Goal: Task Accomplishment & Management: Use online tool/utility

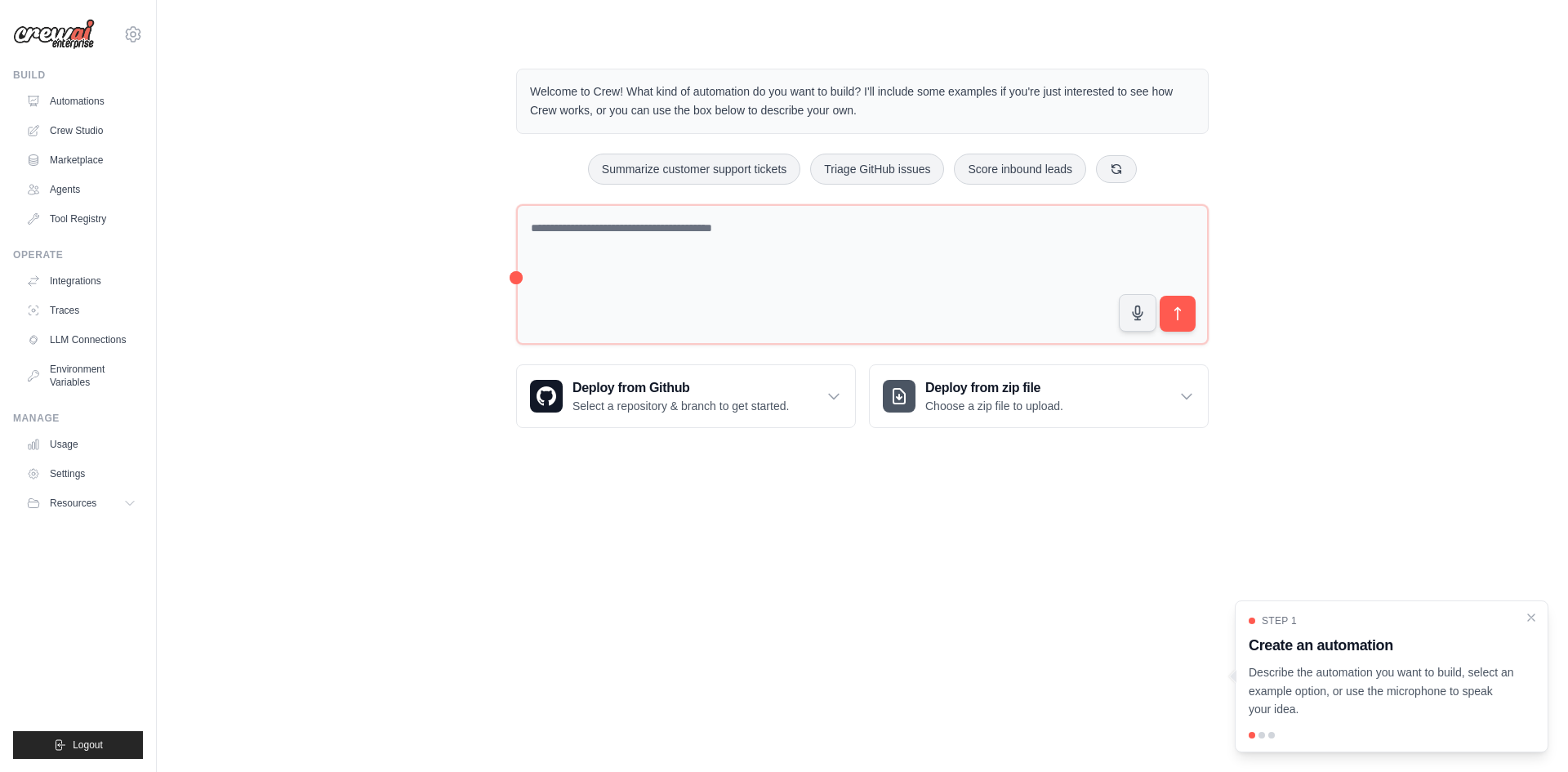
click at [368, 207] on div "Welcome to Crew! What kind of automation do you want to build? I'll include som…" at bounding box center [863, 248] width 1359 height 412
click at [107, 102] on link "Automations" at bounding box center [83, 101] width 123 height 26
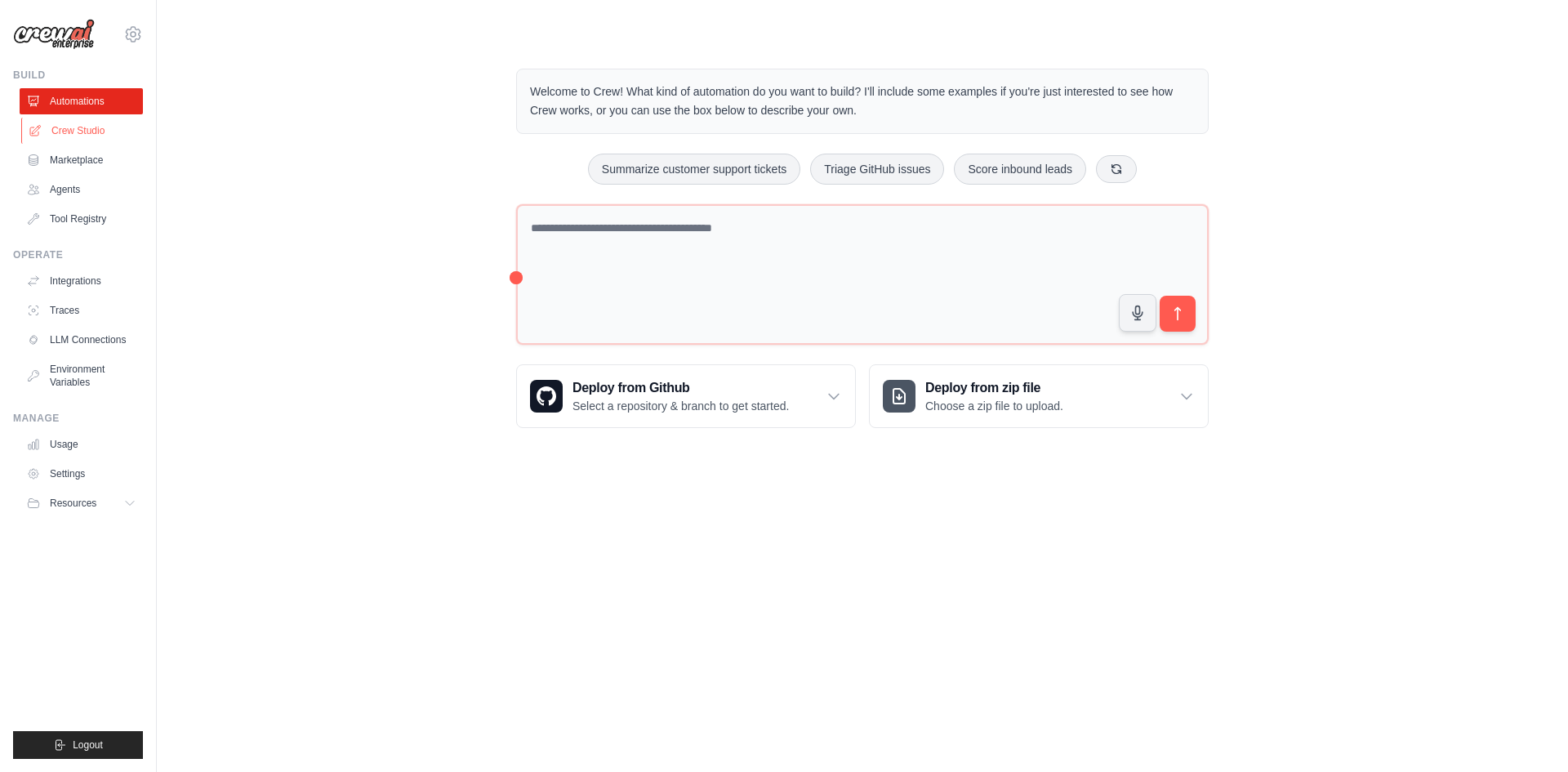
click at [95, 134] on link "Crew Studio" at bounding box center [83, 131] width 123 height 26
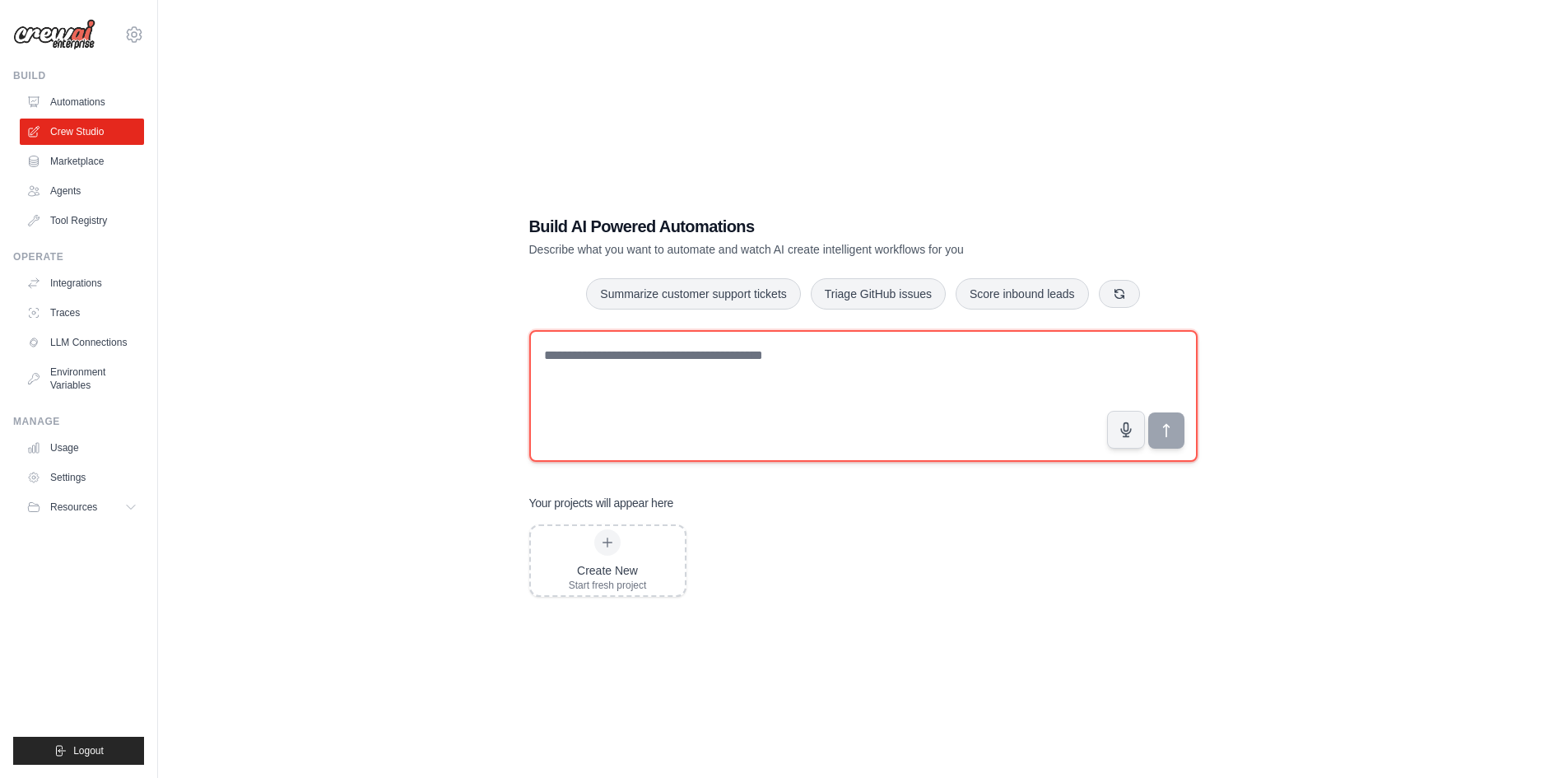
click at [634, 389] on textarea at bounding box center [863, 395] width 668 height 132
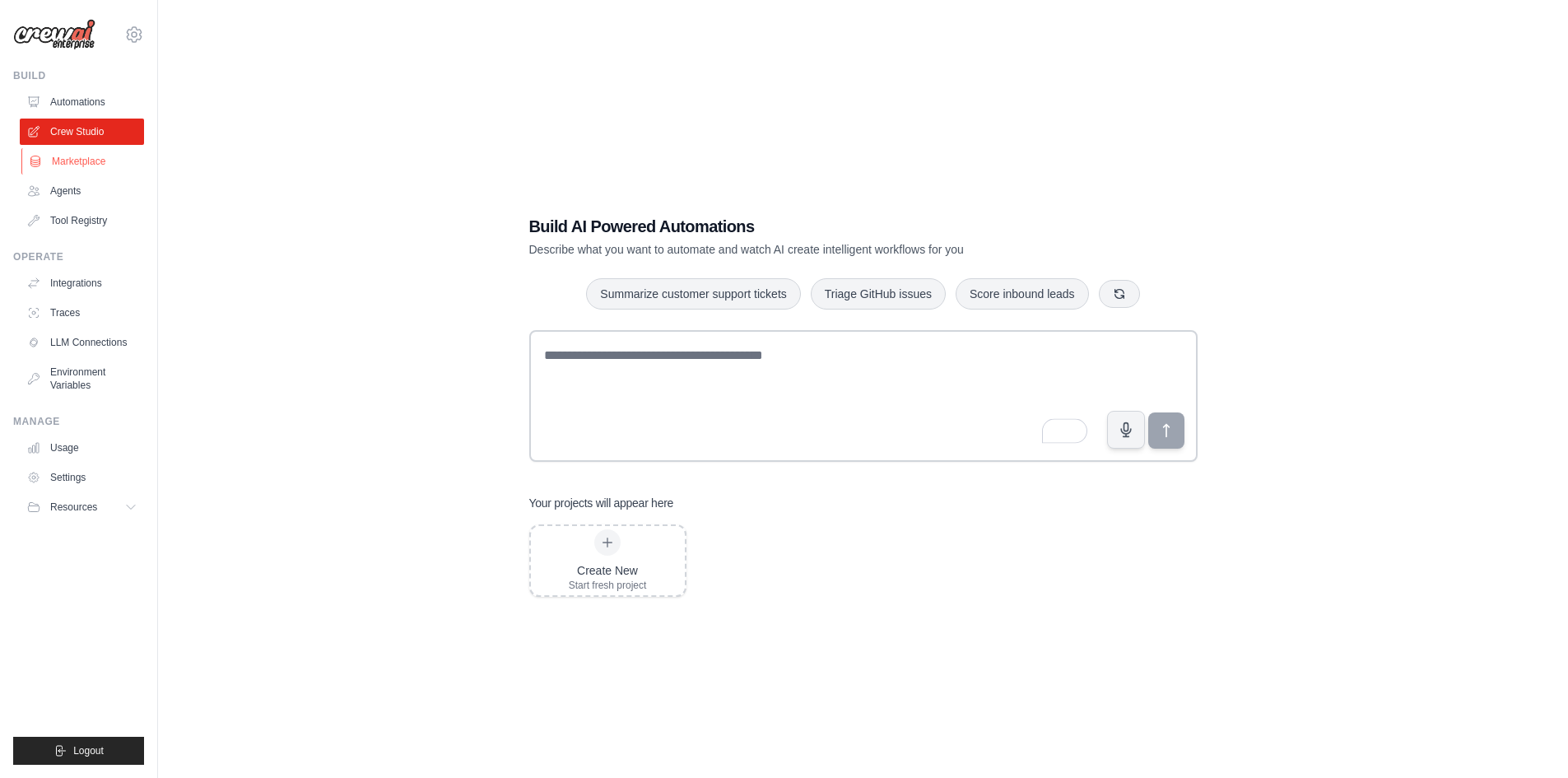
click at [103, 157] on link "Marketplace" at bounding box center [84, 162] width 124 height 27
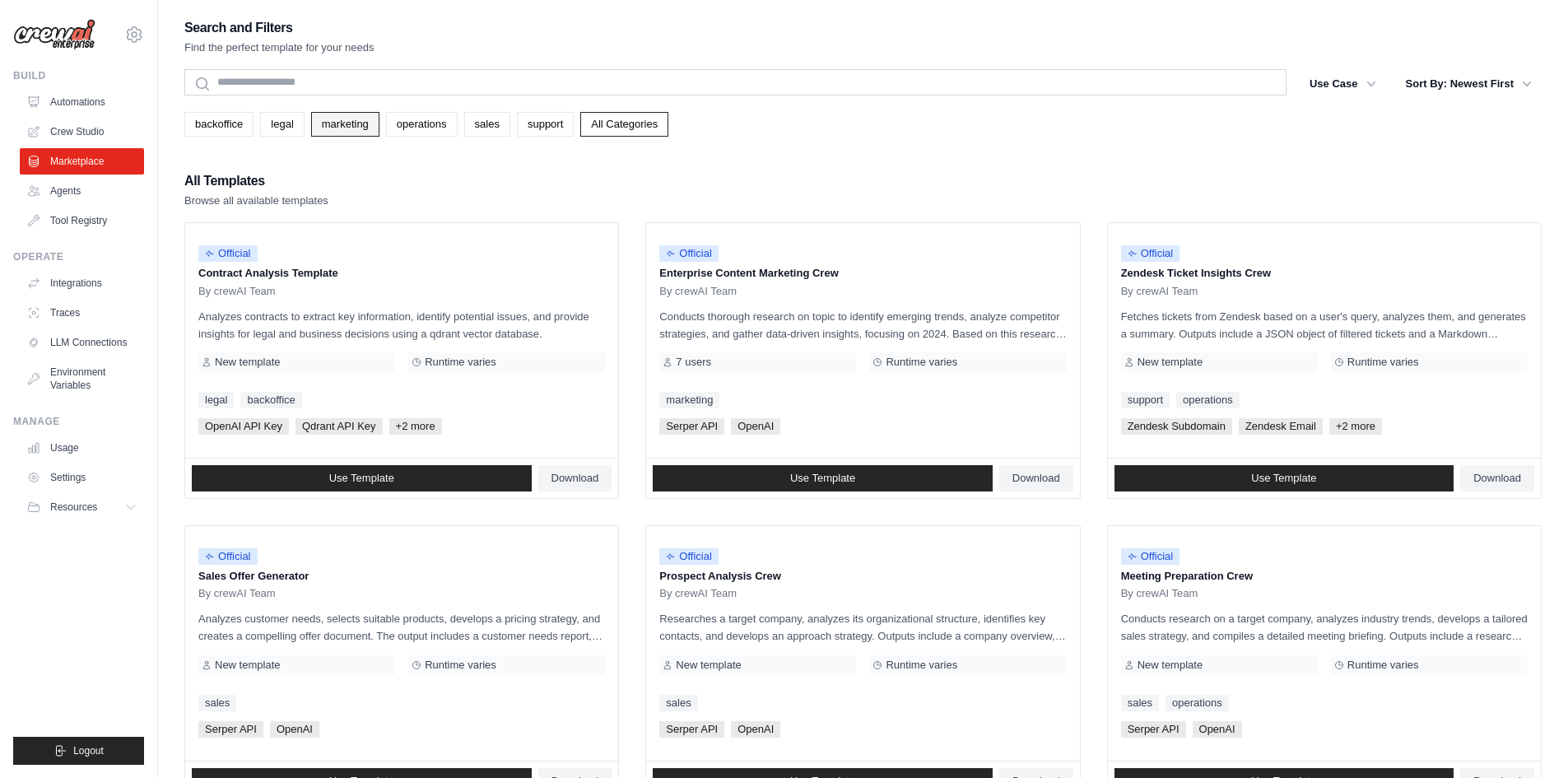
click at [354, 124] on link "marketing" at bounding box center [345, 124] width 68 height 25
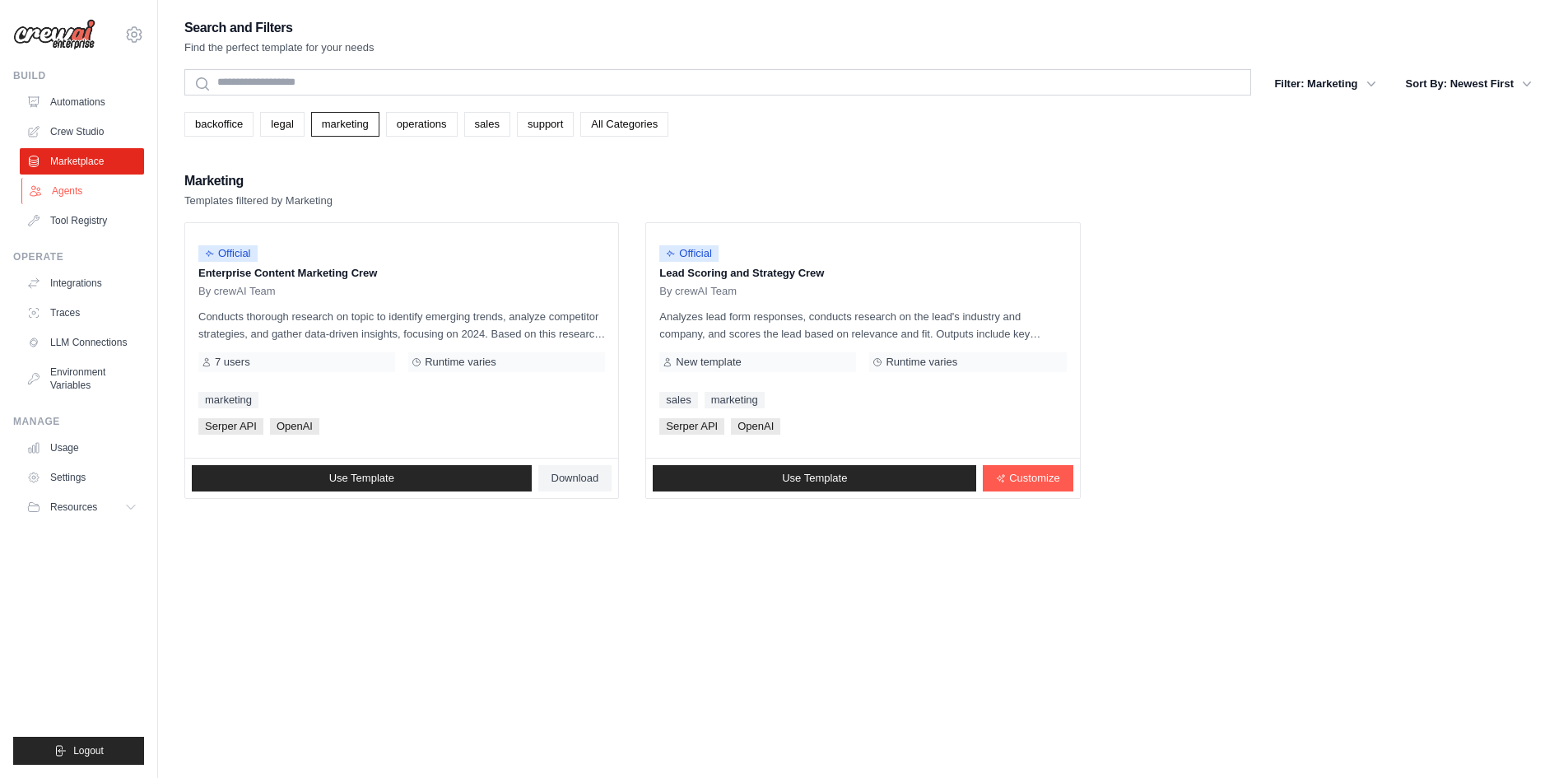
click at [81, 190] on link "Agents" at bounding box center [84, 191] width 124 height 27
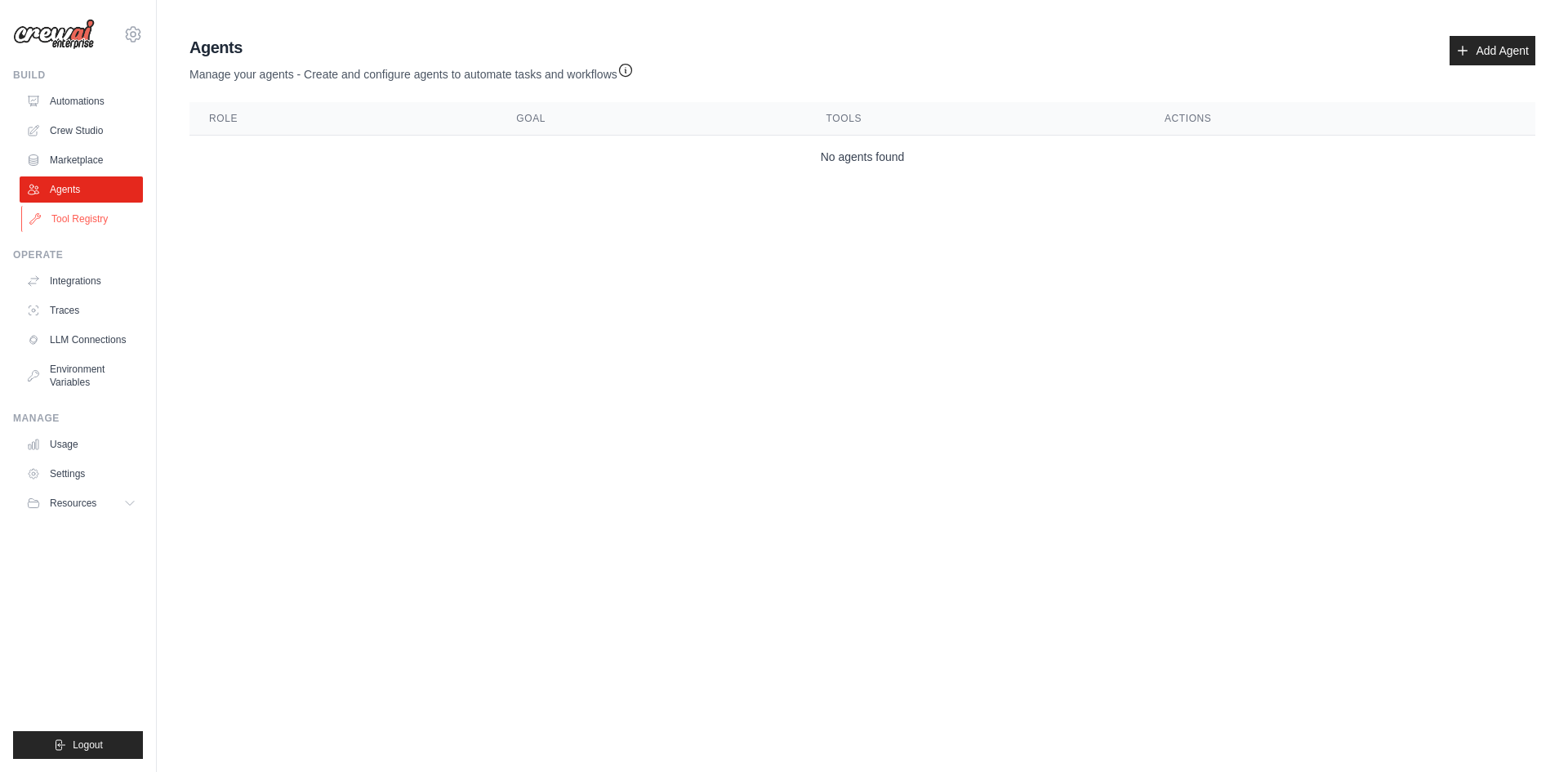
click at [101, 224] on link "Tool Registry" at bounding box center [83, 219] width 123 height 26
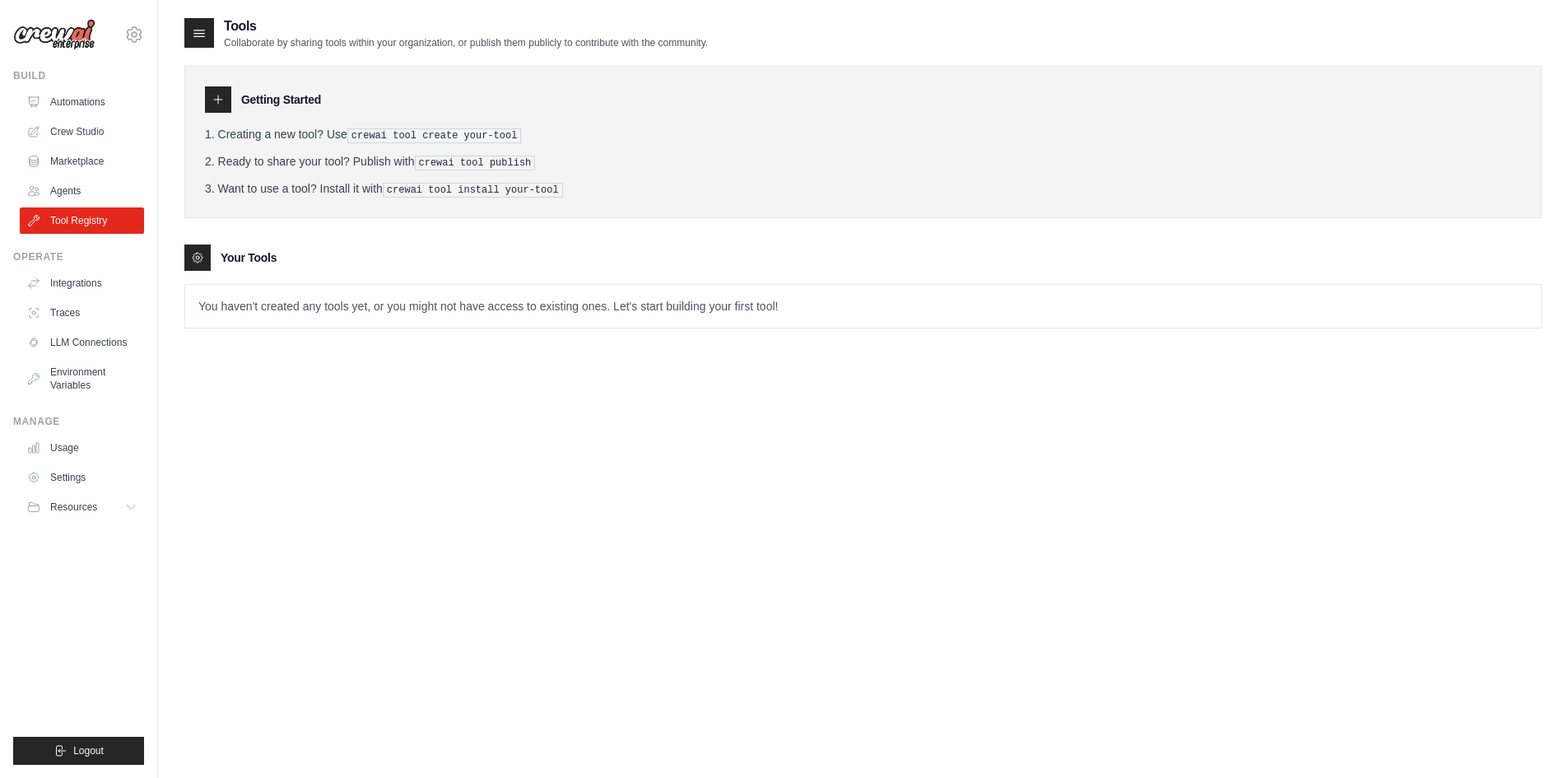
click at [229, 94] on div at bounding box center [218, 99] width 27 height 27
click at [216, 267] on div "Your Tools" at bounding box center [863, 258] width 1357 height 27
click at [219, 99] on icon at bounding box center [218, 99] width 13 height 13
drag, startPoint x: 402, startPoint y: 183, endPoint x: 581, endPoint y: 182, distance: 179.0
click at [580, 181] on li "Want to use a tool? Install it with crewai tool install your-tool" at bounding box center [862, 189] width 1316 height 17
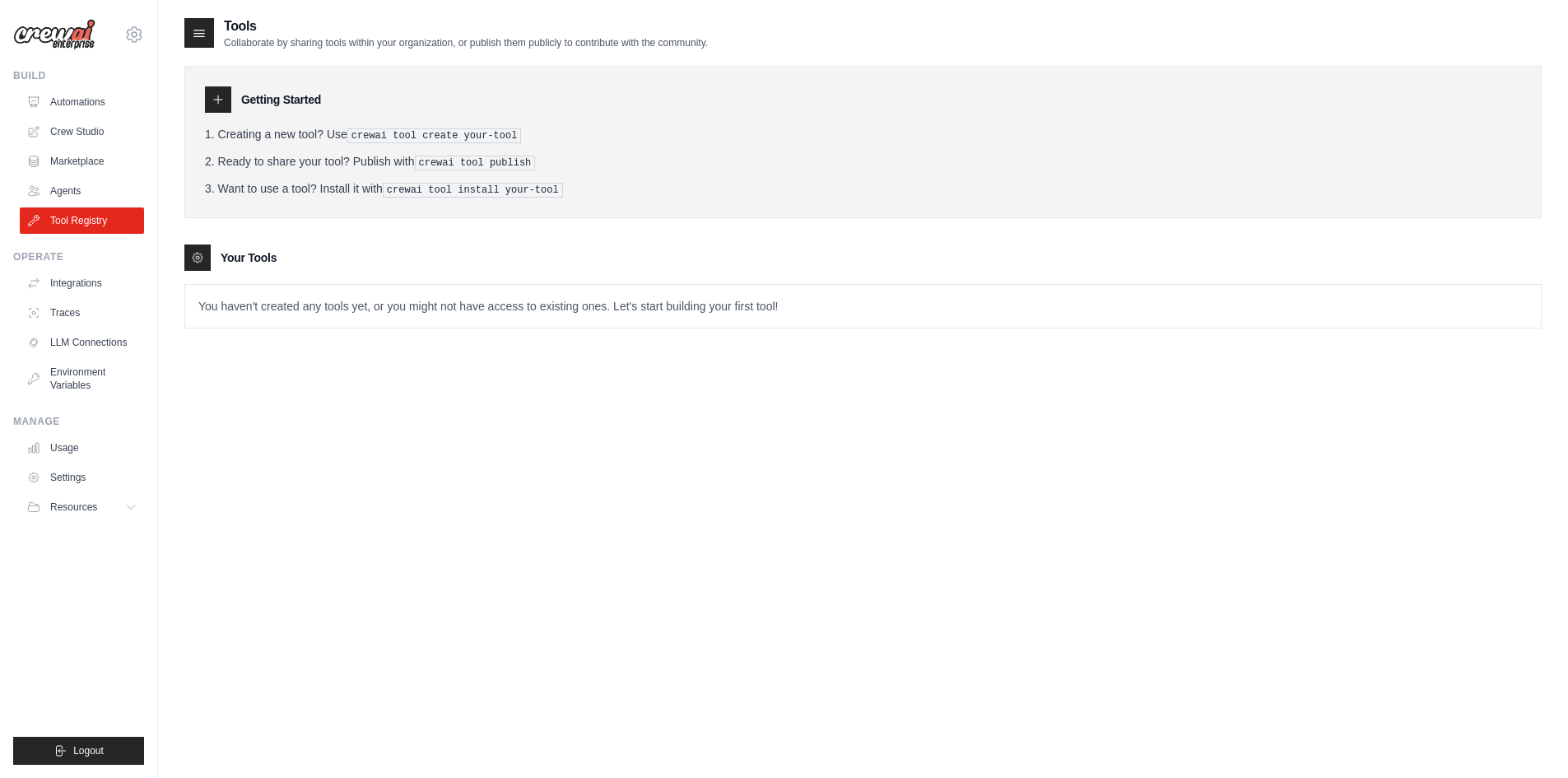
click at [571, 191] on li "Want to use a tool? Install it with crewai tool install your-tool" at bounding box center [862, 189] width 1316 height 17
click at [418, 294] on p "You haven't created any tools yet, or you might not have access to existing one…" at bounding box center [863, 307] width 1355 height 43
click at [412, 306] on p "You haven't created any tools yet, or you might not have access to existing one…" at bounding box center [863, 307] width 1355 height 43
click at [107, 287] on link "Integrations" at bounding box center [84, 283] width 124 height 27
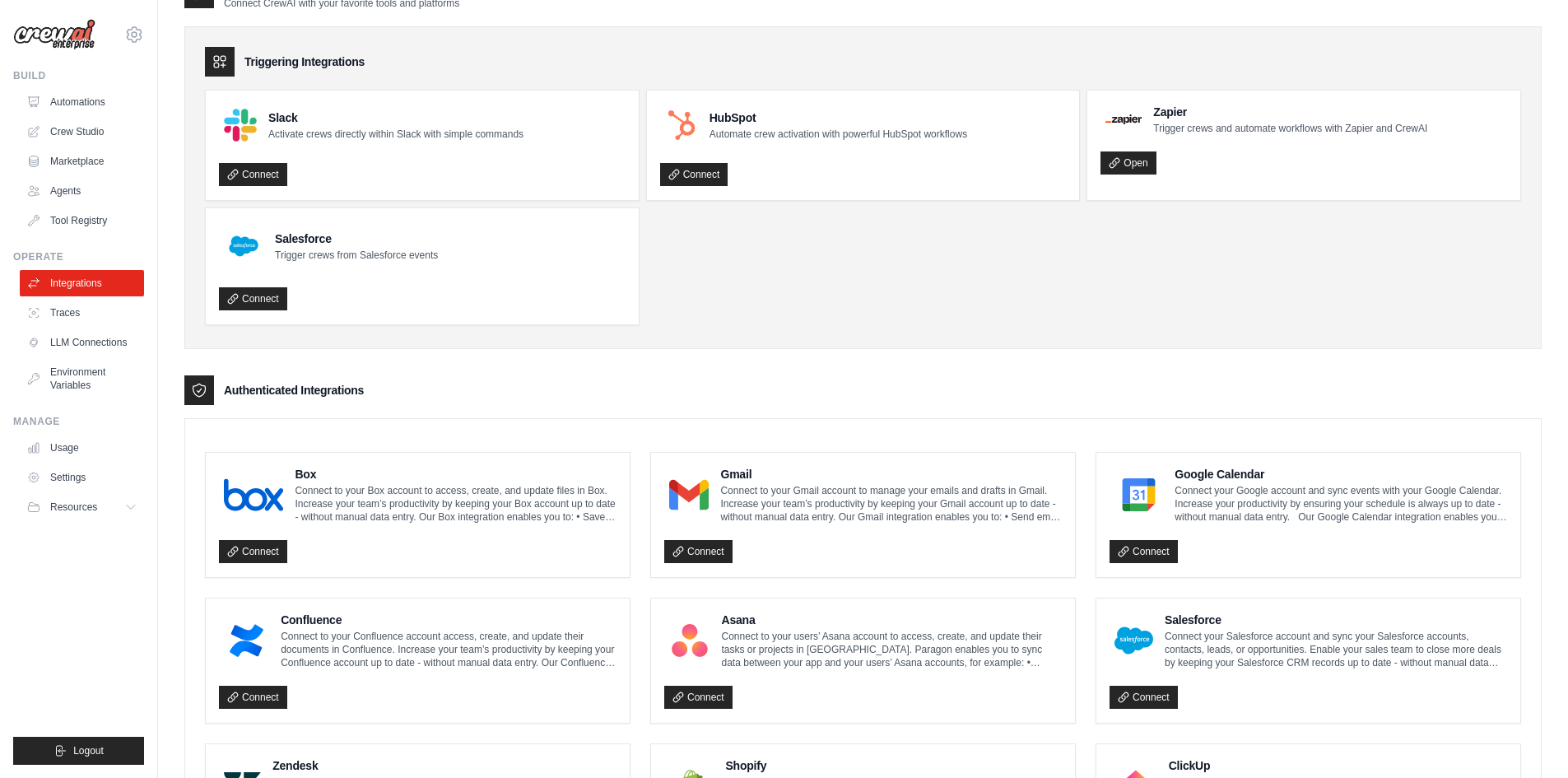
scroll to position [22, 0]
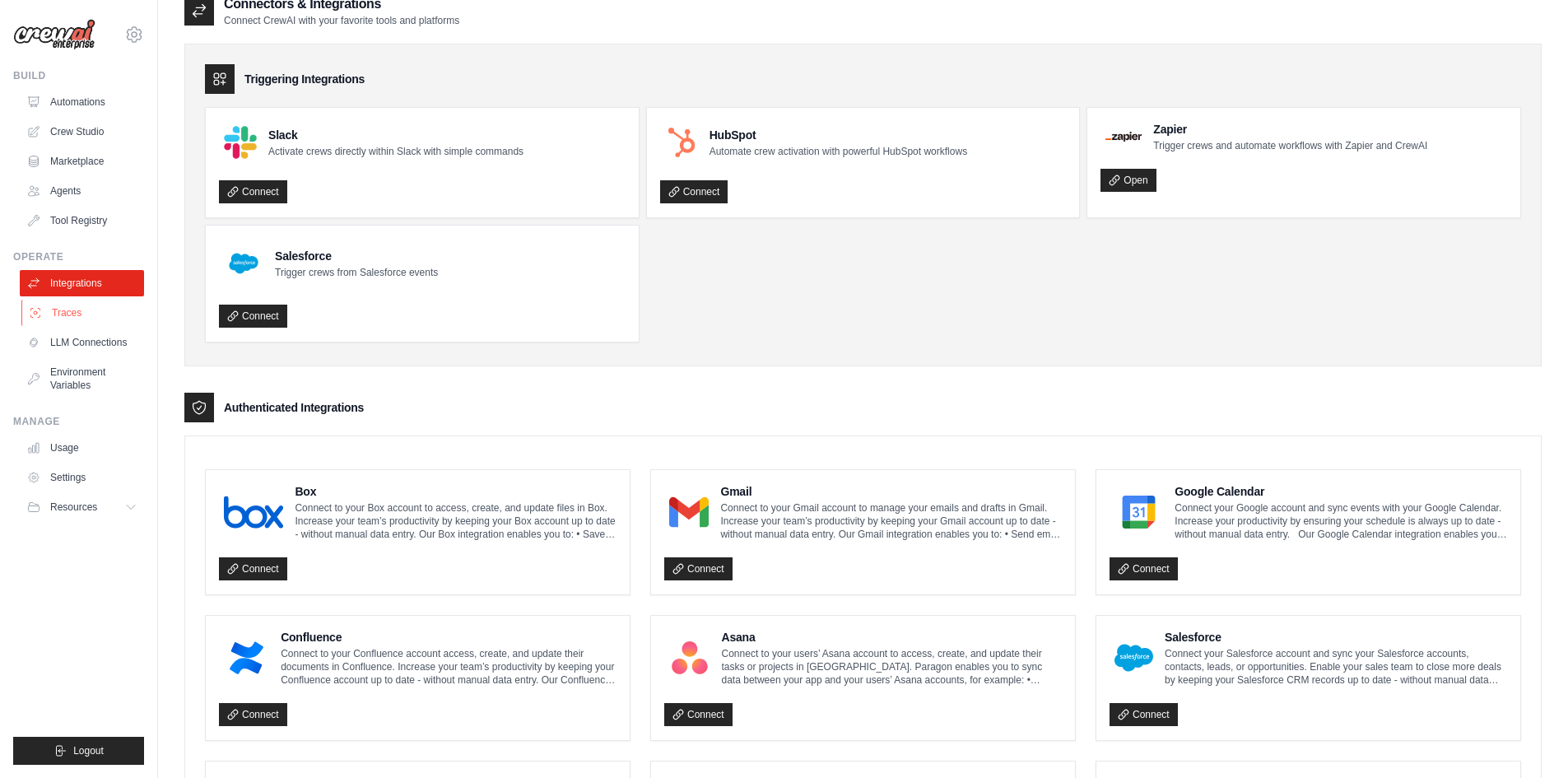
click at [69, 311] on link "Traces" at bounding box center [84, 313] width 124 height 27
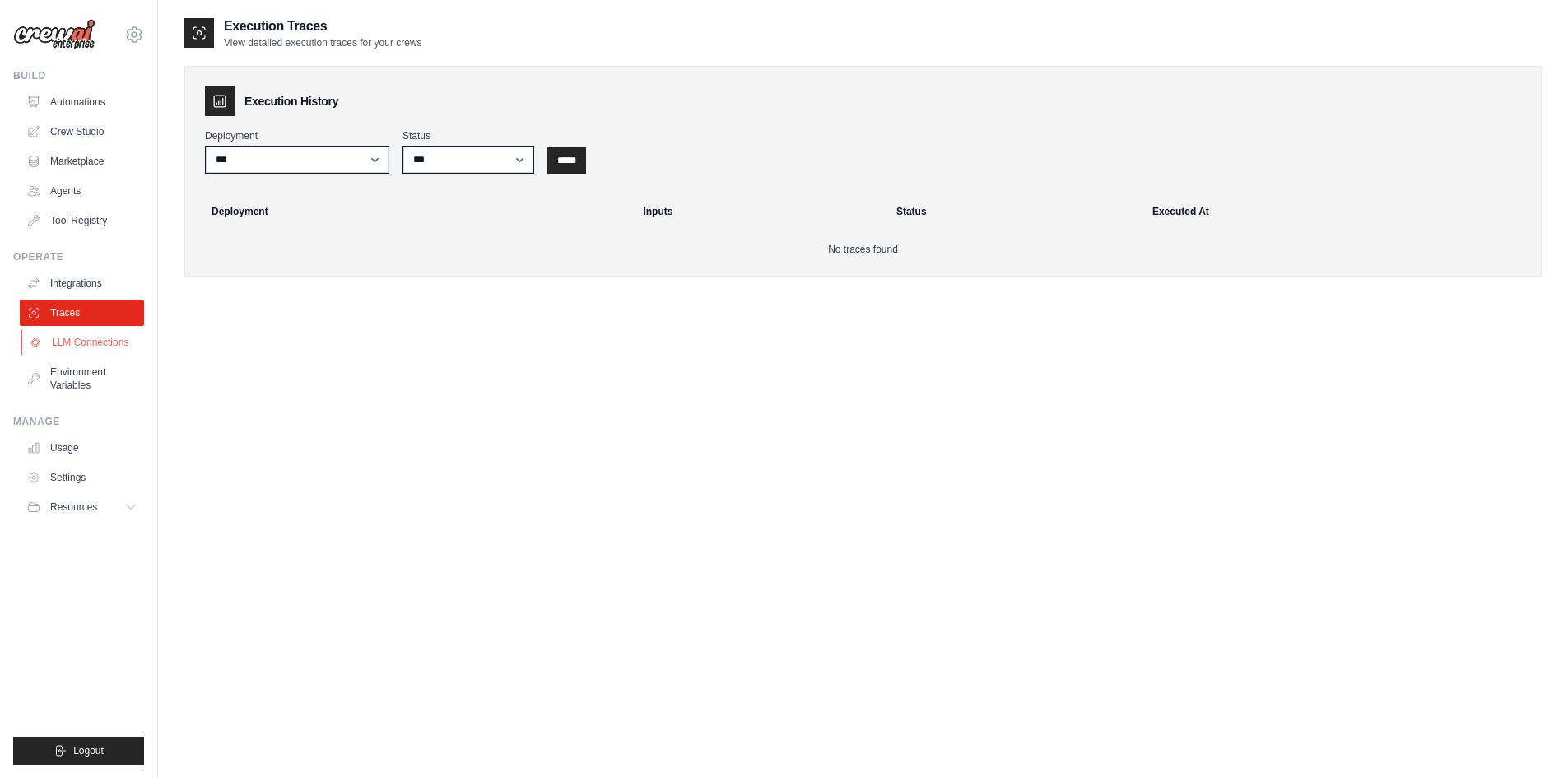
click at [115, 348] on link "LLM Connections" at bounding box center [84, 342] width 124 height 27
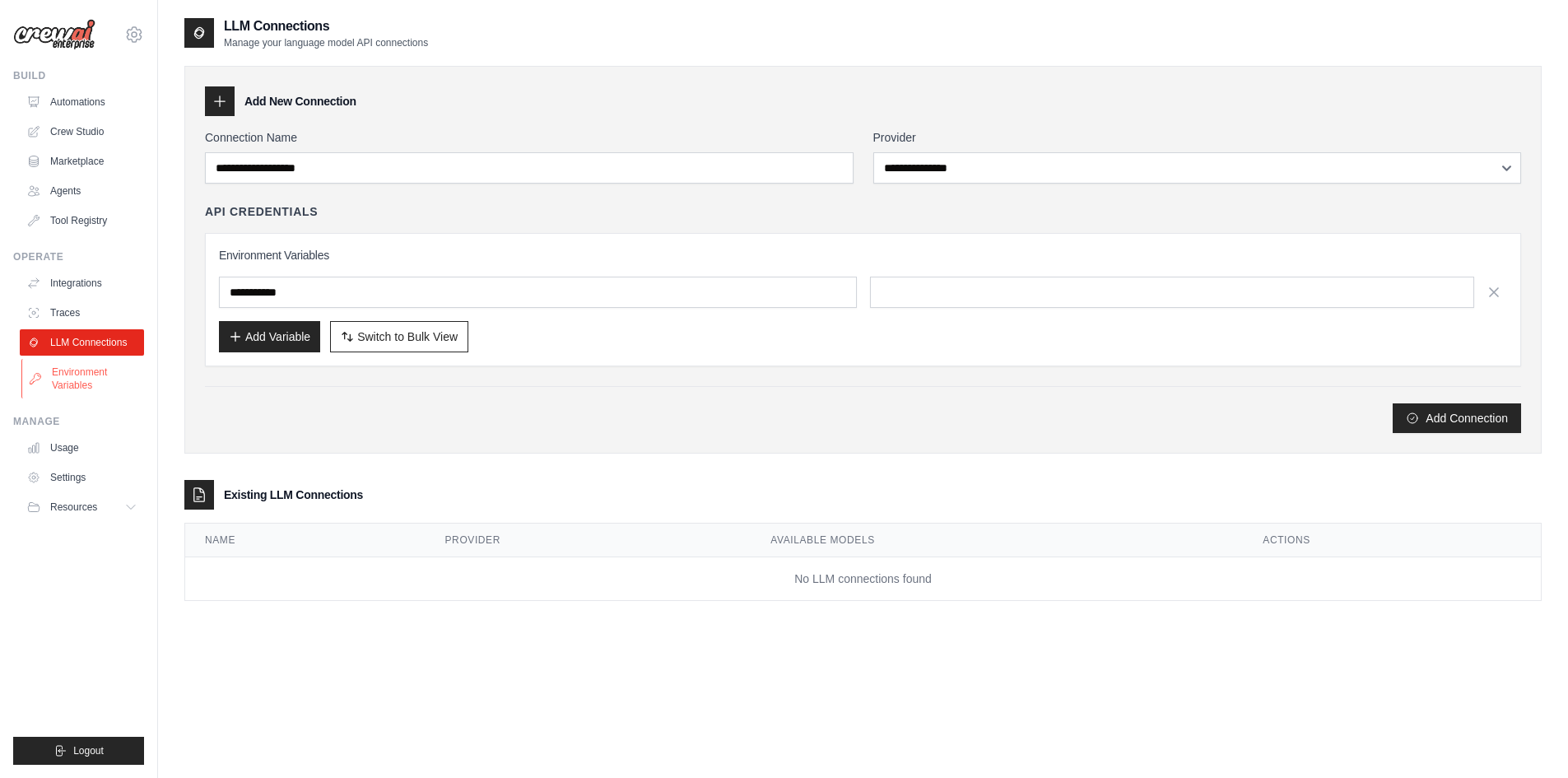
click at [102, 375] on link "Environment Variables" at bounding box center [84, 379] width 124 height 40
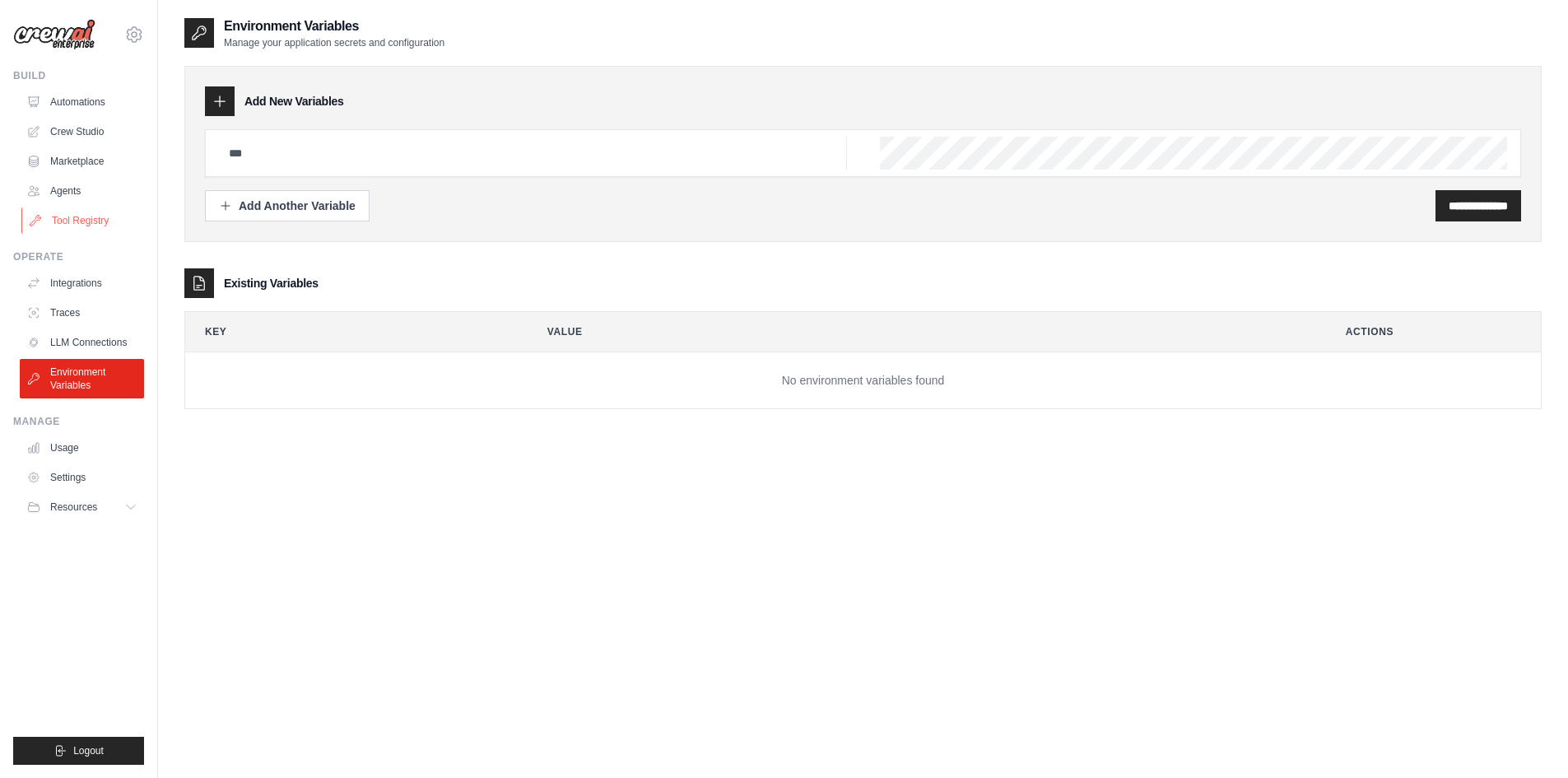
click at [93, 230] on link "Tool Registry" at bounding box center [84, 220] width 124 height 27
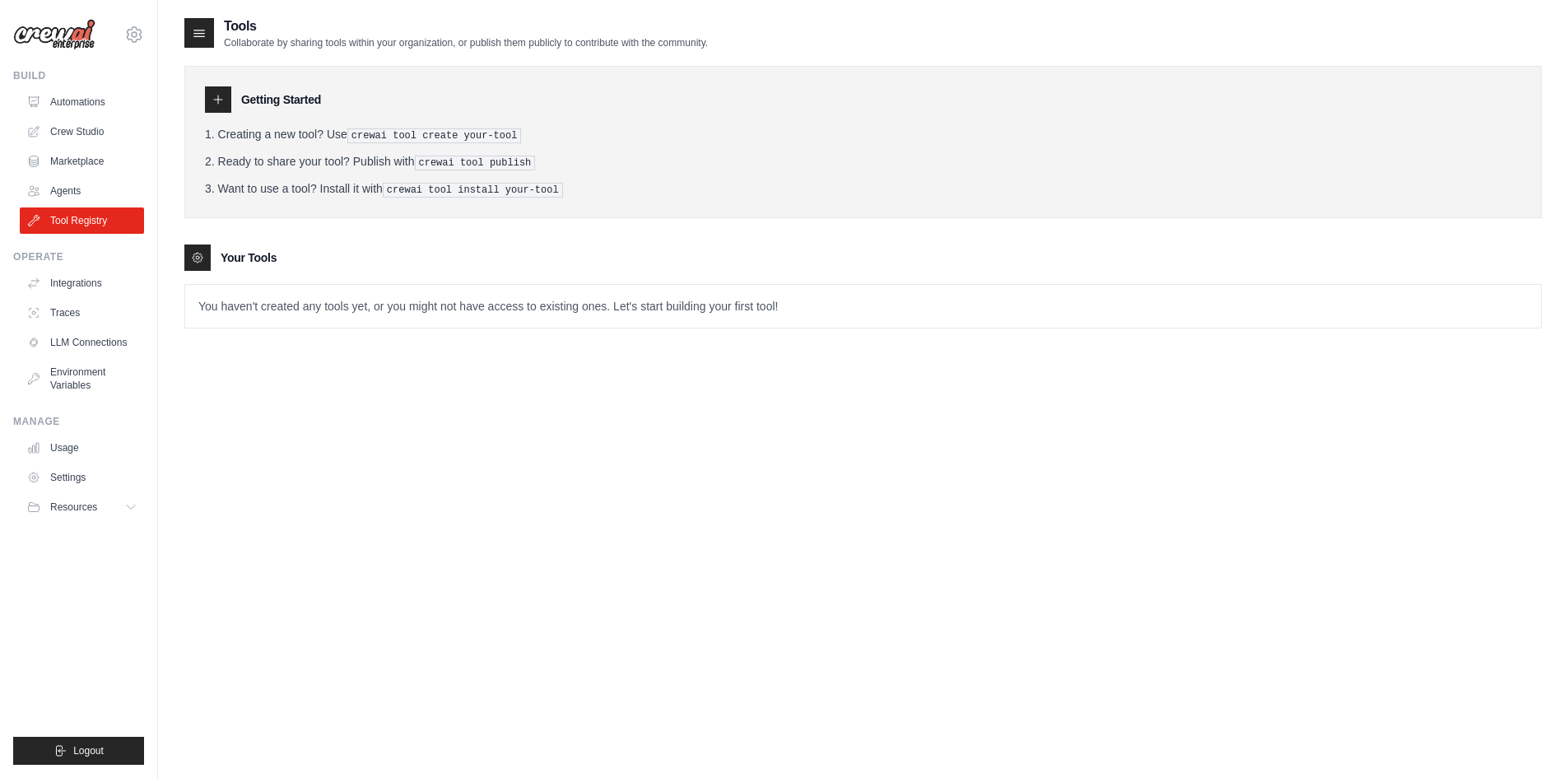
click at [229, 92] on div at bounding box center [218, 99] width 27 height 27
click at [224, 92] on div at bounding box center [218, 99] width 27 height 27
click at [234, 129] on li "Creating a new tool? Use crewai tool create your-tool" at bounding box center [862, 134] width 1316 height 17
drag, startPoint x: 232, startPoint y: 193, endPoint x: 229, endPoint y: 220, distance: 27.2
click at [232, 194] on li "Want to use a tool? Install it with crewai tool install your-tool" at bounding box center [862, 189] width 1316 height 17
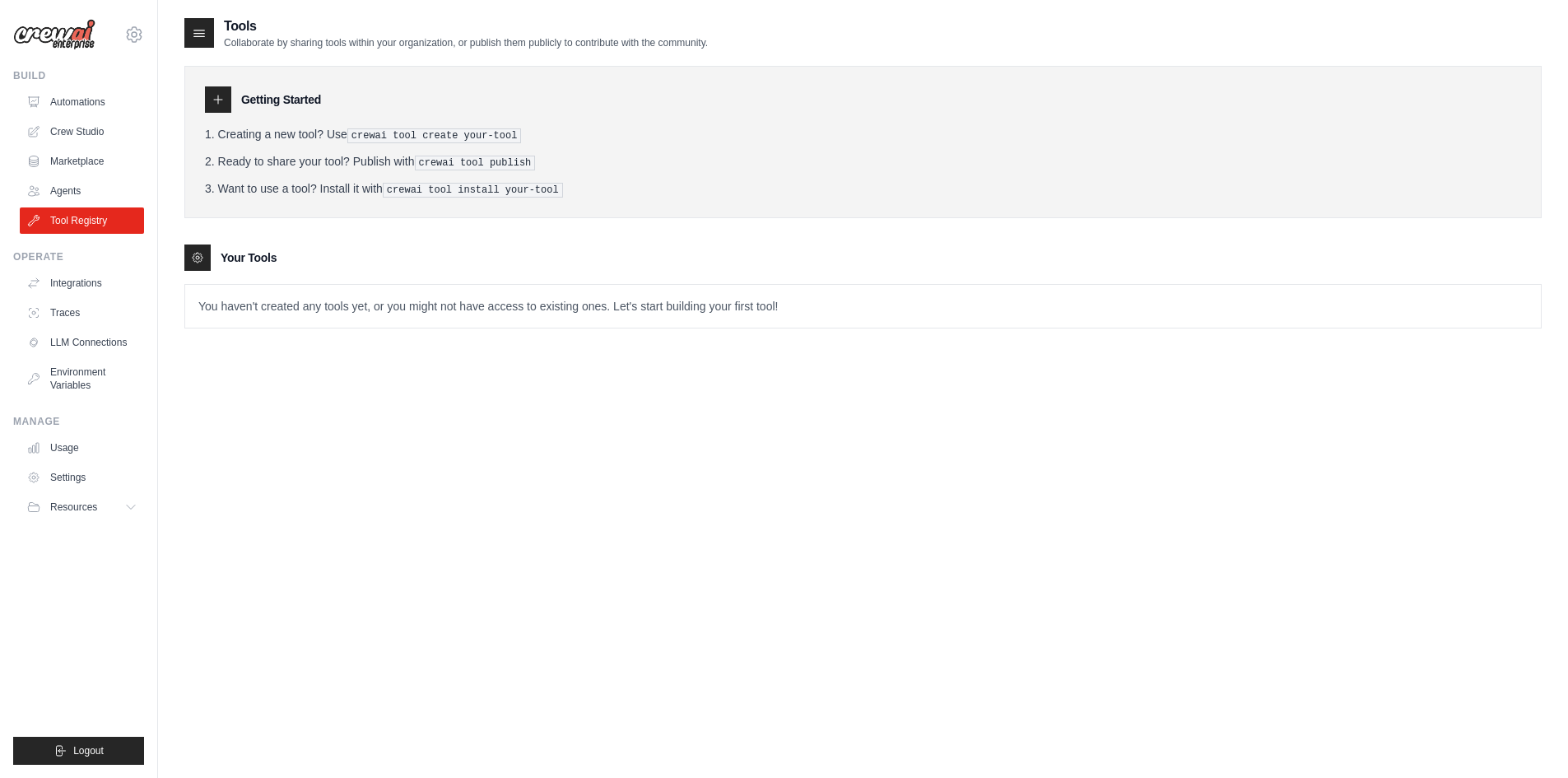
click at [223, 238] on div "Getting Started Creating a new tool? Use crewai tool create your-tool Ready to …" at bounding box center [863, 189] width 1357 height 279
click at [129, 26] on icon at bounding box center [134, 35] width 20 height 20
click at [122, 106] on link "Settings" at bounding box center [134, 111] width 145 height 30
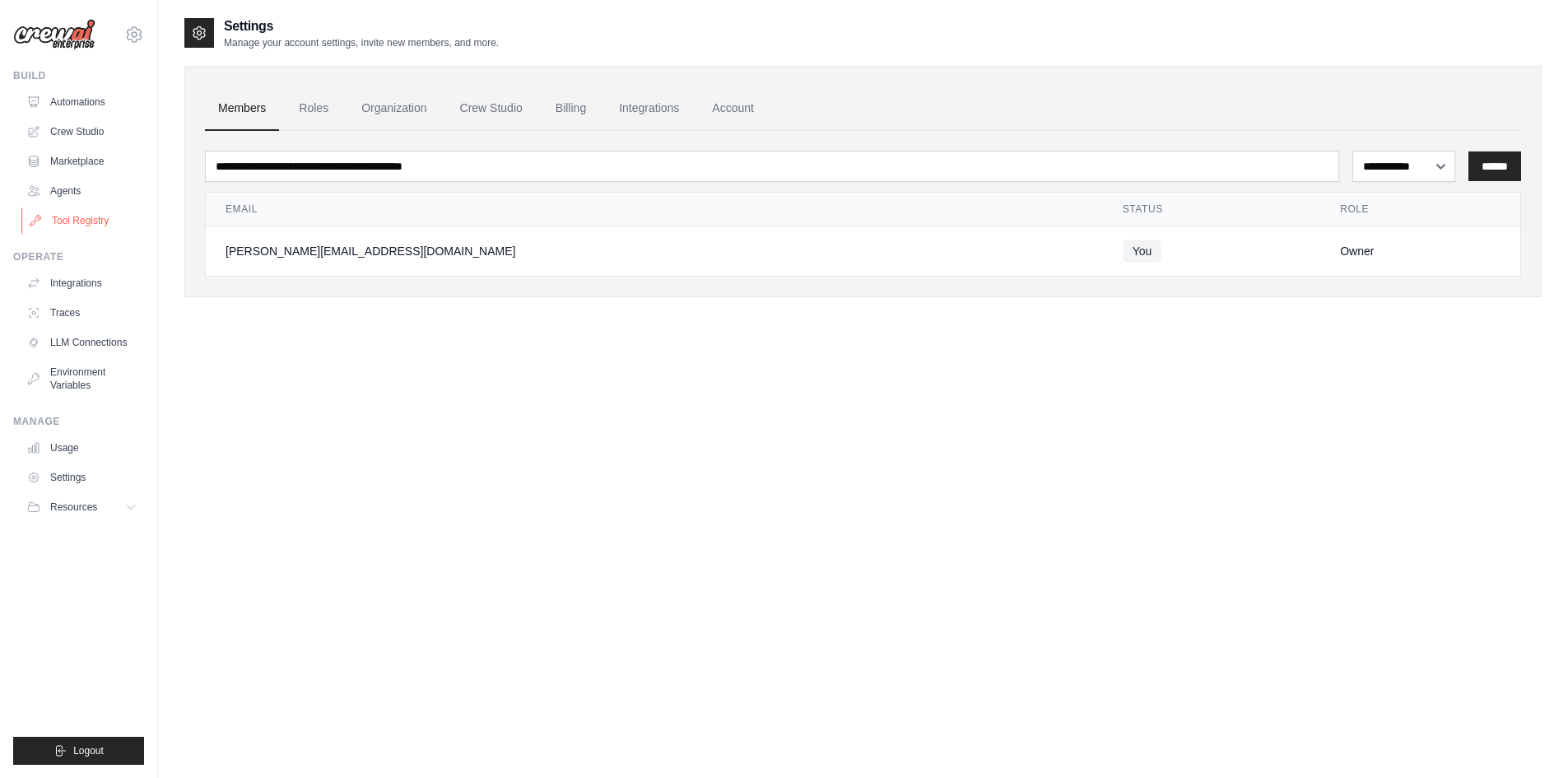
click at [94, 220] on link "Tool Registry" at bounding box center [84, 220] width 124 height 27
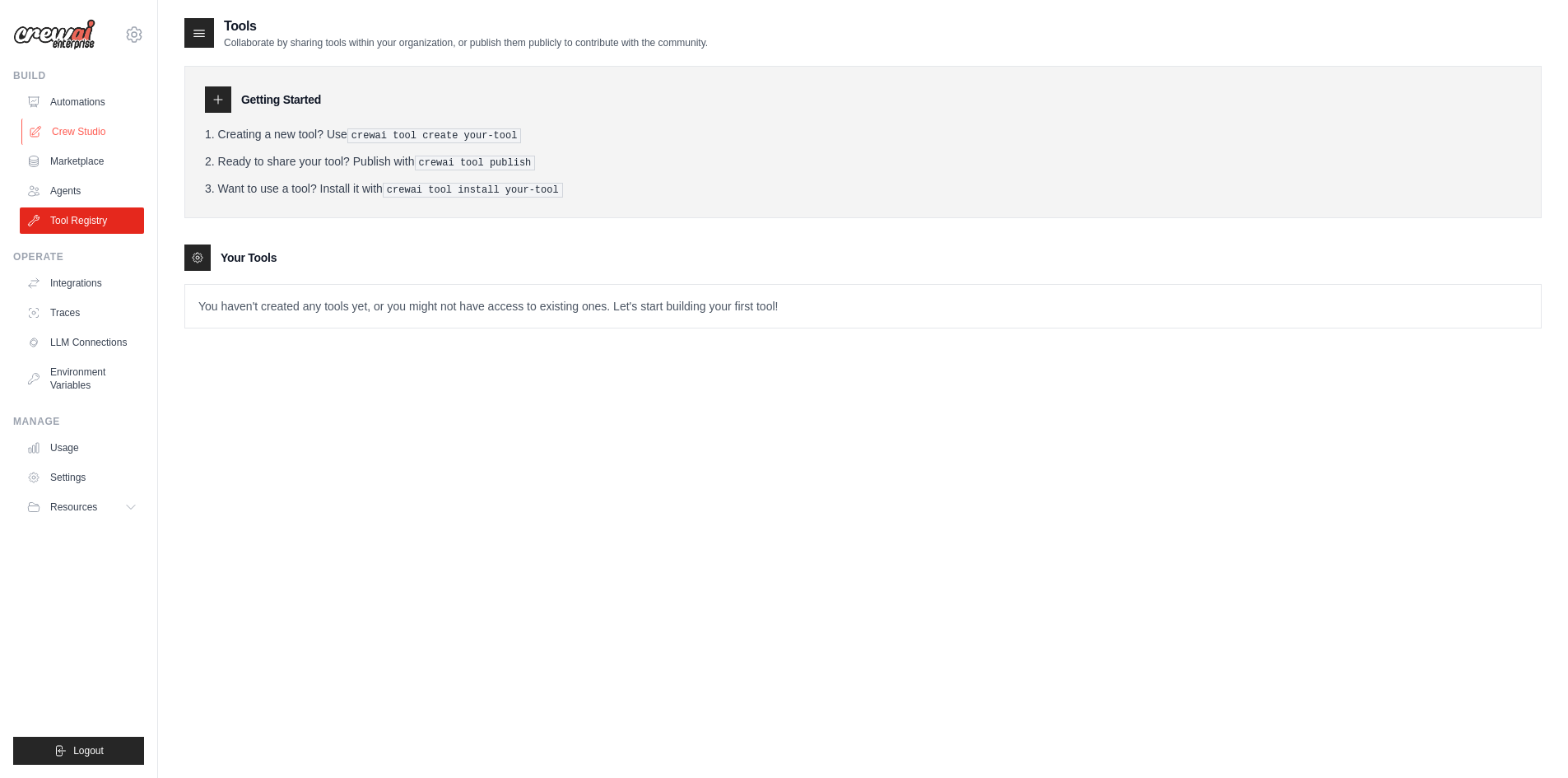
click at [88, 130] on link "Crew Studio" at bounding box center [84, 132] width 124 height 27
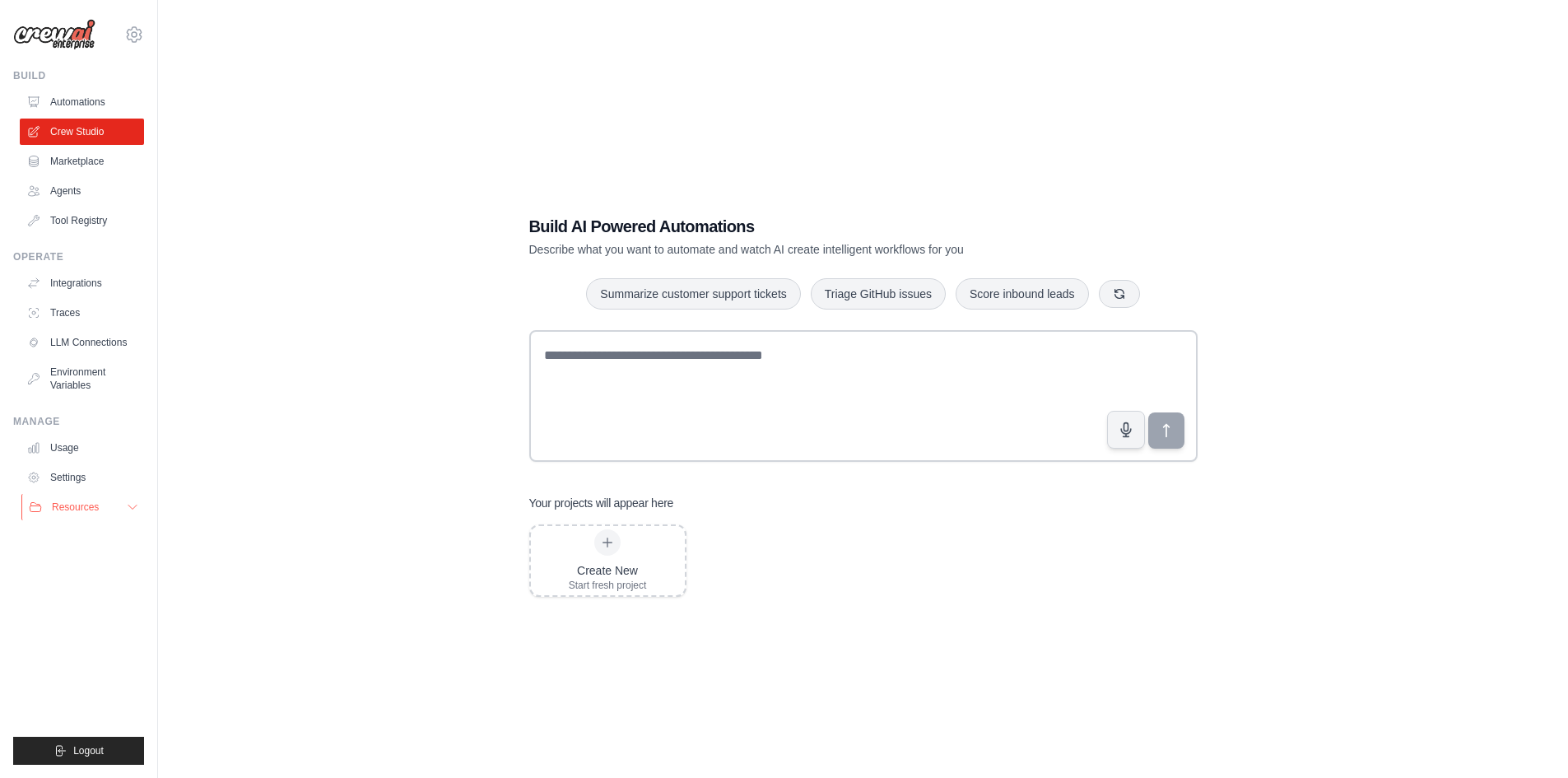
click at [88, 503] on span "Resources" at bounding box center [75, 507] width 47 height 13
click at [78, 114] on link "Automations" at bounding box center [84, 102] width 124 height 27
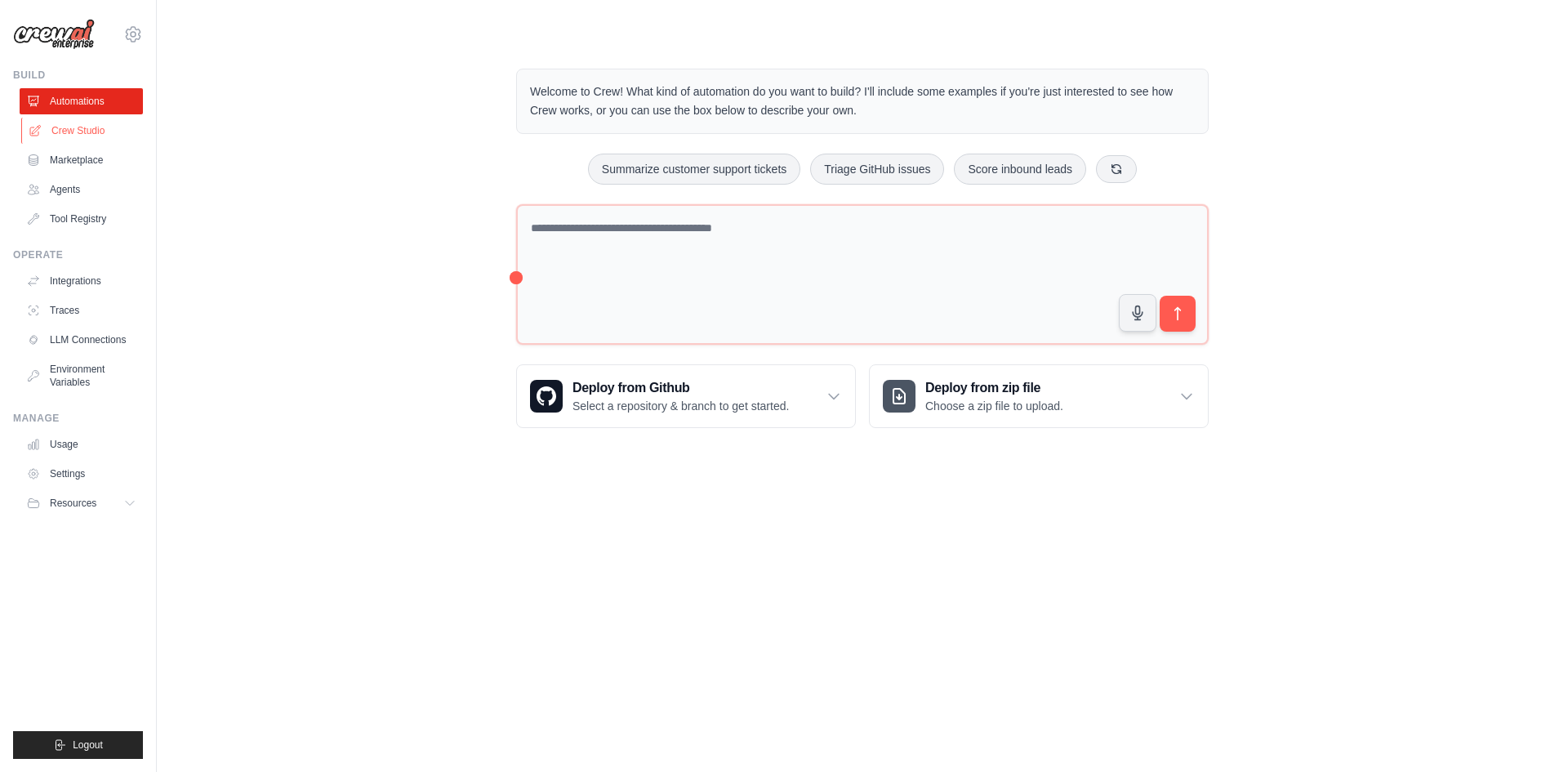
click at [91, 127] on link "Crew Studio" at bounding box center [83, 131] width 123 height 26
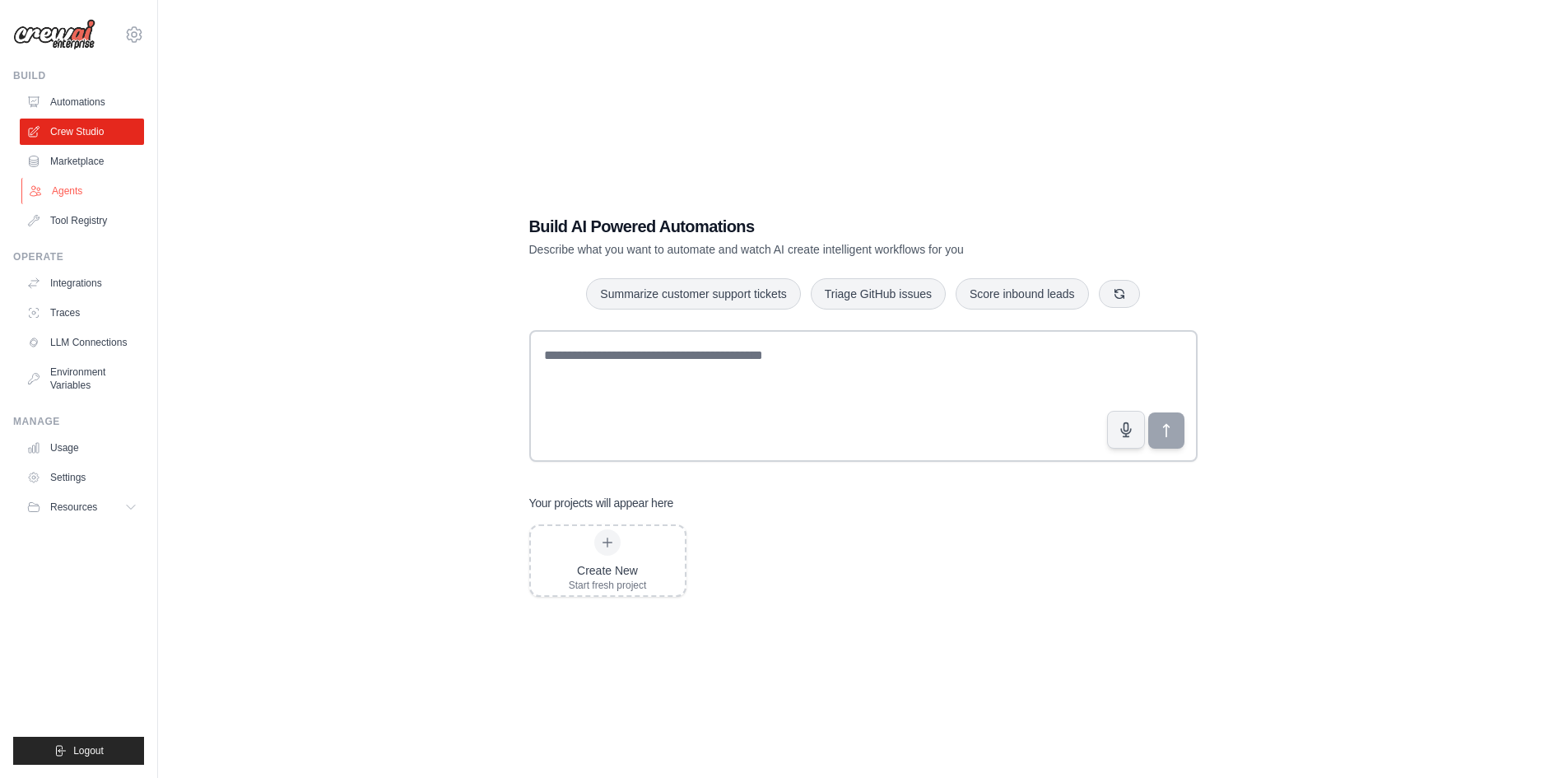
click at [81, 191] on link "Agents" at bounding box center [84, 191] width 124 height 27
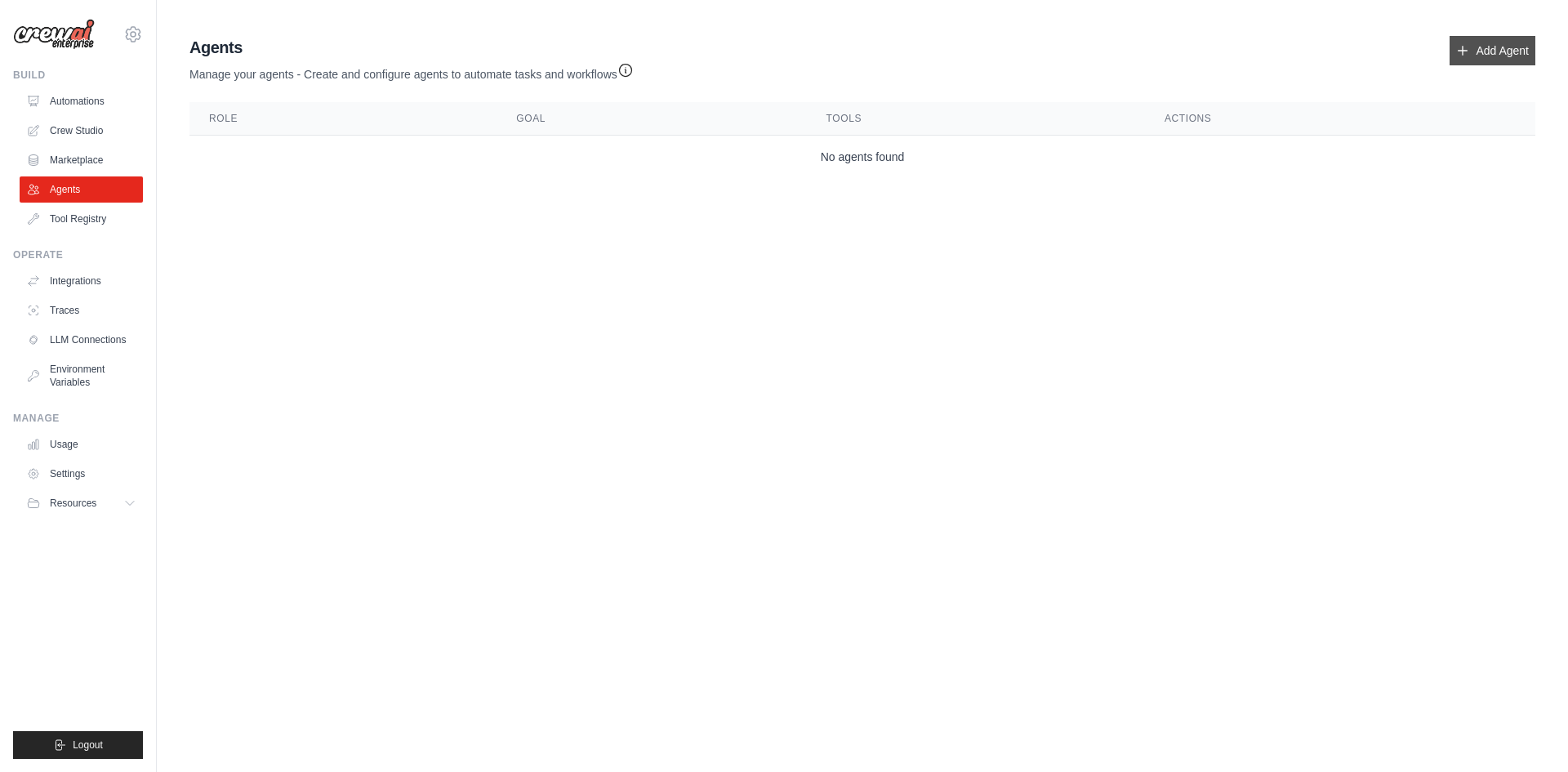
click at [1495, 39] on link "Add Agent" at bounding box center [1492, 51] width 86 height 30
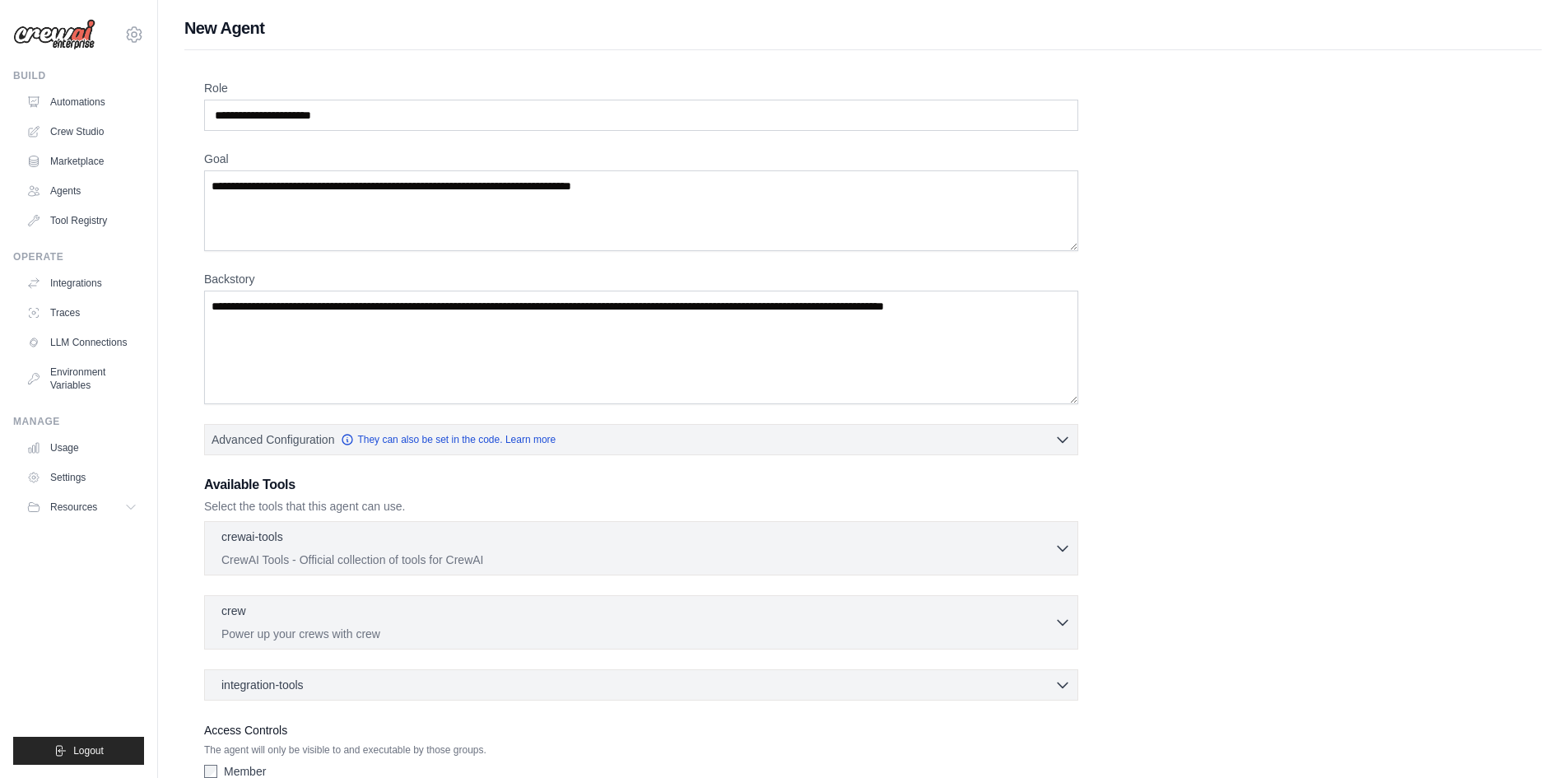
scroll to position [82, 0]
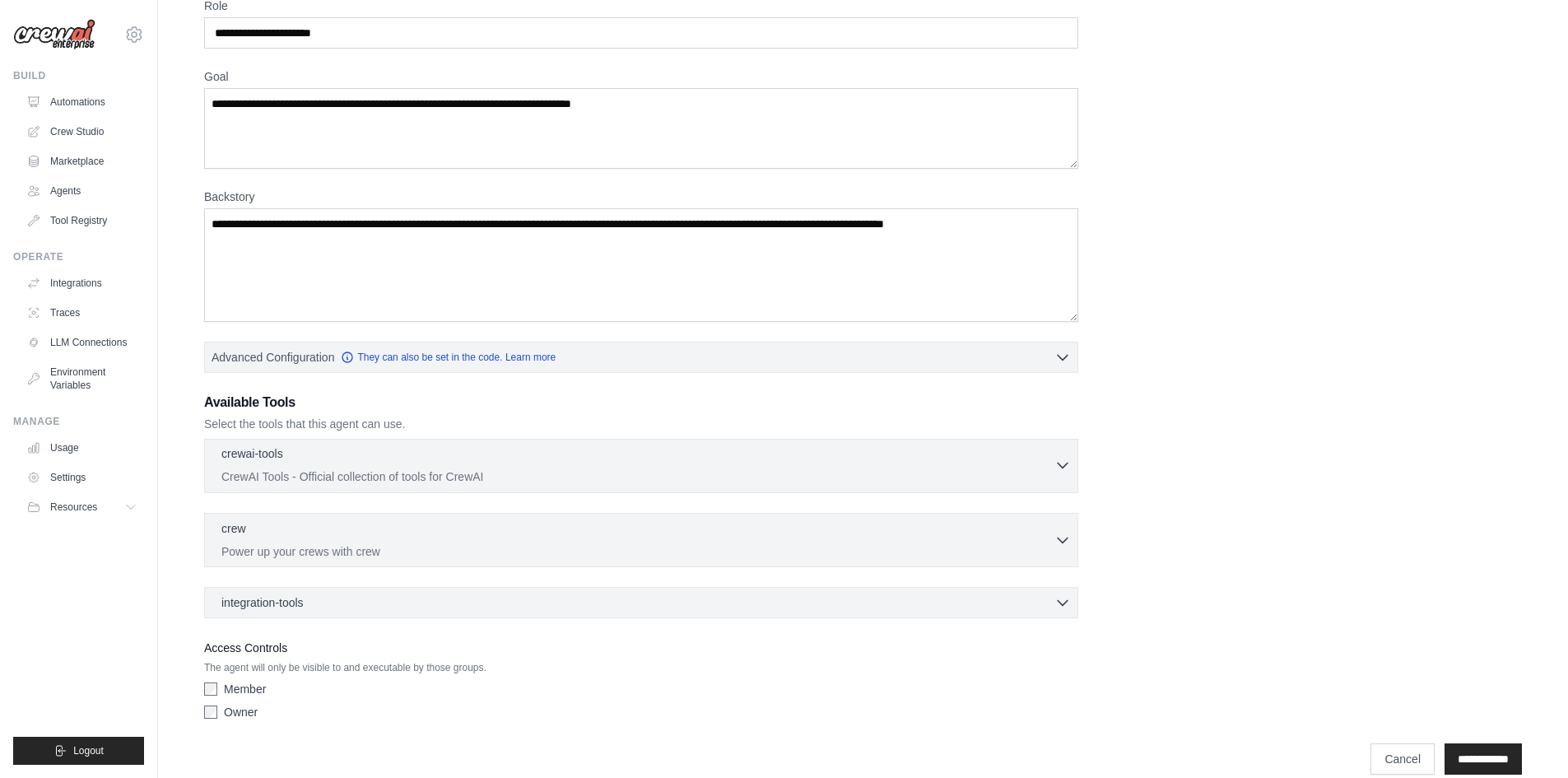
click at [1057, 461] on icon "button" at bounding box center [1063, 465] width 17 height 17
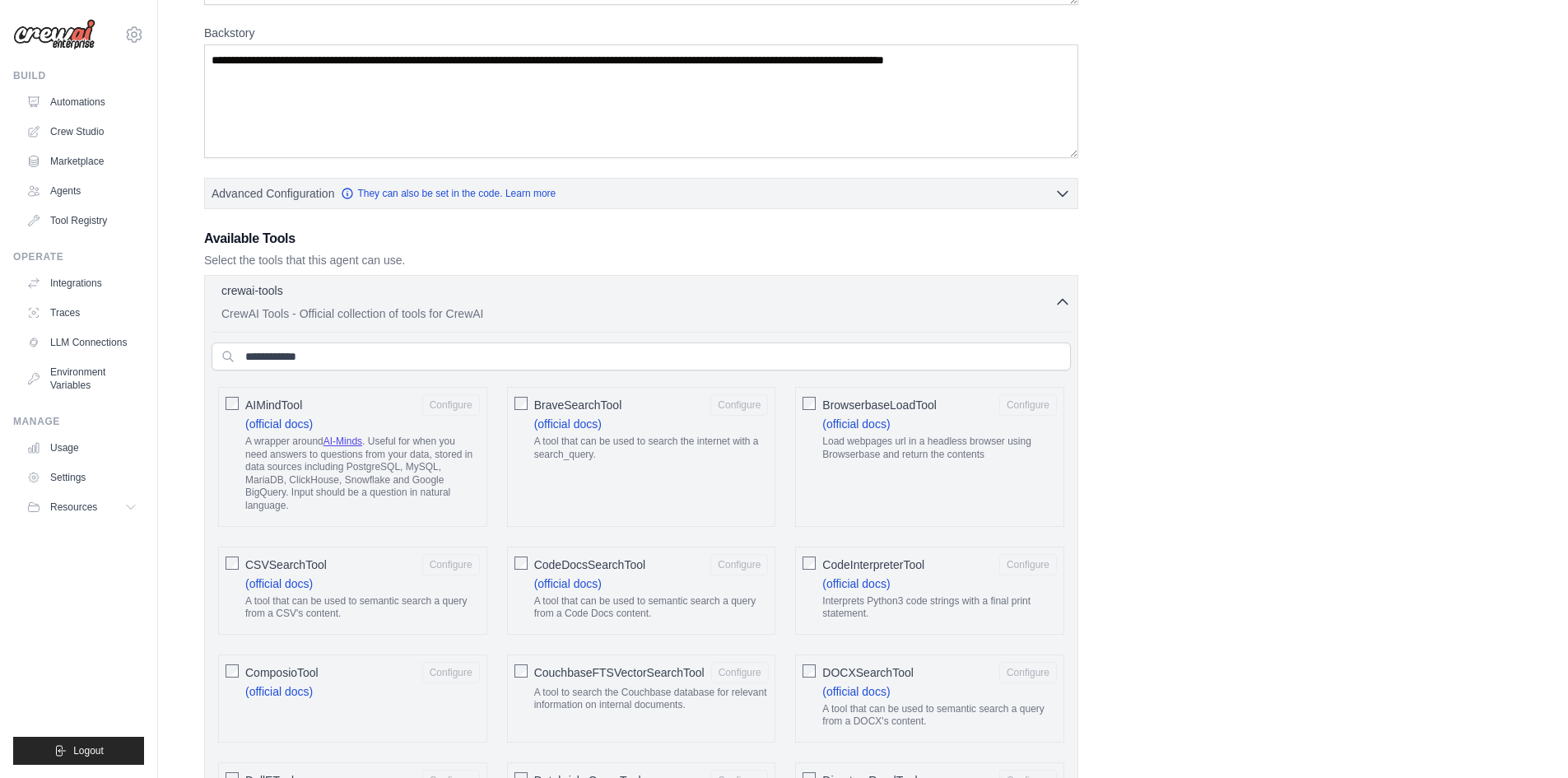
scroll to position [247, 0]
click at [401, 352] on input "text" at bounding box center [640, 355] width 859 height 28
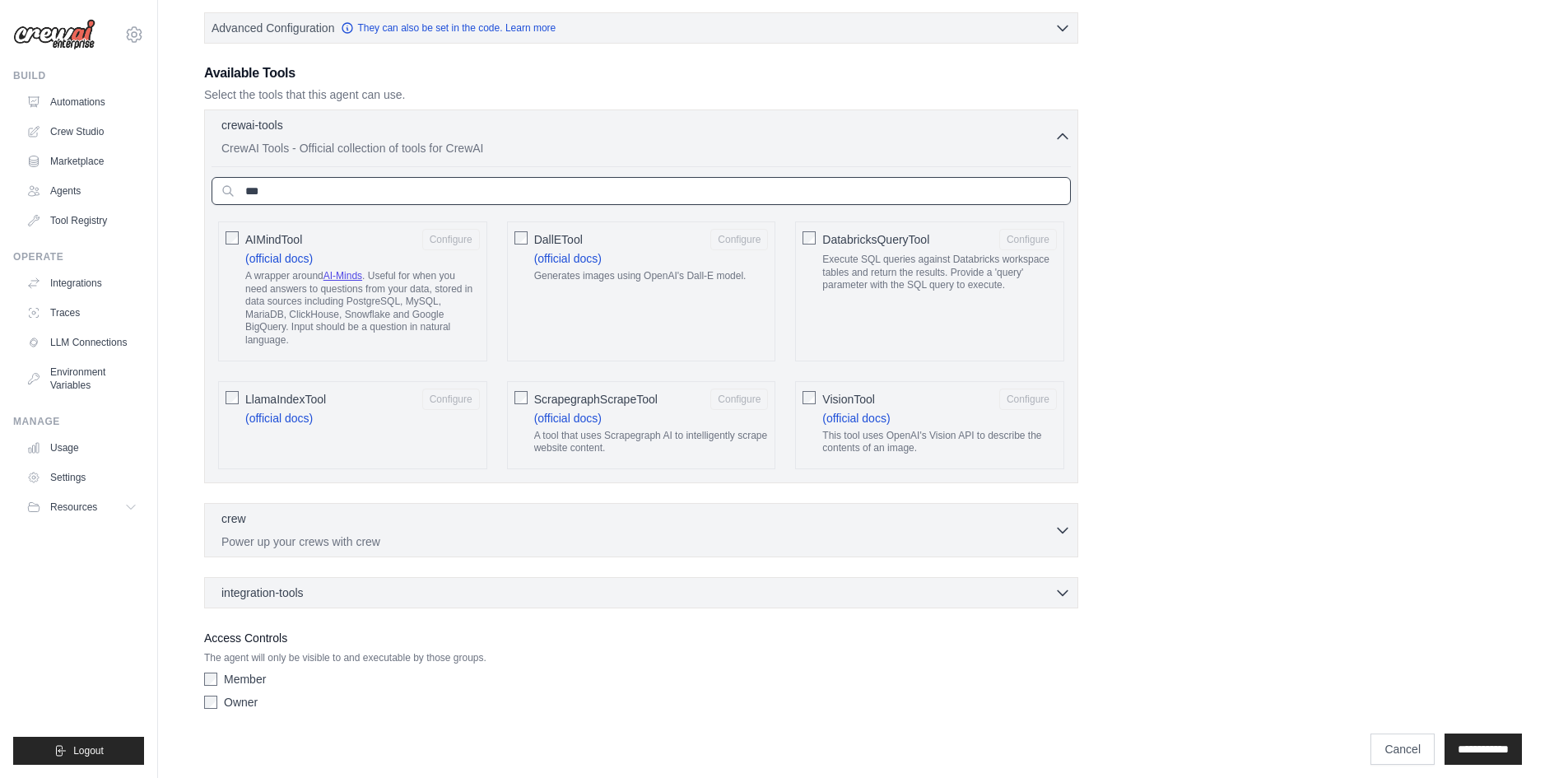
scroll to position [164, 0]
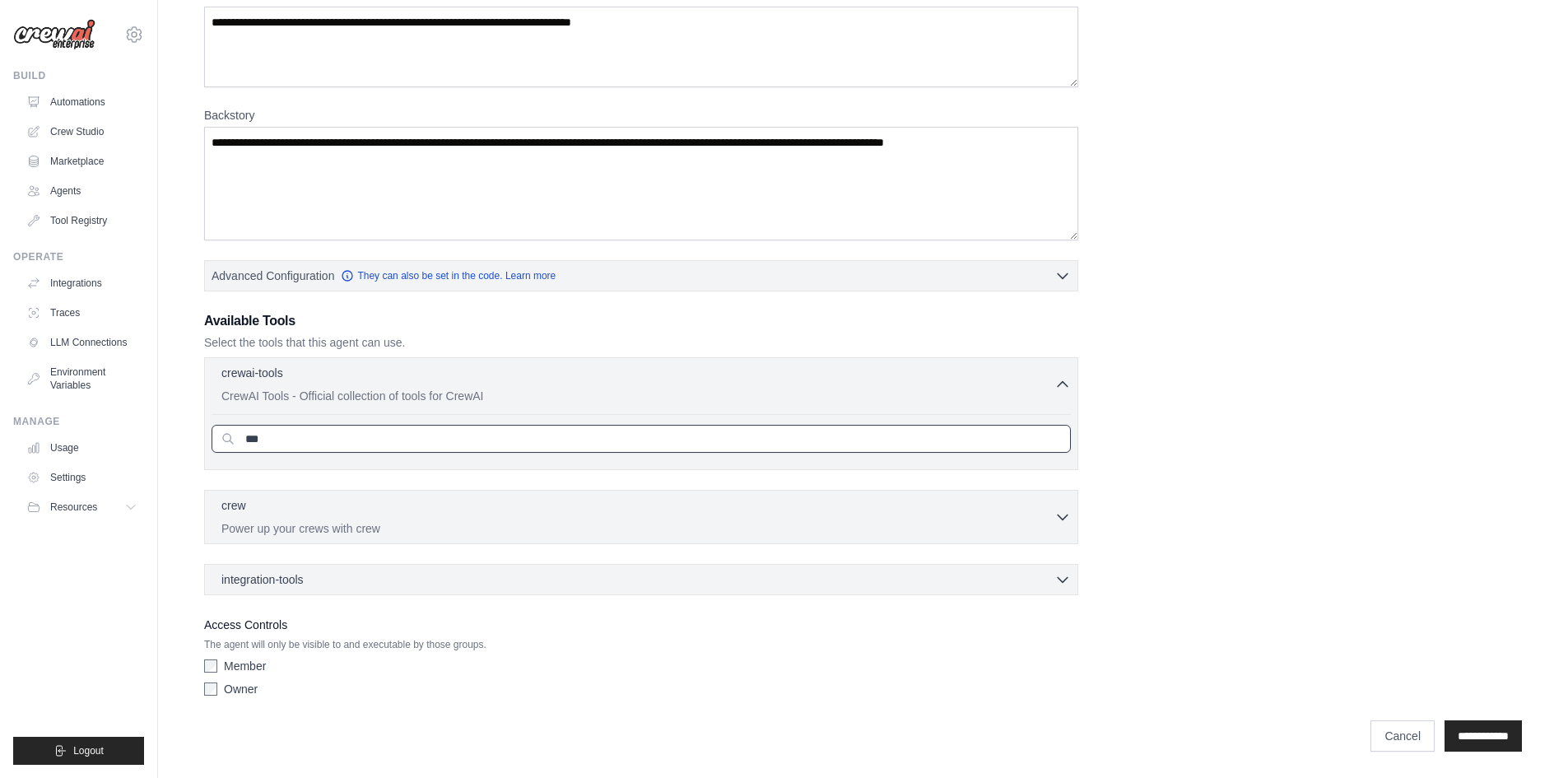
drag, startPoint x: 306, startPoint y: 447, endPoint x: 194, endPoint y: 444, distance: 112.0
click at [197, 444] on div "Role Goal Backstory Advanced Configuration They can also be set in the code. Le…" at bounding box center [863, 324] width 1357 height 875
click at [304, 437] on input "**" at bounding box center [640, 439] width 859 height 28
type input "*****"
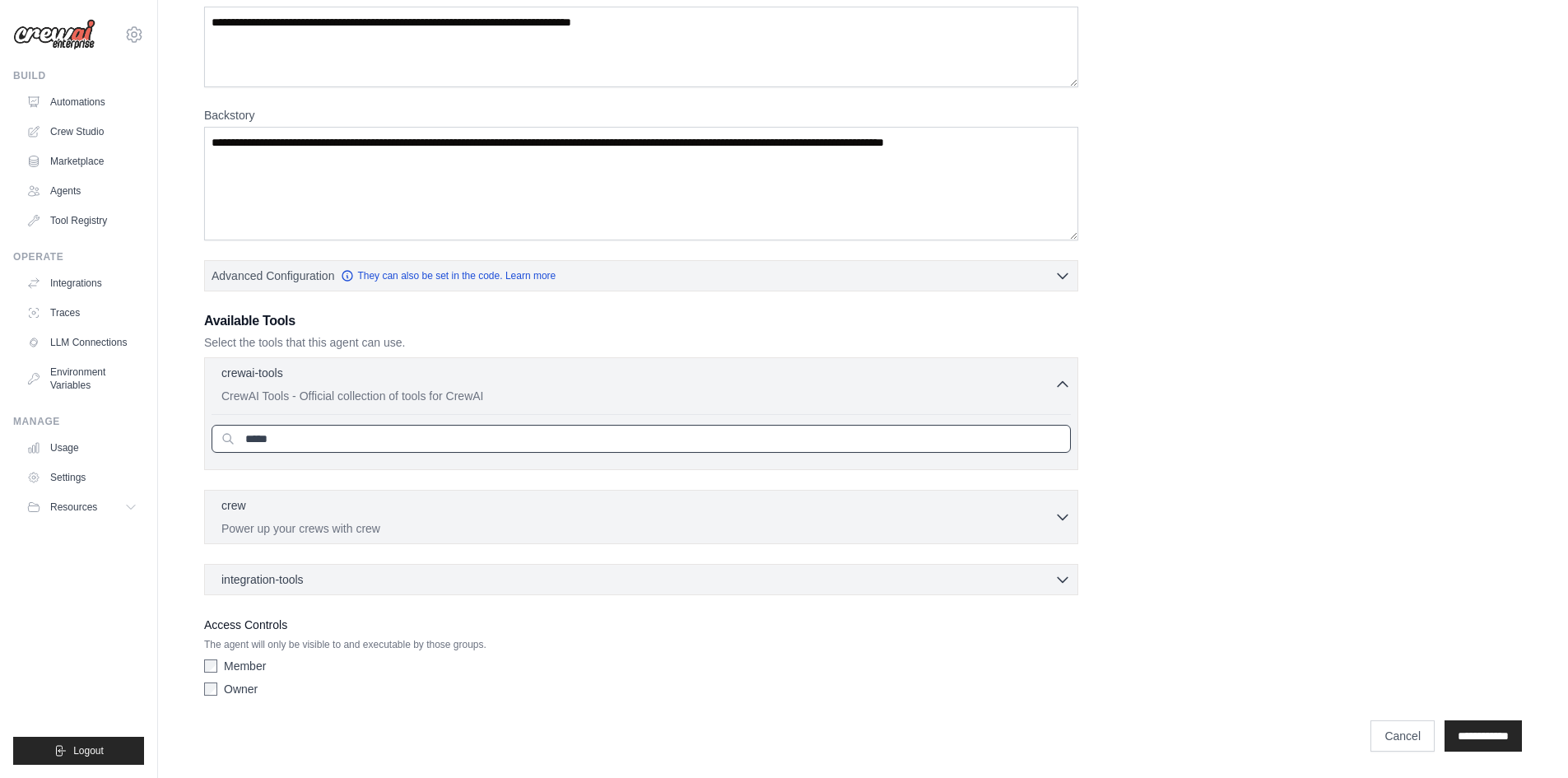
drag, startPoint x: 294, startPoint y: 443, endPoint x: 204, endPoint y: 440, distance: 90.0
click at [205, 440] on div "crewai-tools 0 selected CrewAI Tools - Official collection of tools for CrewAI …" at bounding box center [640, 413] width 874 height 113
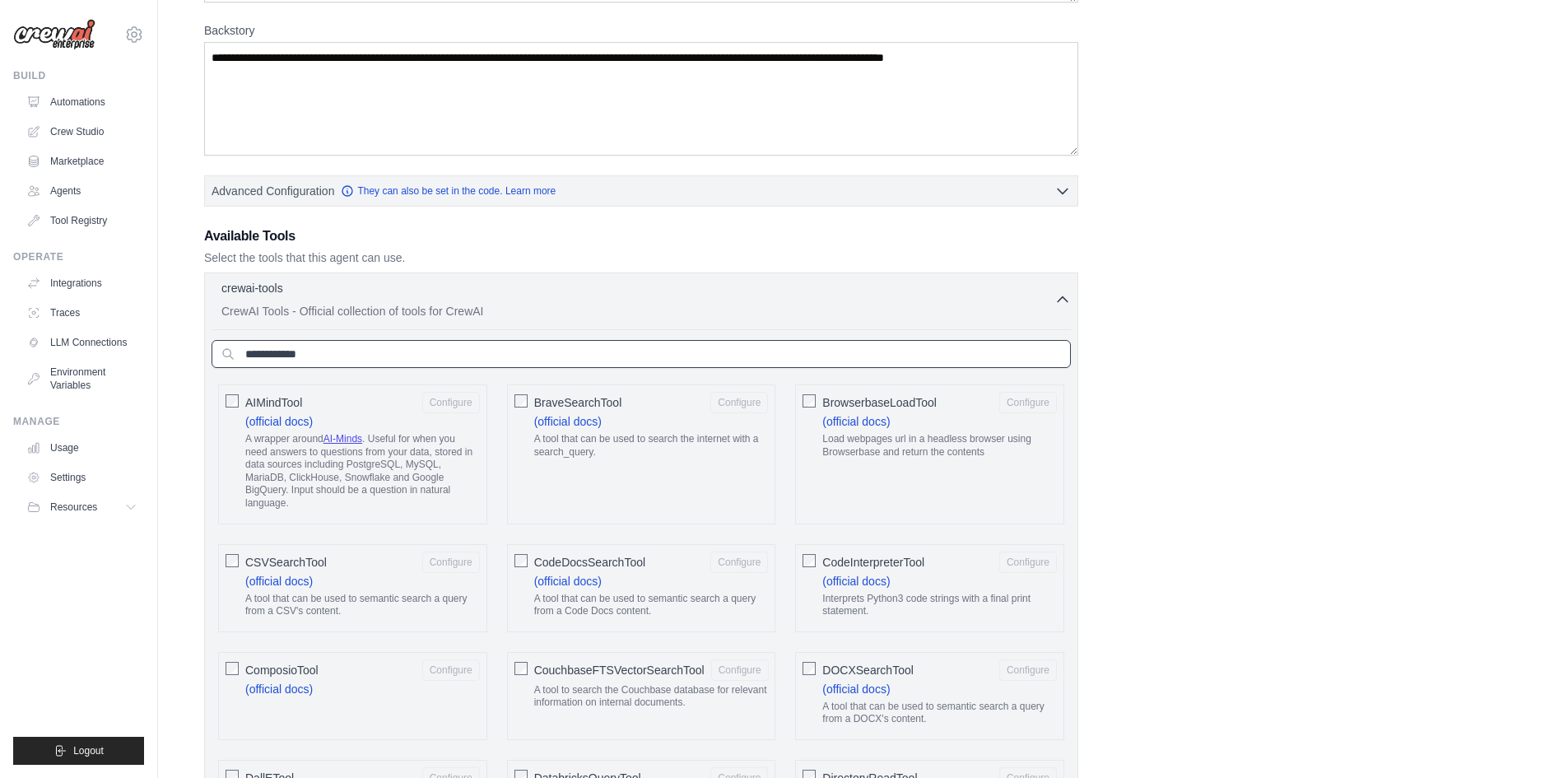
scroll to position [0, 0]
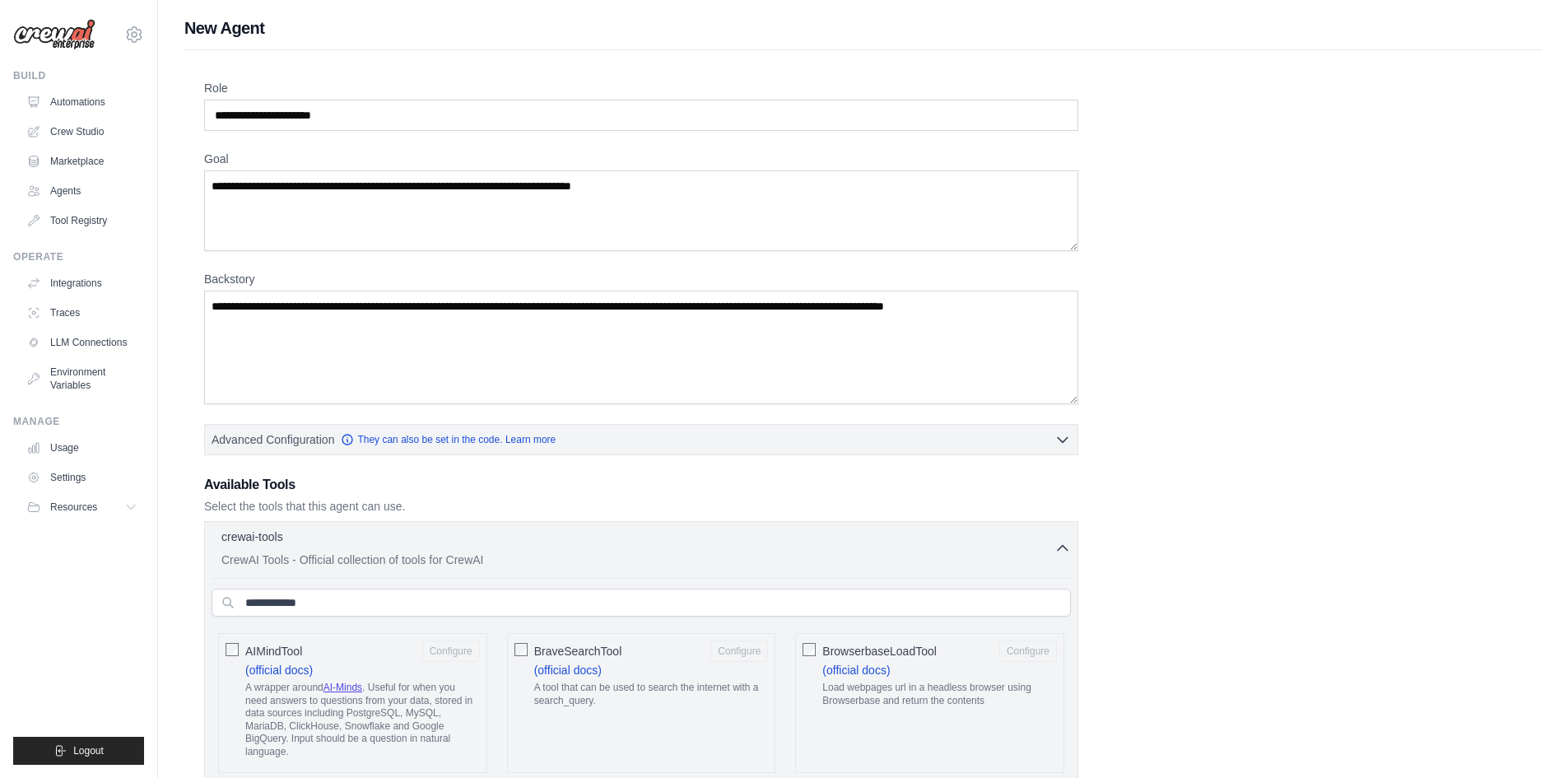
click at [462, 503] on p "Select the tools that this agent can use." at bounding box center [640, 506] width 874 height 17
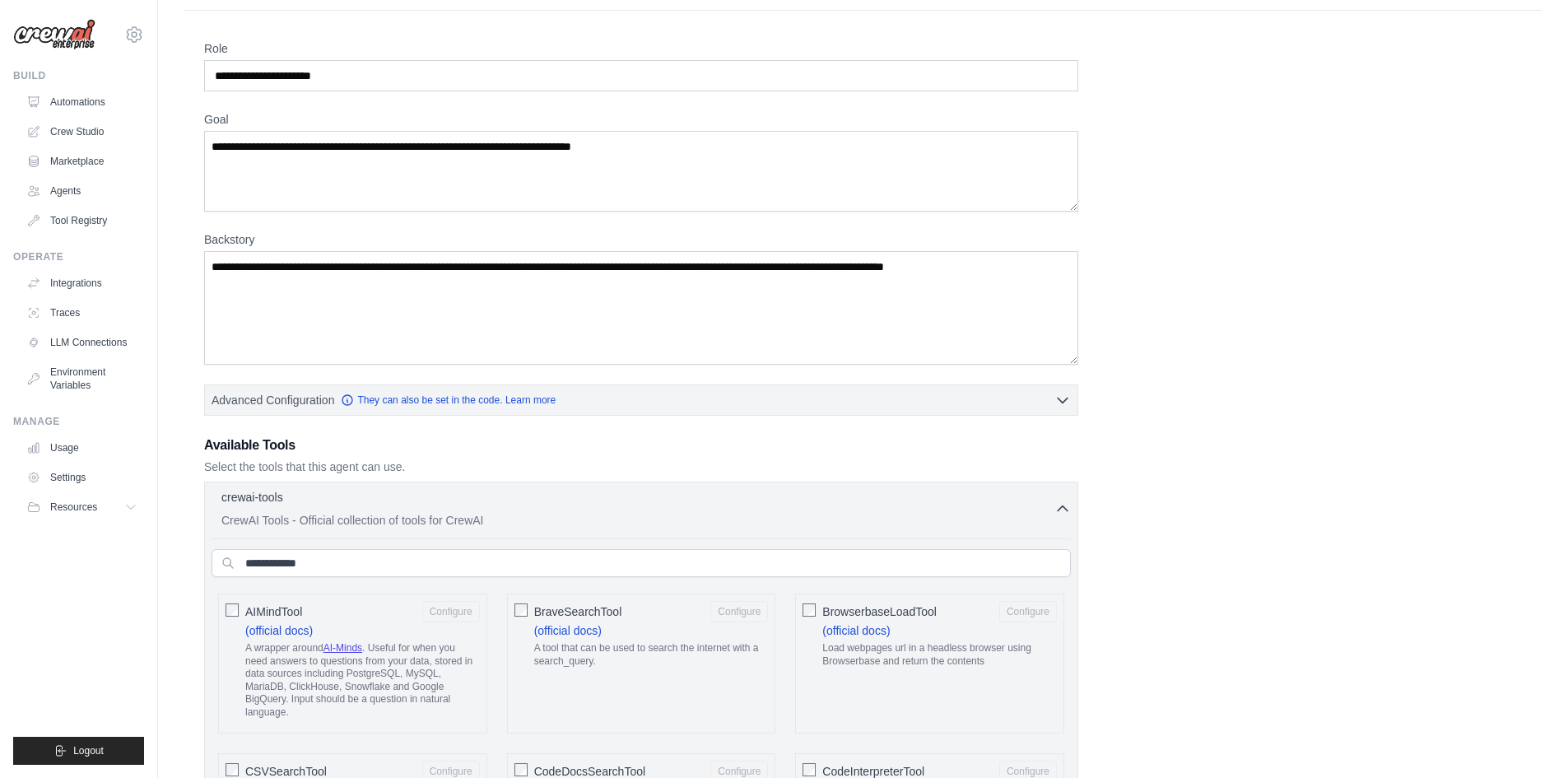
scroll to position [82, 0]
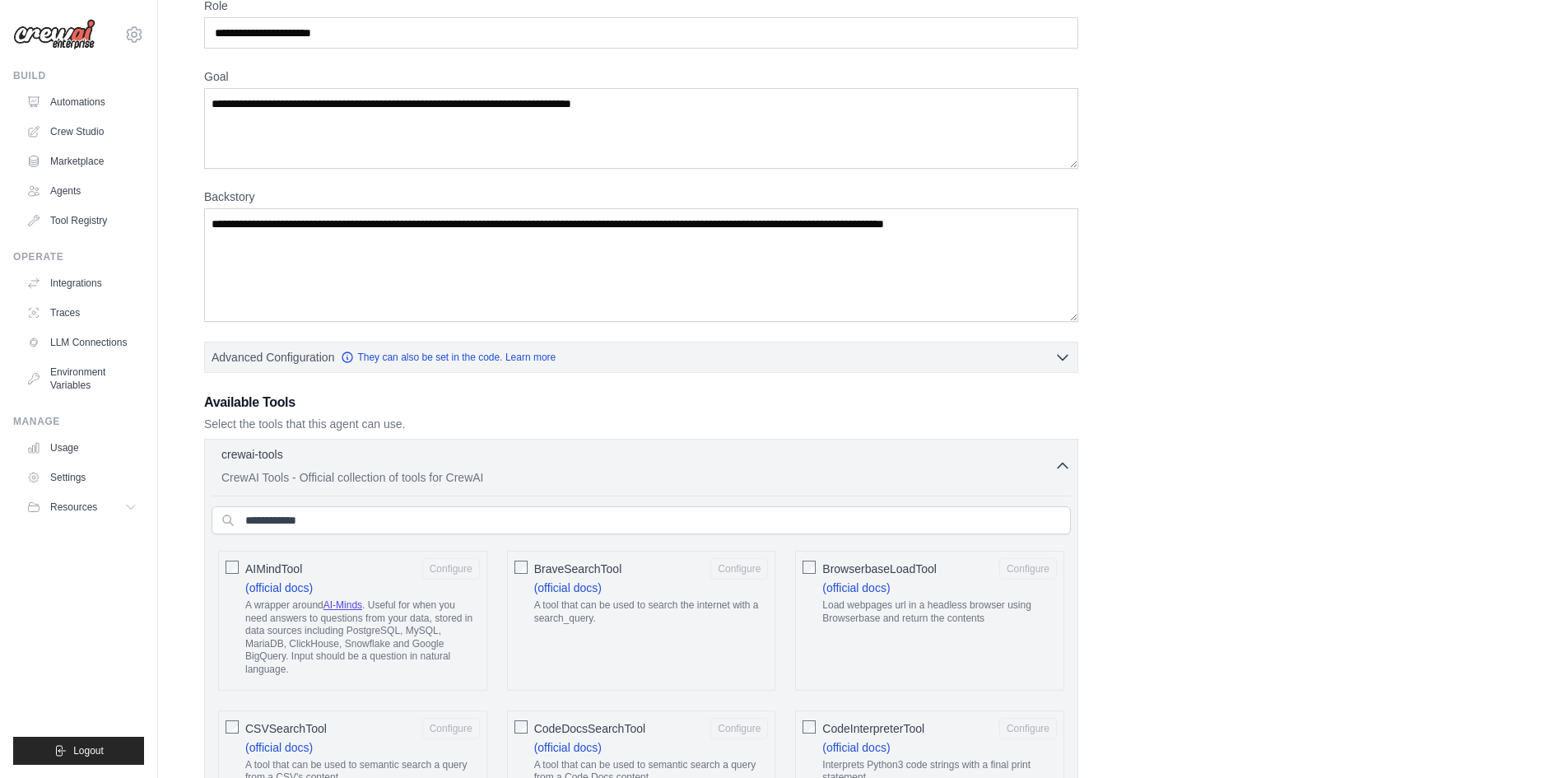
click at [1057, 466] on icon "button" at bounding box center [1063, 465] width 17 height 17
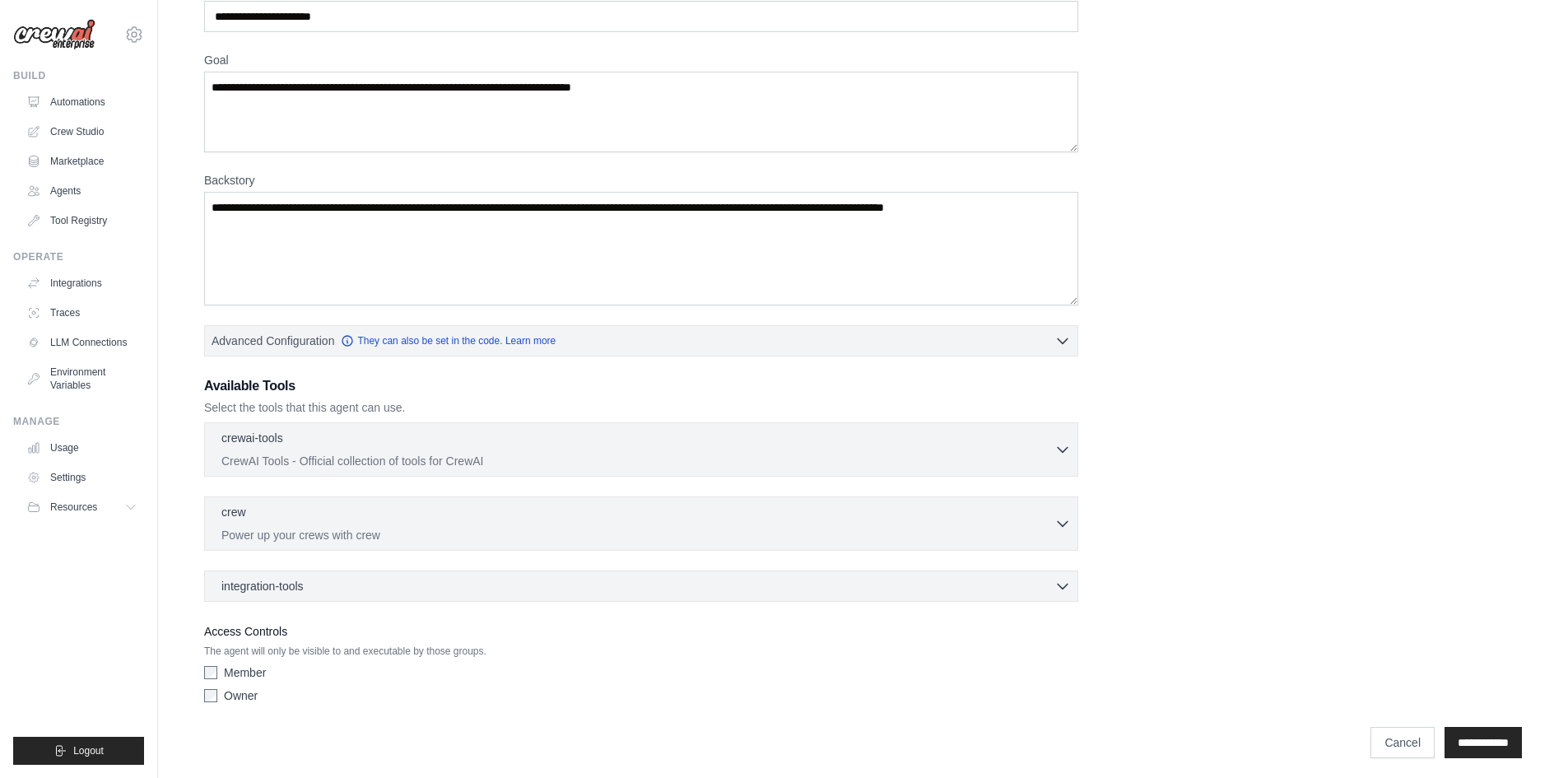
scroll to position [105, 0]
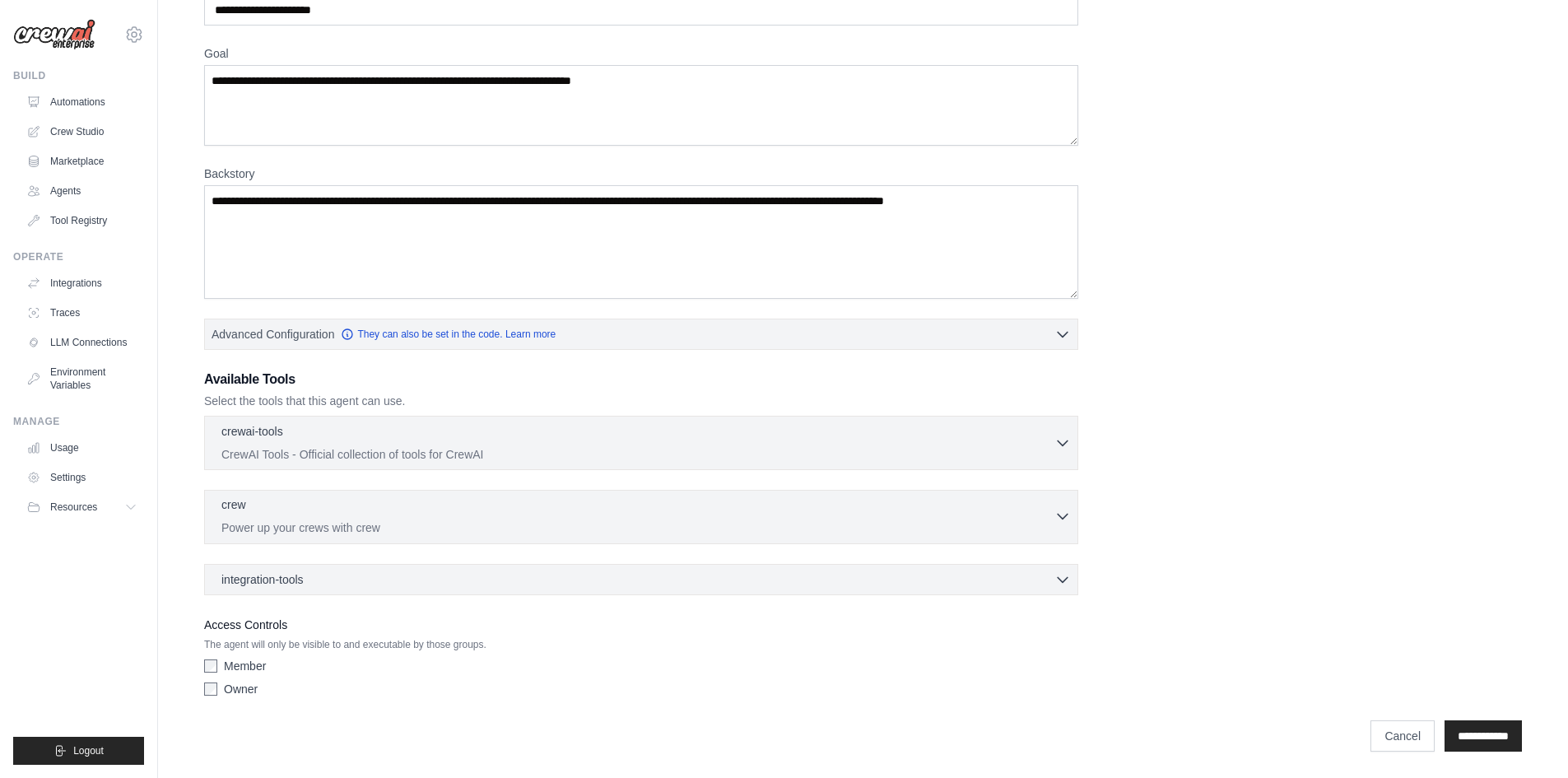
click at [958, 516] on div "crew 0 selected Power up your crews with crew" at bounding box center [637, 516] width 832 height 40
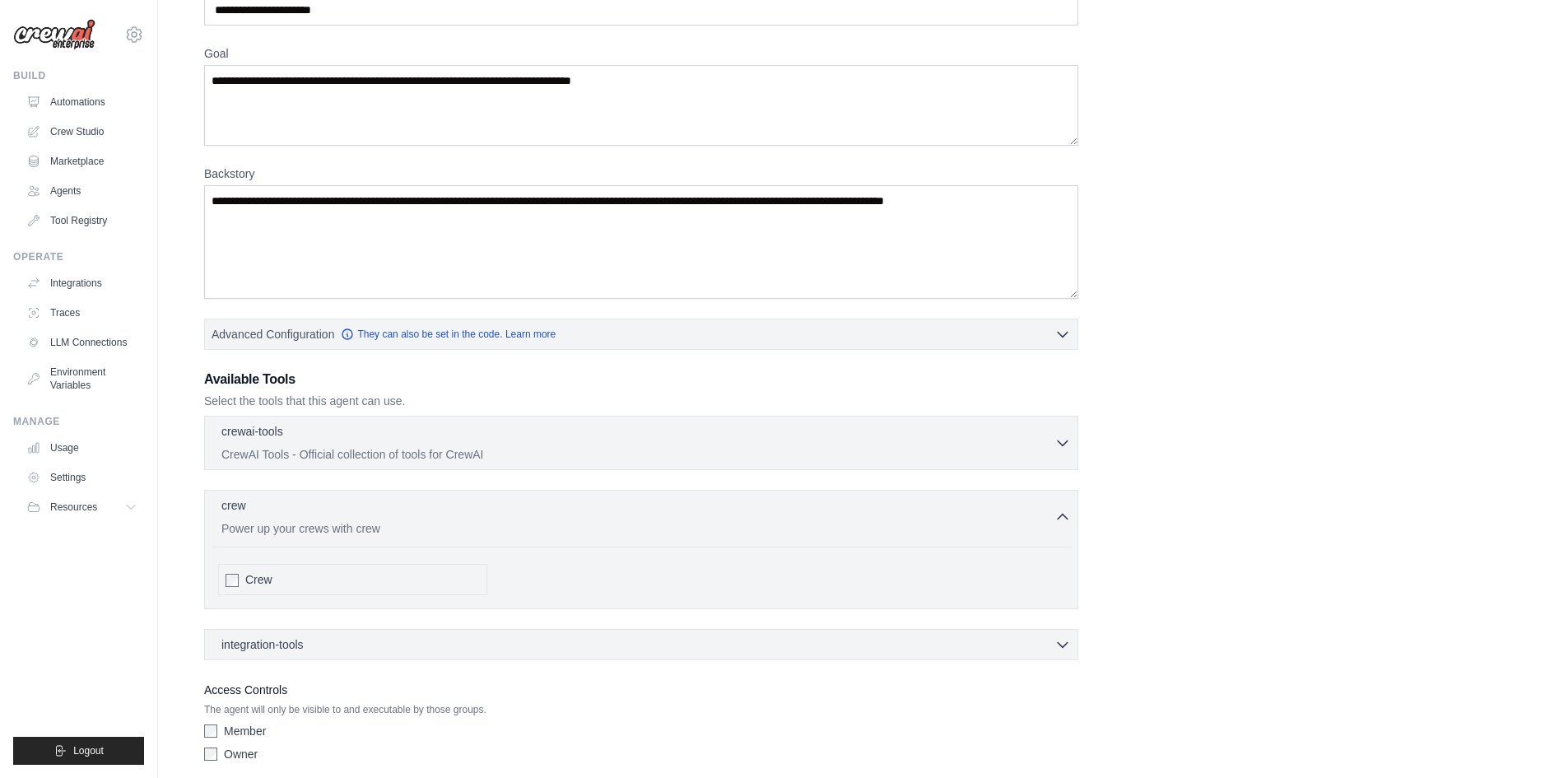
click at [516, 635] on div "integration-tools 0 selected Box Save files to Box Gmail" at bounding box center [640, 645] width 874 height 31
click at [724, 648] on div "integration-tools 0 selected" at bounding box center [645, 644] width 849 height 17
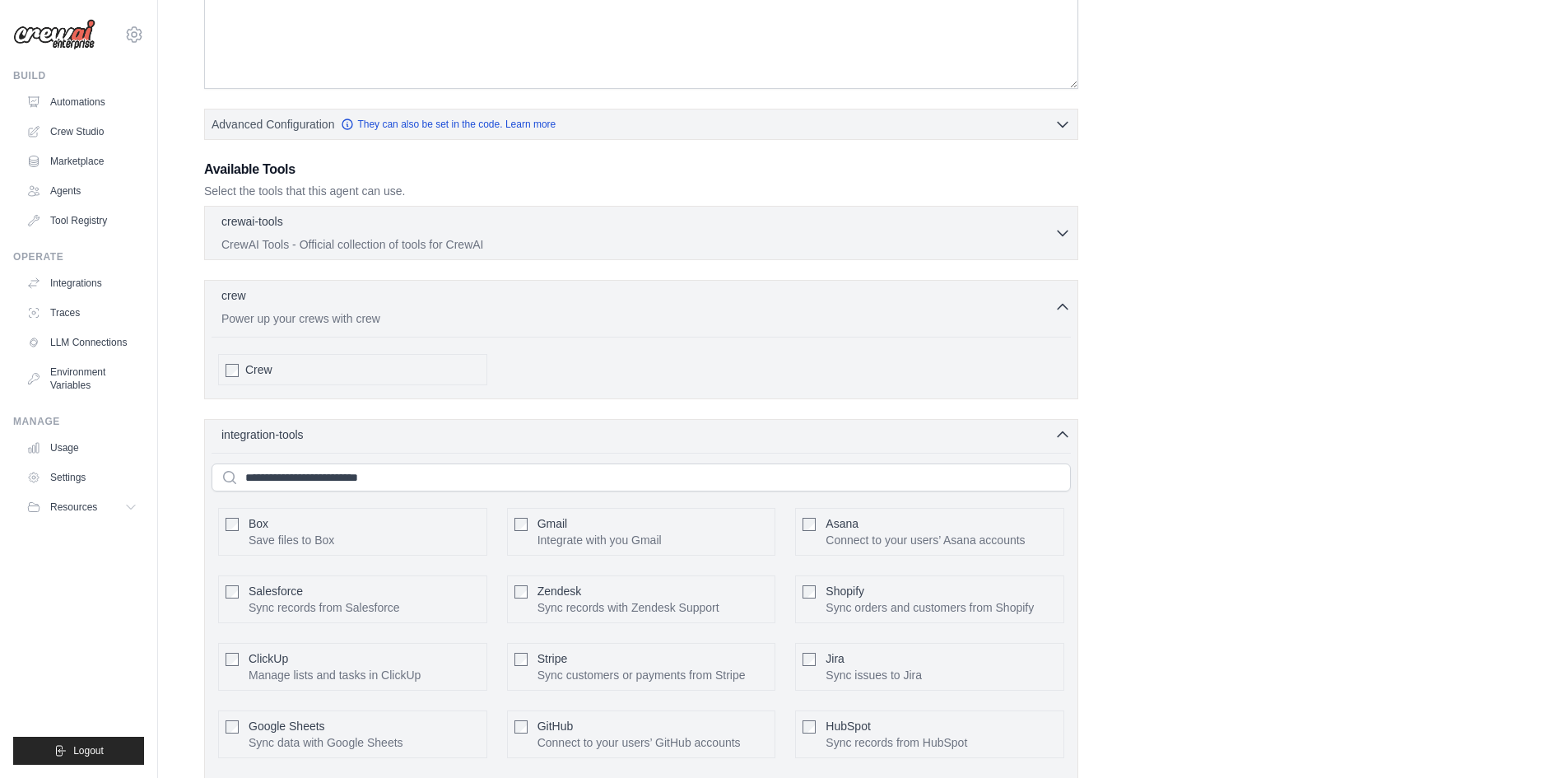
scroll to position [352, 0]
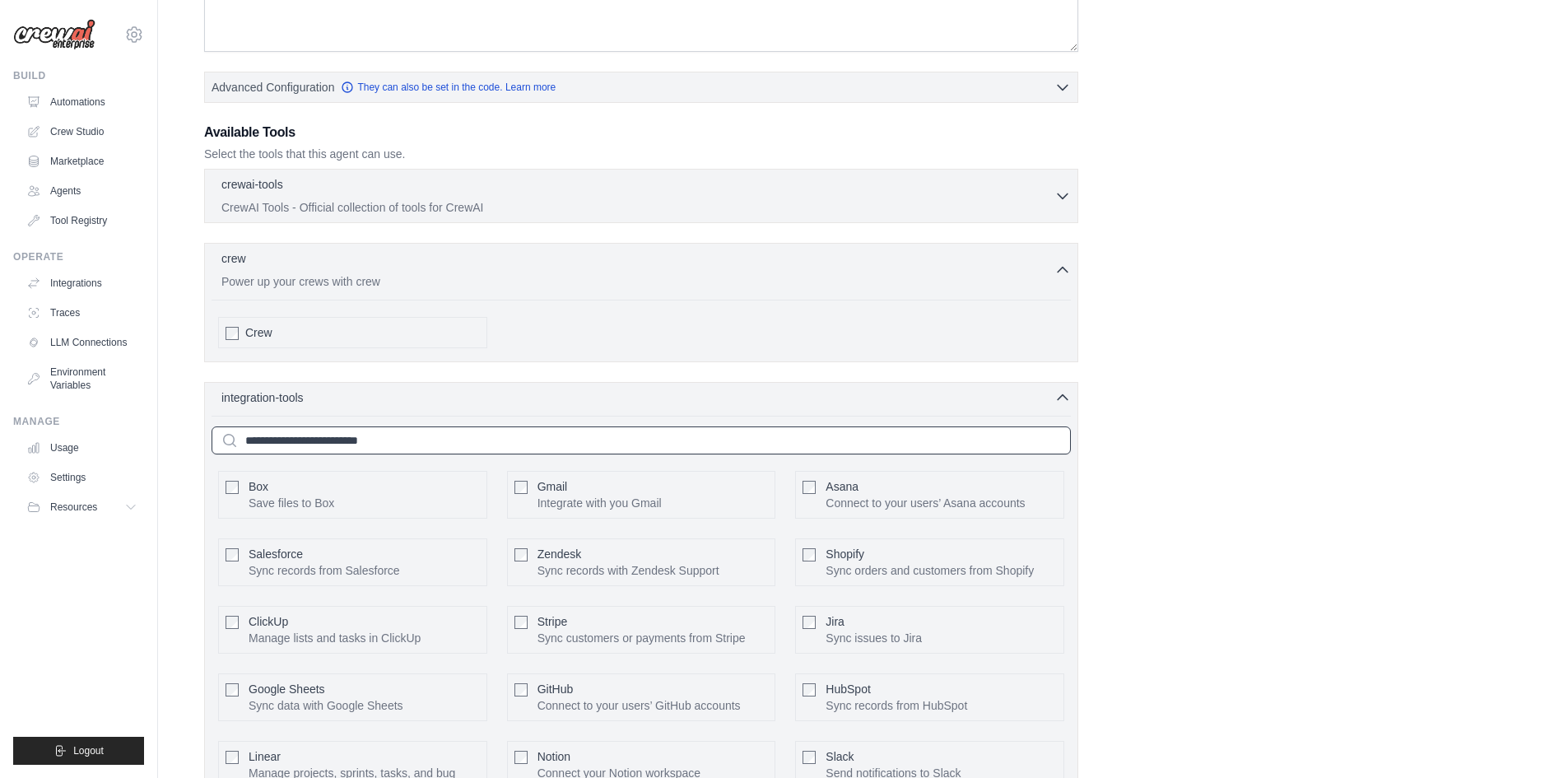
click at [346, 453] on input "text" at bounding box center [640, 441] width 859 height 28
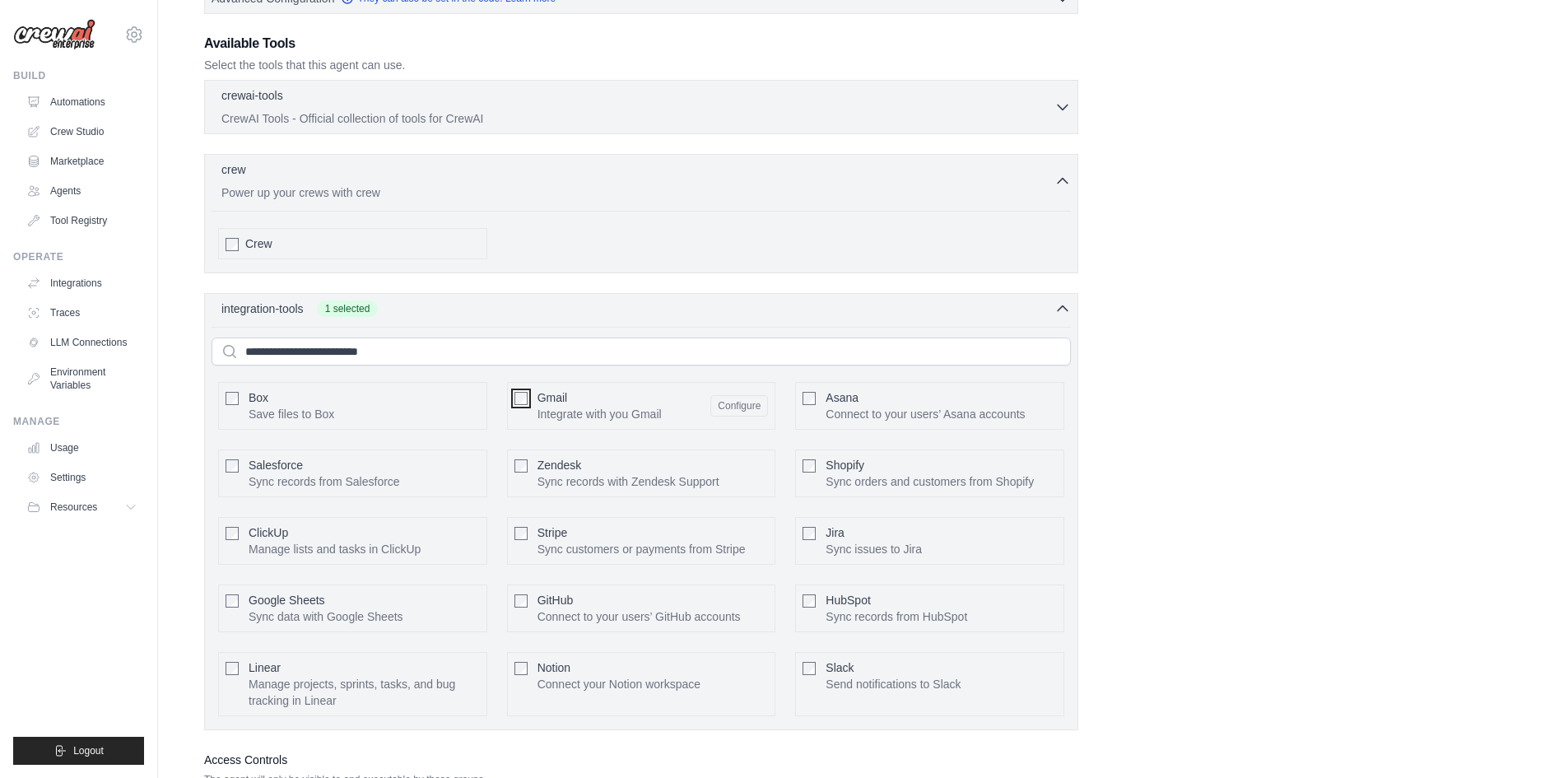
scroll to position [517, 0]
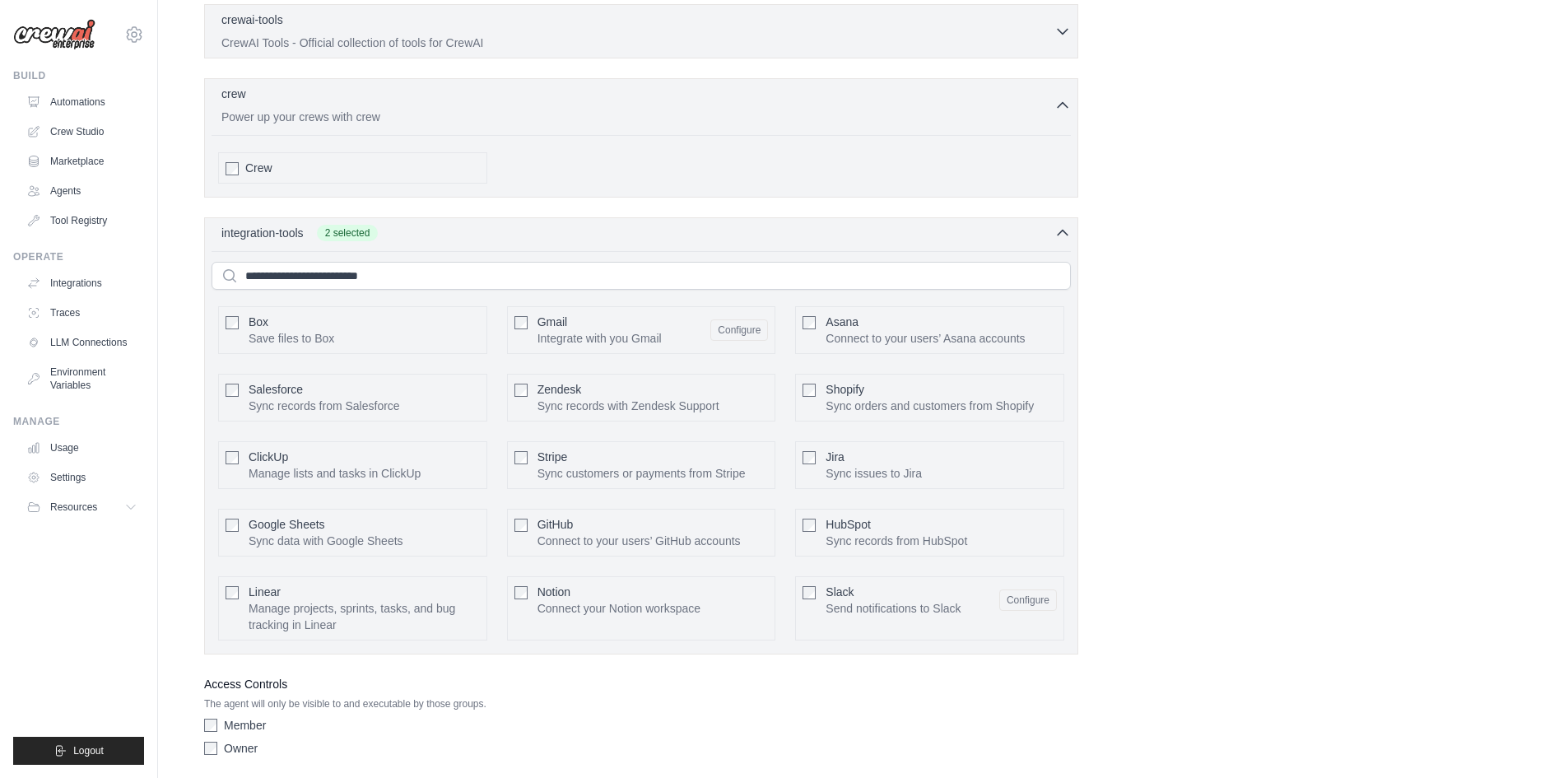
click at [291, 529] on span "Google Sheets" at bounding box center [287, 524] width 76 height 13
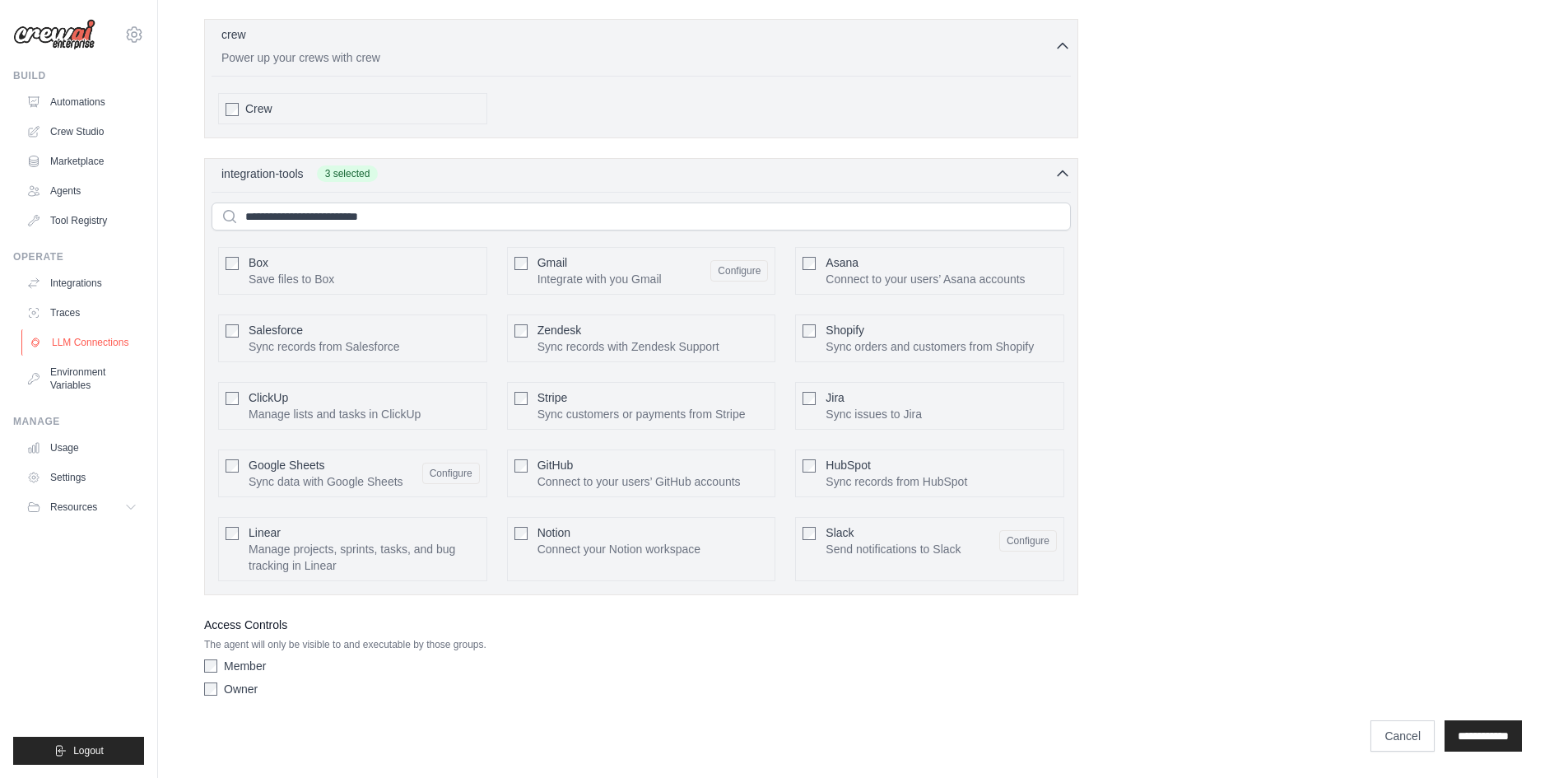
click at [72, 353] on link "LLM Connections" at bounding box center [84, 342] width 124 height 27
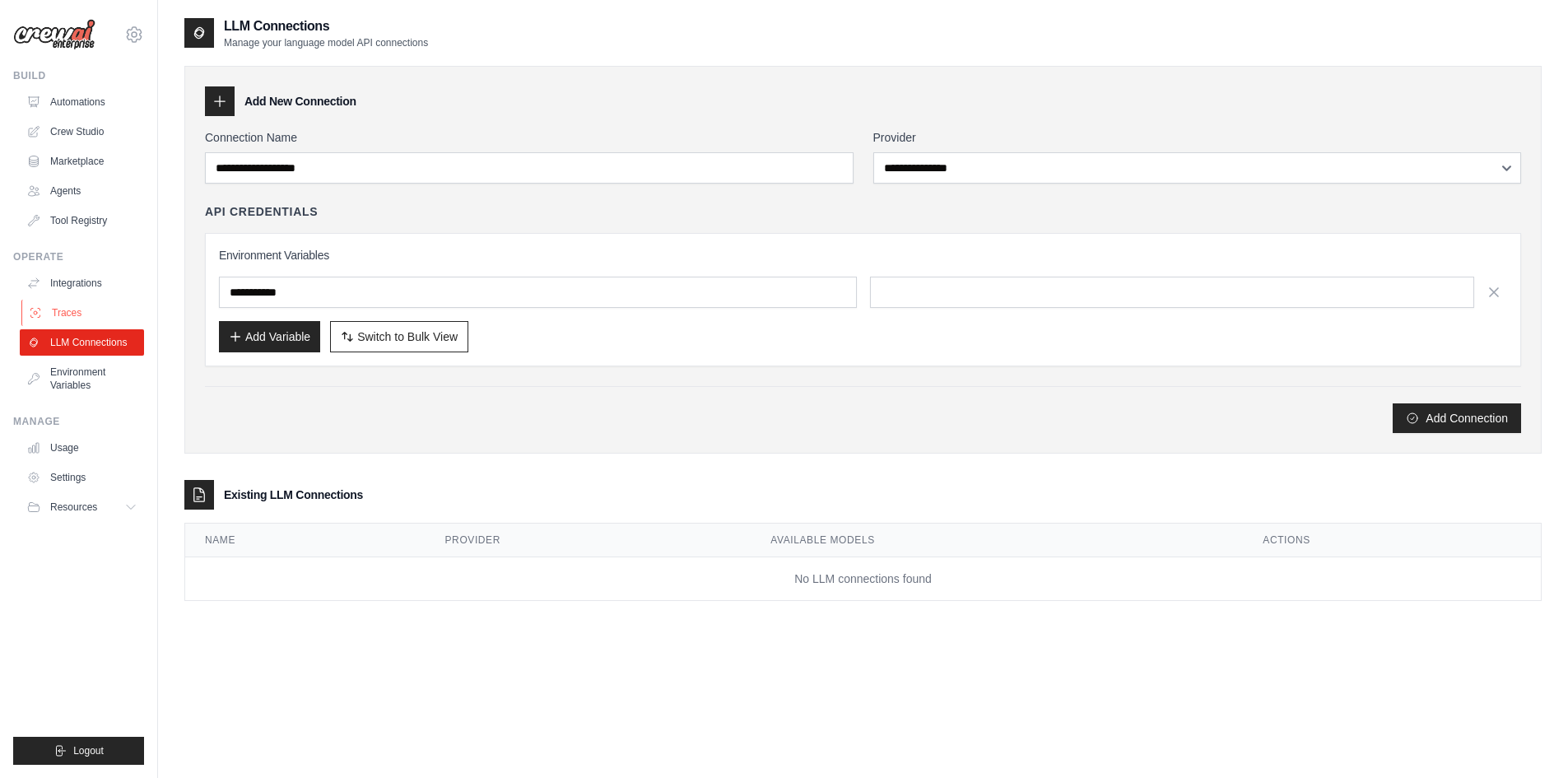
click at [75, 309] on link "Traces" at bounding box center [84, 313] width 124 height 27
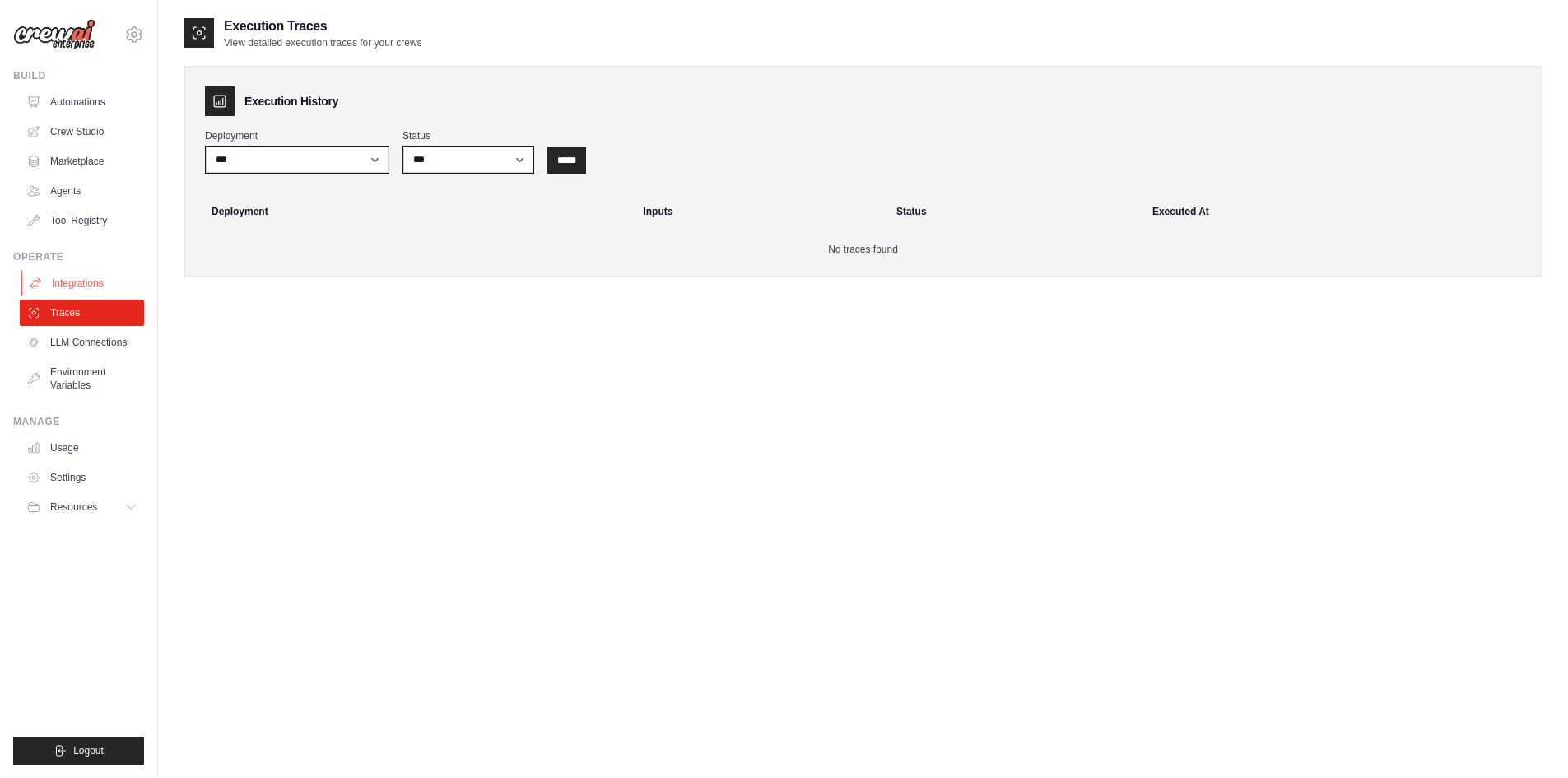
click at [89, 286] on link "Integrations" at bounding box center [84, 283] width 124 height 27
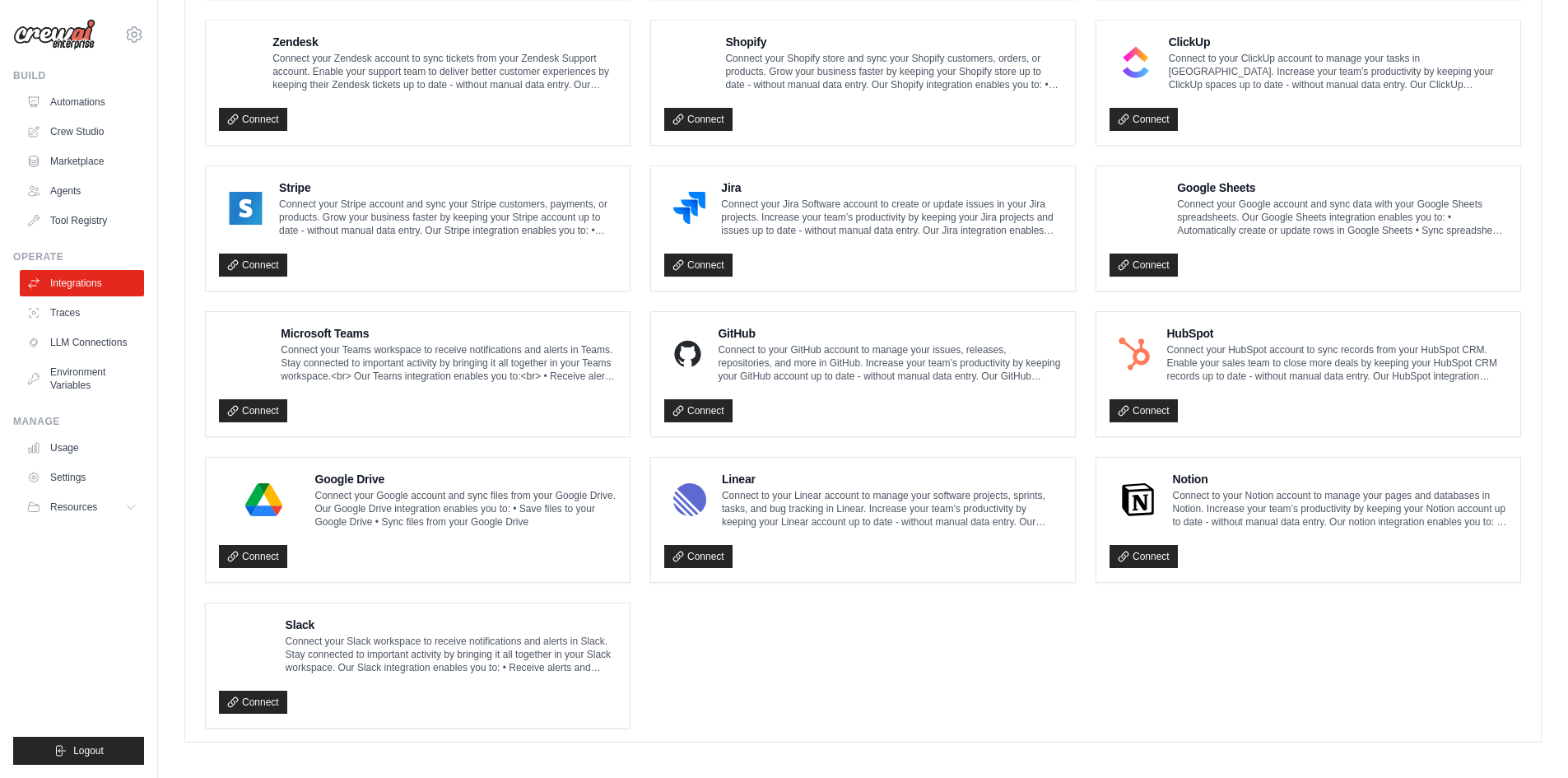
scroll to position [681, 0]
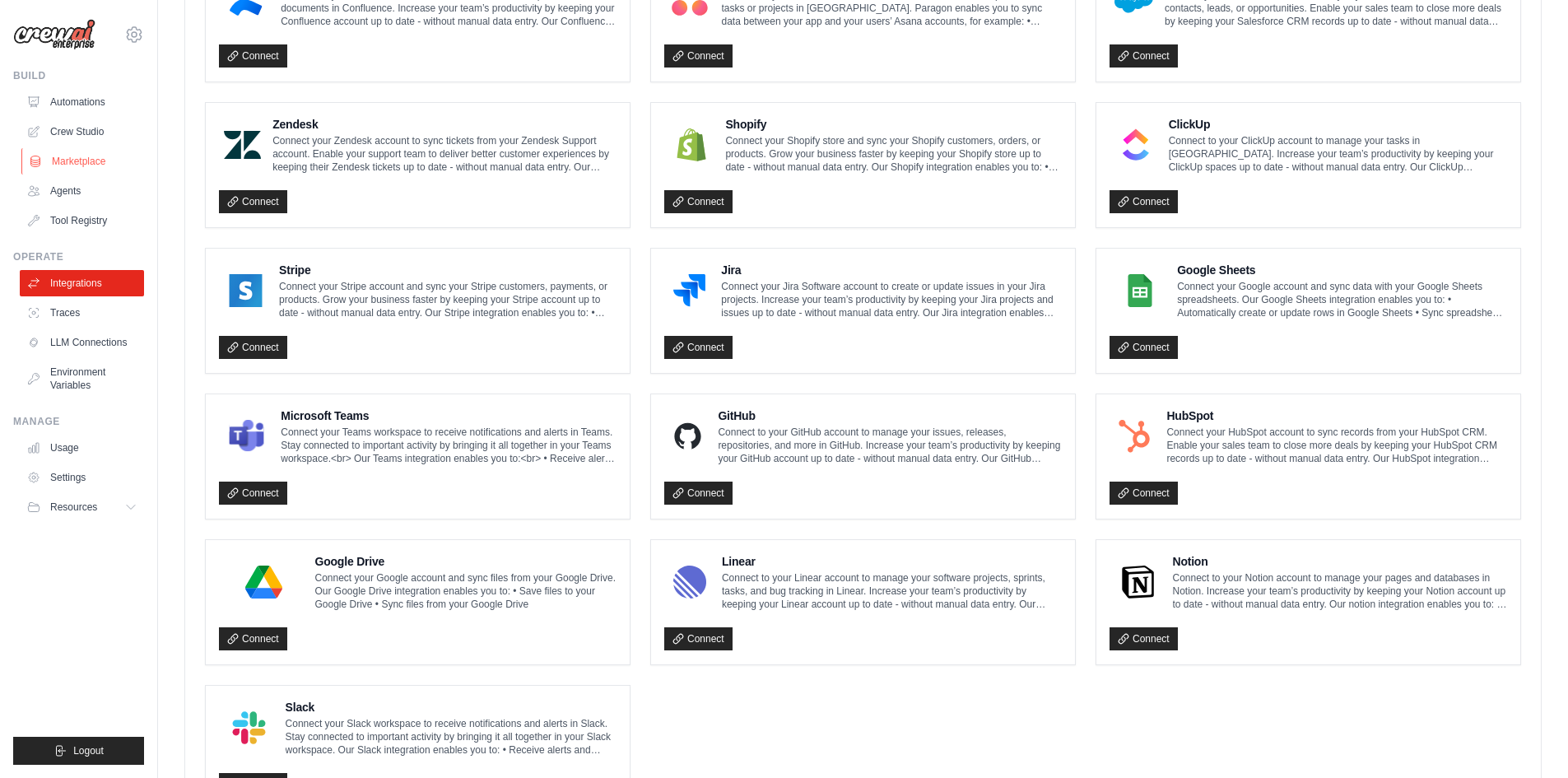
click at [72, 158] on link "Marketplace" at bounding box center [84, 162] width 124 height 27
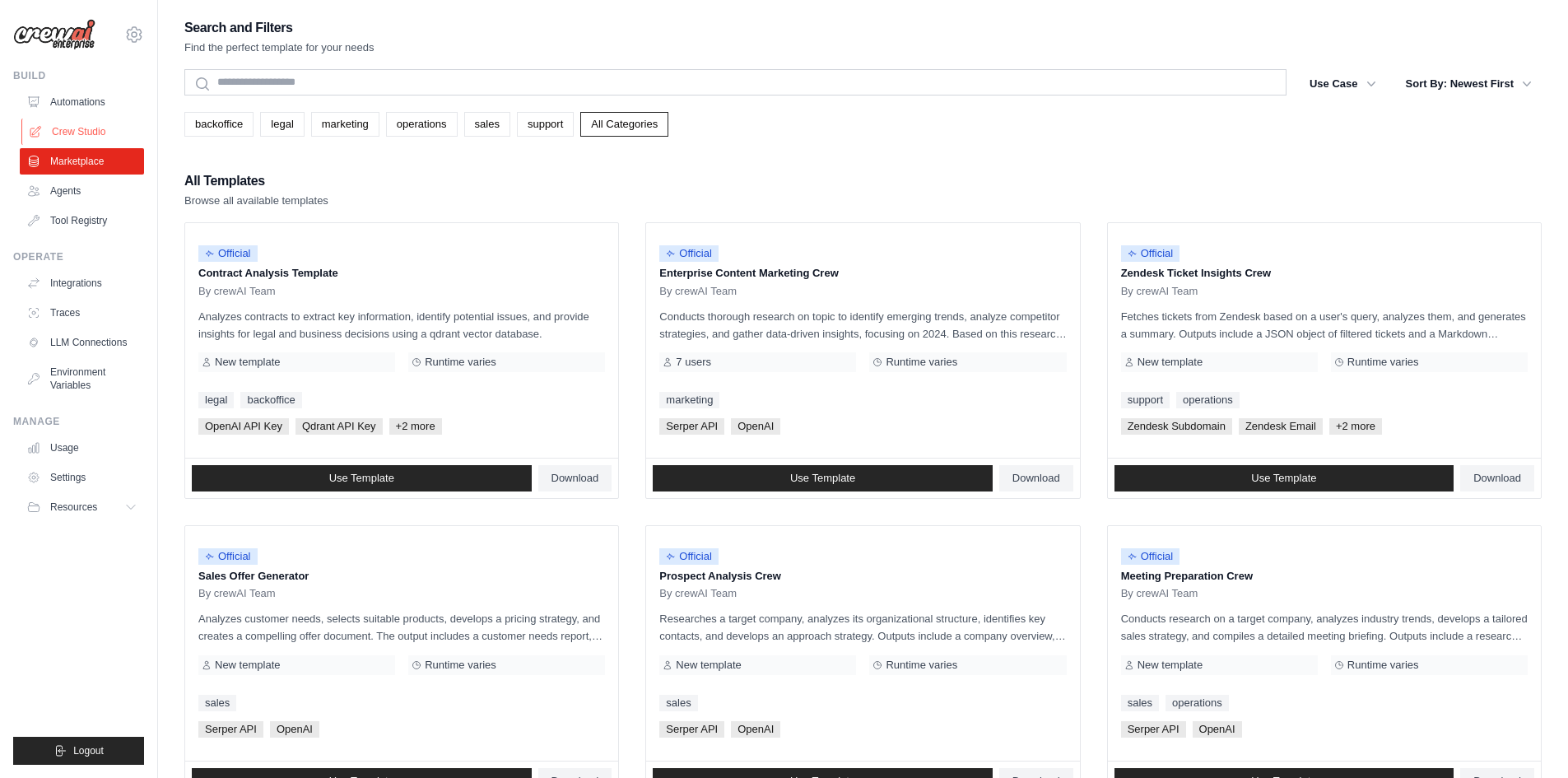
click at [84, 135] on link "Crew Studio" at bounding box center [84, 132] width 124 height 27
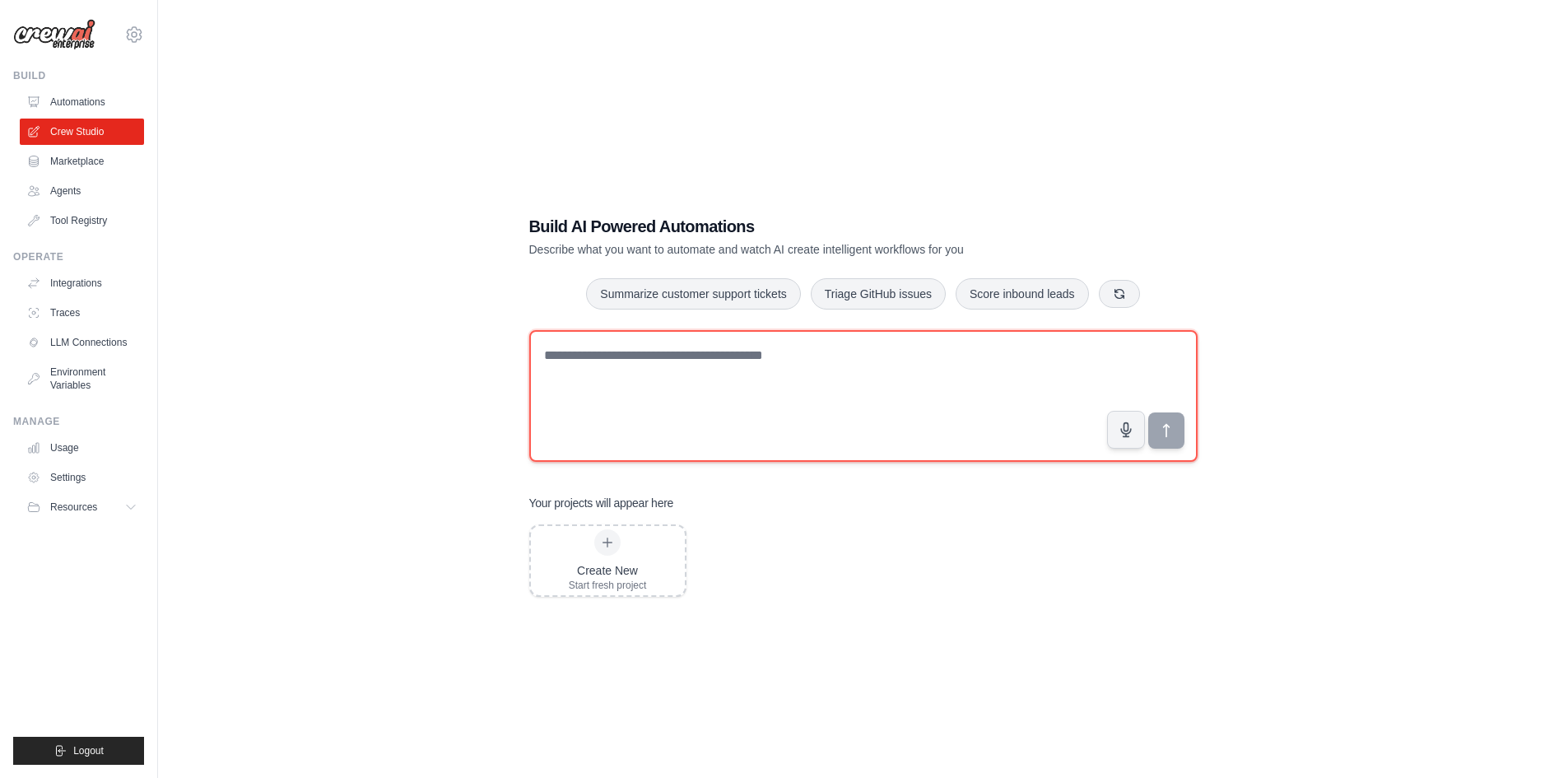
click at [591, 370] on textarea at bounding box center [863, 395] width 668 height 132
click at [613, 379] on textarea "To enrich screen reader interactions, please activate Accessibility in Grammarl…" at bounding box center [863, 395] width 668 height 132
click at [837, 414] on textarea "To enrich screen reader interactions, please activate Accessibility in Grammarl…" at bounding box center [863, 395] width 668 height 132
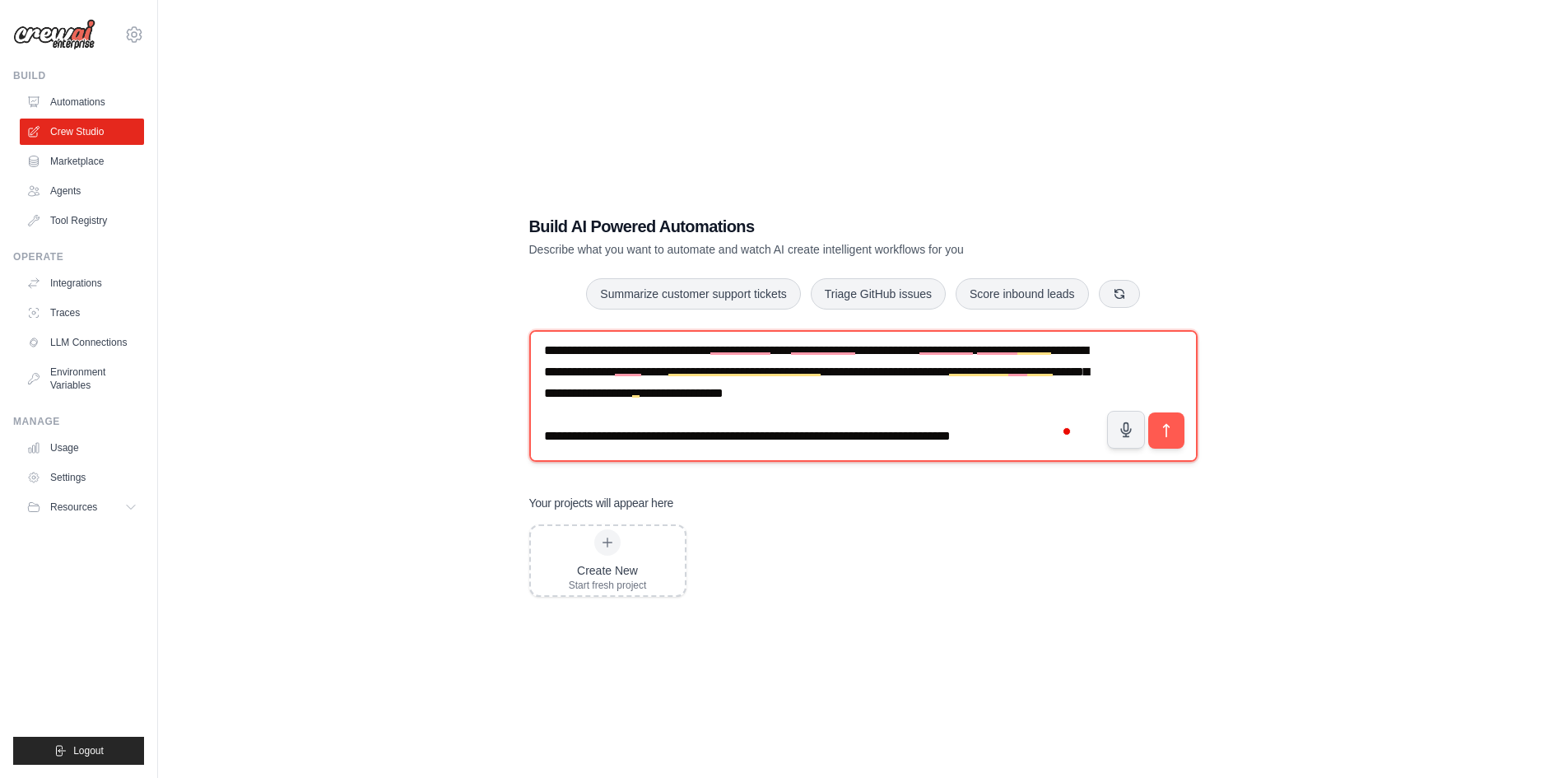
scroll to position [139, 0]
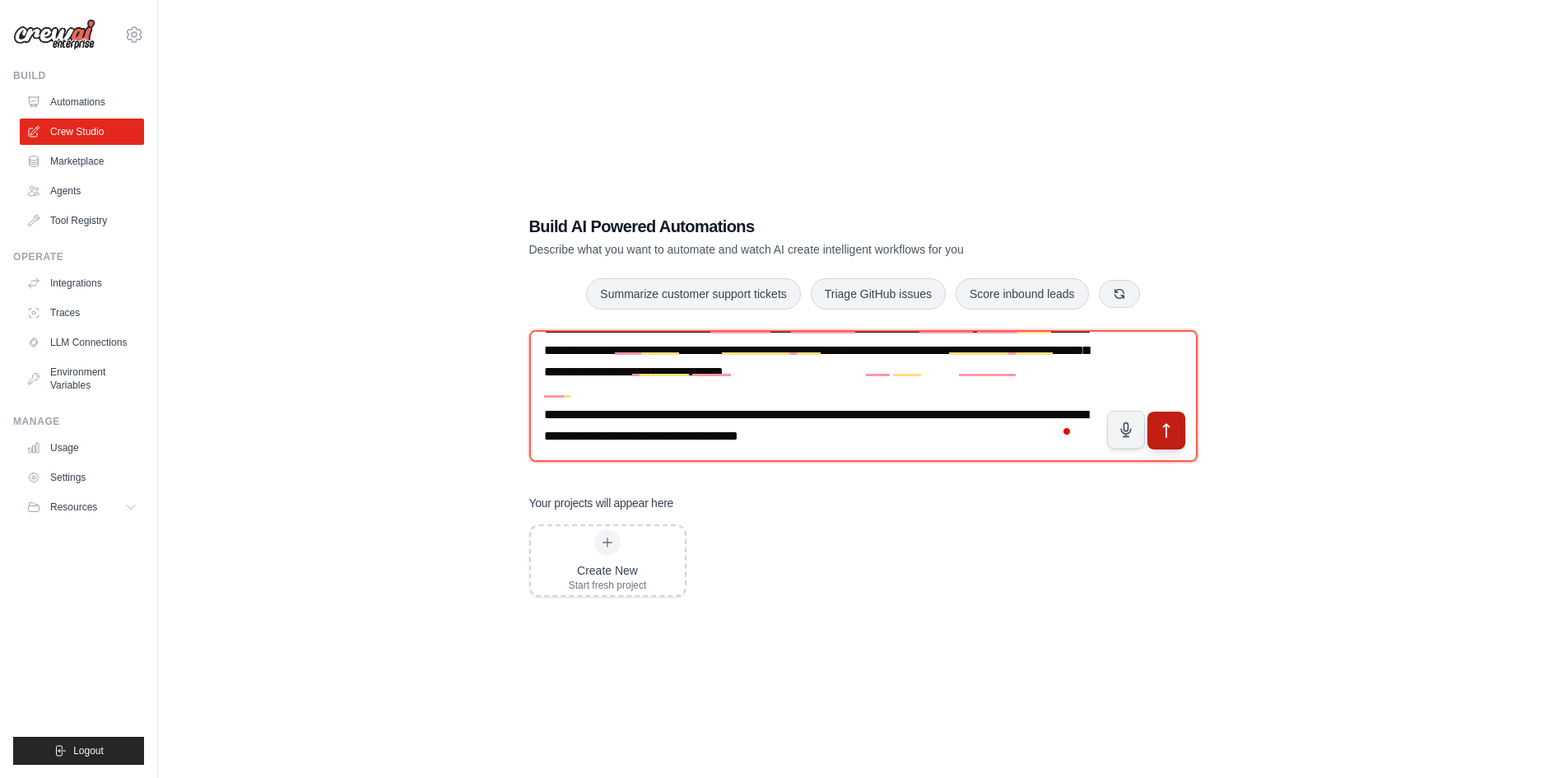
type textarea "**********"
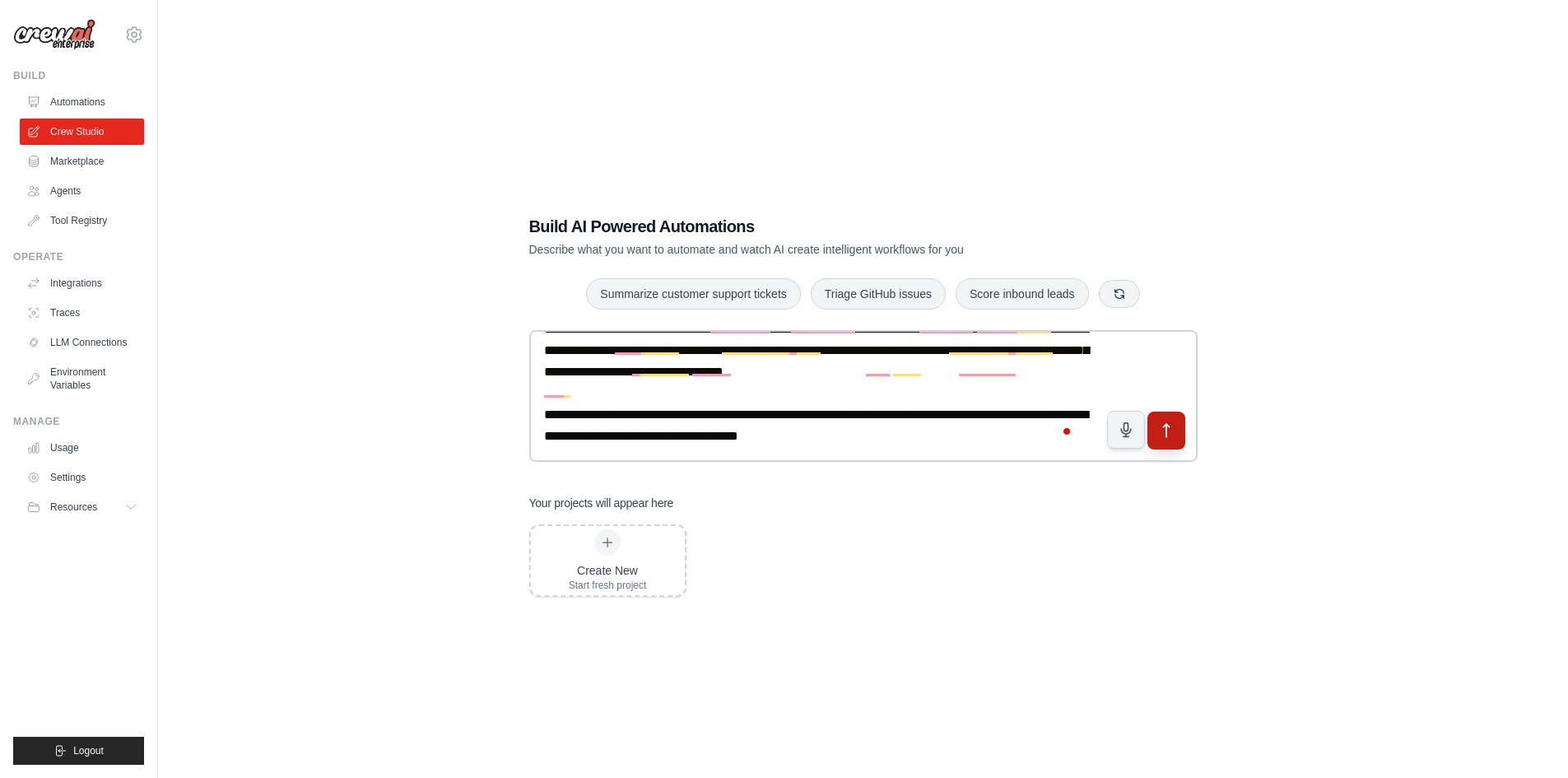
click at [1168, 428] on icon "submit" at bounding box center [1165, 430] width 17 height 17
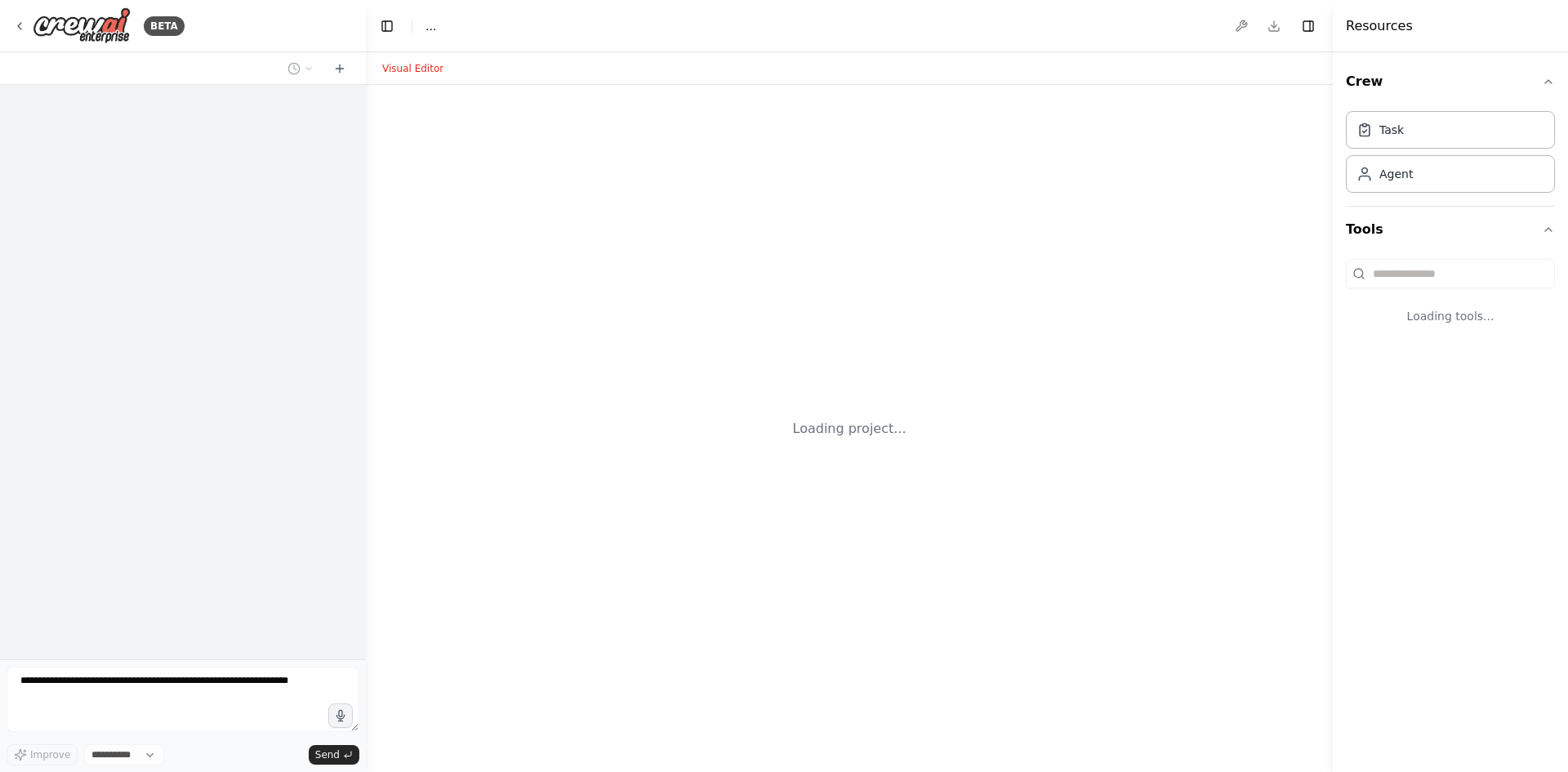
select select "****"
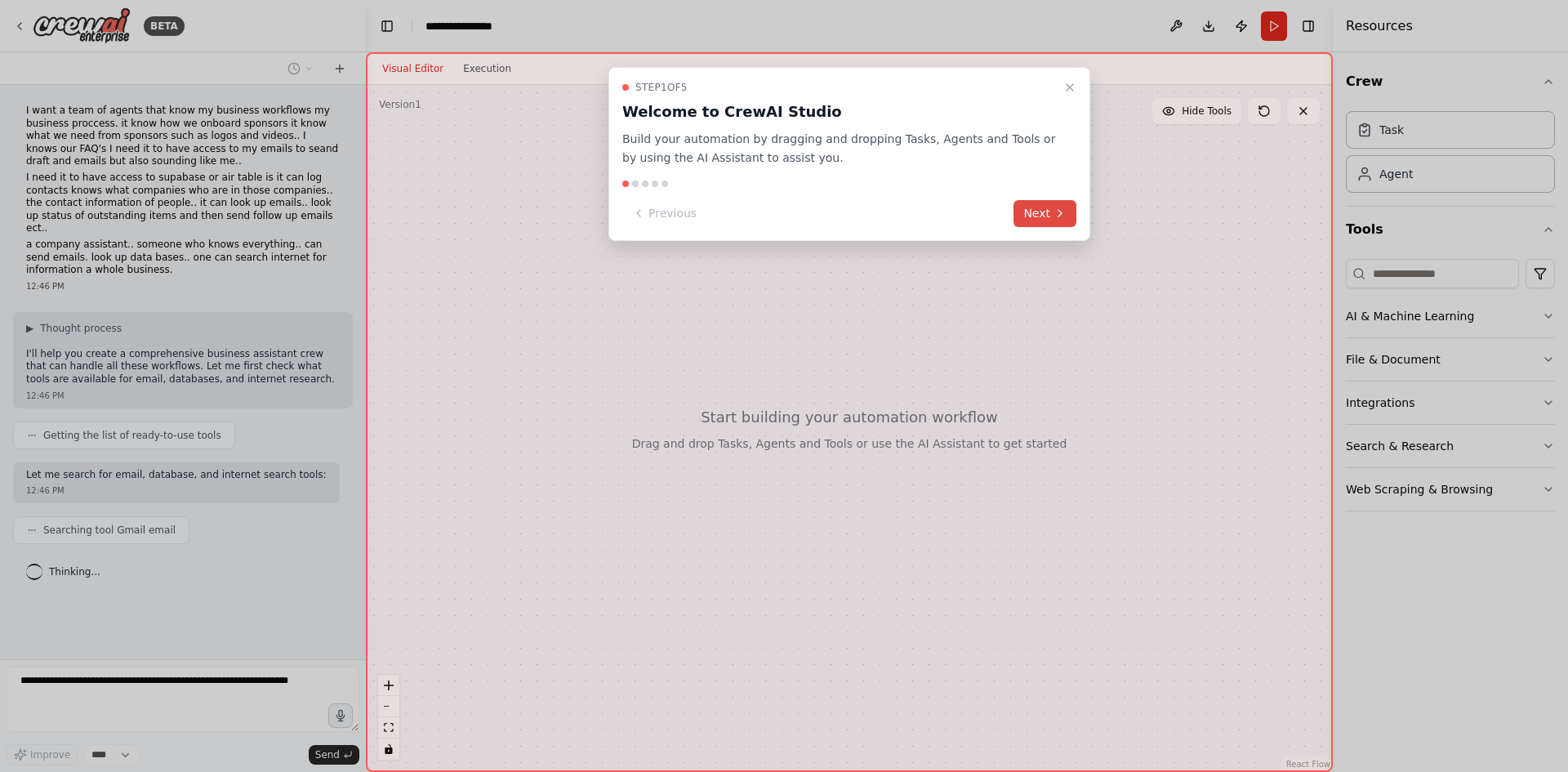
click at [1037, 214] on button "Next" at bounding box center [1045, 213] width 62 height 27
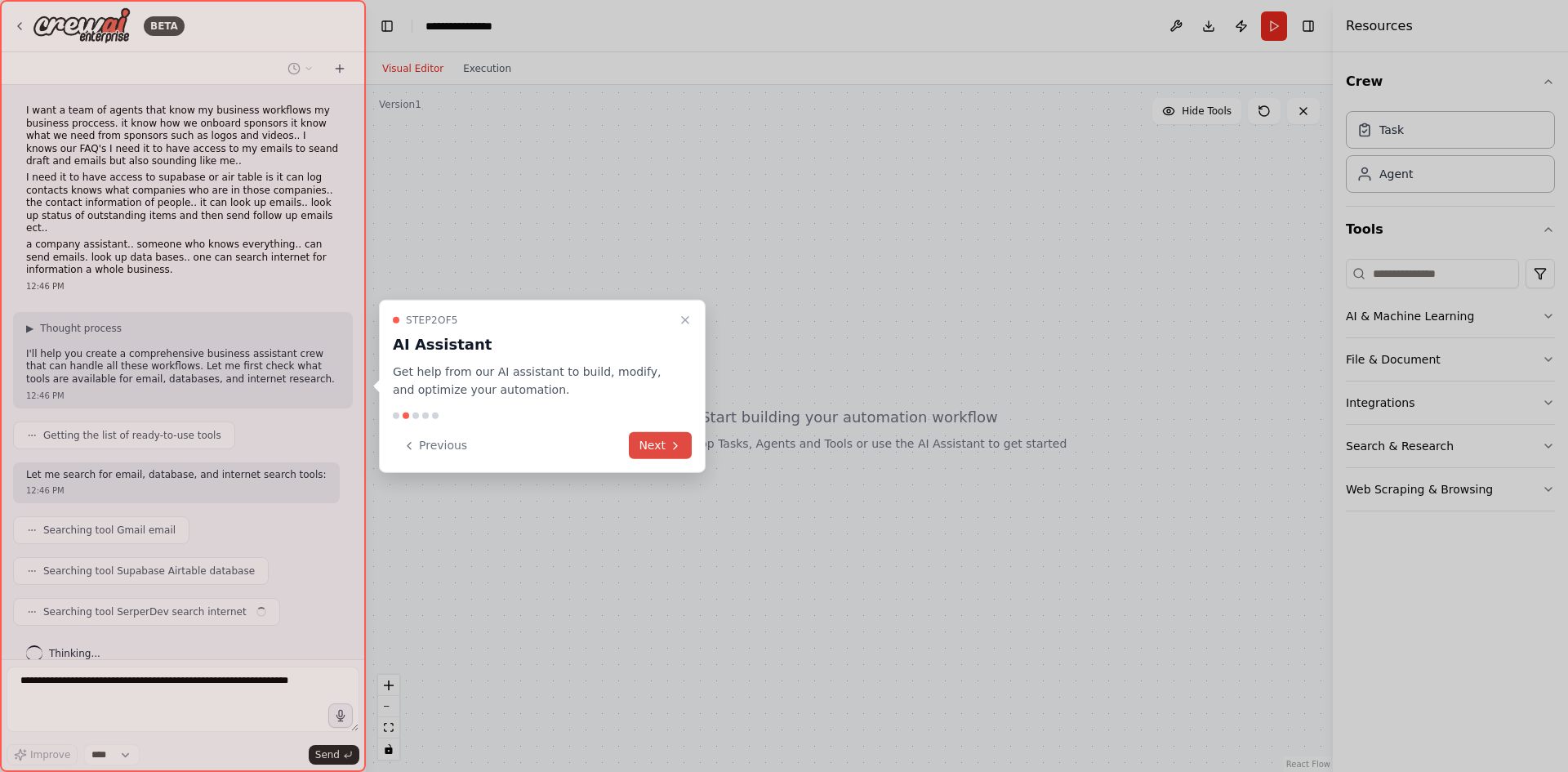
scroll to position [9, 0]
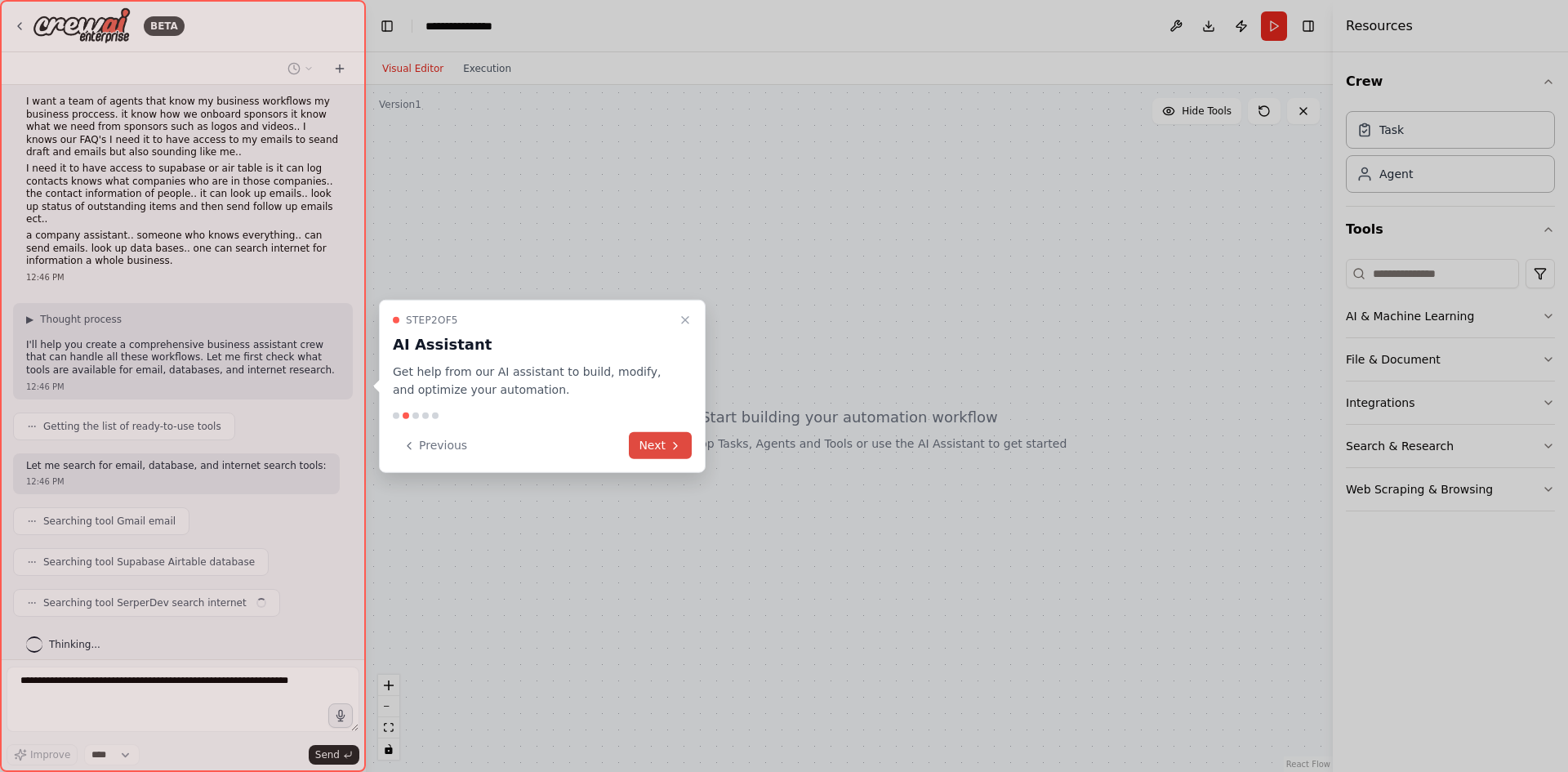
click at [664, 448] on button "Next" at bounding box center [660, 446] width 62 height 27
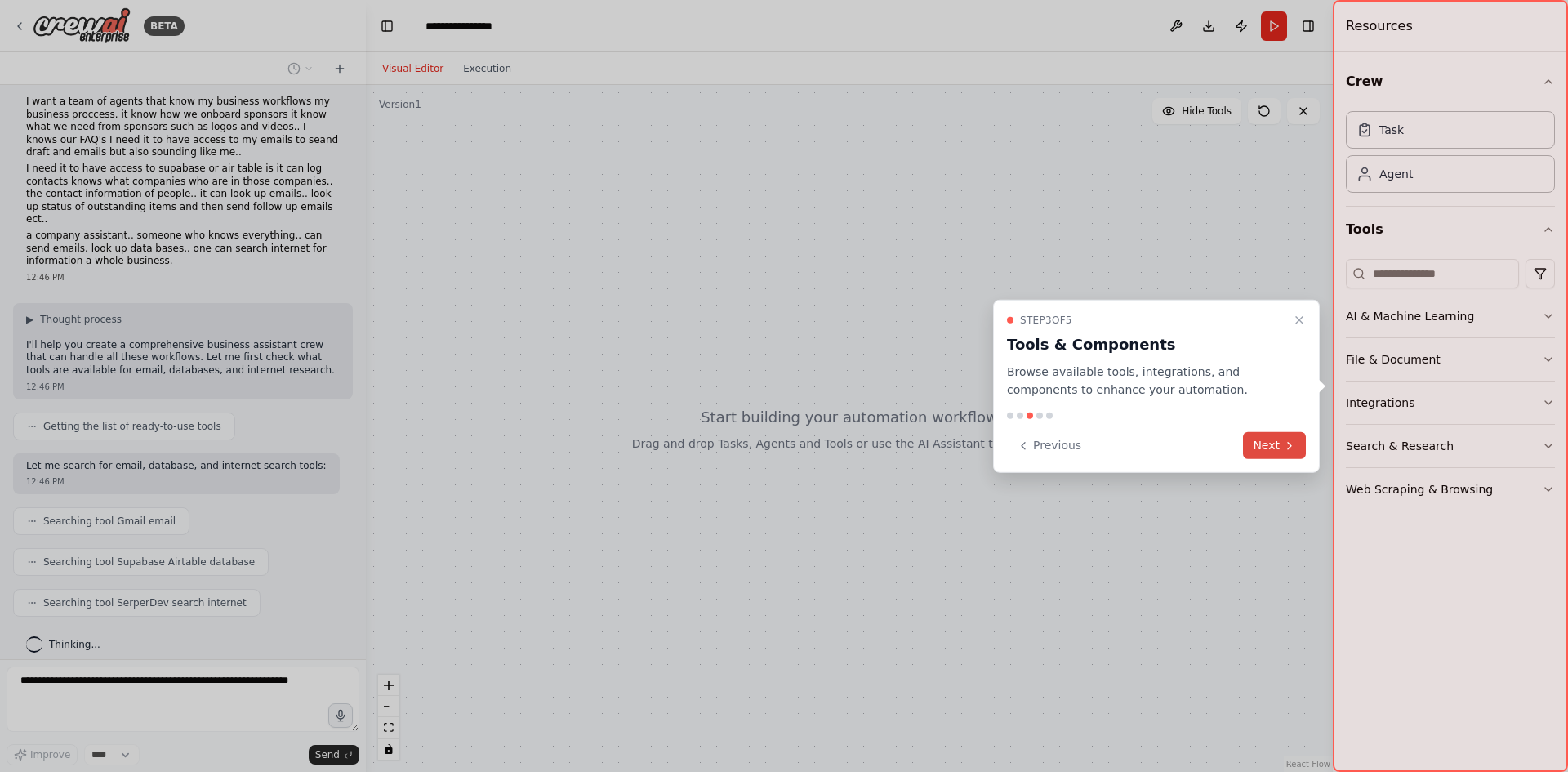
click at [1281, 443] on button "Next" at bounding box center [1274, 446] width 62 height 27
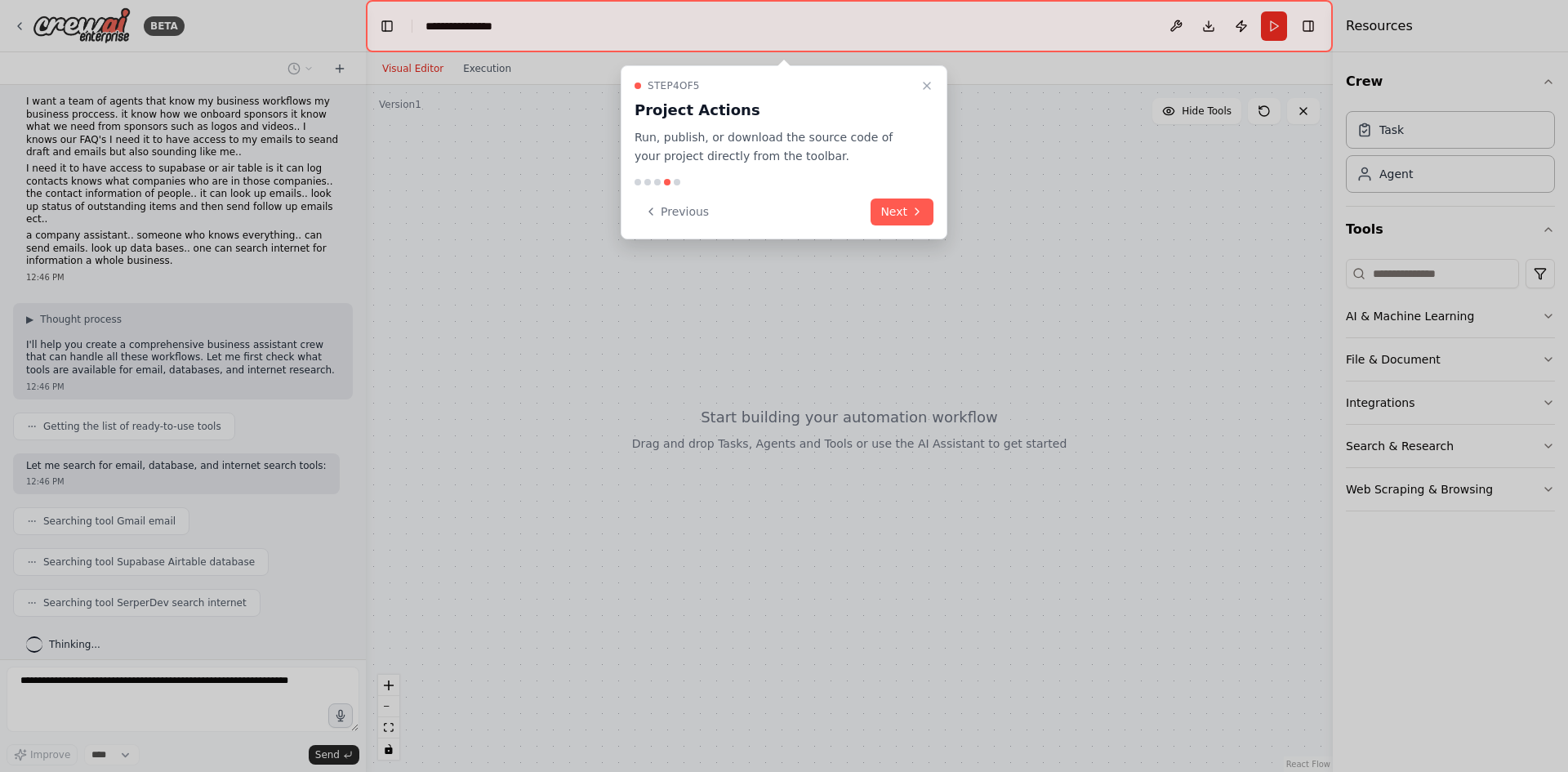
click at [909, 216] on button "Next" at bounding box center [902, 211] width 62 height 27
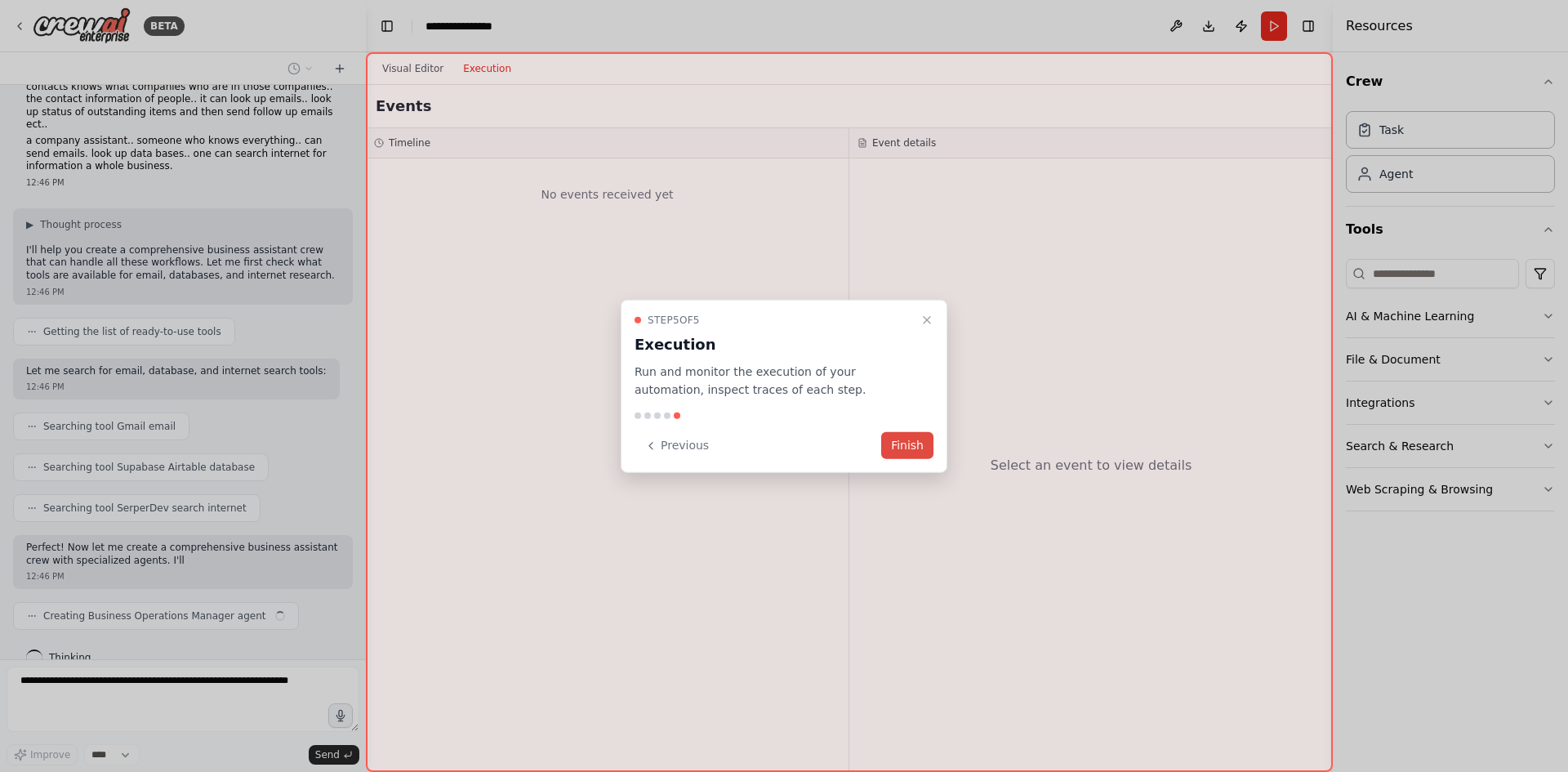
scroll to position [117, 0]
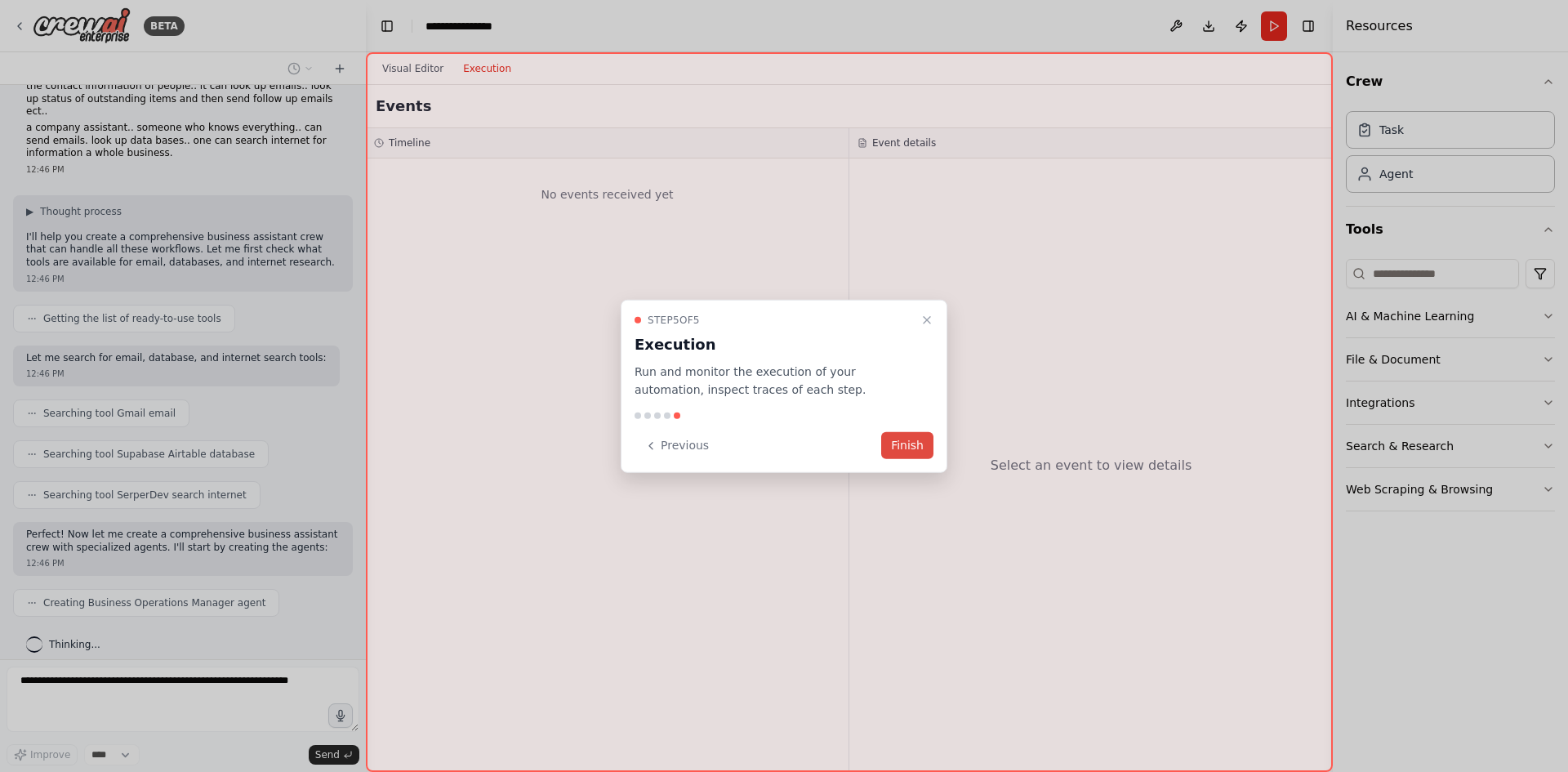
click at [904, 446] on button "Finish" at bounding box center [908, 446] width 53 height 27
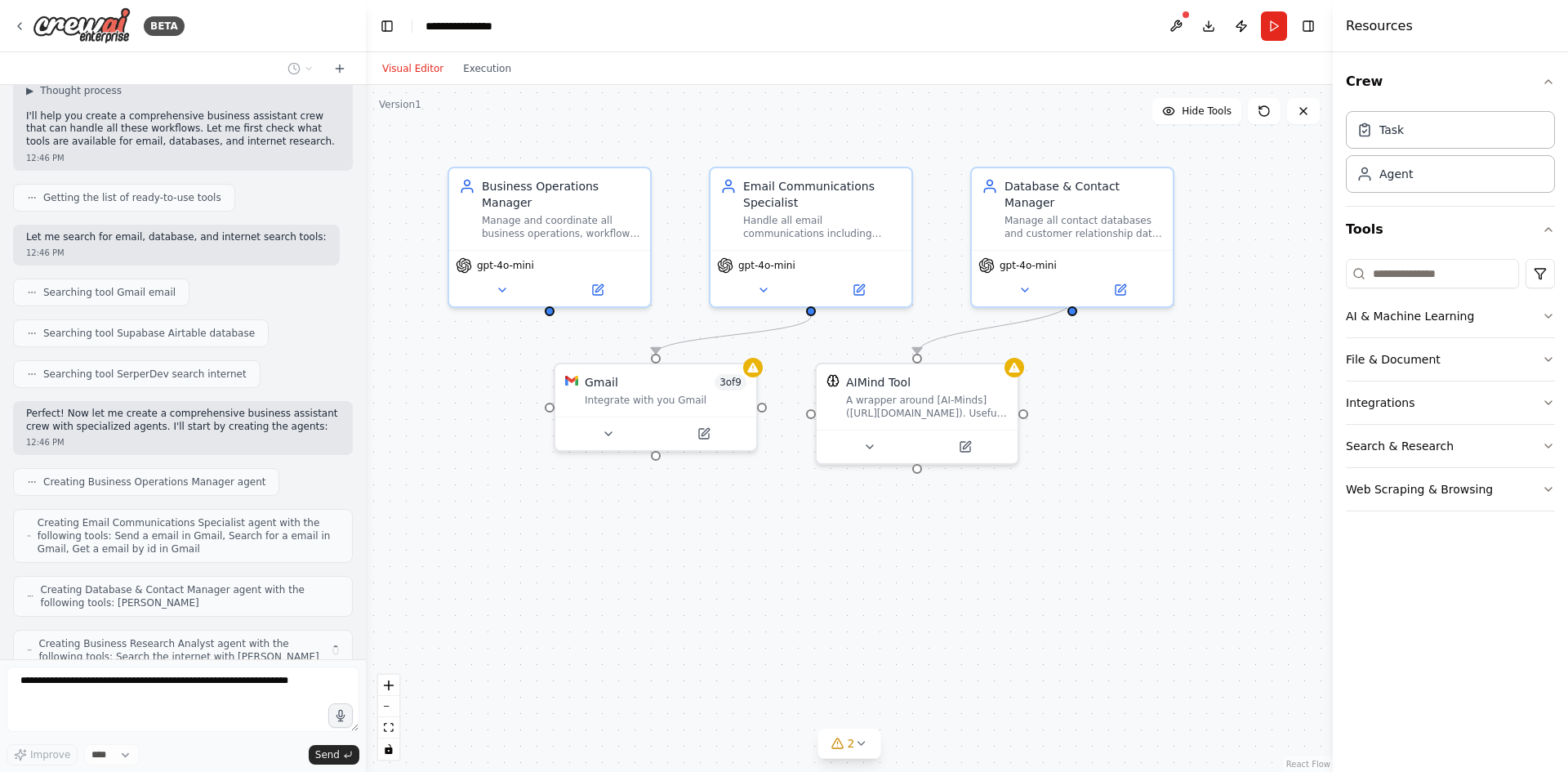
scroll to position [292, 0]
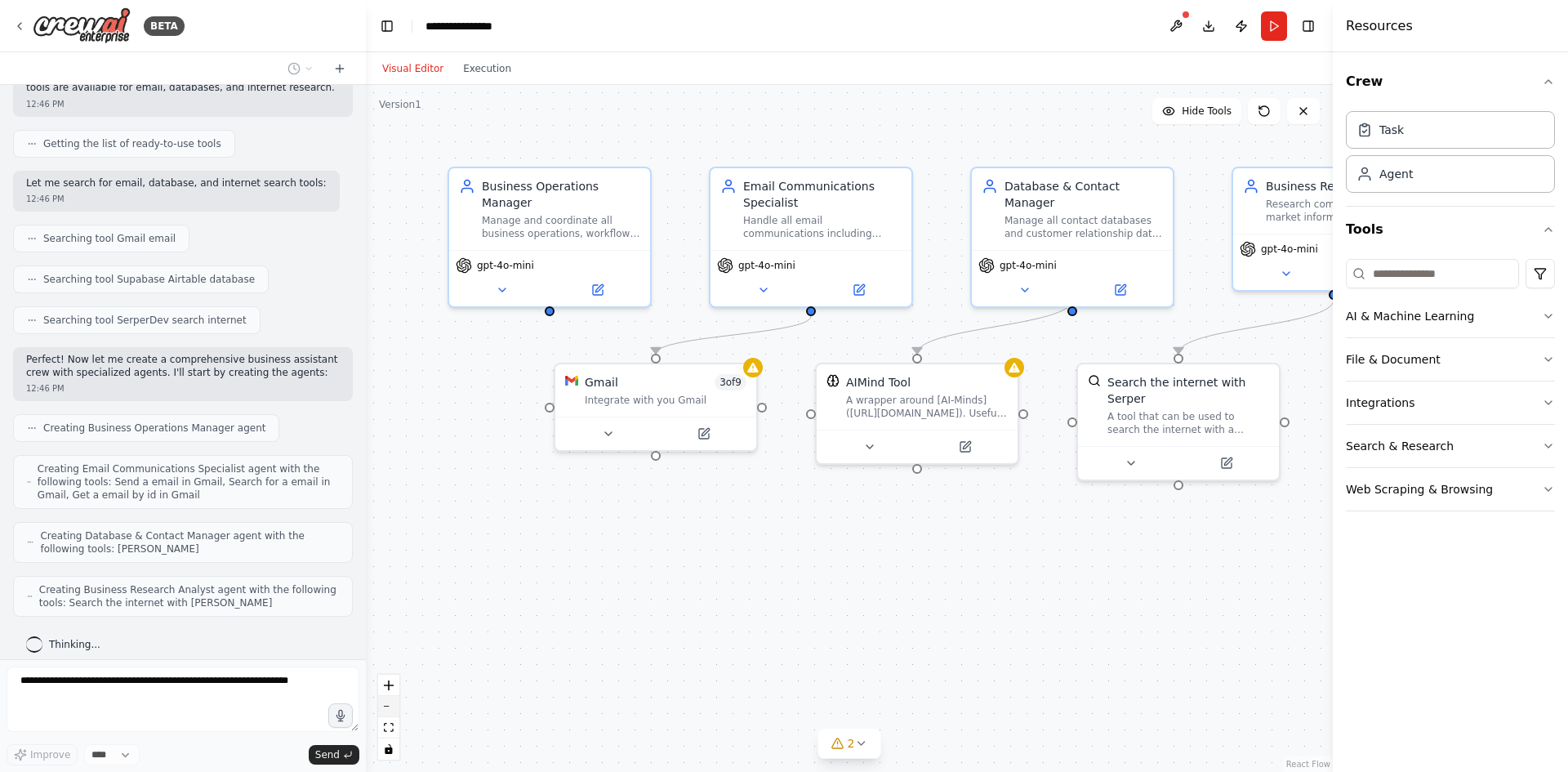
click at [389, 708] on button "zoom out" at bounding box center [389, 706] width 21 height 21
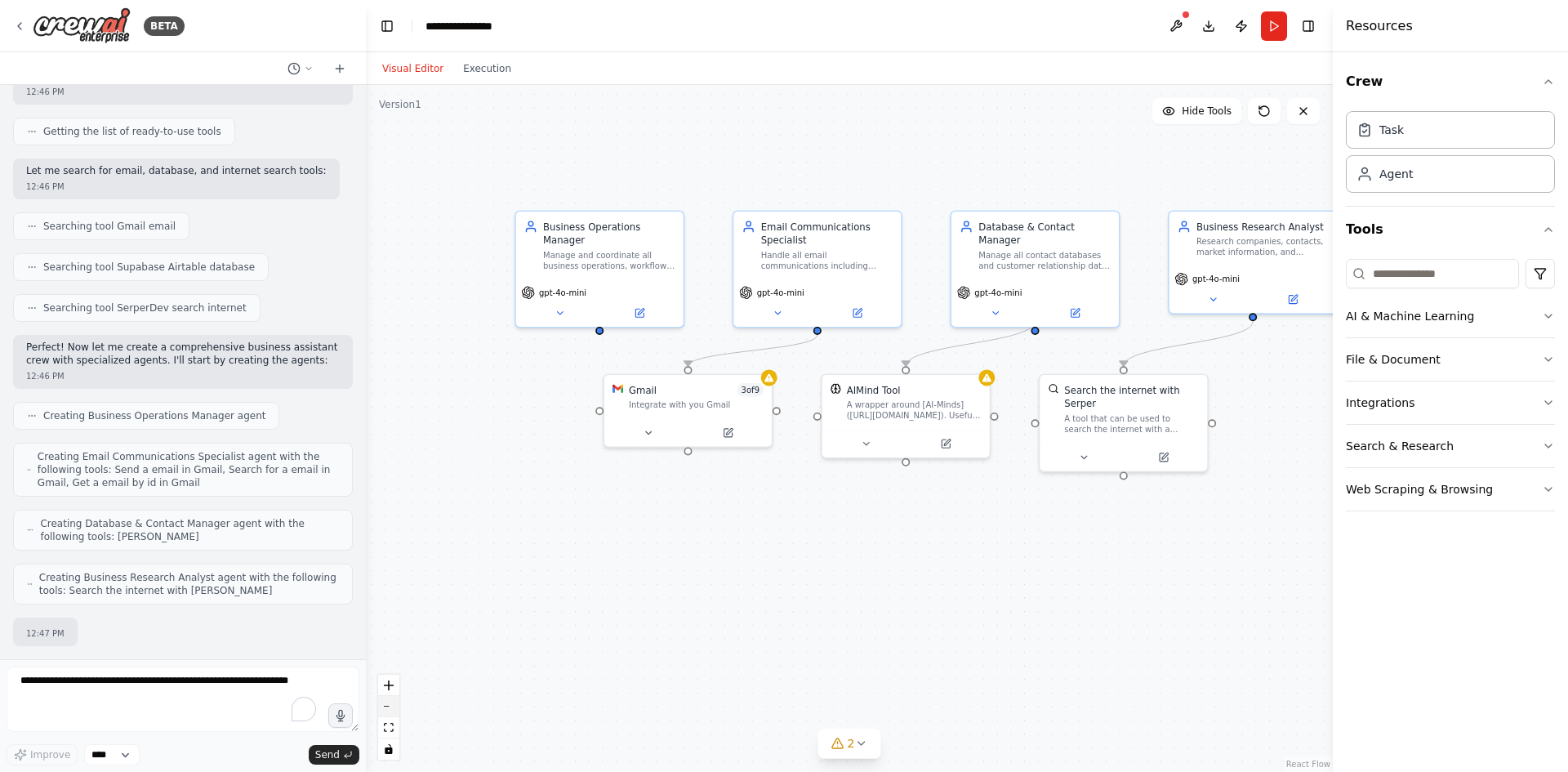
click at [389, 708] on button "zoom out" at bounding box center [389, 706] width 21 height 21
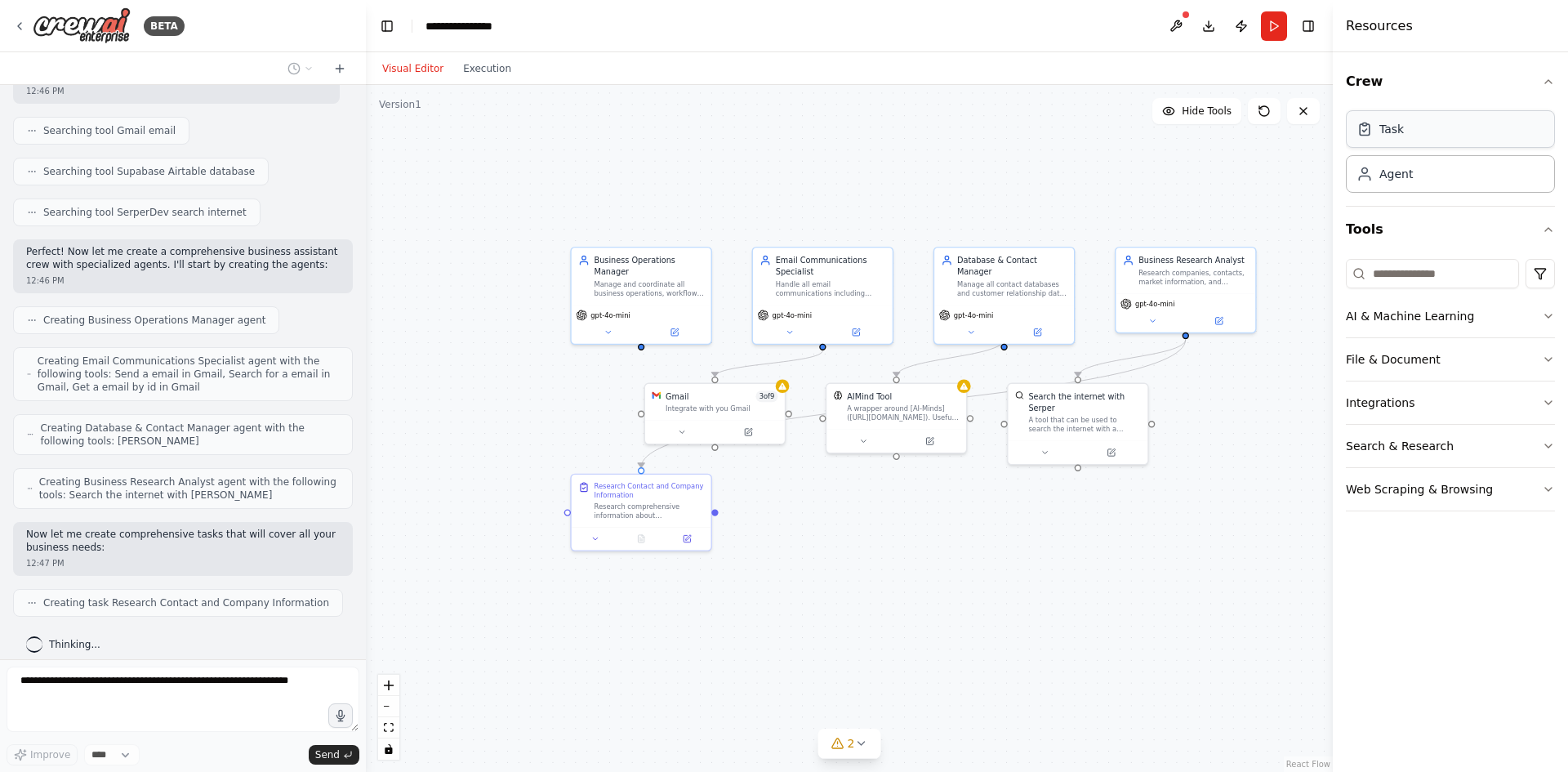
scroll to position [440, 0]
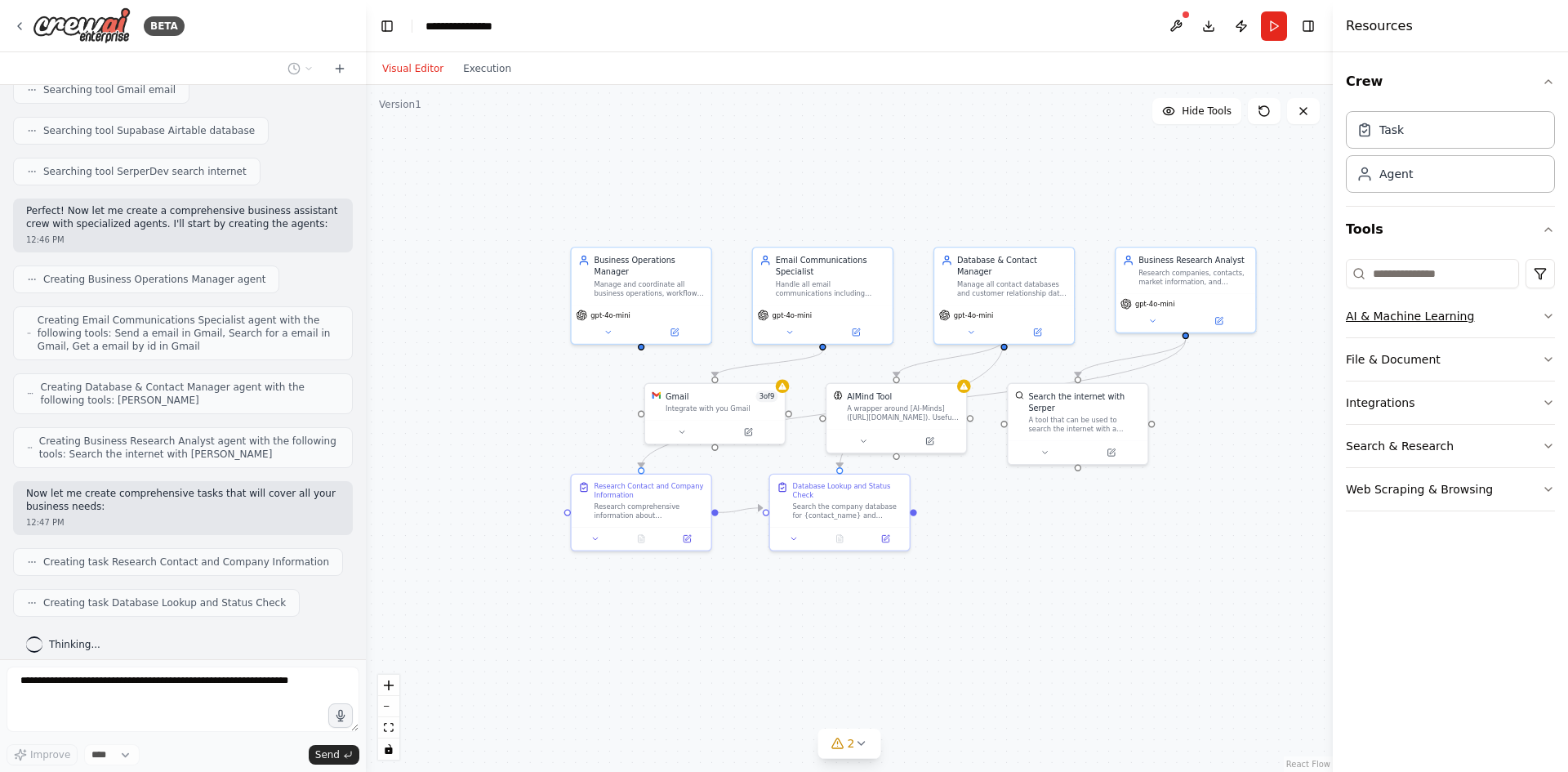
click at [1532, 311] on button "AI & Machine Learning" at bounding box center [1450, 317] width 209 height 43
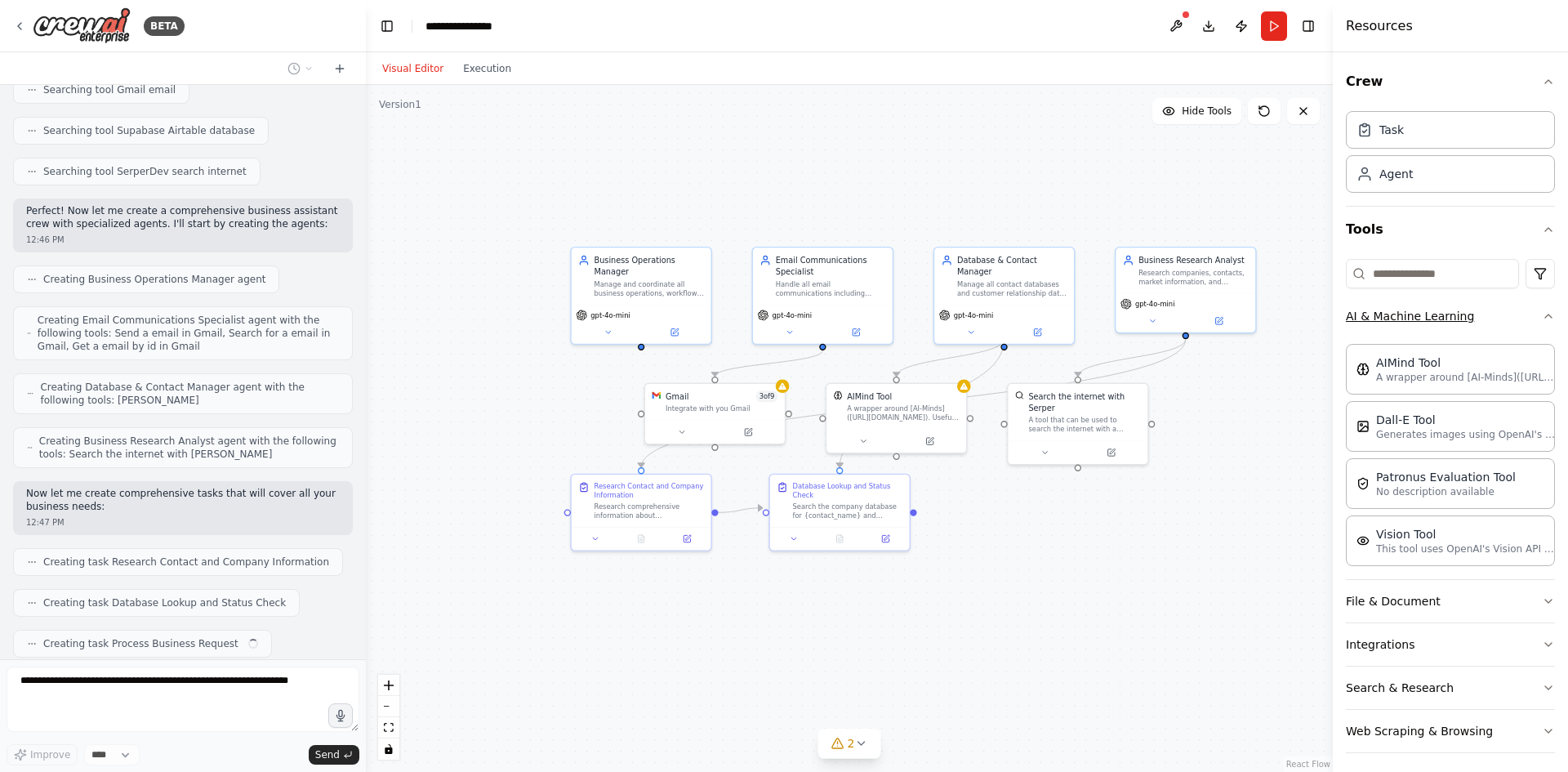
scroll to position [481, 0]
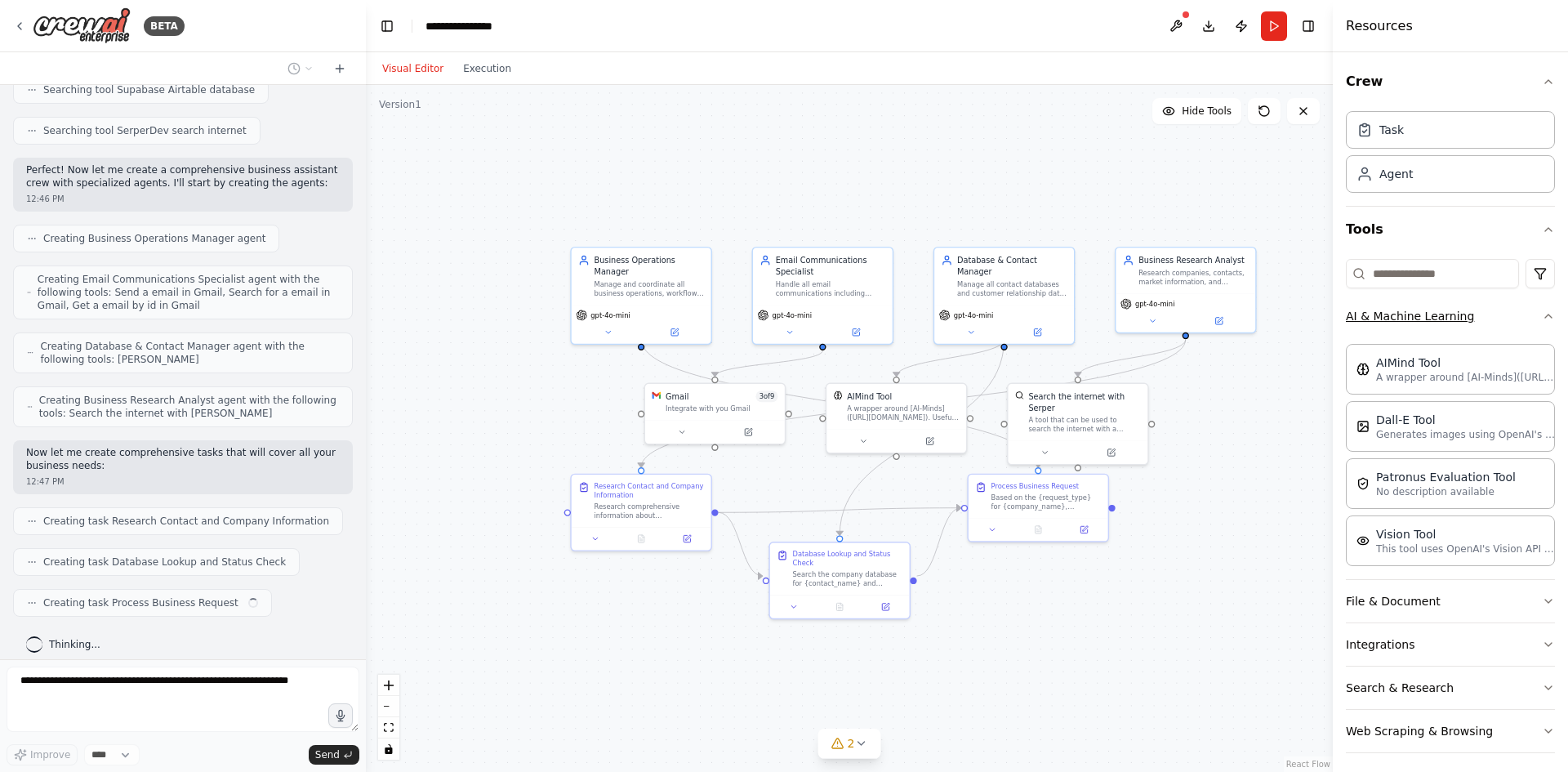
click at [1543, 311] on icon "button" at bounding box center [1549, 317] width 13 height 13
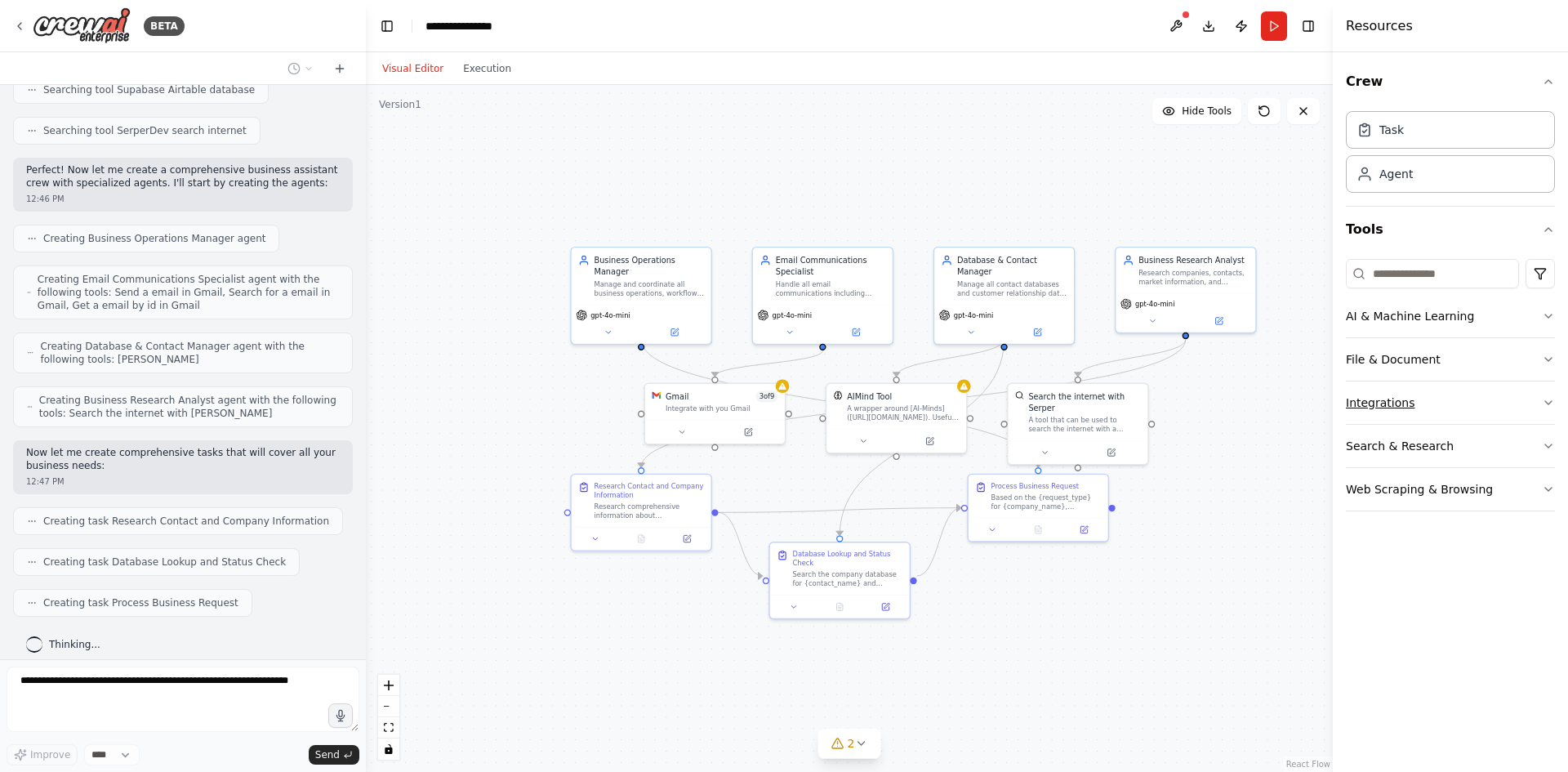
click at [1537, 399] on button "Integrations" at bounding box center [1450, 403] width 209 height 43
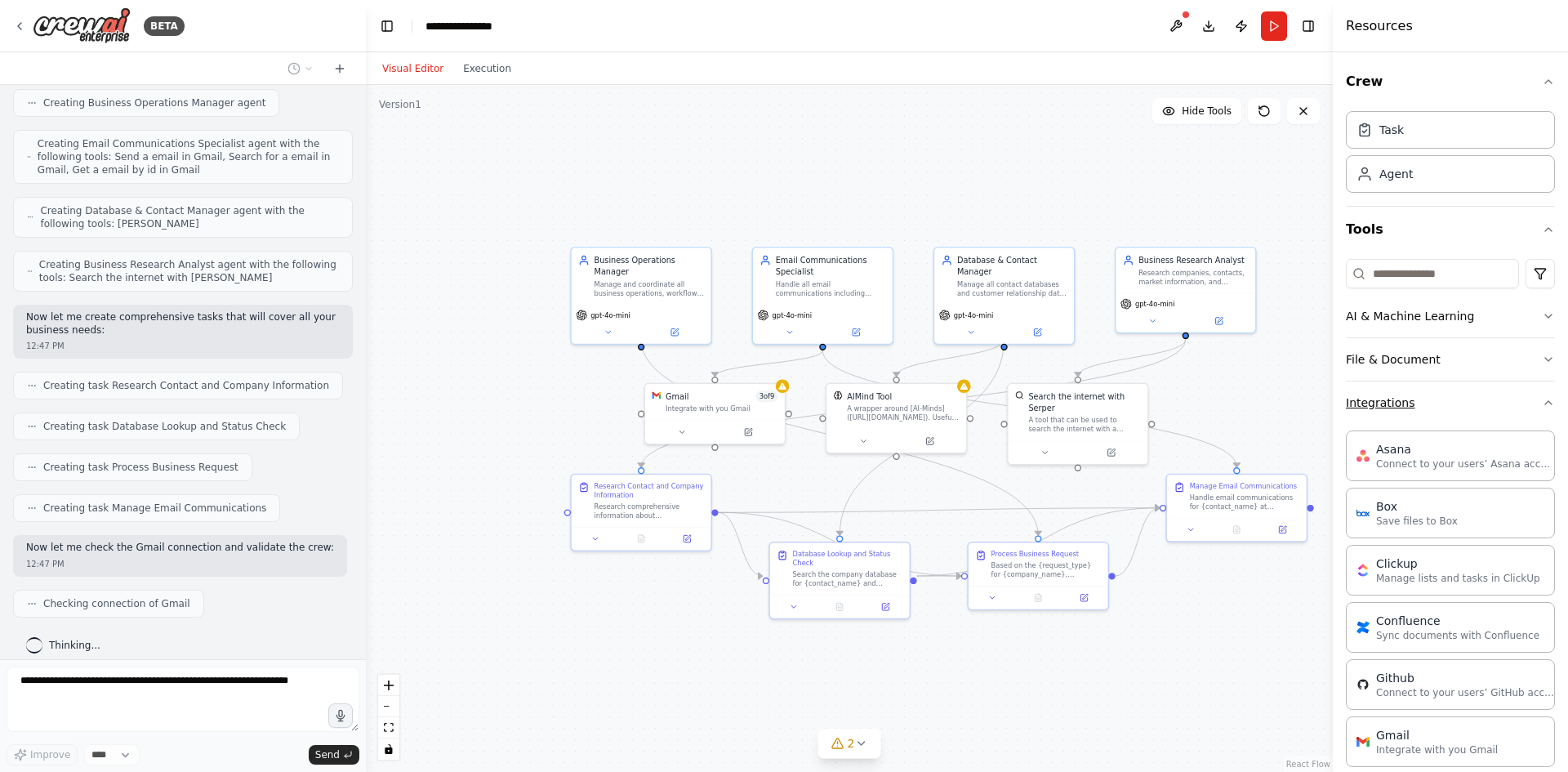
scroll to position [658, 0]
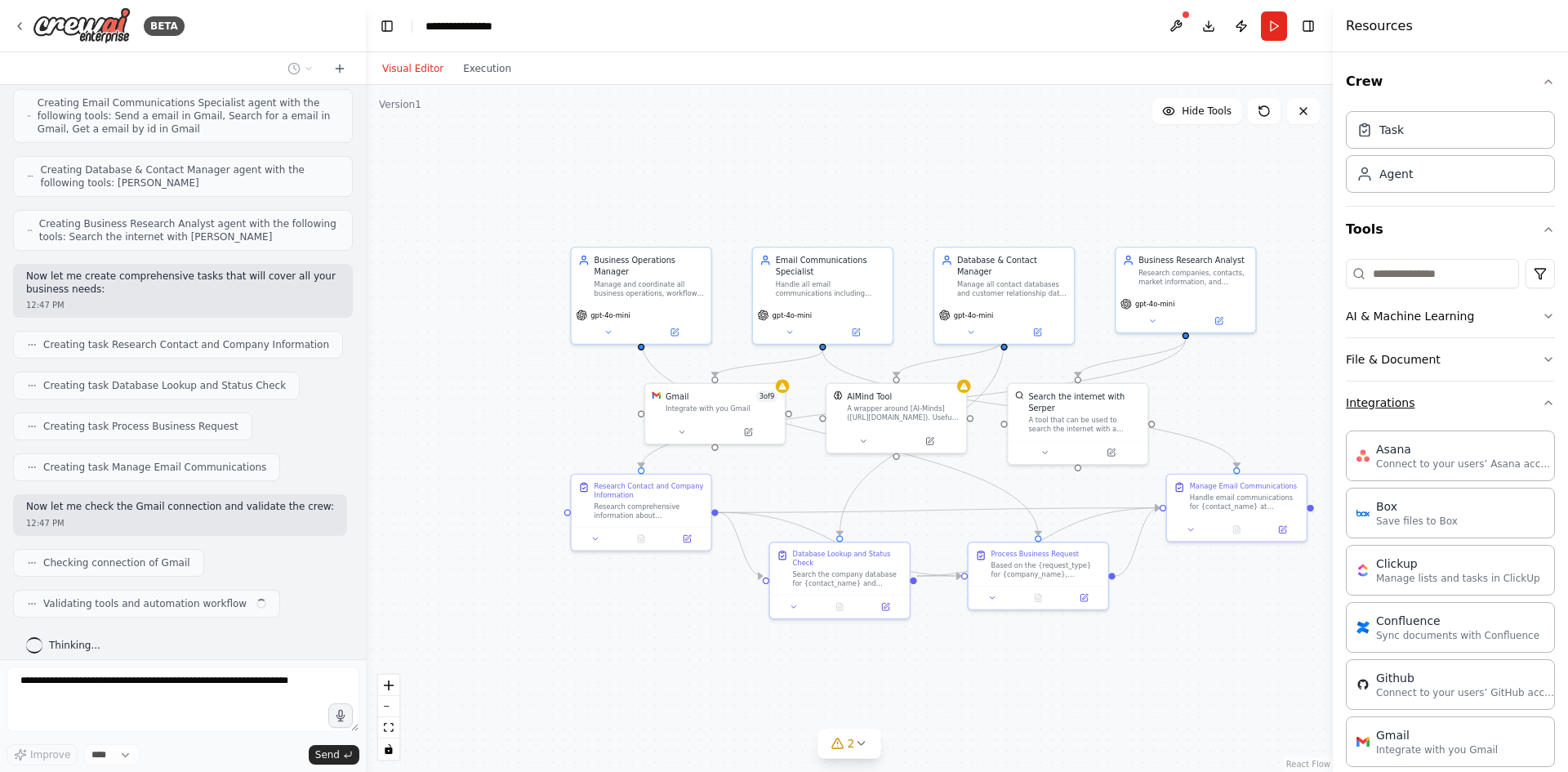
click at [1503, 406] on button "Integrations" at bounding box center [1450, 403] width 209 height 43
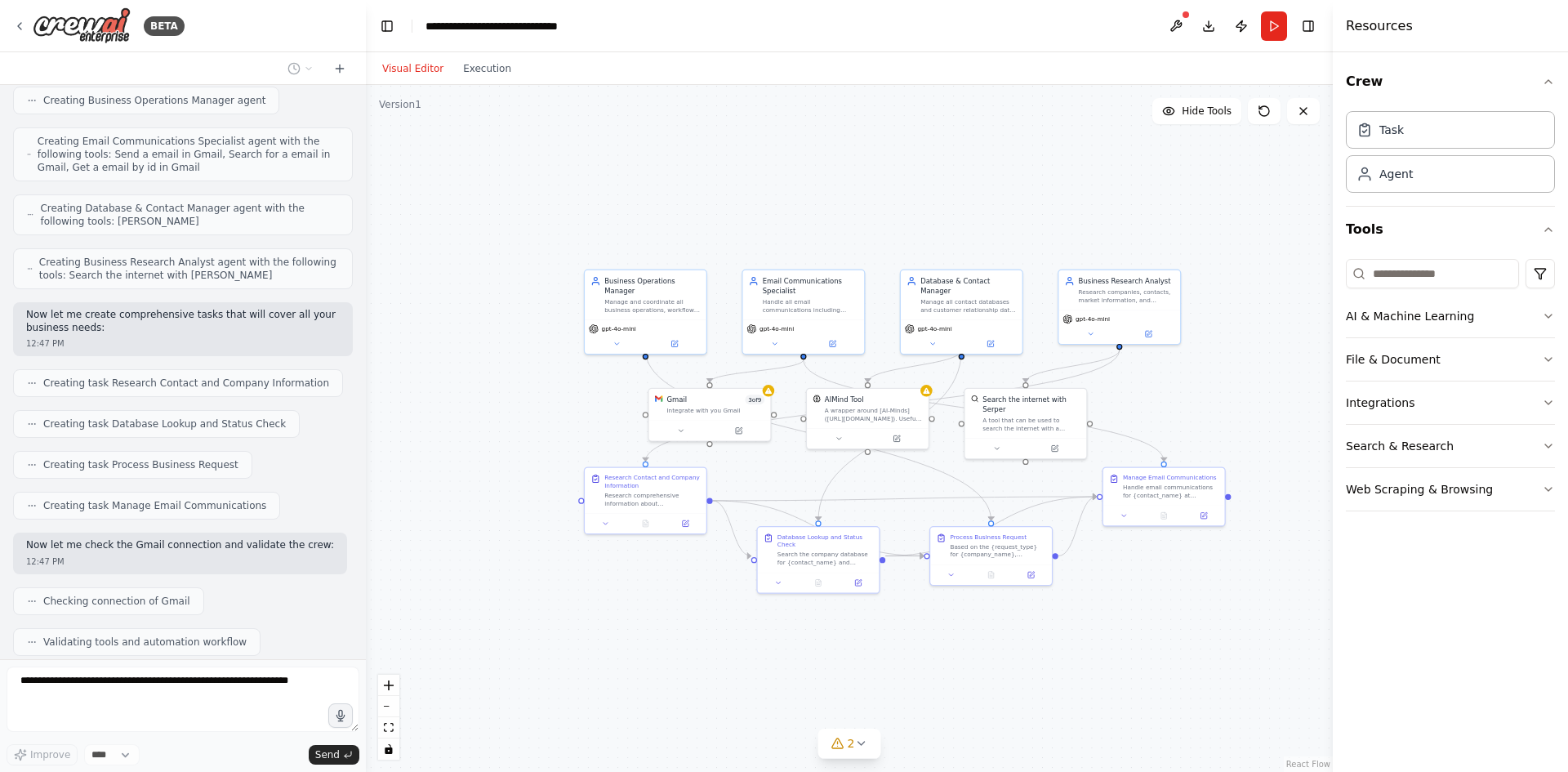
scroll to position [603, 0]
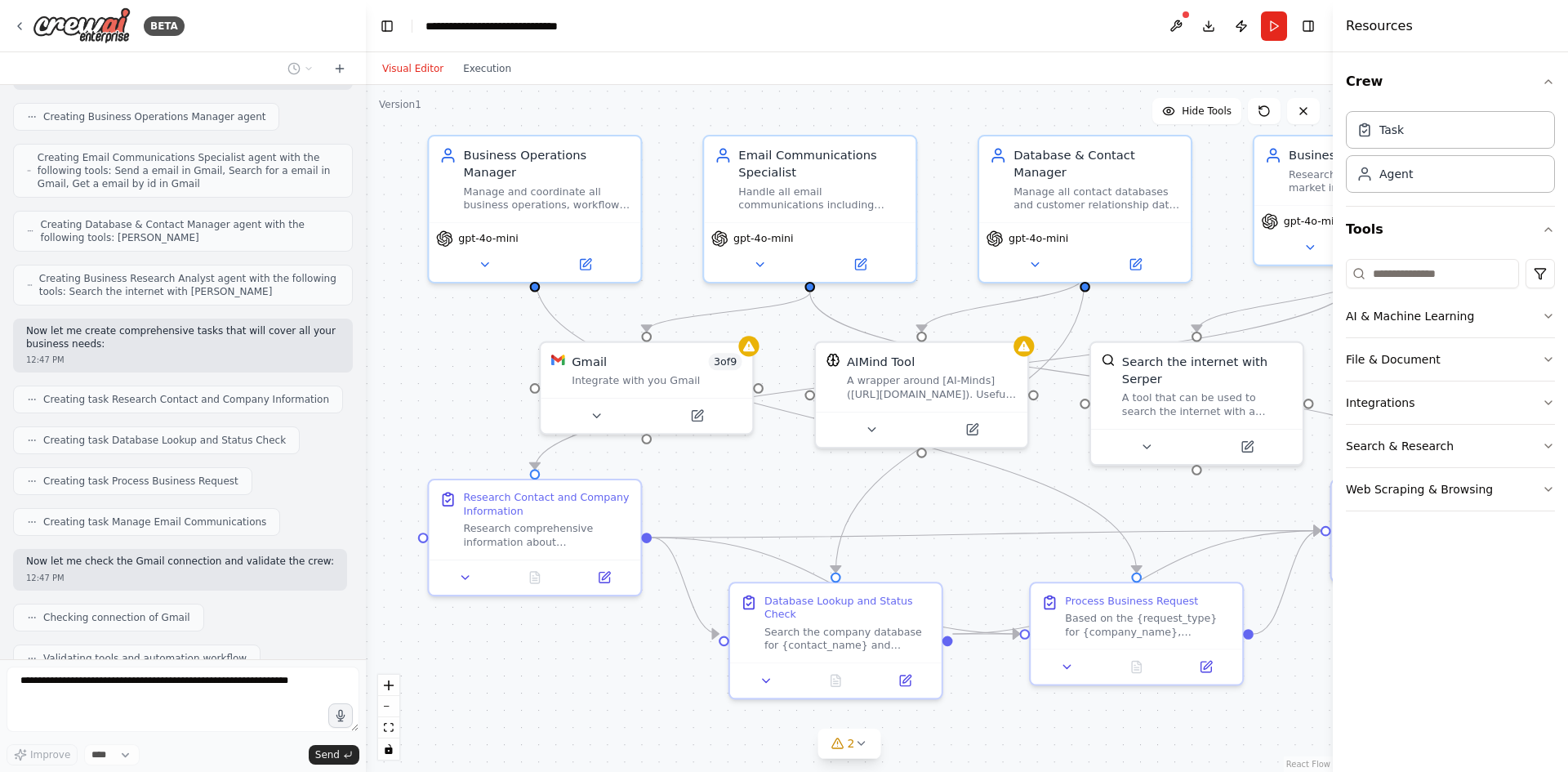
drag, startPoint x: 529, startPoint y: 404, endPoint x: 416, endPoint y: 401, distance: 113.0
click at [416, 401] on div ".deletable-edge-delete-btn { width: 20px; height: 20px; border: 0px solid #ffff…" at bounding box center [849, 428] width 967 height 687
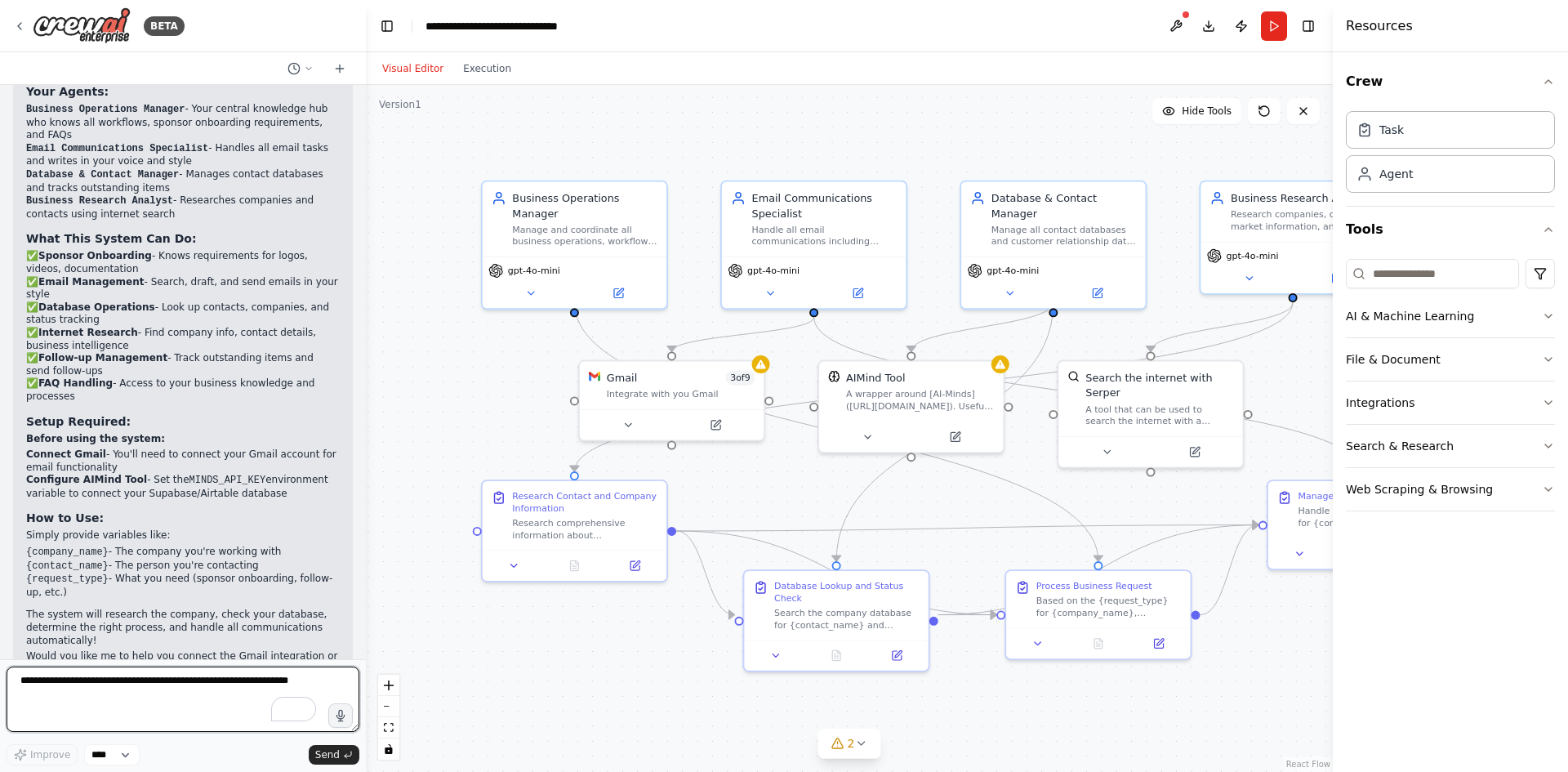
scroll to position [1380, 0]
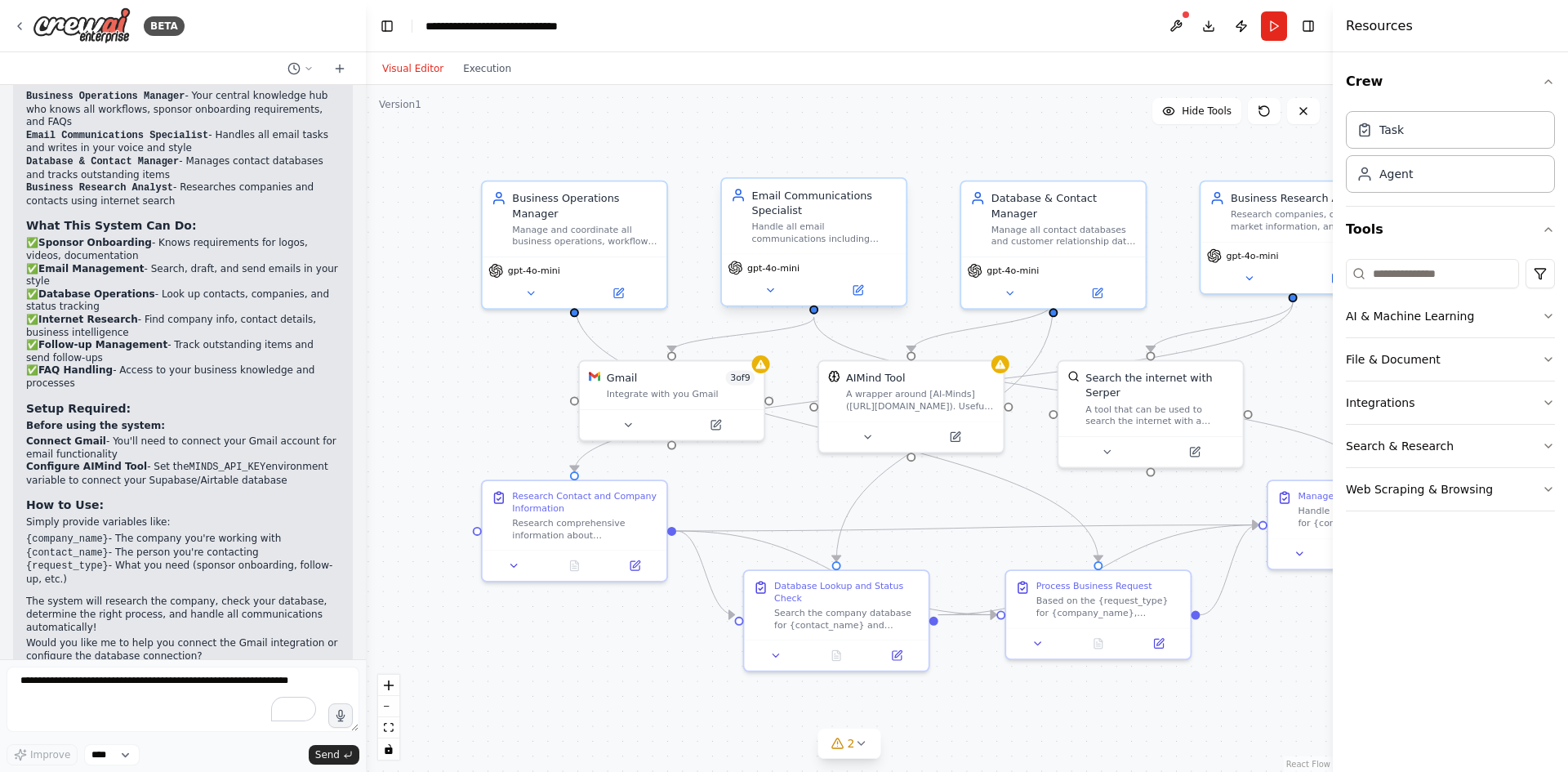
click at [842, 227] on div "Handle all email communications including searching, reading, drafting, and sen…" at bounding box center [825, 232] width 146 height 24
click at [820, 232] on div "Handle all email communications including searching, reading, drafting, and sen…" at bounding box center [825, 232] width 146 height 24
click at [777, 296] on button at bounding box center [770, 290] width 85 height 18
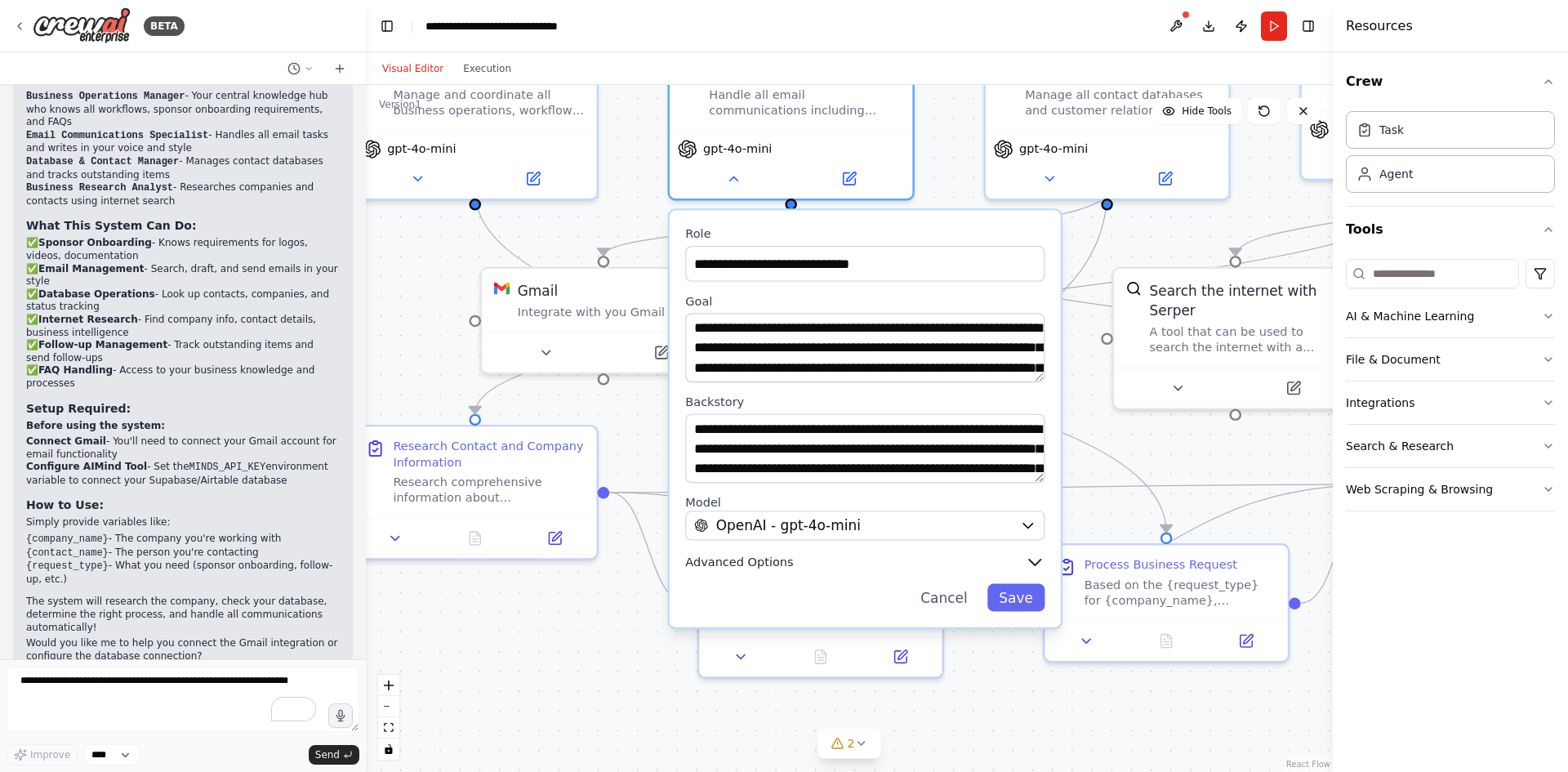
click at [1031, 567] on icon "button" at bounding box center [1035, 562] width 20 height 20
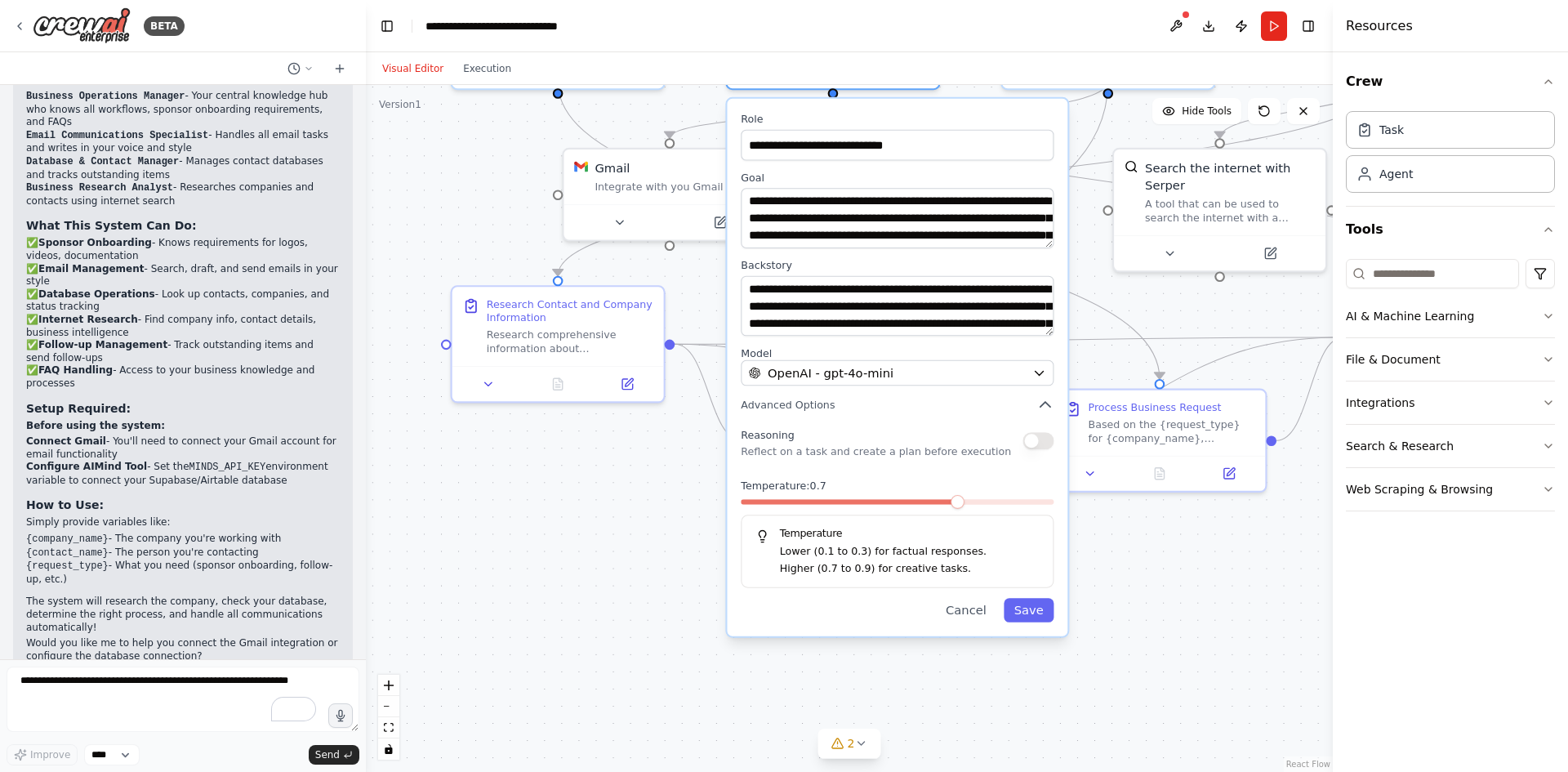
drag, startPoint x: 1097, startPoint y: 720, endPoint x: 1111, endPoint y: 561, distance: 159.6
click at [1111, 561] on div ".deletable-edge-delete-btn { width: 20px; height: 20px; border: 0px solid #ffff…" at bounding box center [849, 428] width 967 height 687
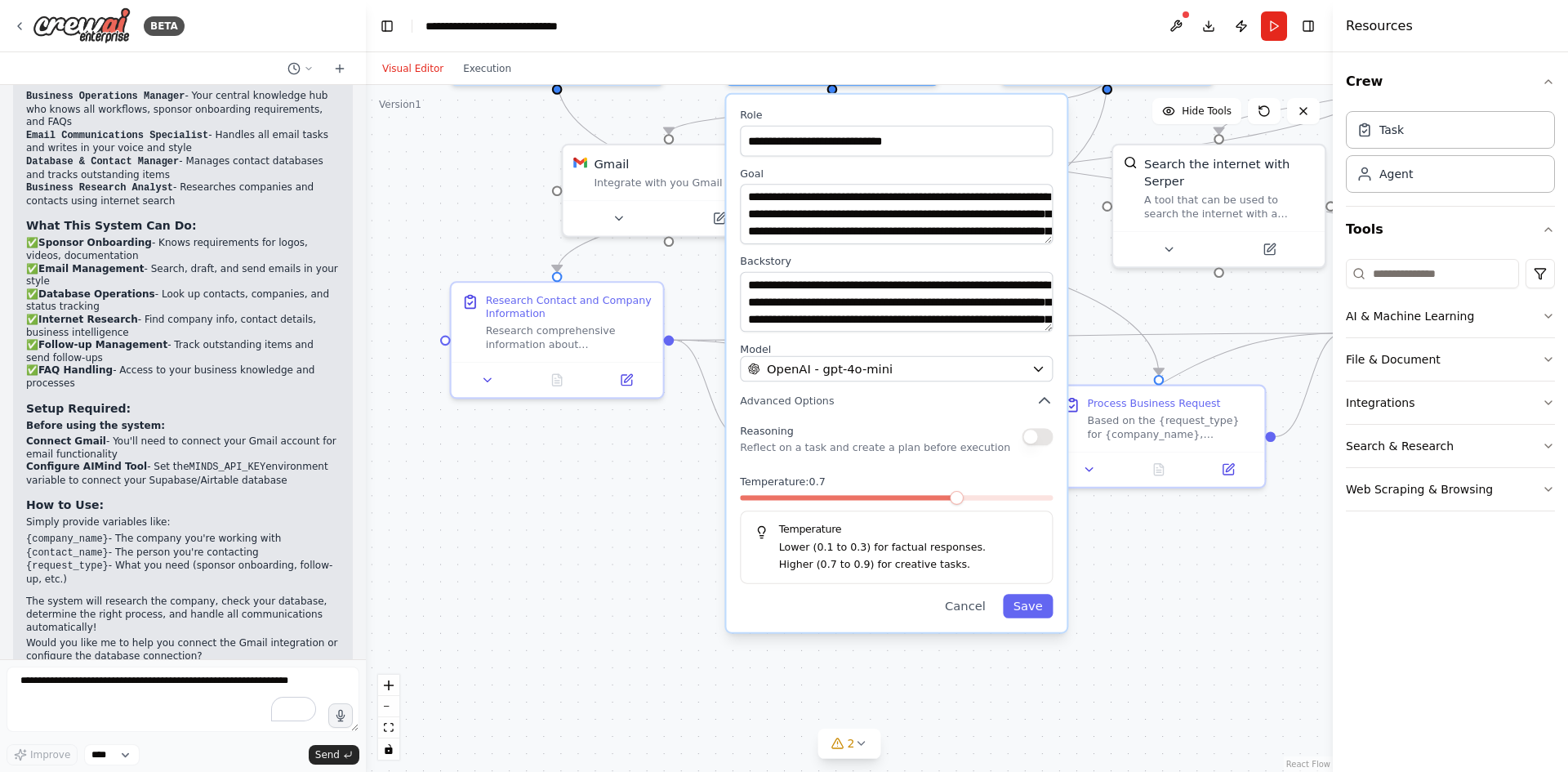
click at [1037, 444] on button "button" at bounding box center [1038, 437] width 31 height 17
click at [1028, 374] on button "OpenAI - gpt-4o-mini" at bounding box center [896, 369] width 313 height 26
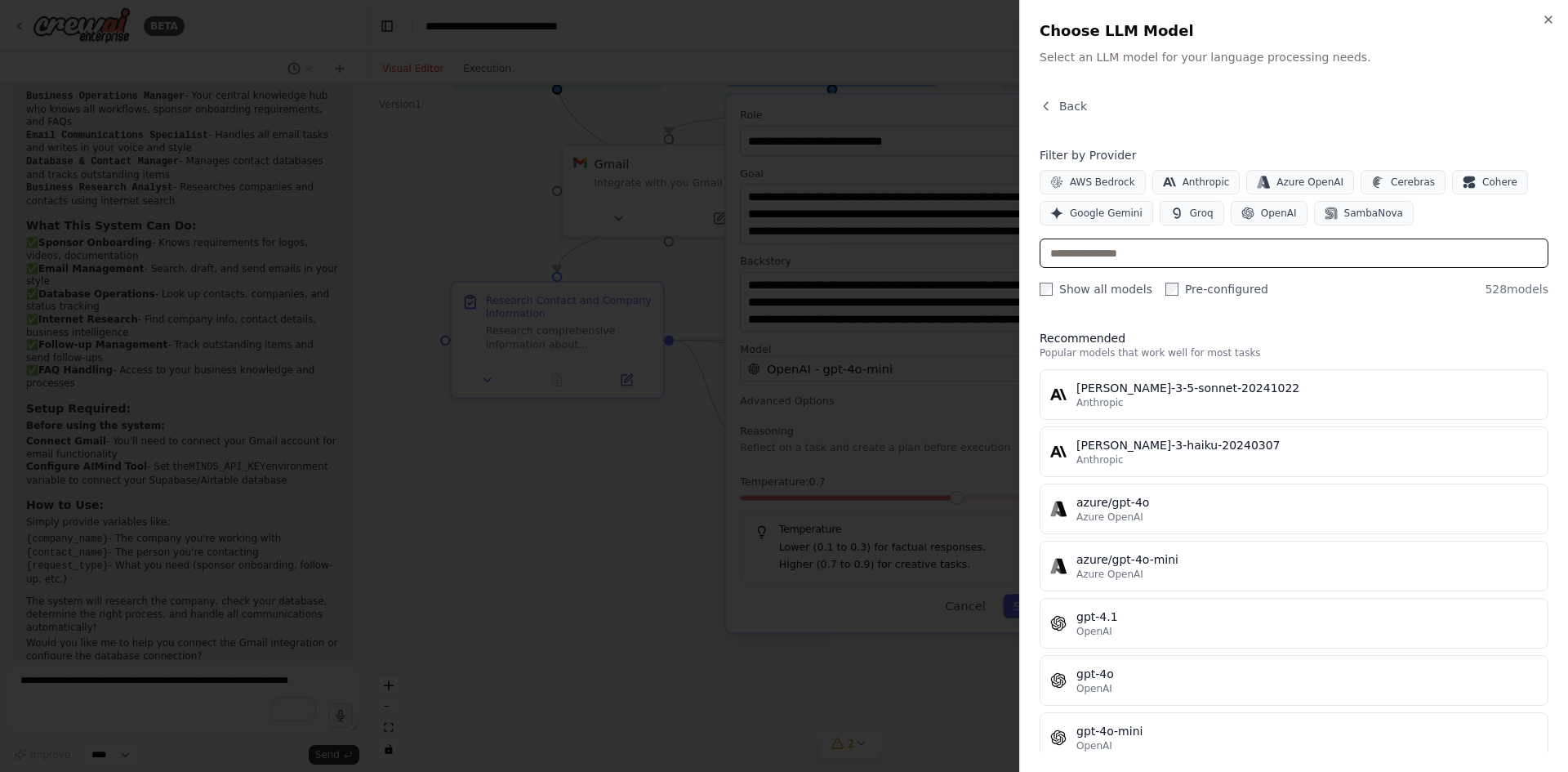
click at [1129, 245] on input "text" at bounding box center [1294, 253] width 509 height 30
click at [1281, 210] on span "OpenAI" at bounding box center [1279, 213] width 36 height 13
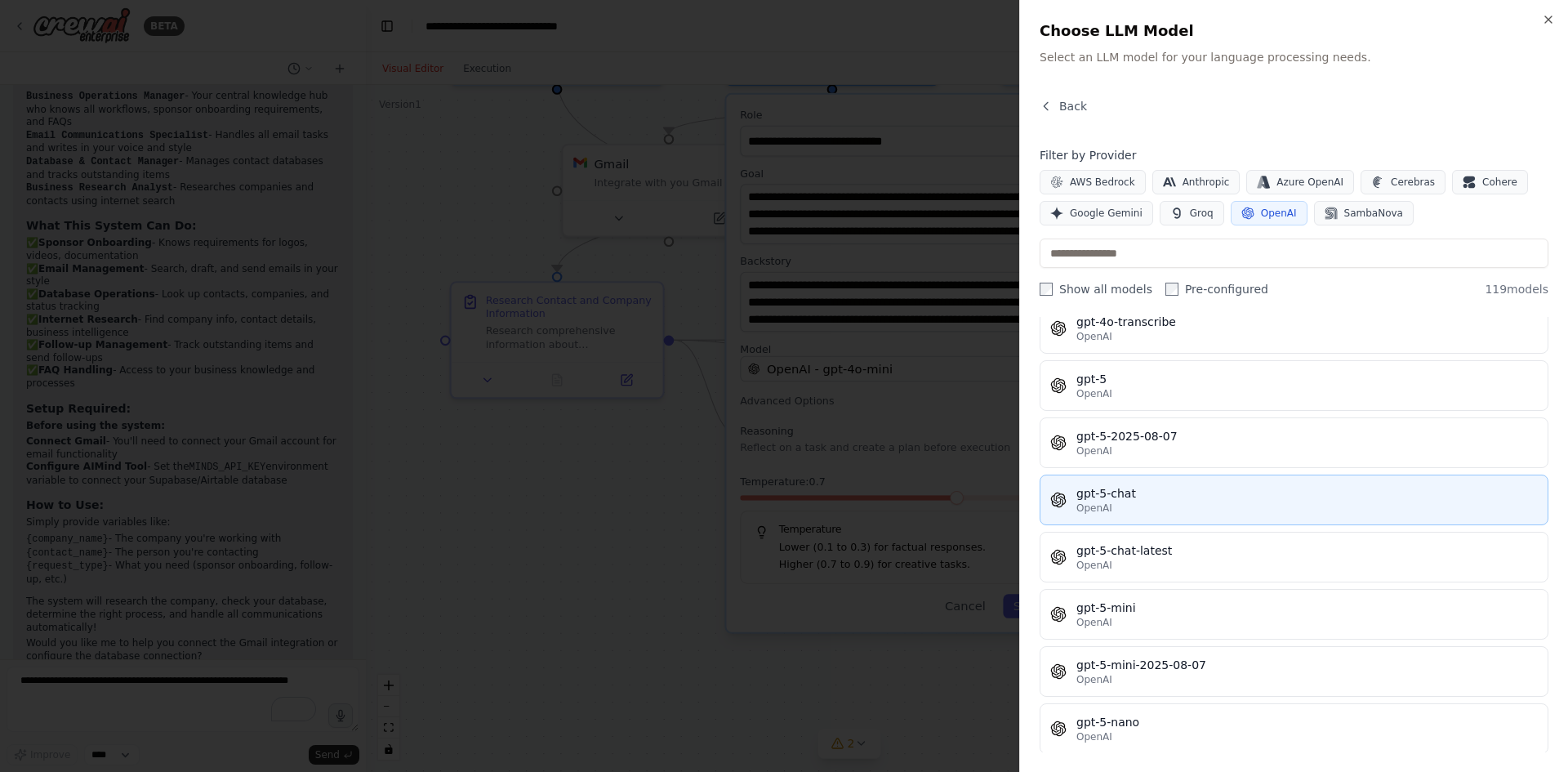
scroll to position [3839, 0]
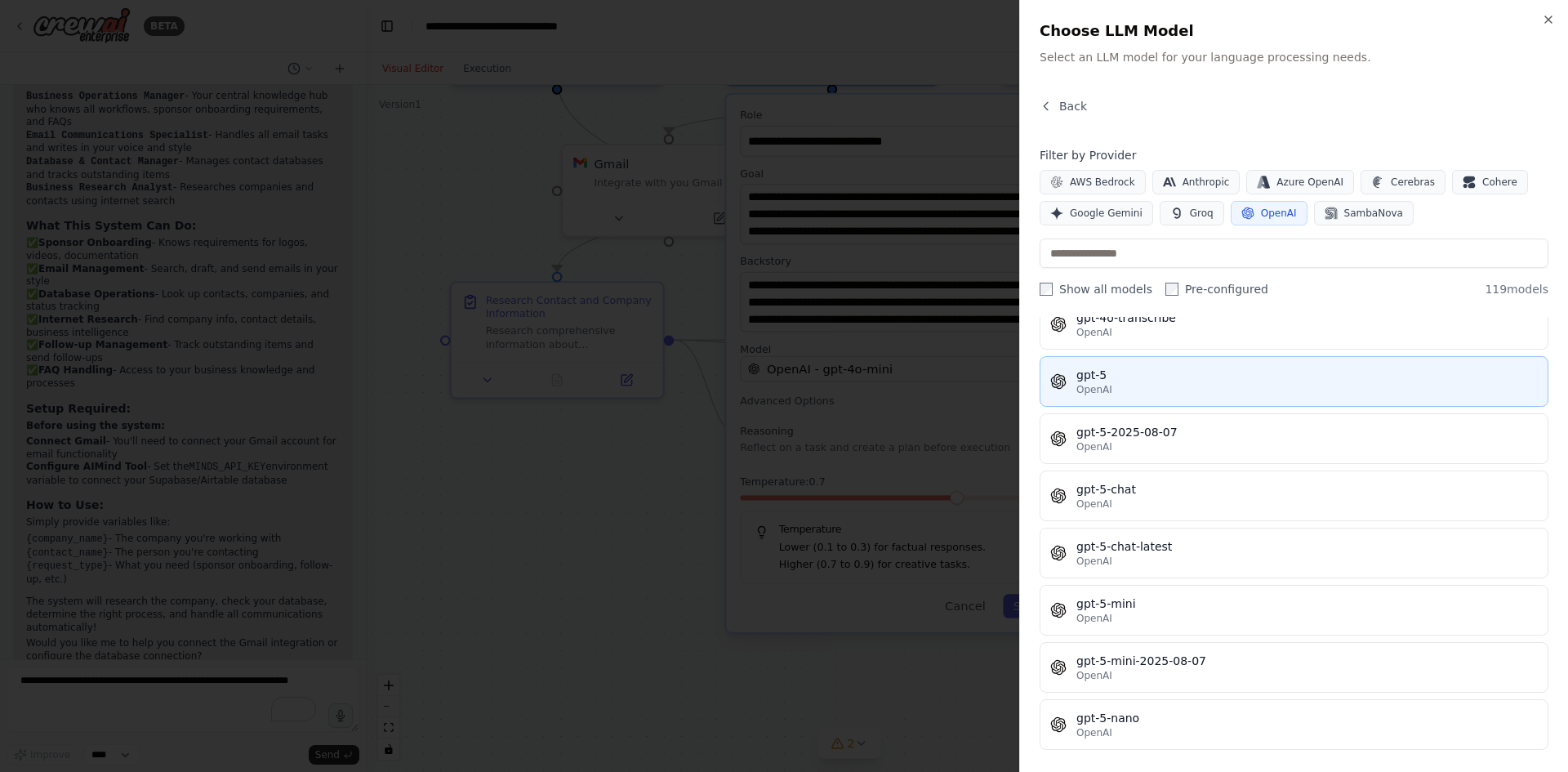
click at [1223, 377] on div "gpt-5" at bounding box center [1307, 375] width 461 height 16
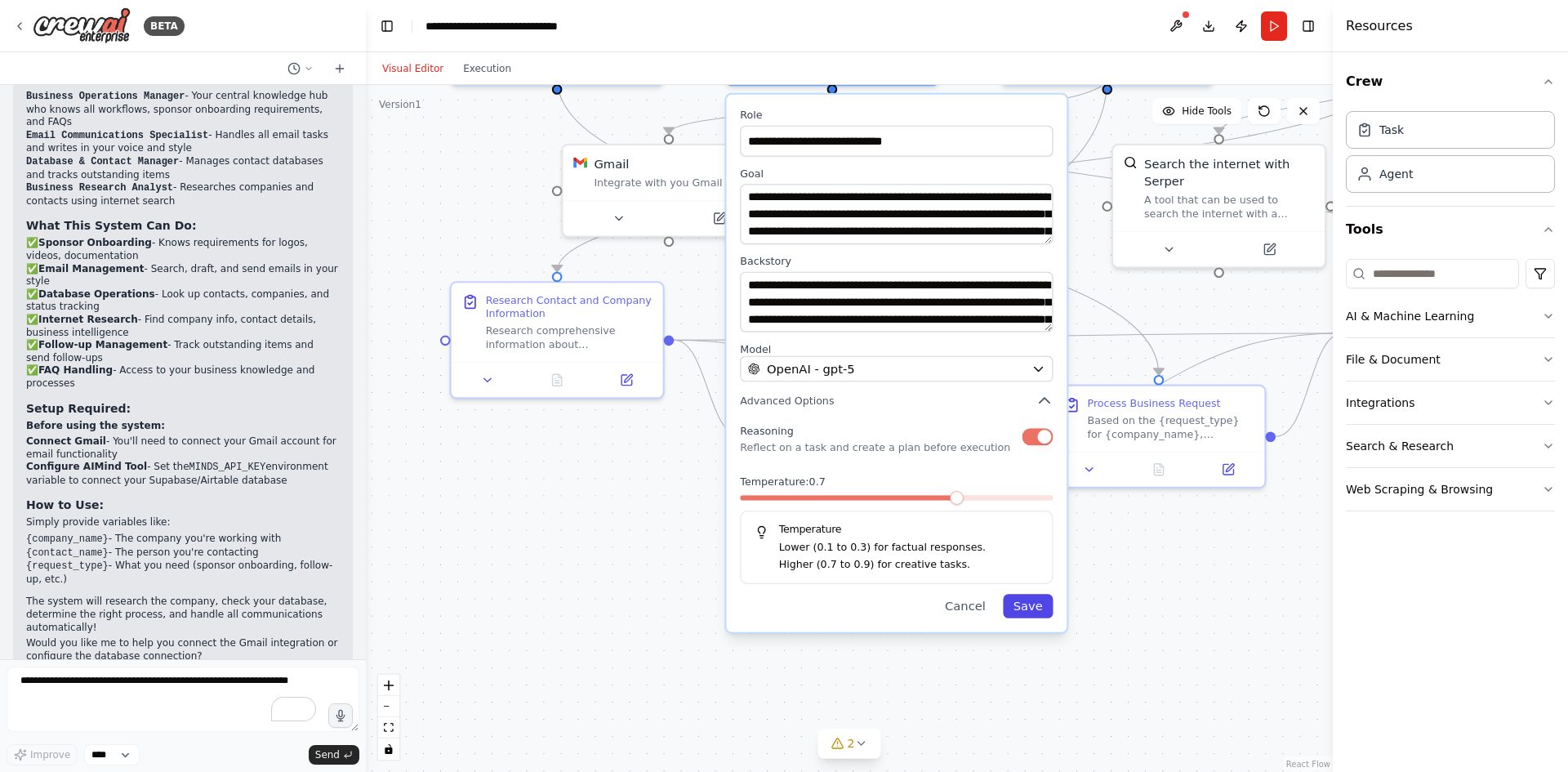
click at [1044, 616] on button "Save" at bounding box center [1028, 605] width 50 height 24
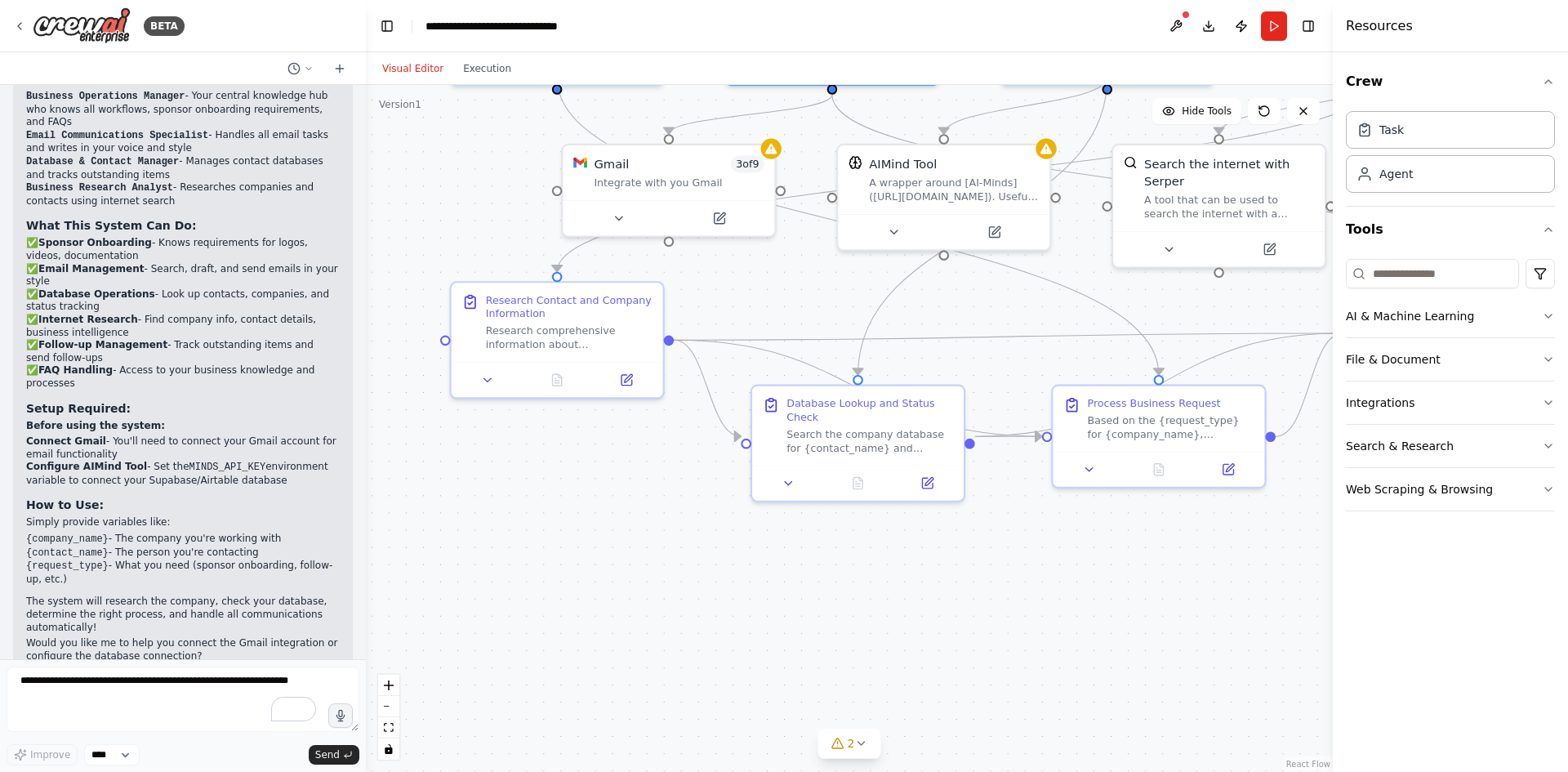
click at [1154, 627] on div ".deletable-edge-delete-btn { width: 20px; height: 20px; border: 0px solid #ffff…" at bounding box center [849, 428] width 967 height 687
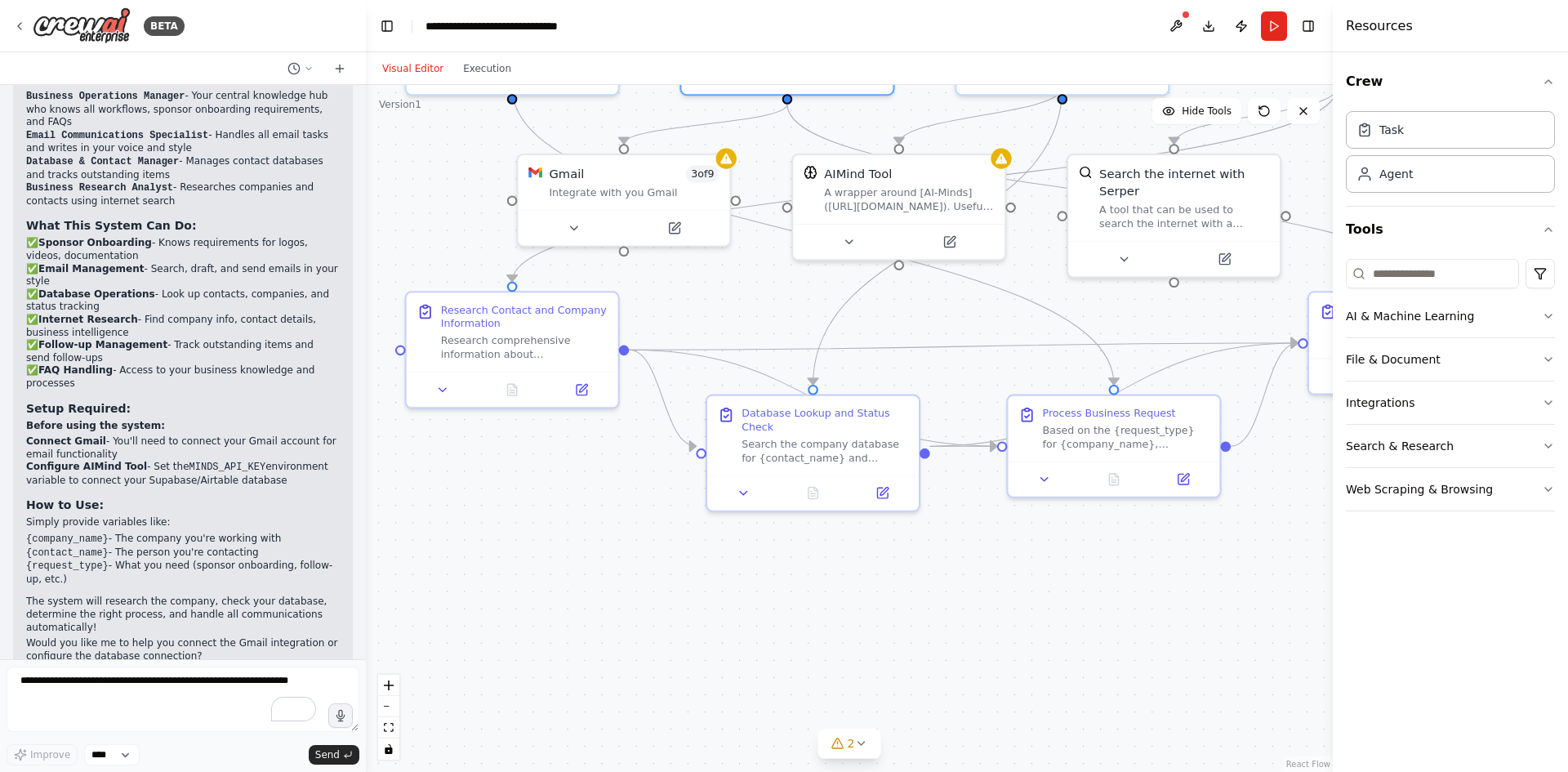
drag, startPoint x: 1168, startPoint y: 618, endPoint x: 1125, endPoint y: 623, distance: 43.3
click at [1125, 623] on div ".deletable-edge-delete-btn { width: 20px; height: 20px; border: 0px solid #ffff…" at bounding box center [849, 428] width 967 height 687
click at [1452, 404] on button "Integrations" at bounding box center [1450, 403] width 209 height 43
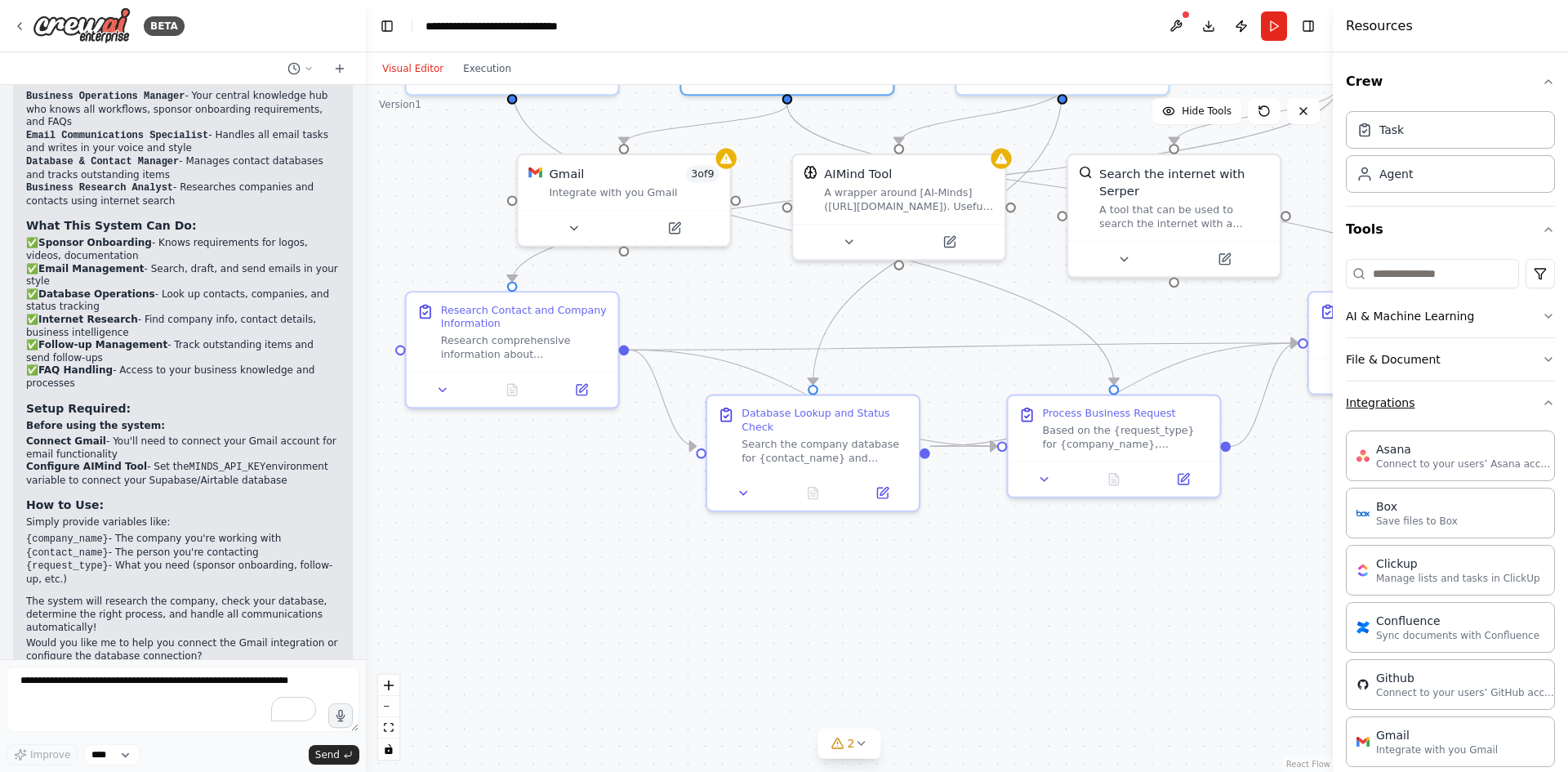
click at [1453, 404] on button "Integrations" at bounding box center [1450, 403] width 209 height 43
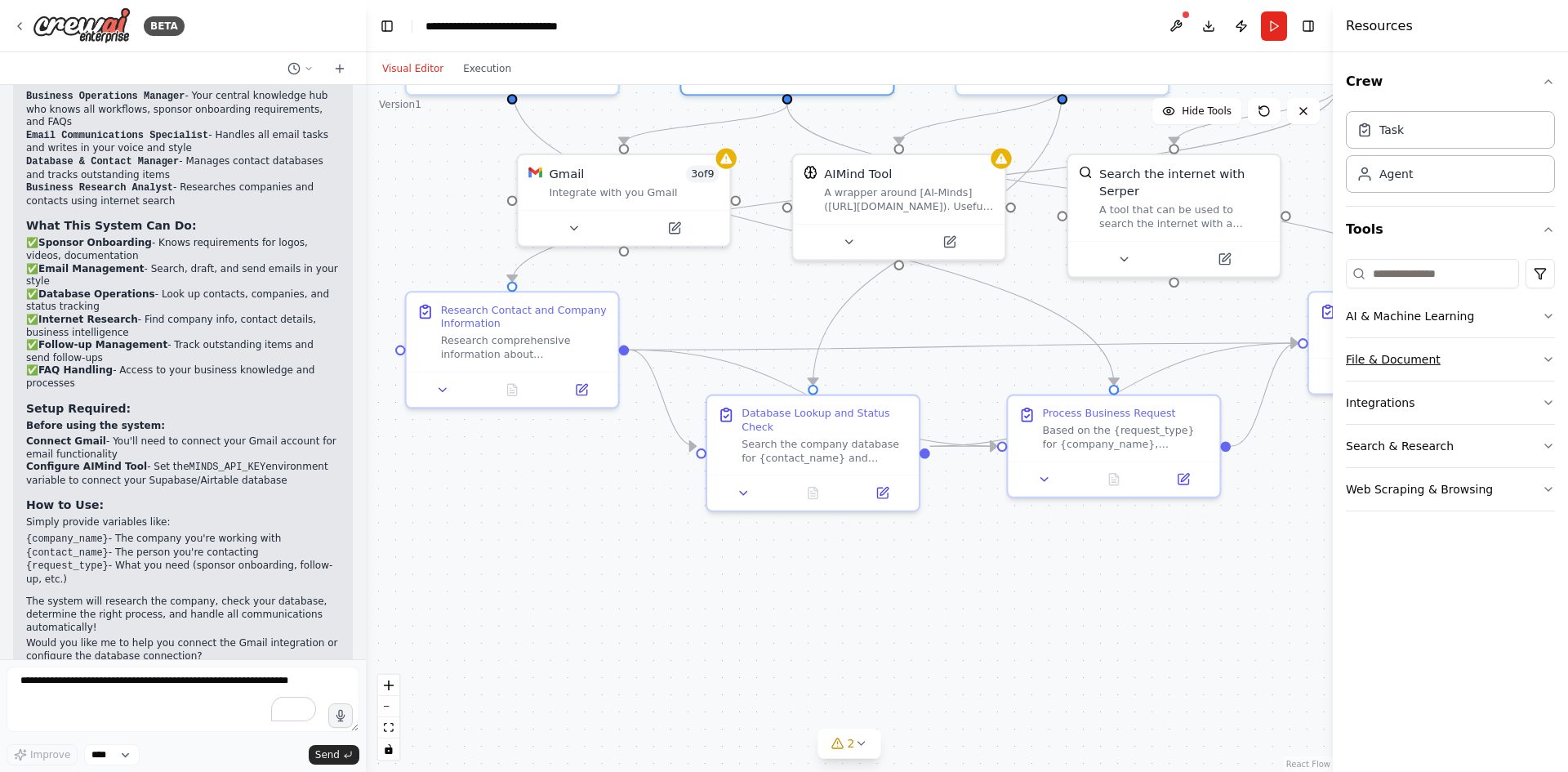
click at [1455, 370] on button "File & Document" at bounding box center [1450, 359] width 209 height 43
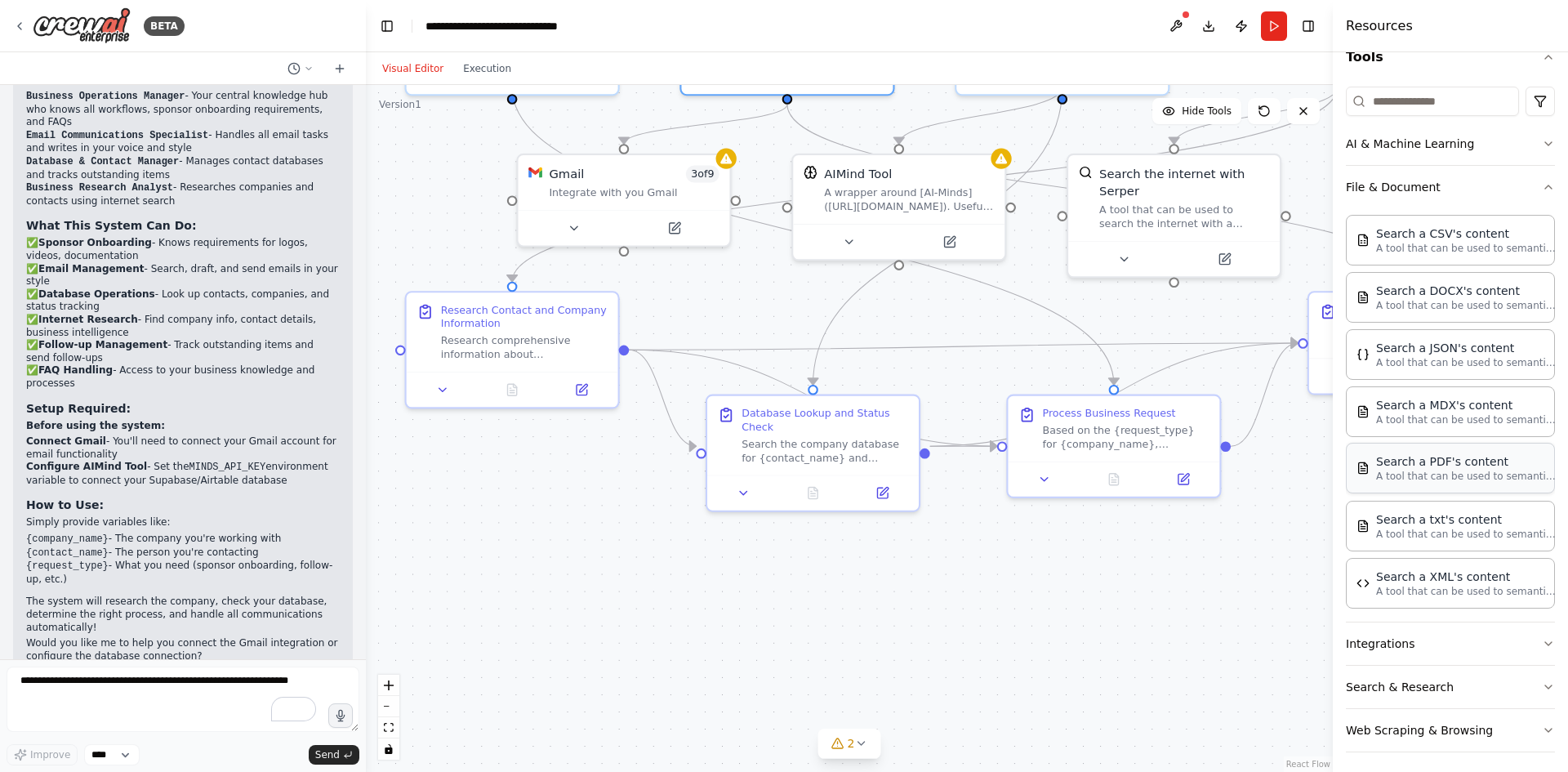
scroll to position [179, 0]
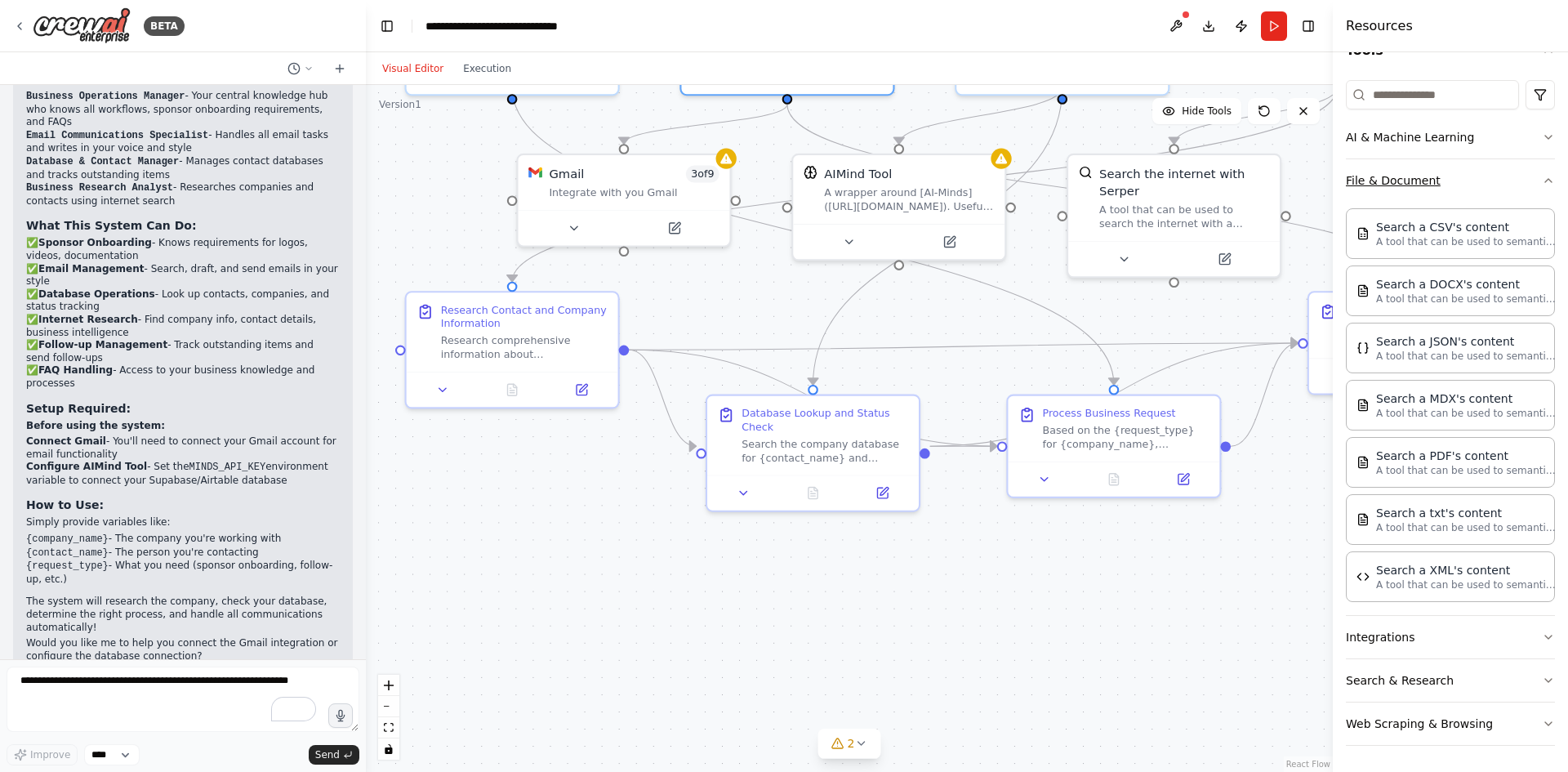
click at [1445, 200] on button "File & Document" at bounding box center [1450, 181] width 209 height 43
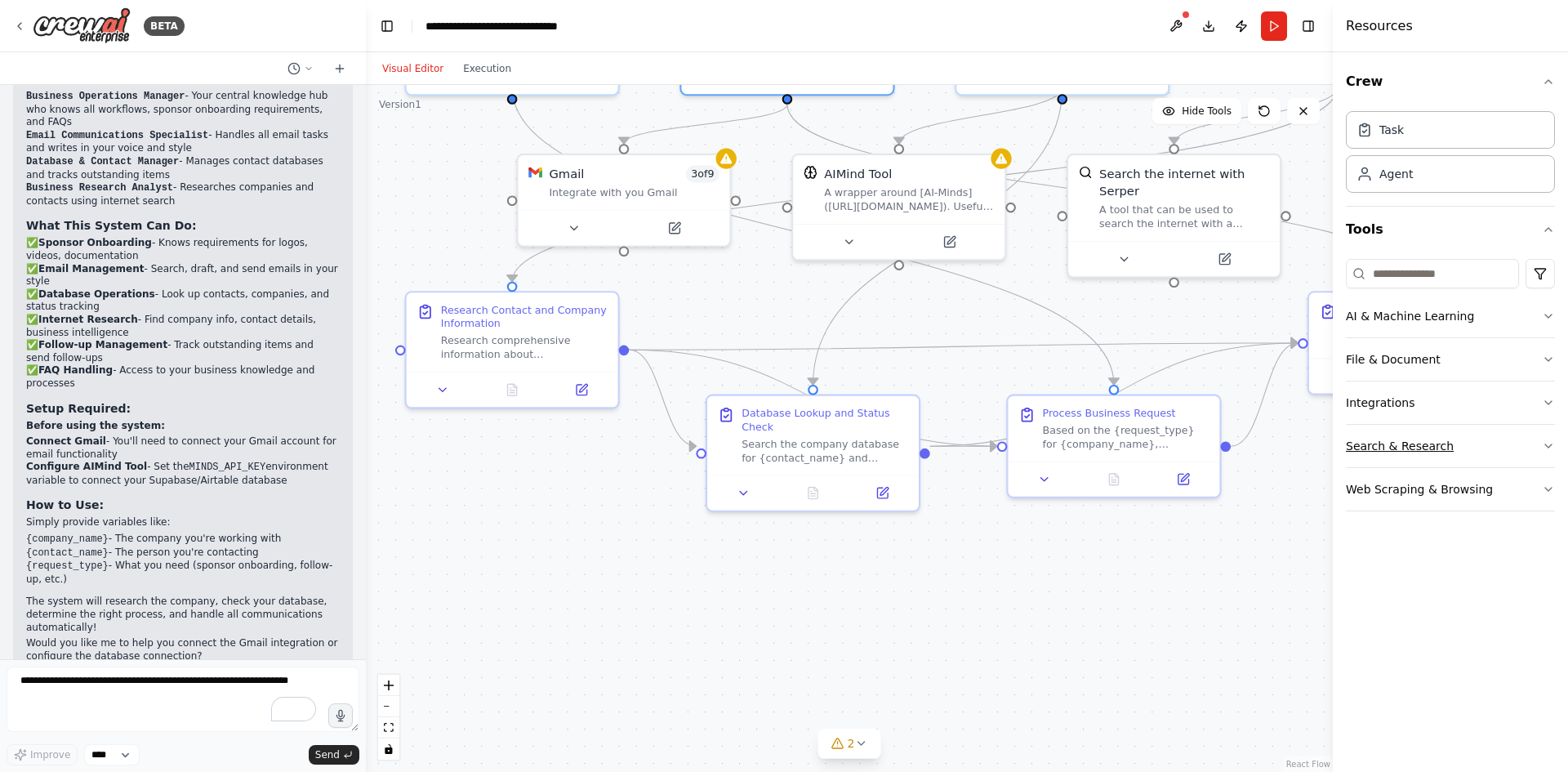
click at [1492, 438] on button "Search & Research" at bounding box center [1450, 446] width 209 height 43
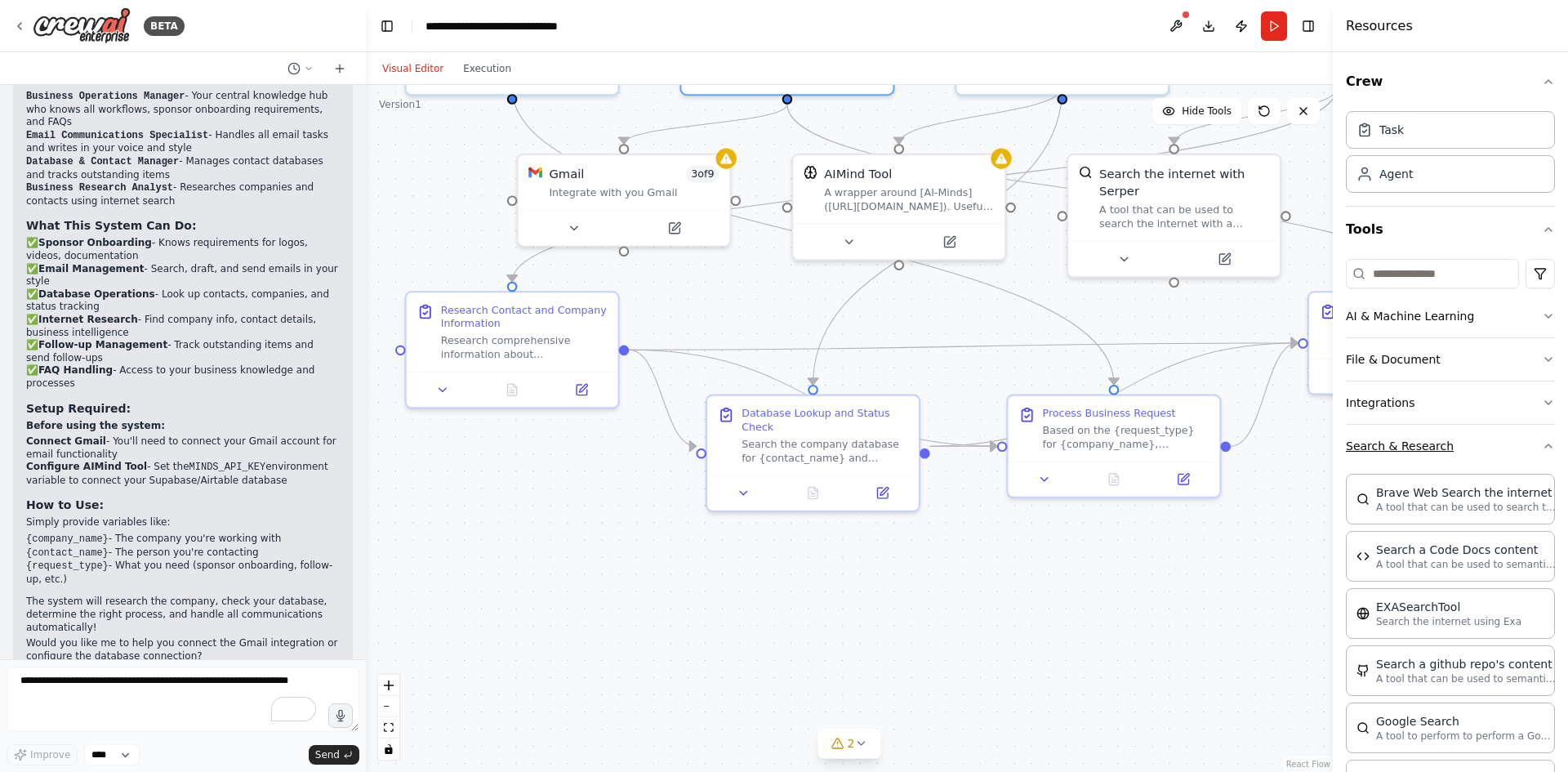
click at [1492, 441] on button "Search & Research" at bounding box center [1450, 446] width 209 height 43
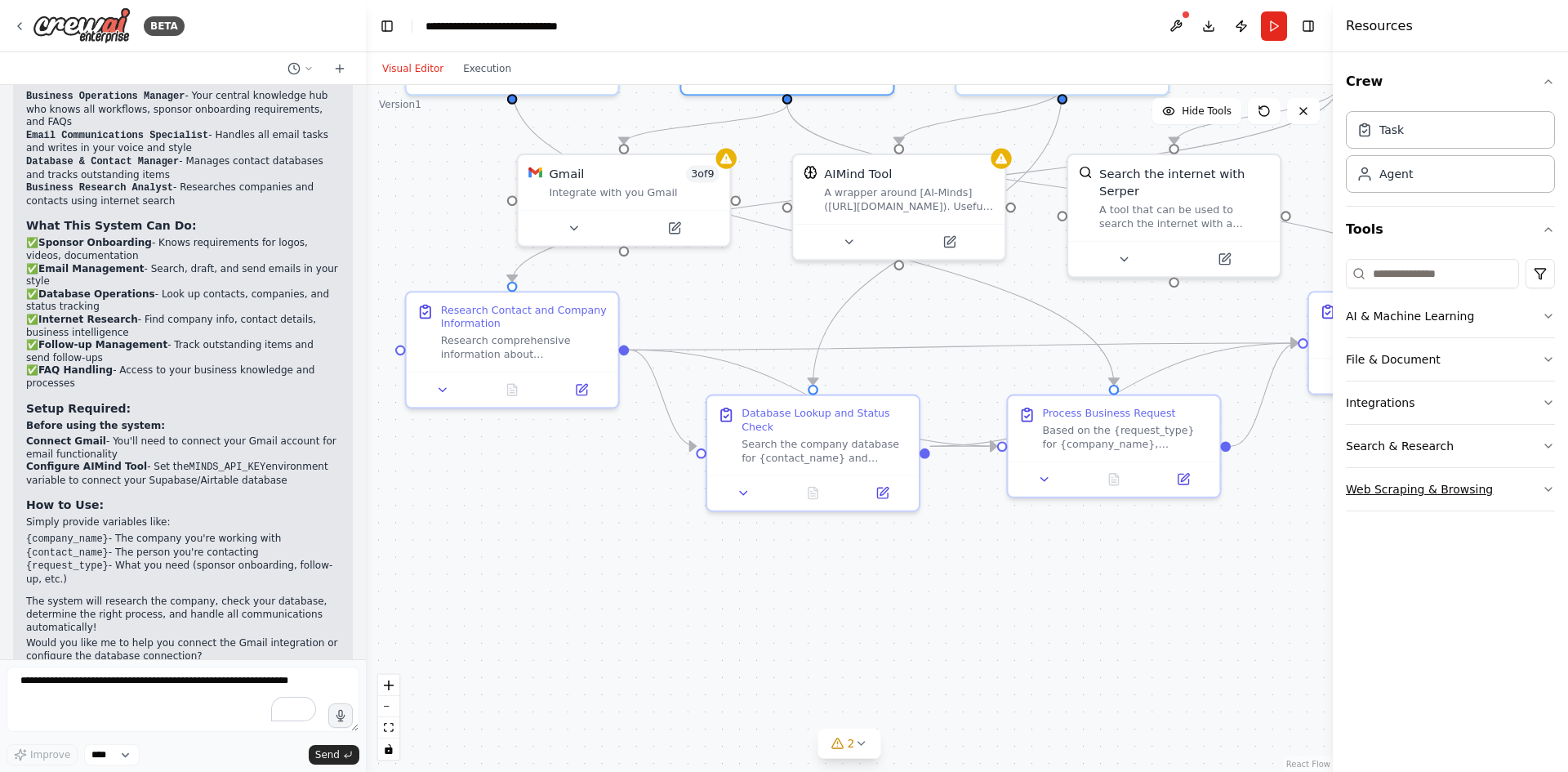
click at [1469, 486] on button "Web Scraping & Browsing" at bounding box center [1450, 489] width 209 height 43
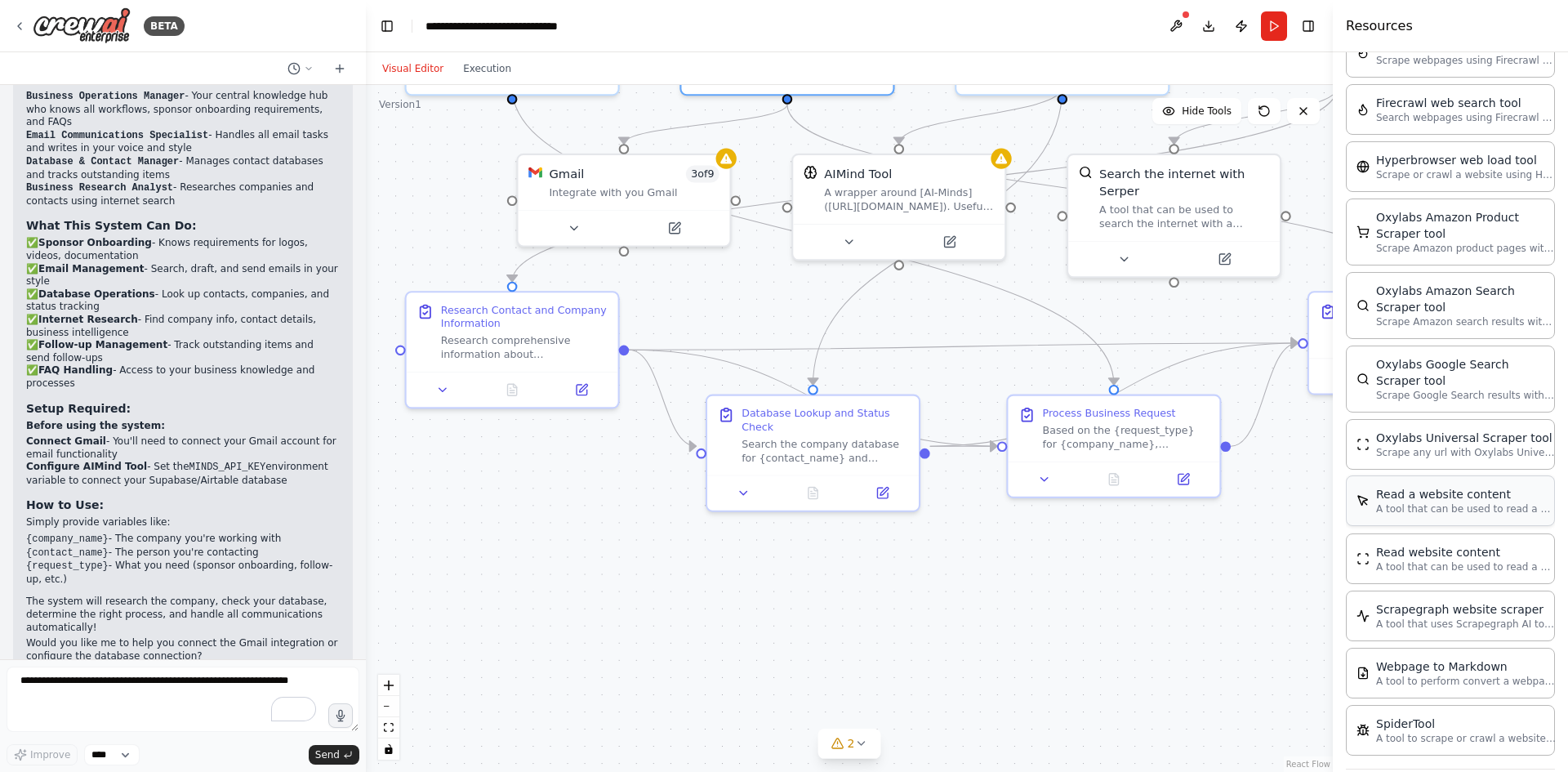
scroll to position [628, 0]
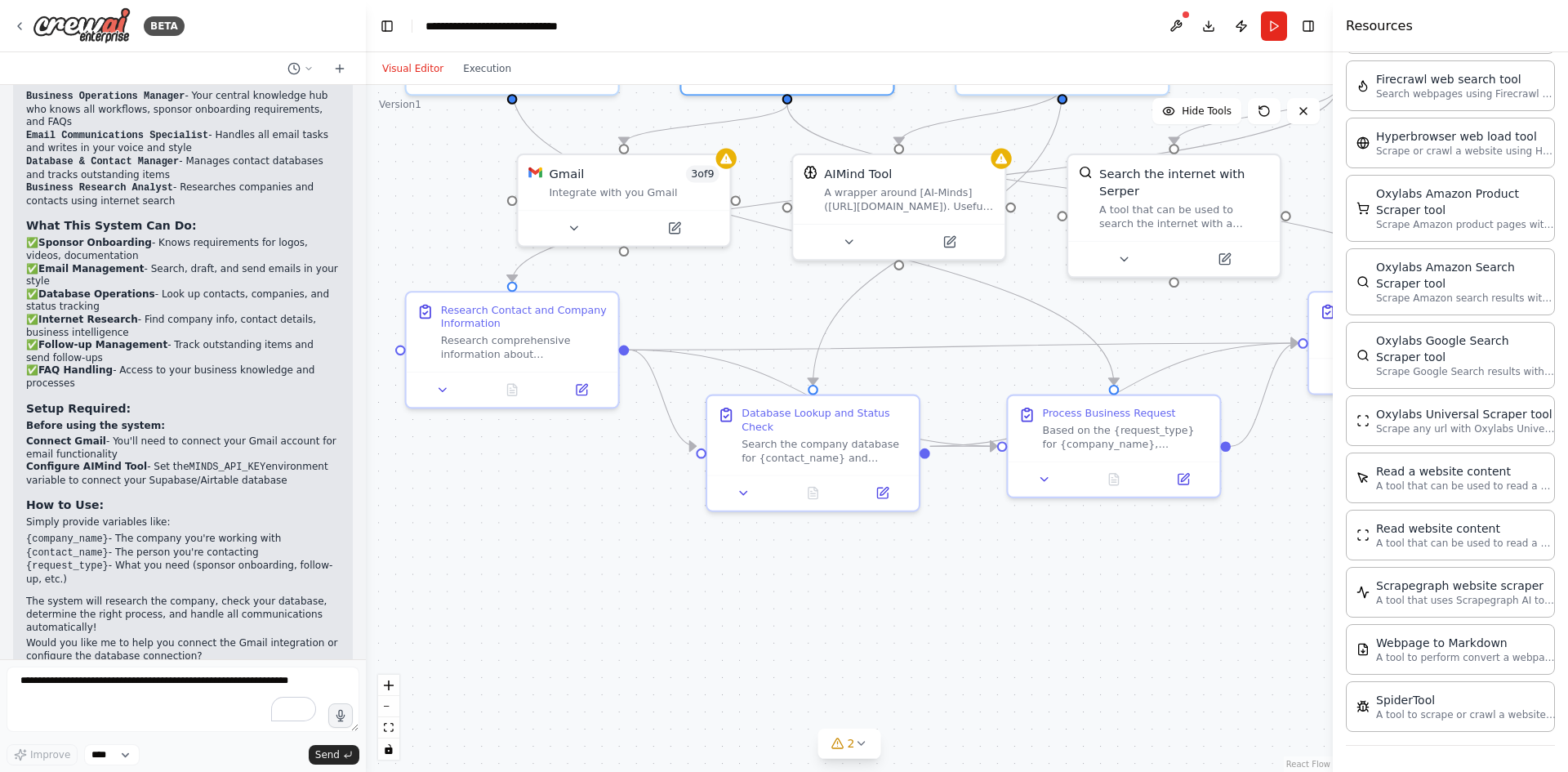
click at [1230, 638] on div ".deletable-edge-delete-btn { width: 20px; height: 20px; border: 0px solid #ffff…" at bounding box center [849, 428] width 967 height 687
click at [1064, 596] on div ".deletable-edge-delete-btn { width: 20px; height: 20px; border: 0px solid #ffff…" at bounding box center [849, 428] width 967 height 687
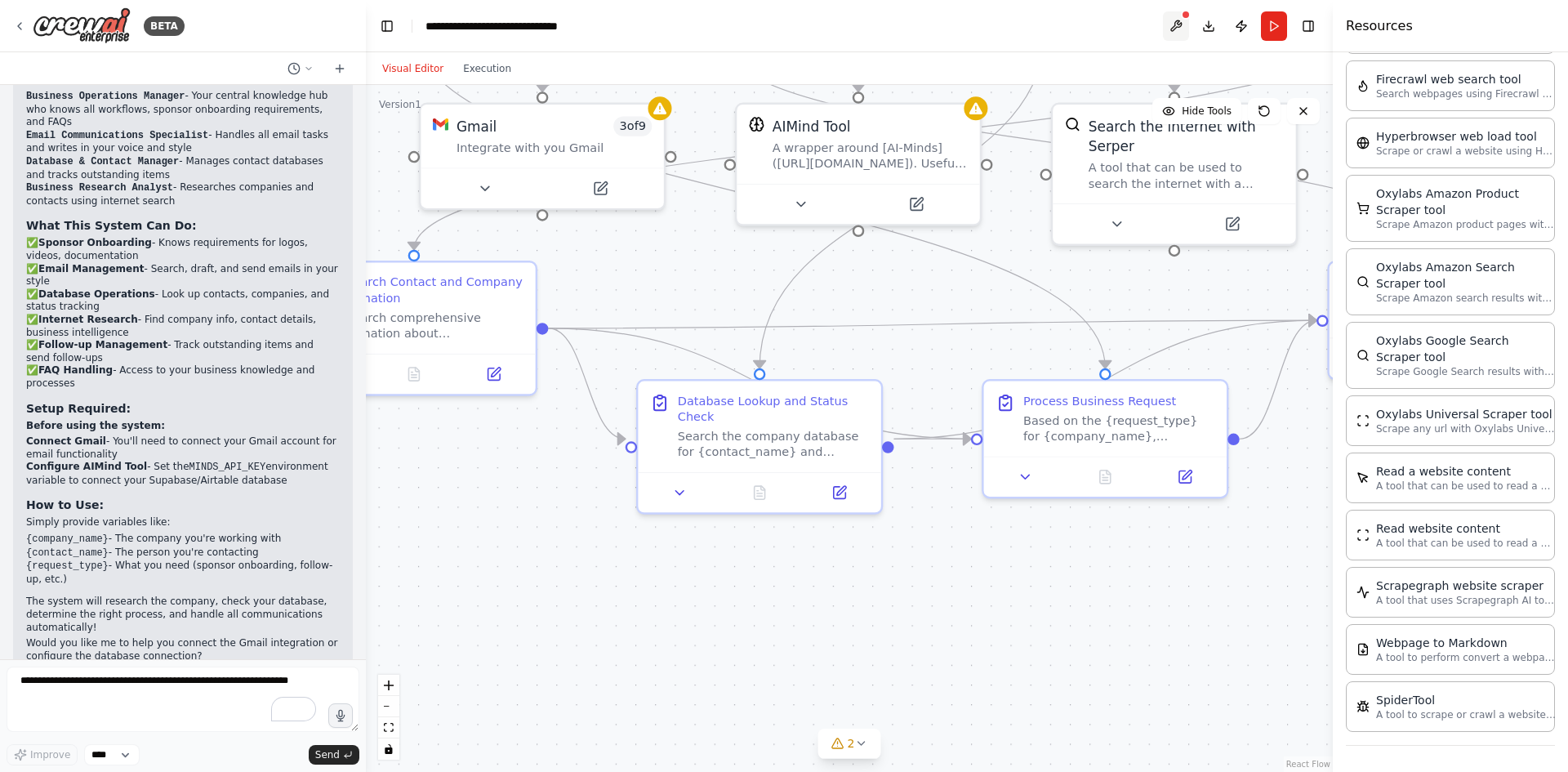
click at [1177, 25] on button at bounding box center [1177, 26] width 26 height 30
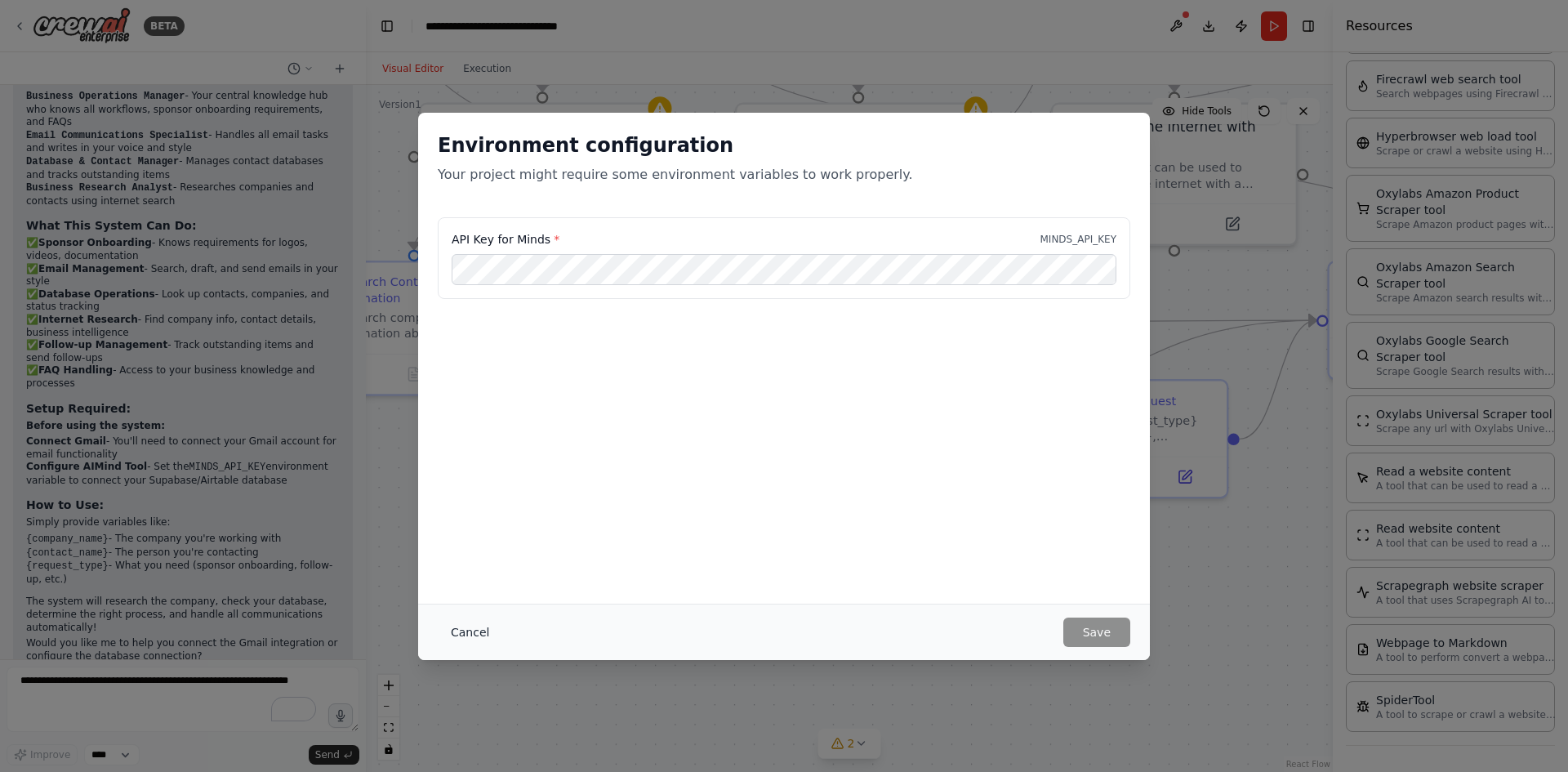
click at [483, 637] on button "Cancel" at bounding box center [470, 632] width 64 height 30
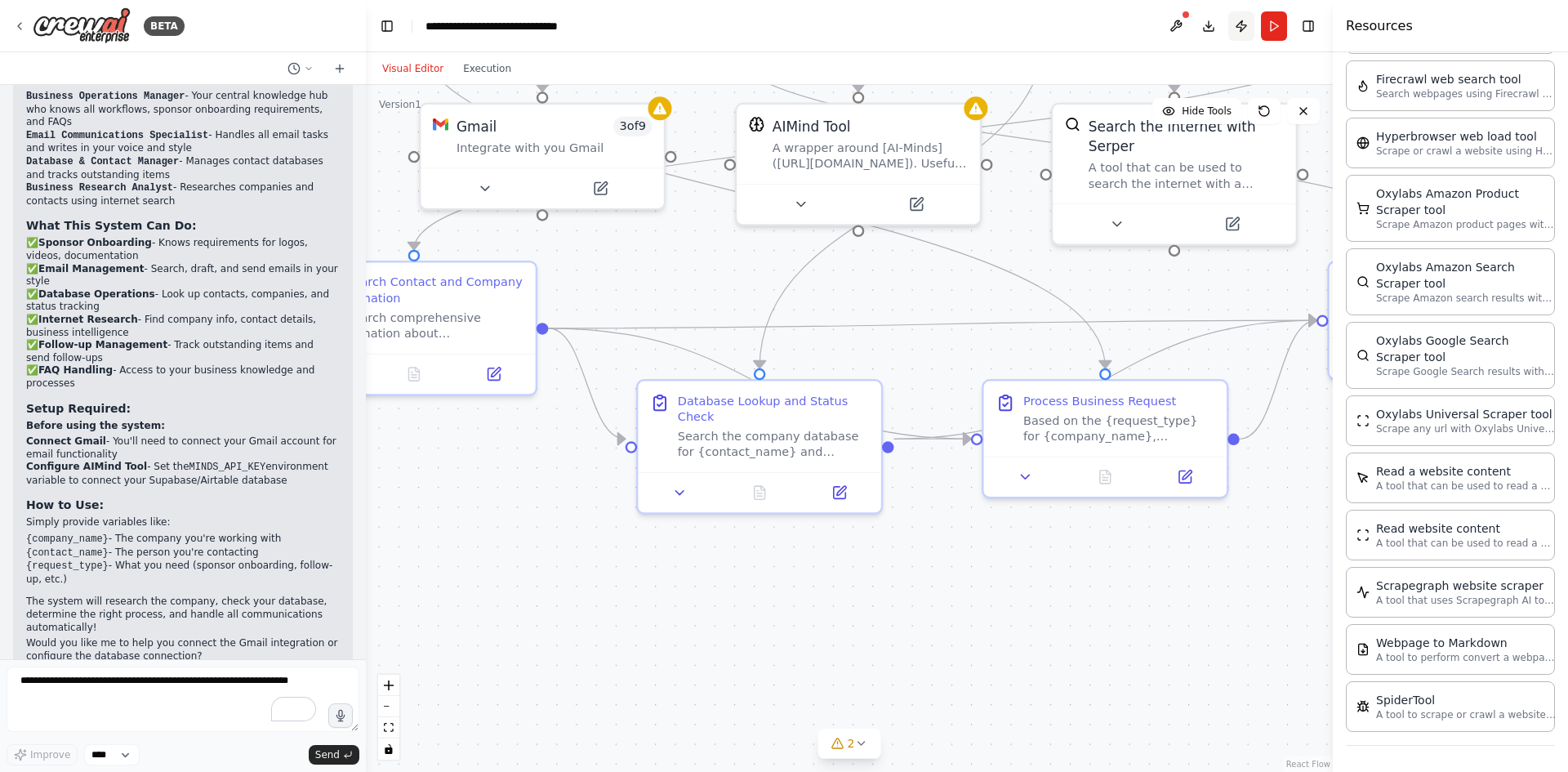
click at [1247, 30] on button "Publish" at bounding box center [1242, 26] width 26 height 30
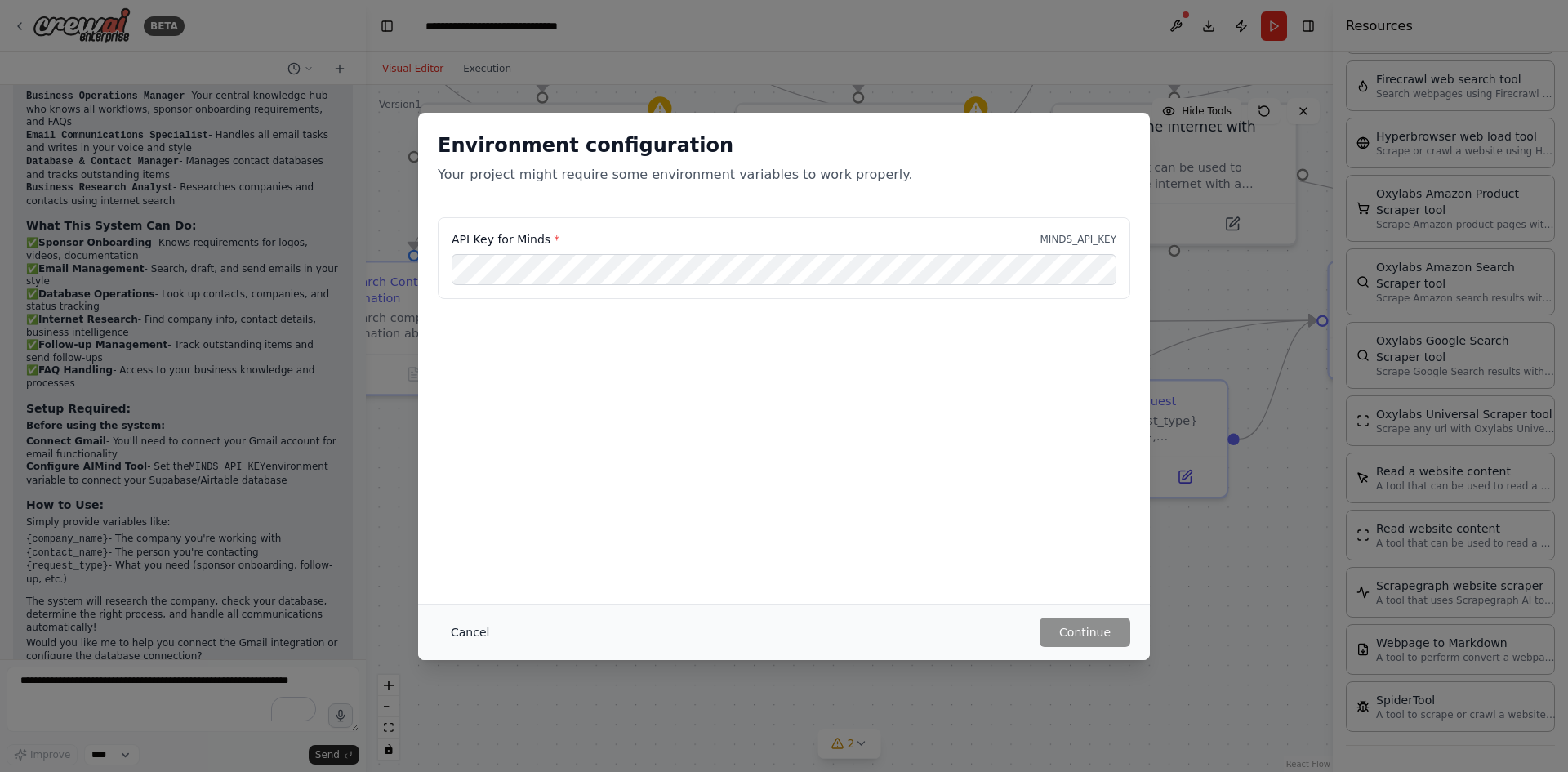
click at [463, 632] on button "Cancel" at bounding box center [470, 632] width 64 height 30
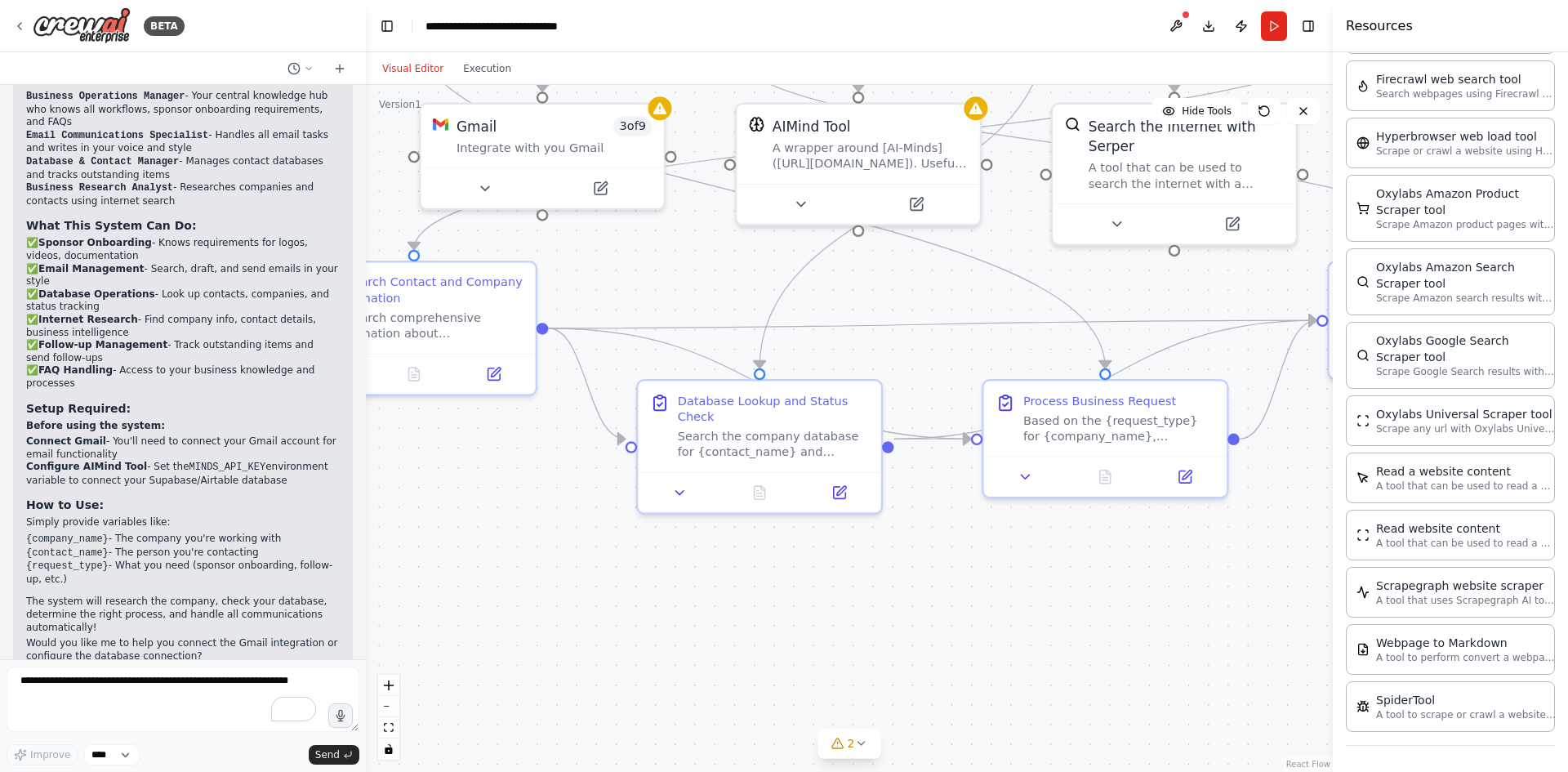
click at [803, 615] on div ".deletable-edge-delete-btn { width: 20px; height: 20px; border: 0px solid #ffff…" at bounding box center [849, 428] width 967 height 687
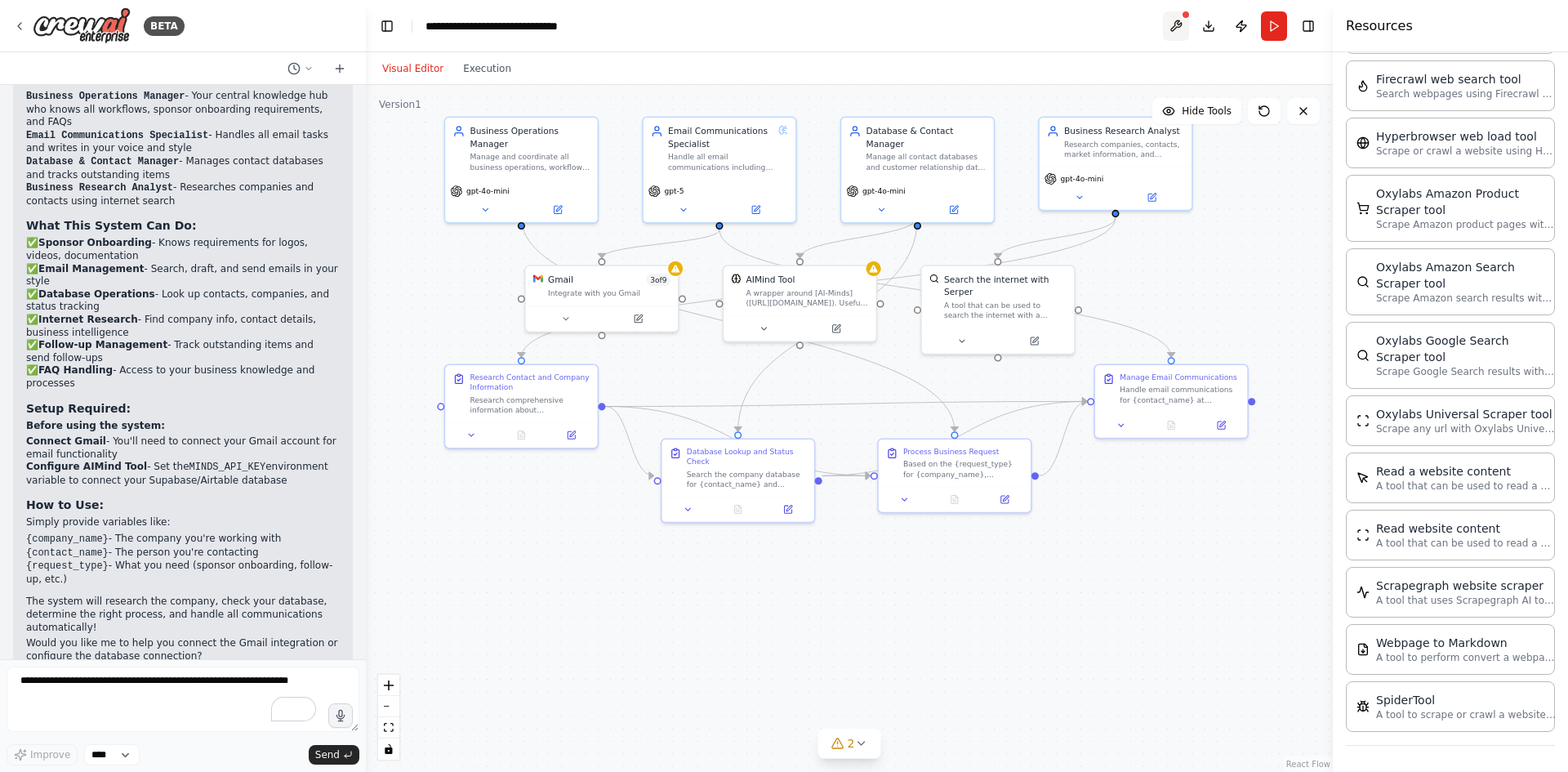
click at [1177, 23] on button at bounding box center [1177, 26] width 26 height 30
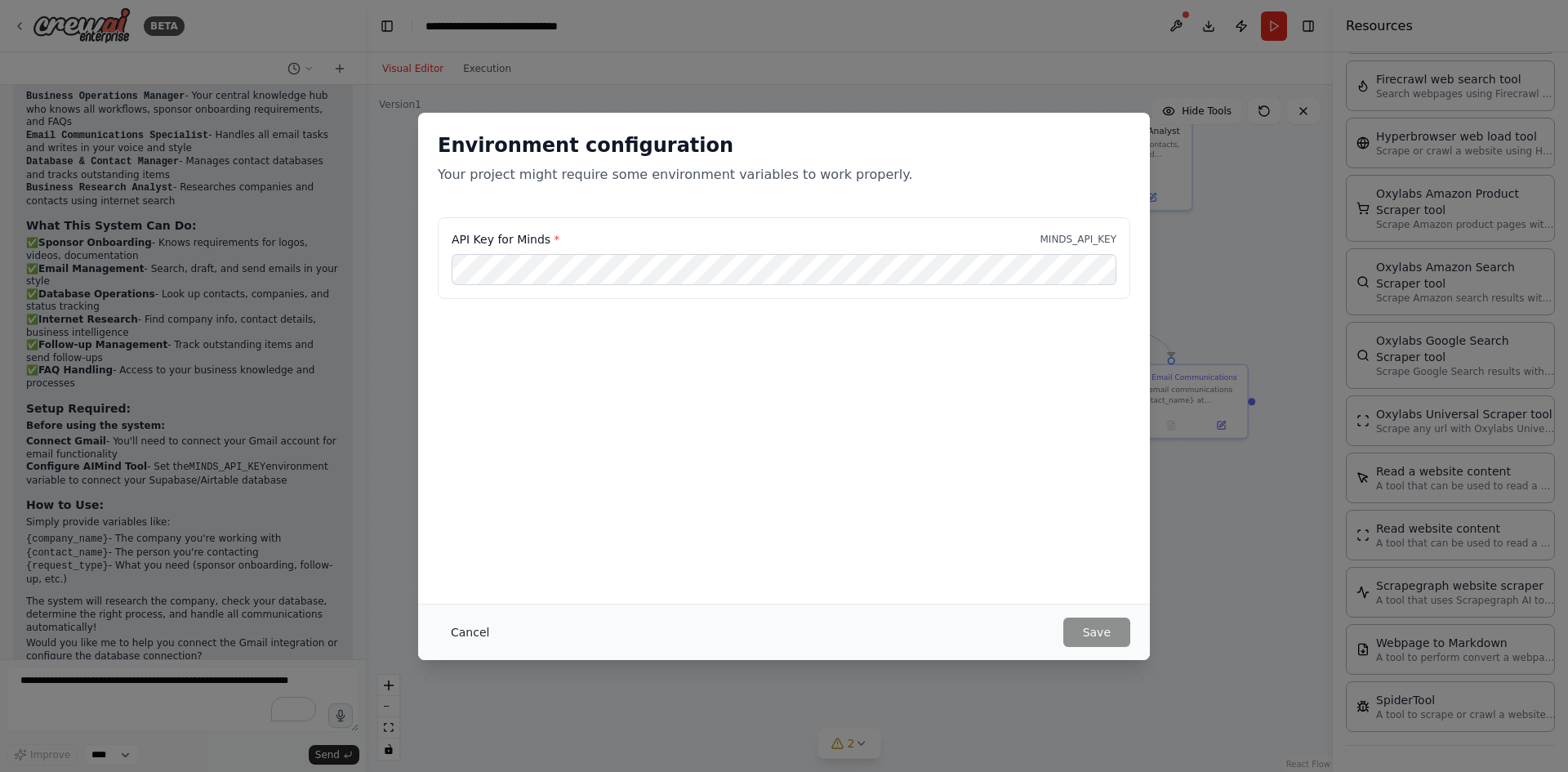
click at [458, 635] on button "Cancel" at bounding box center [470, 632] width 64 height 30
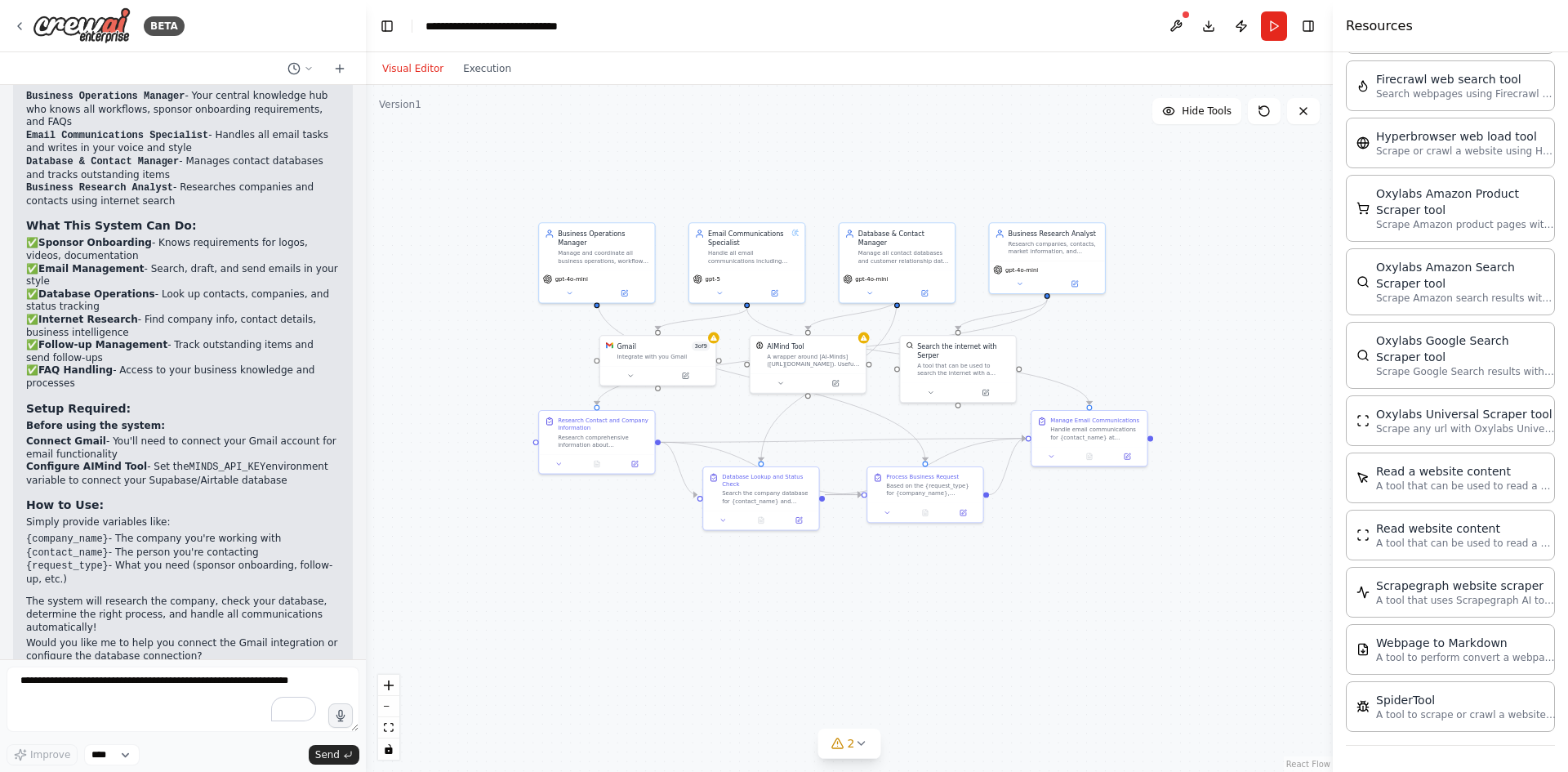
drag, startPoint x: 627, startPoint y: 163, endPoint x: 733, endPoint y: 187, distance: 108.7
click at [733, 187] on div ".deletable-edge-delete-btn { width: 20px; height: 20px; border: 0px solid #ffff…" at bounding box center [849, 428] width 967 height 687
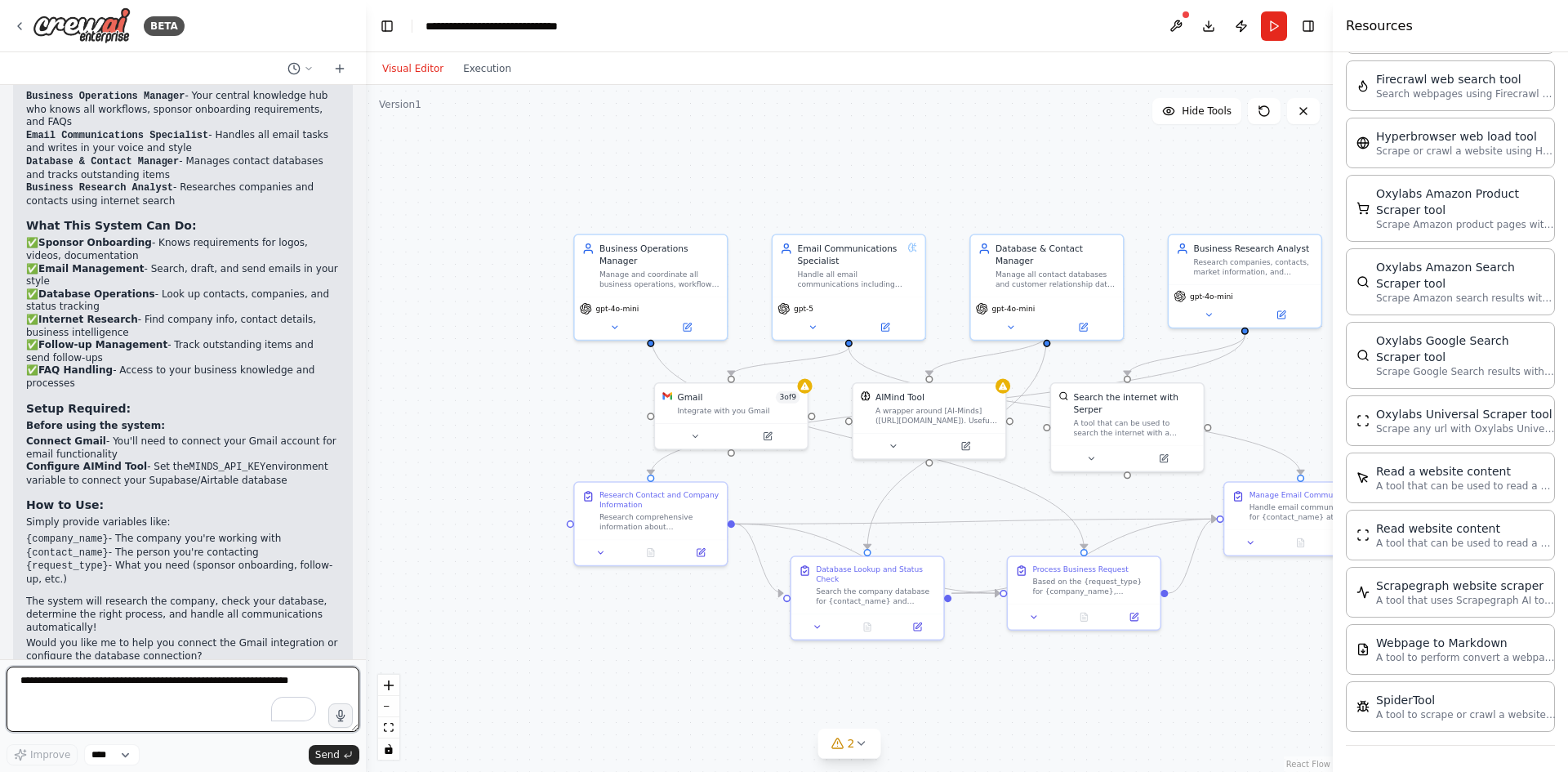
click at [125, 691] on textarea "To enrich screen reader interactions, please activate Accessibility in Grammarl…" at bounding box center [183, 699] width 353 height 65
click at [116, 751] on select "****" at bounding box center [112, 755] width 56 height 21
click at [118, 747] on select "****" at bounding box center [112, 755] width 56 height 21
click at [140, 699] on textarea "To enrich screen reader interactions, please activate Accessibility in Grammarl…" at bounding box center [183, 699] width 353 height 65
click at [493, 80] on div "Visual Editor Execution" at bounding box center [446, 69] width 149 height 33
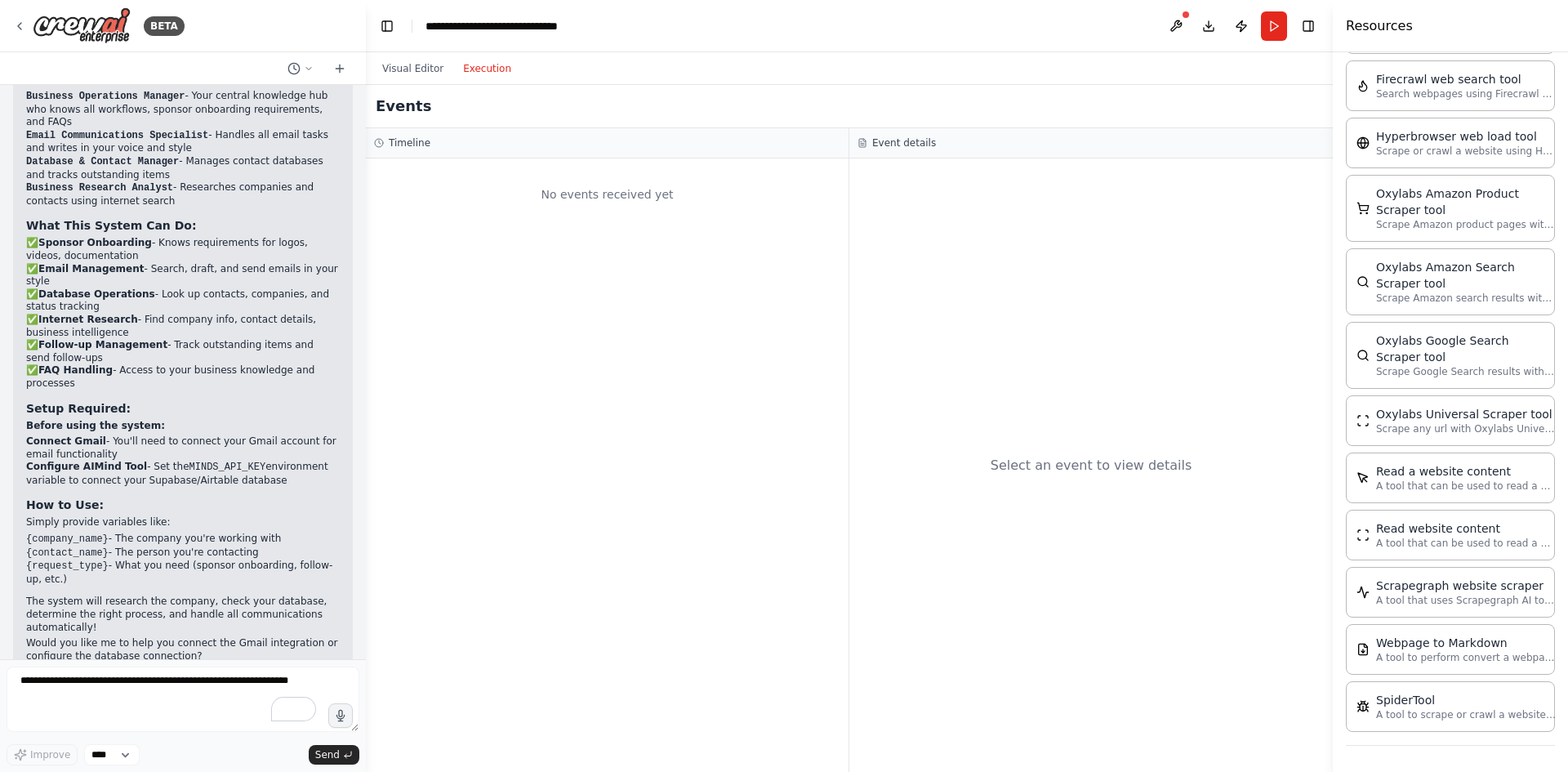
click at [472, 71] on button "Execution" at bounding box center [487, 69] width 67 height 20
click at [402, 71] on button "Visual Editor" at bounding box center [413, 69] width 81 height 20
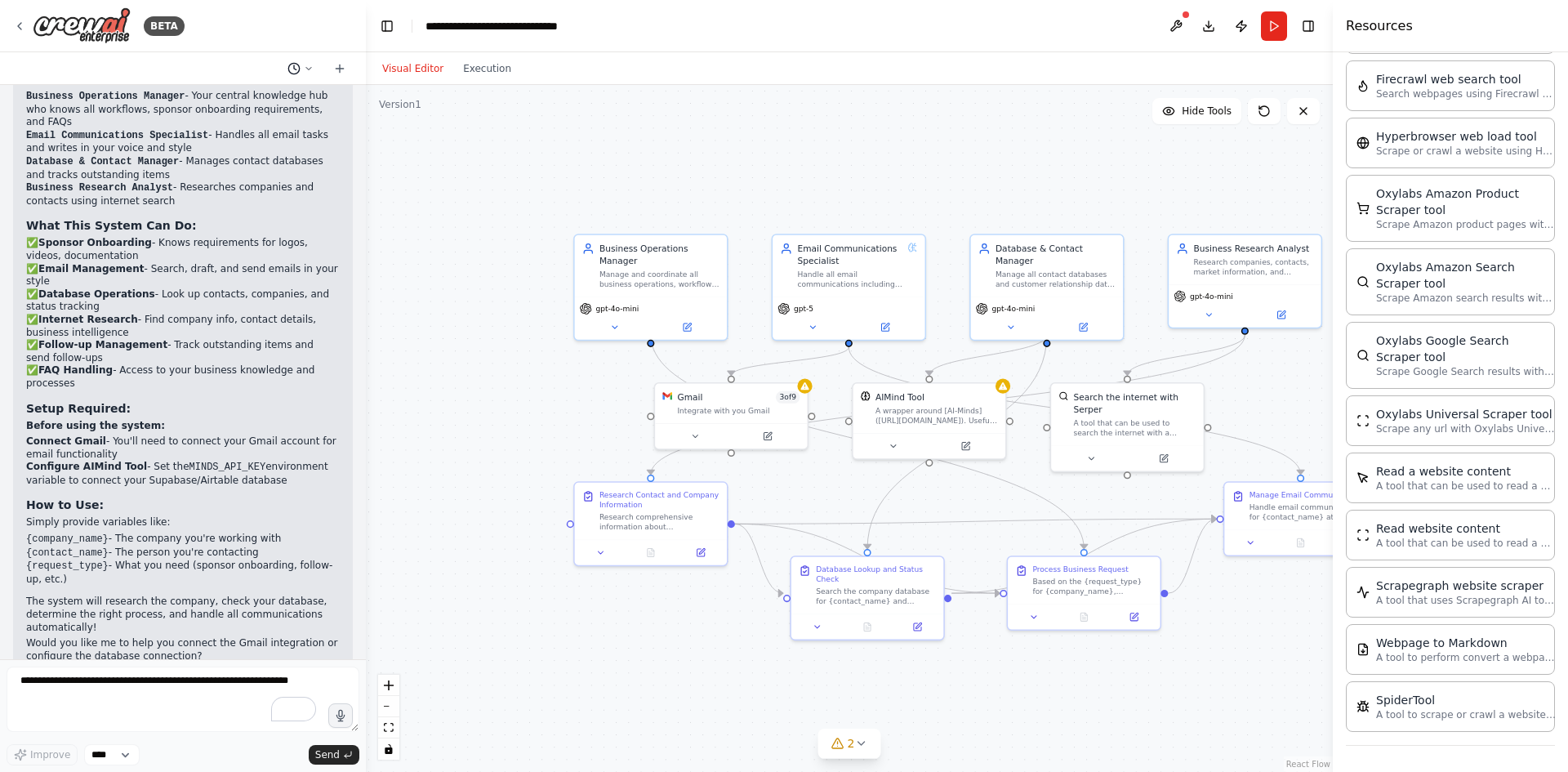
click at [313, 70] on icon at bounding box center [309, 68] width 10 height 10
click at [309, 67] on div at bounding box center [183, 386] width 366 height 772
click at [163, 710] on textarea "To enrich screen reader interactions, please activate Accessibility in Grammarl…" at bounding box center [183, 699] width 353 height 65
type textarea "**********"
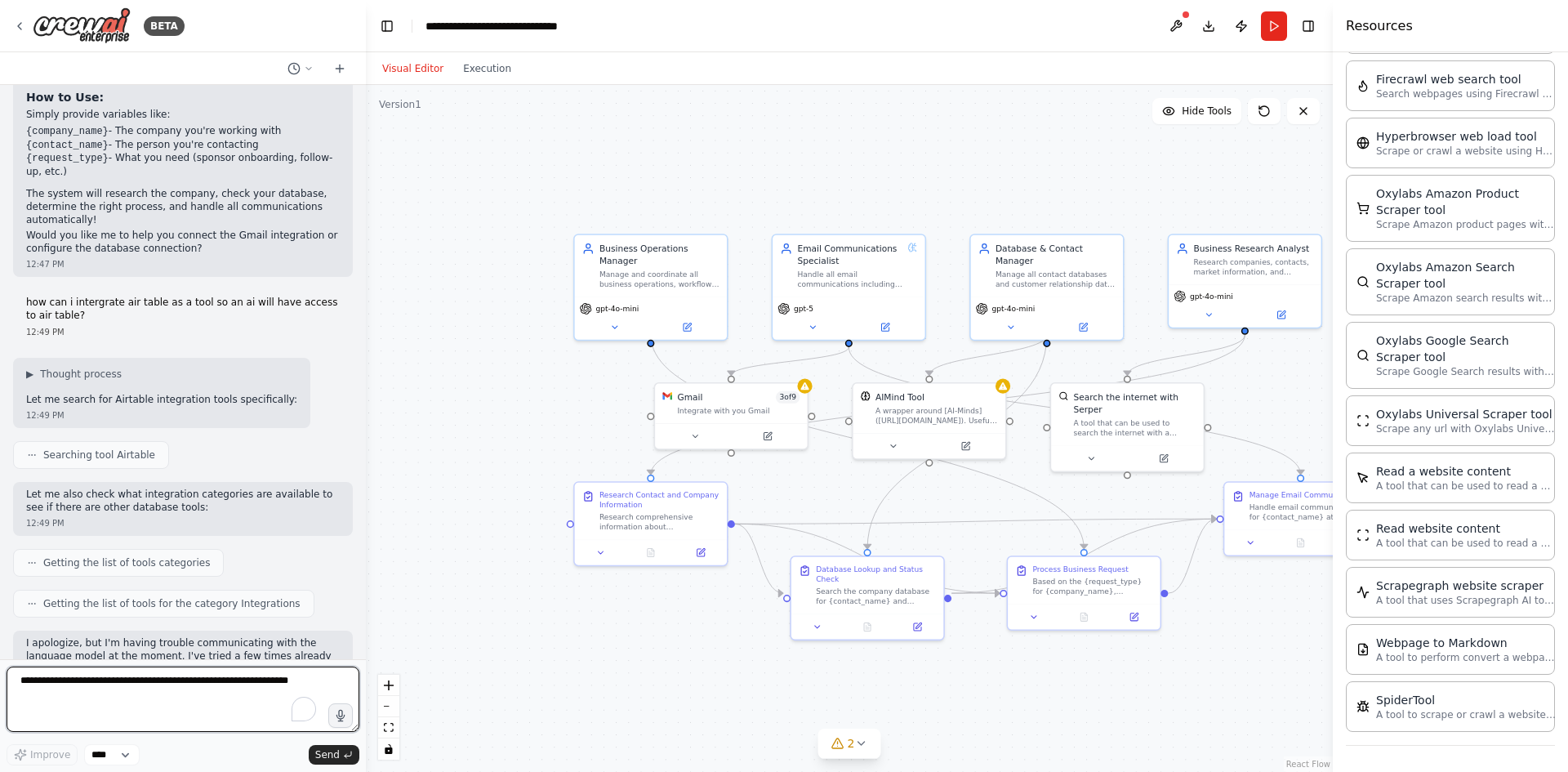
scroll to position [1801, 0]
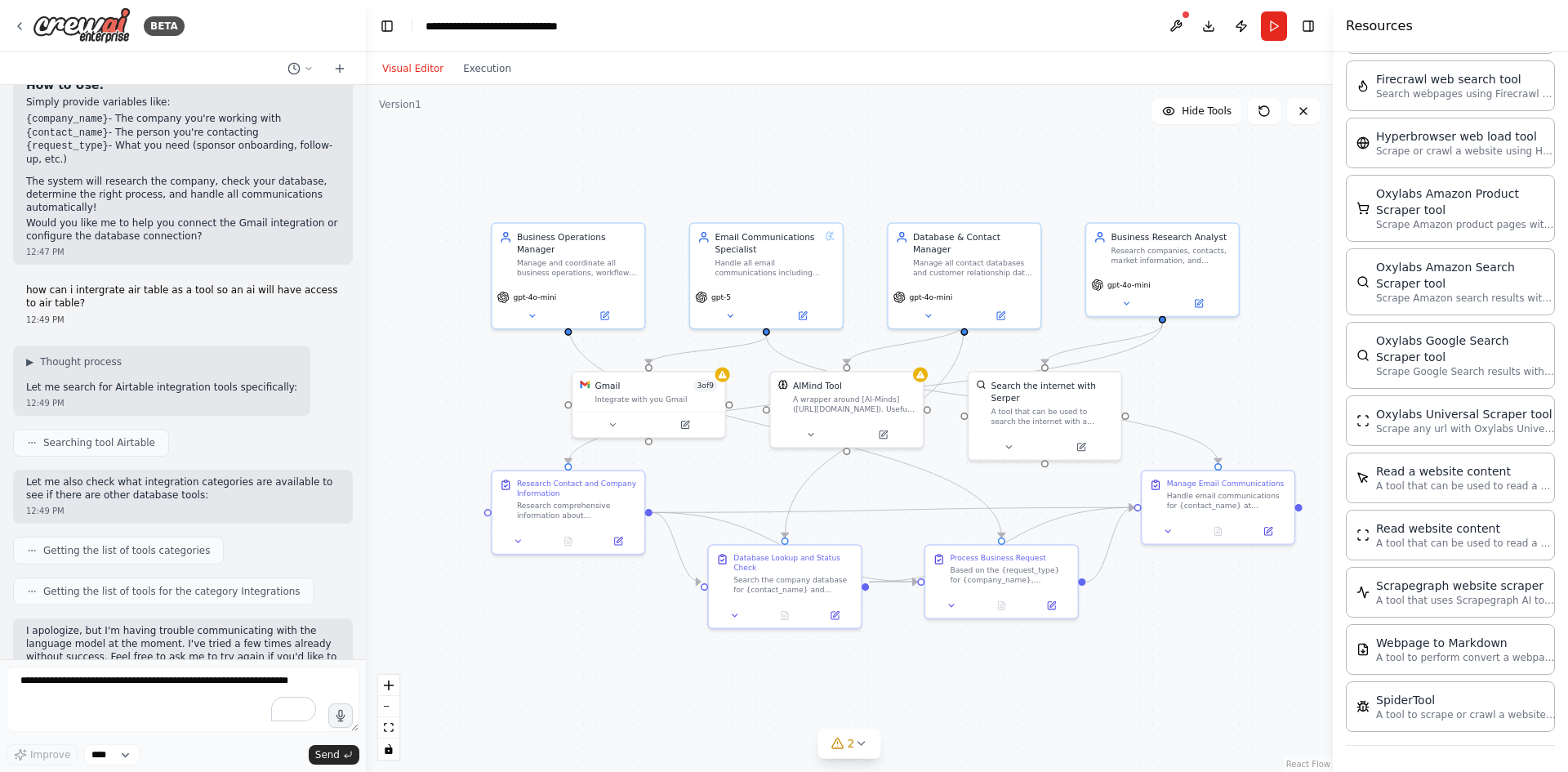
drag, startPoint x: 1023, startPoint y: 165, endPoint x: 932, endPoint y: 147, distance: 92.8
click at [932, 147] on div ".deletable-edge-delete-btn { width: 20px; height: 20px; border: 0px solid #ffff…" at bounding box center [849, 428] width 967 height 687
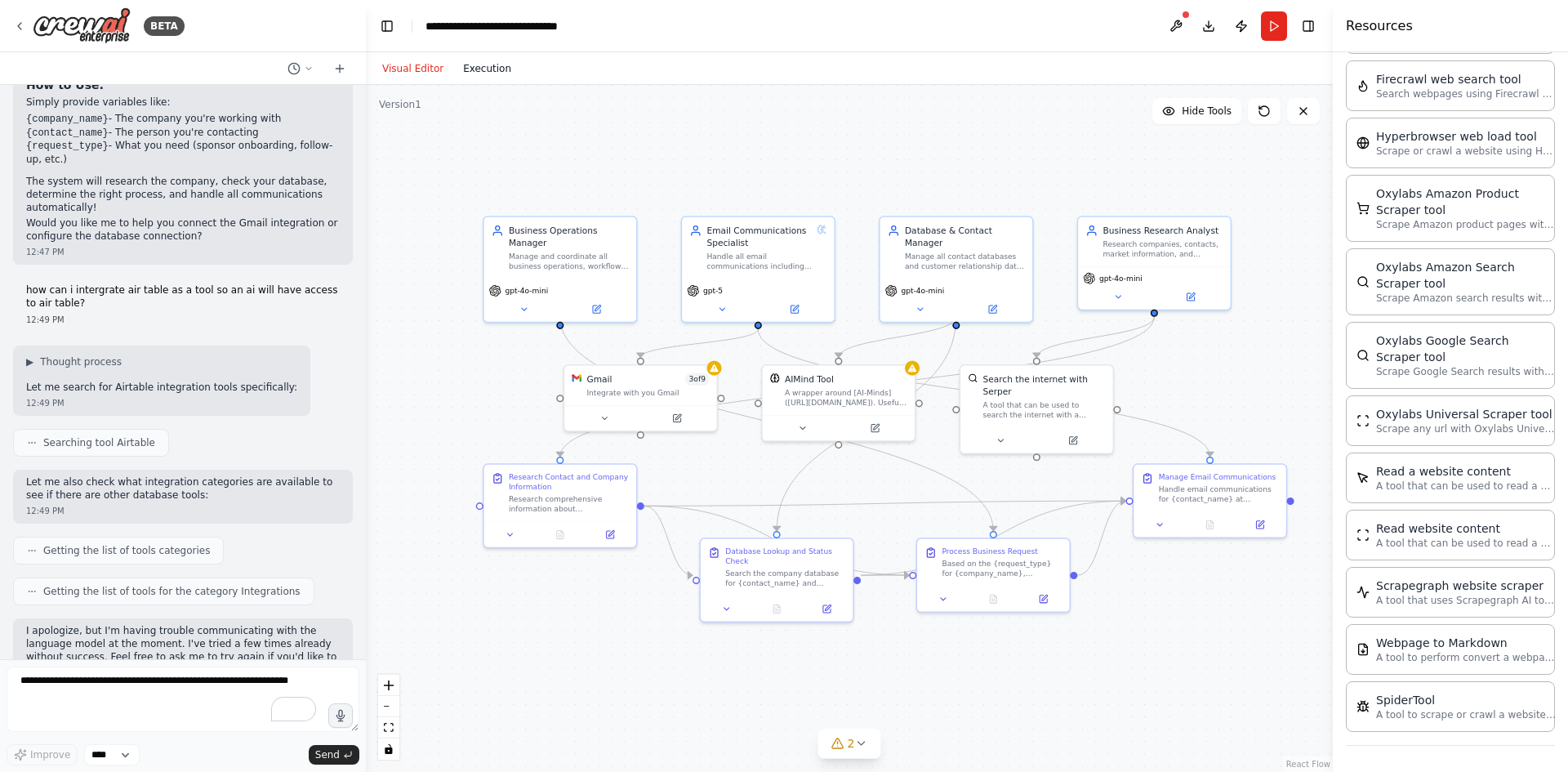
click at [481, 68] on button "Execution" at bounding box center [487, 69] width 67 height 20
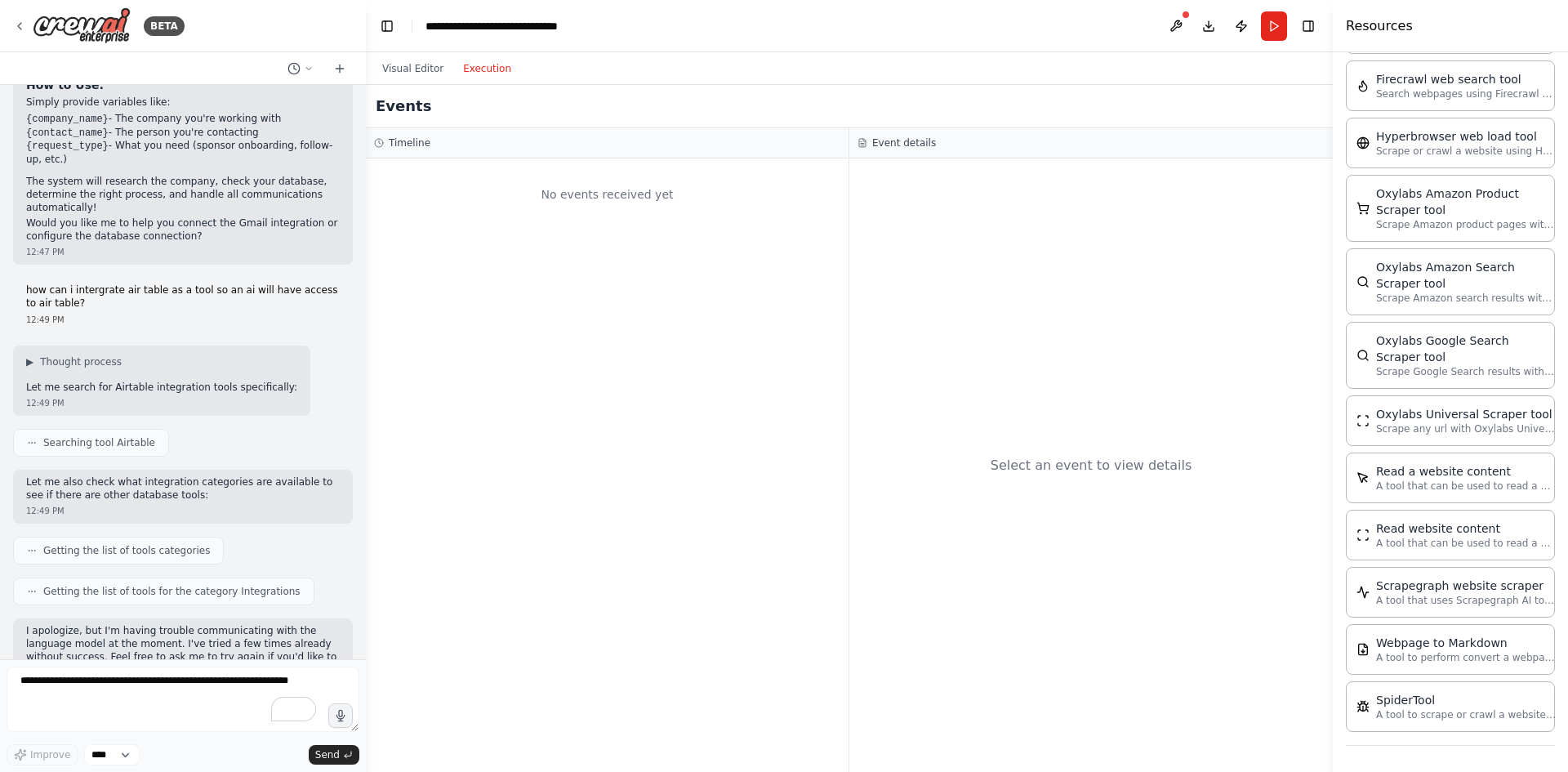
click at [534, 330] on div "No events received yet" at bounding box center [607, 465] width 483 height 613
click at [406, 74] on button "Visual Editor" at bounding box center [413, 69] width 81 height 20
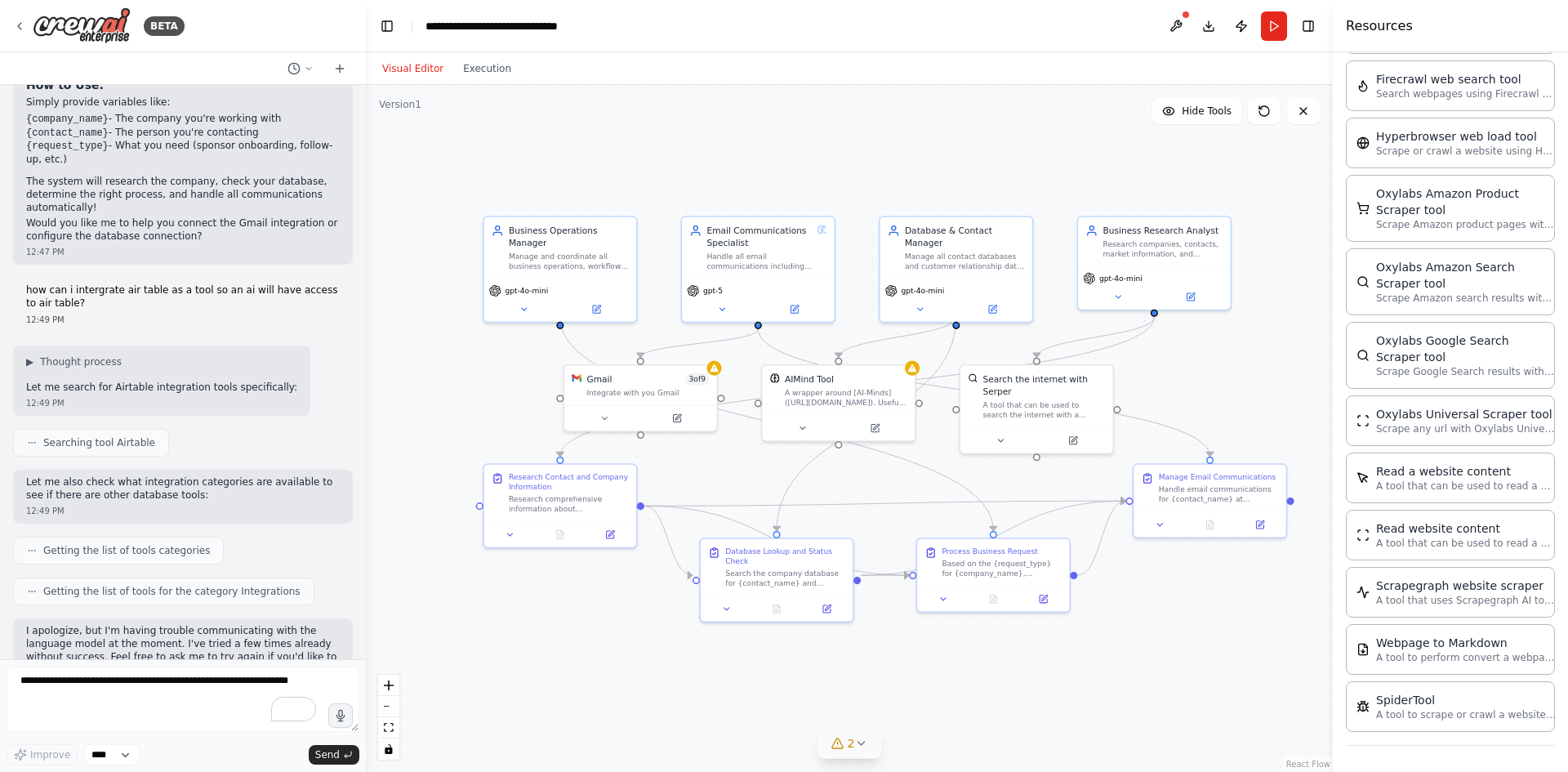
click at [850, 757] on button "2" at bounding box center [849, 743] width 62 height 30
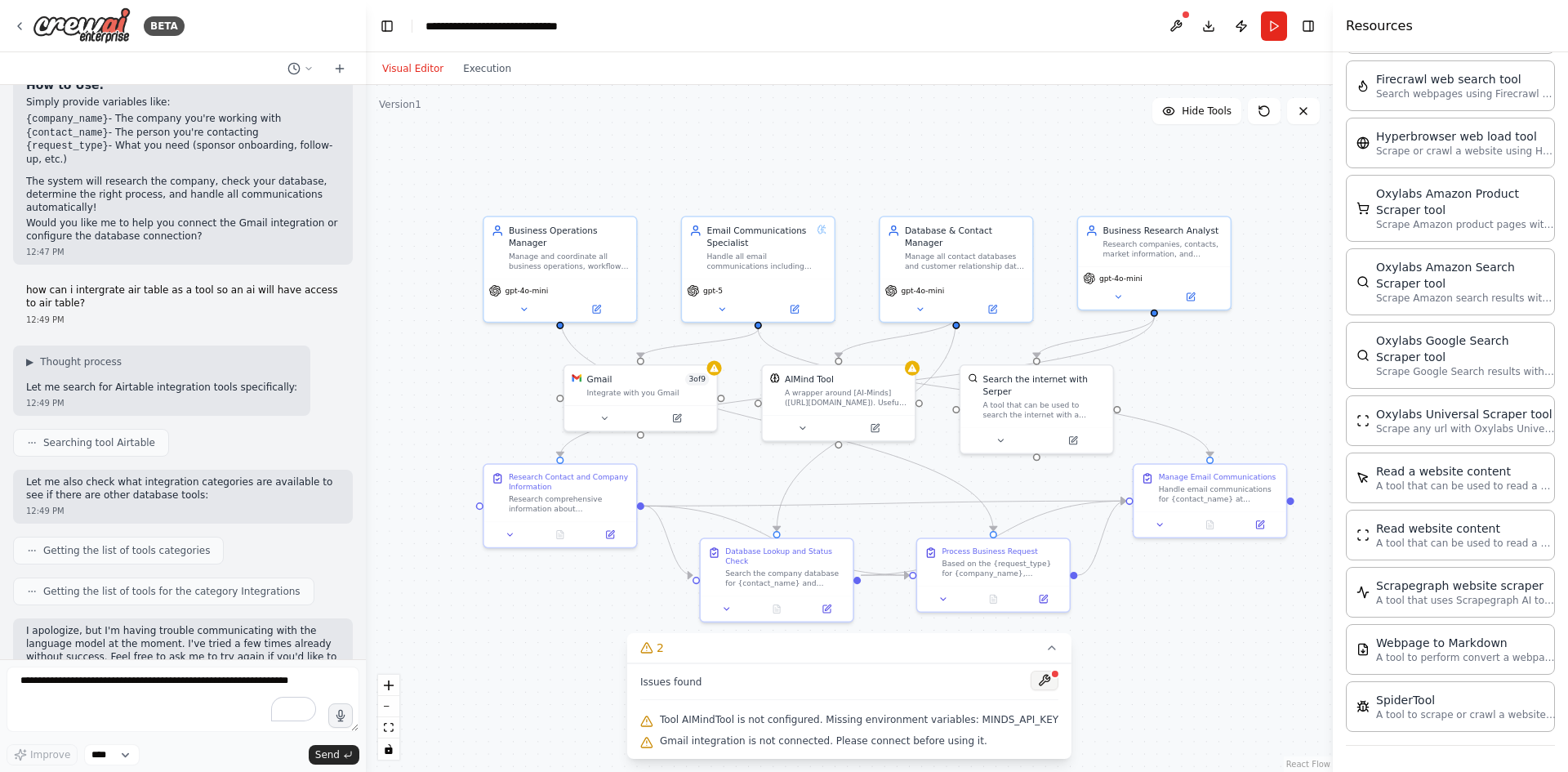
click at [1032, 680] on button at bounding box center [1045, 681] width 28 height 20
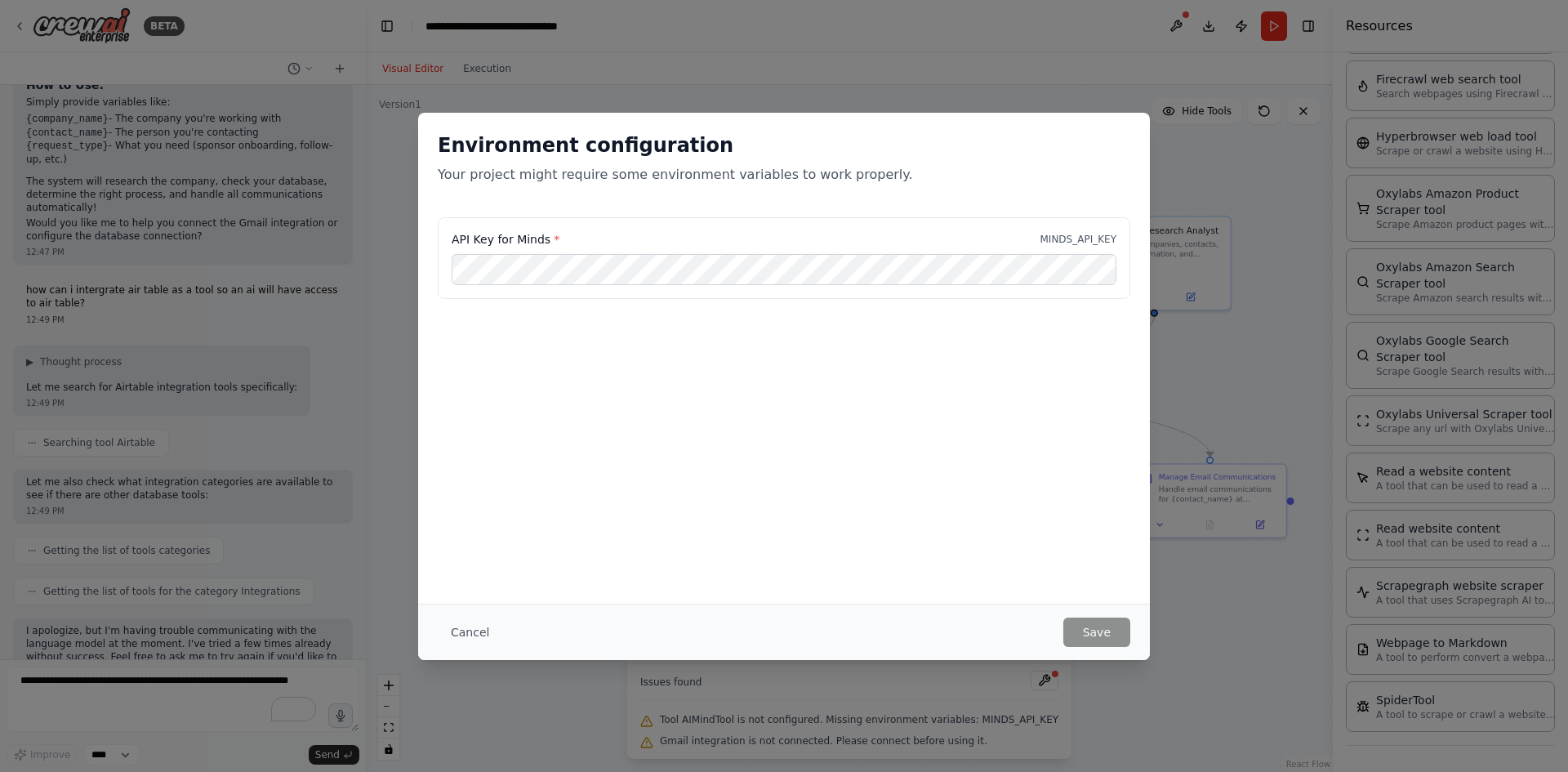
click at [1187, 159] on div "Environment configuration Your project might require some environment variables…" at bounding box center [784, 386] width 1568 height 772
click at [475, 632] on button "Cancel" at bounding box center [470, 632] width 64 height 30
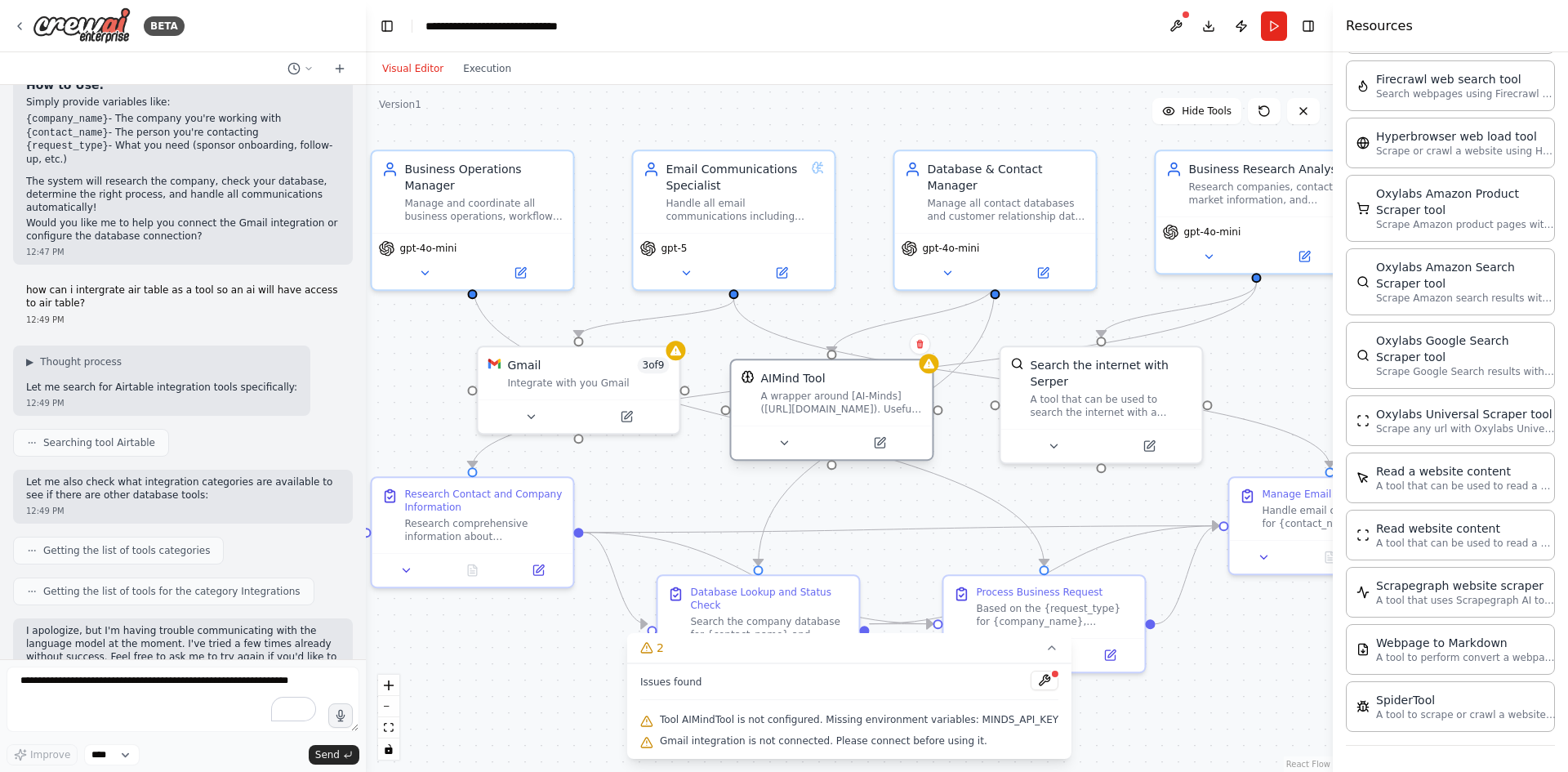
drag, startPoint x: 849, startPoint y: 384, endPoint x: 848, endPoint y: 398, distance: 14.0
click at [848, 398] on div "A wrapper around [AI-Minds](https://mindsdb.com/minds). Useful for when you nee…" at bounding box center [841, 403] width 162 height 26
click at [825, 396] on div "A wrapper around [AI-Minds](https://mindsdb.com/minds). Useful for when you nee…" at bounding box center [841, 403] width 162 height 26
click at [812, 381] on div "AIMind Tool" at bounding box center [793, 378] width 64 height 16
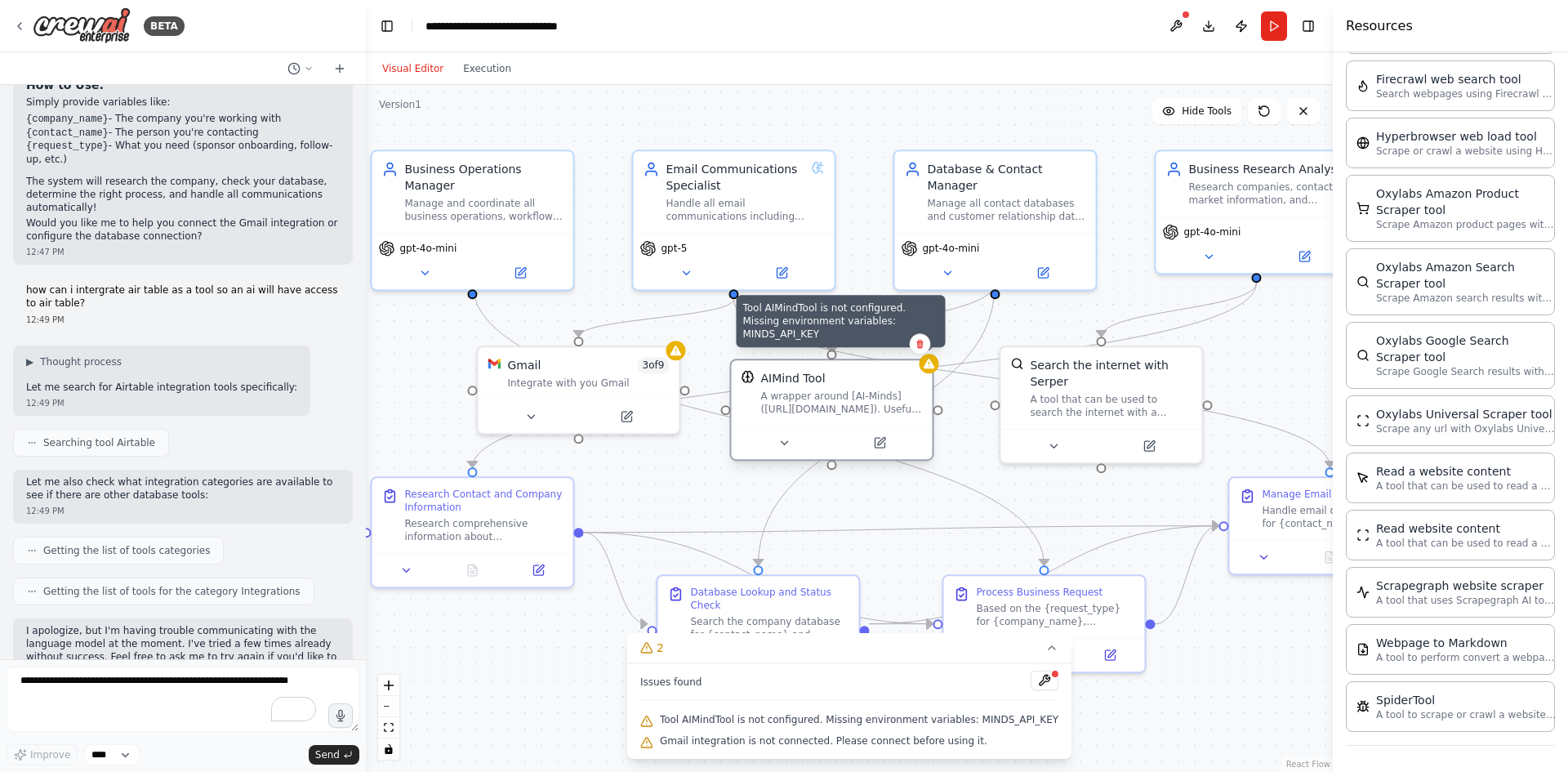
click at [932, 372] on div at bounding box center [929, 363] width 20 height 20
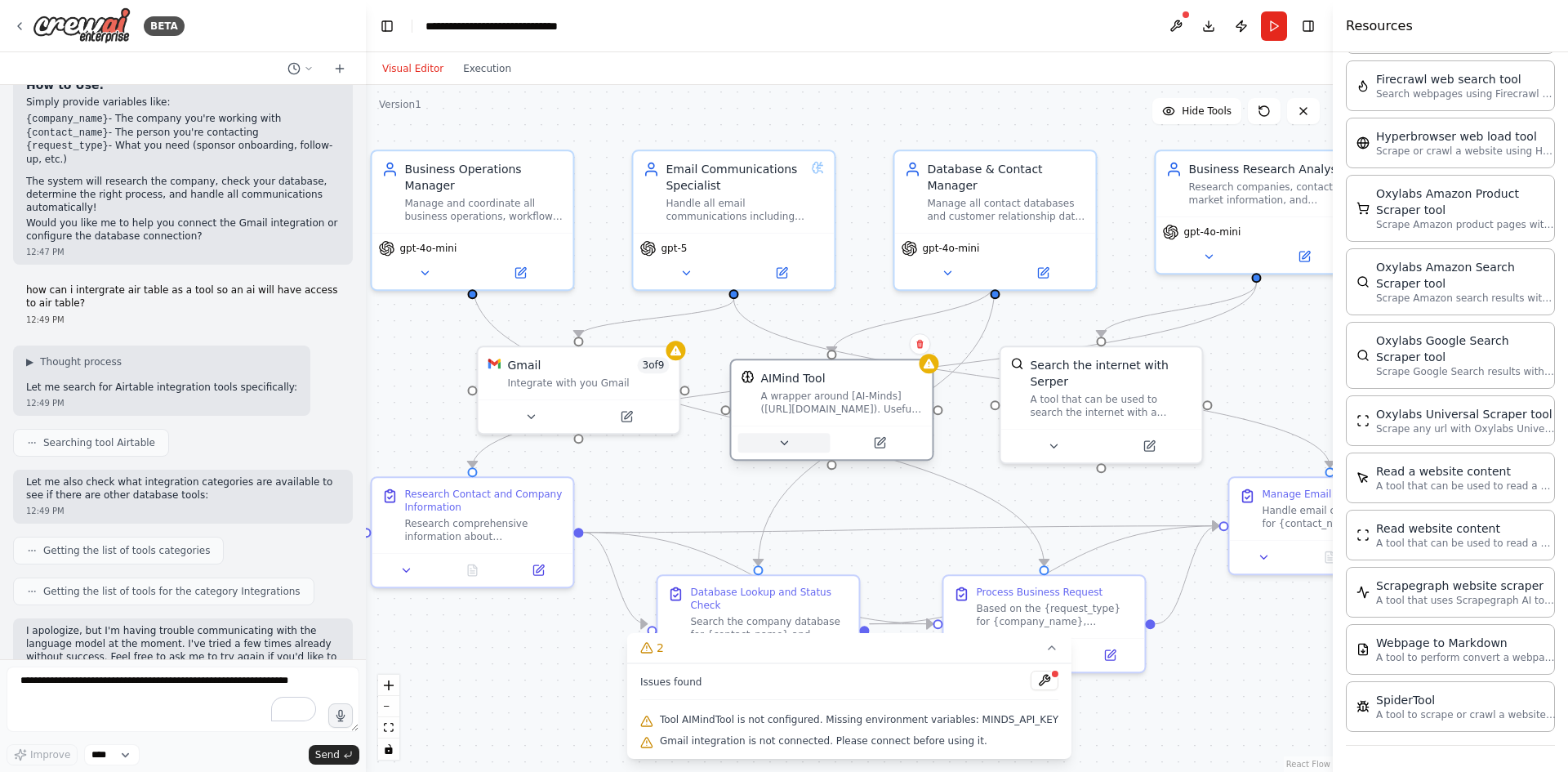
click at [774, 441] on button at bounding box center [784, 443] width 92 height 20
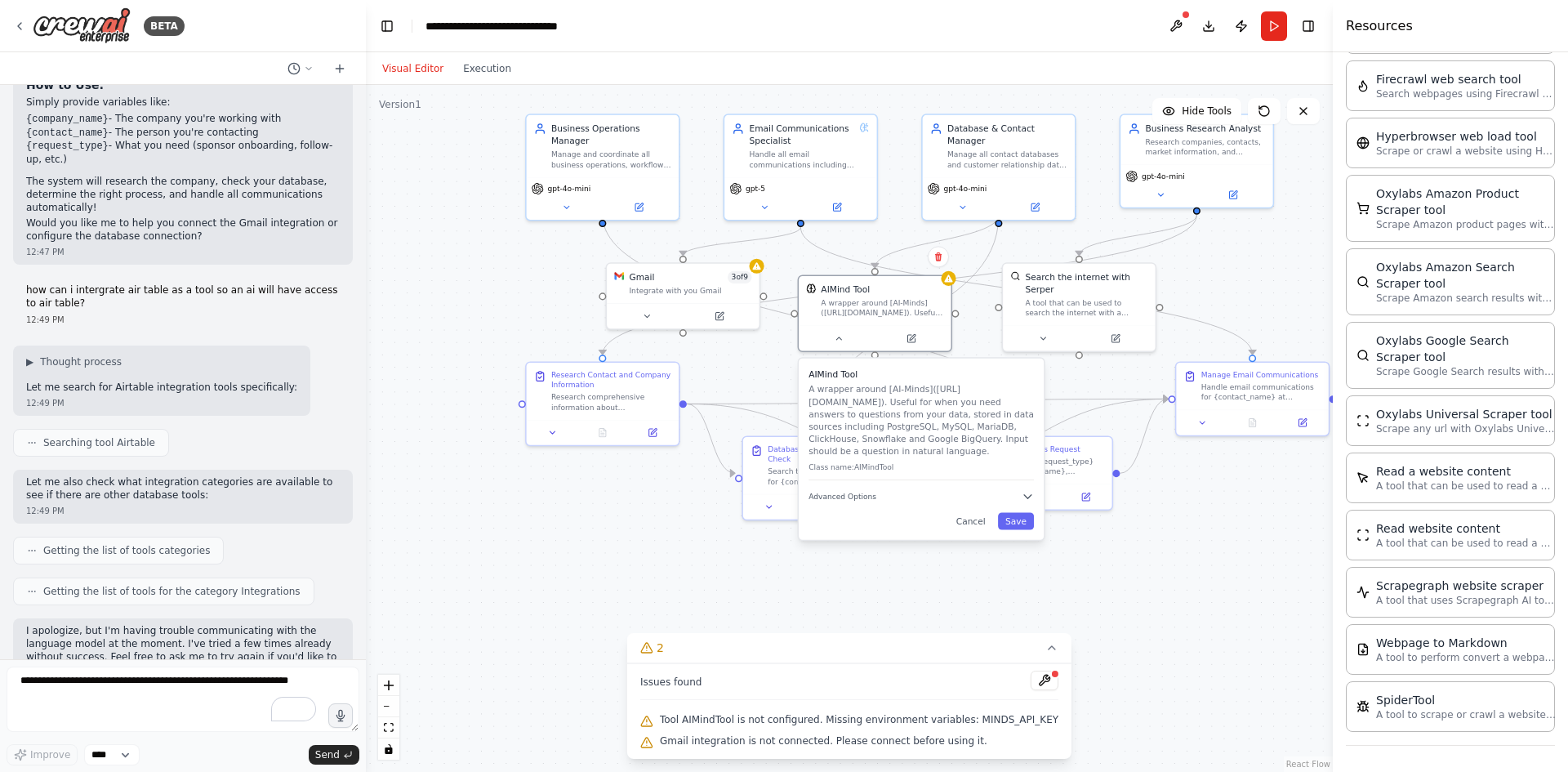
drag, startPoint x: 1128, startPoint y: 682, endPoint x: 1187, endPoint y: 478, distance: 212.4
click at [1210, 502] on div ".deletable-edge-delete-btn { width: 20px; height: 20px; border: 0px solid #ffff…" at bounding box center [849, 428] width 967 height 687
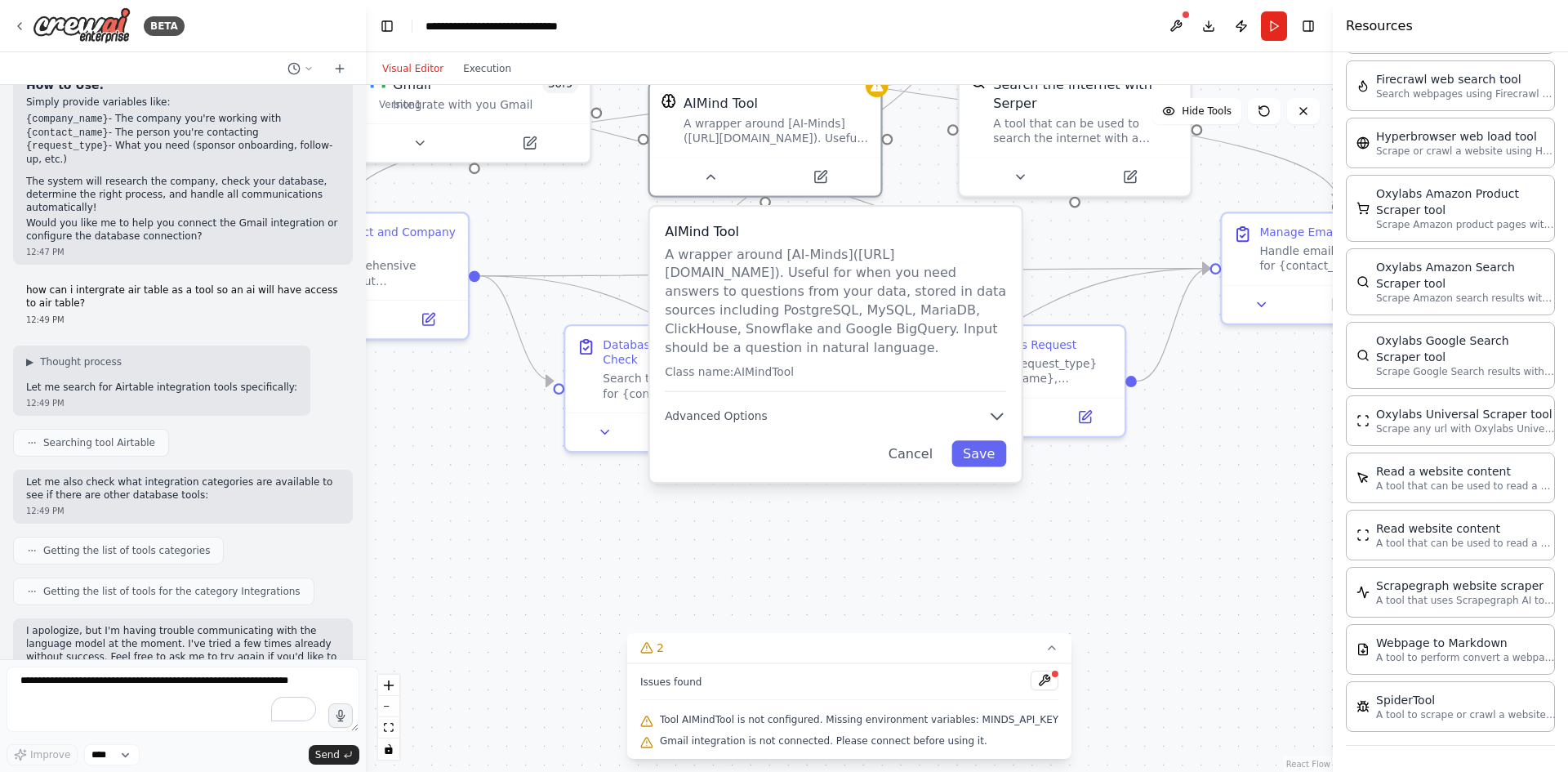
click at [739, 429] on div "AIMind Tool A wrapper around [AI-Minds](https://mindsdb.com/minds). Useful for …" at bounding box center [836, 344] width 372 height 275
click at [753, 411] on span "Advanced Options" at bounding box center [716, 416] width 103 height 15
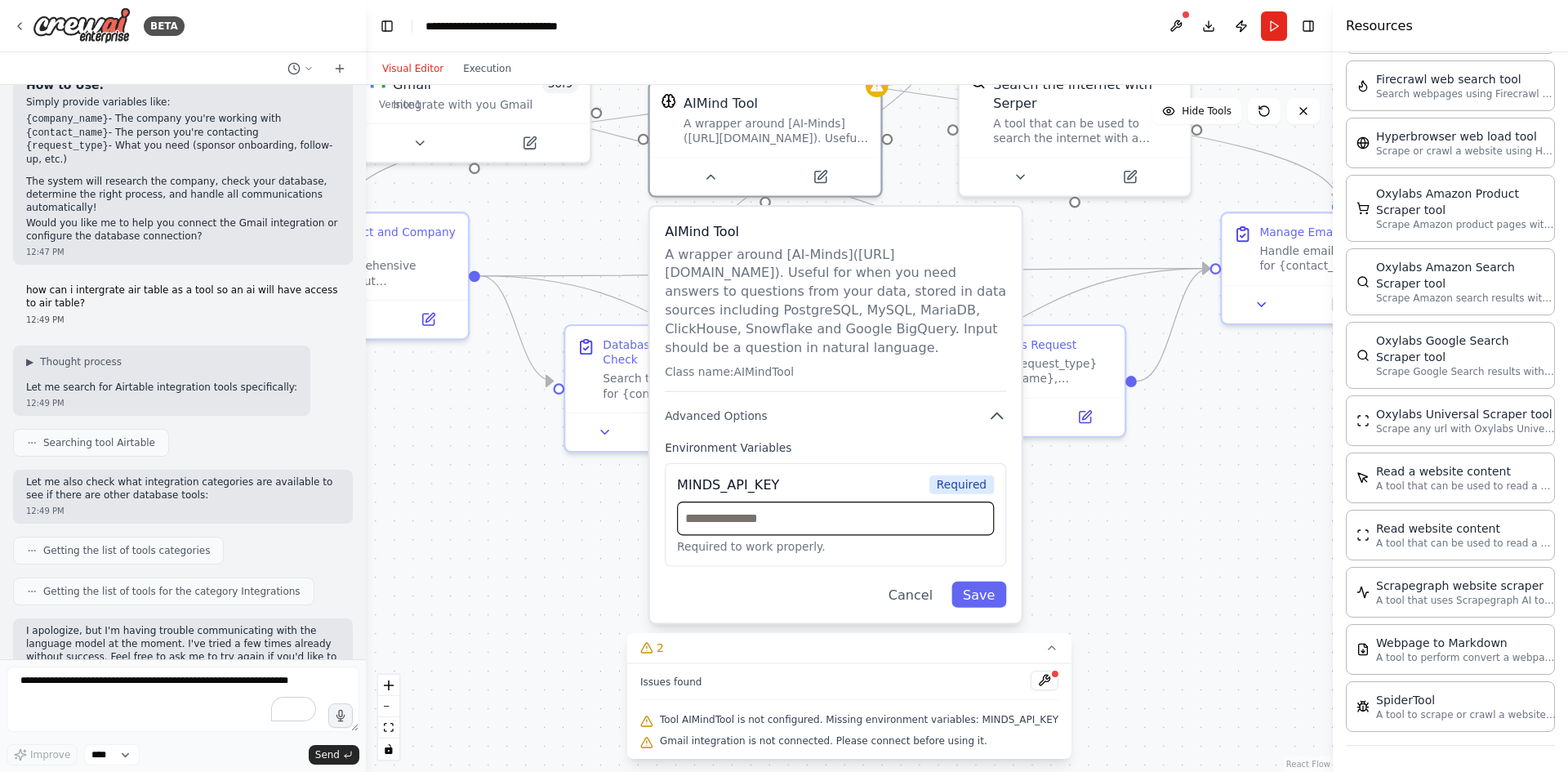
click at [814, 528] on input "text" at bounding box center [835, 518] width 317 height 34
click at [688, 278] on p "A wrapper around [AI-Minds](https://mindsdb.com/minds). Useful for when you nee…" at bounding box center [835, 300] width 341 height 113
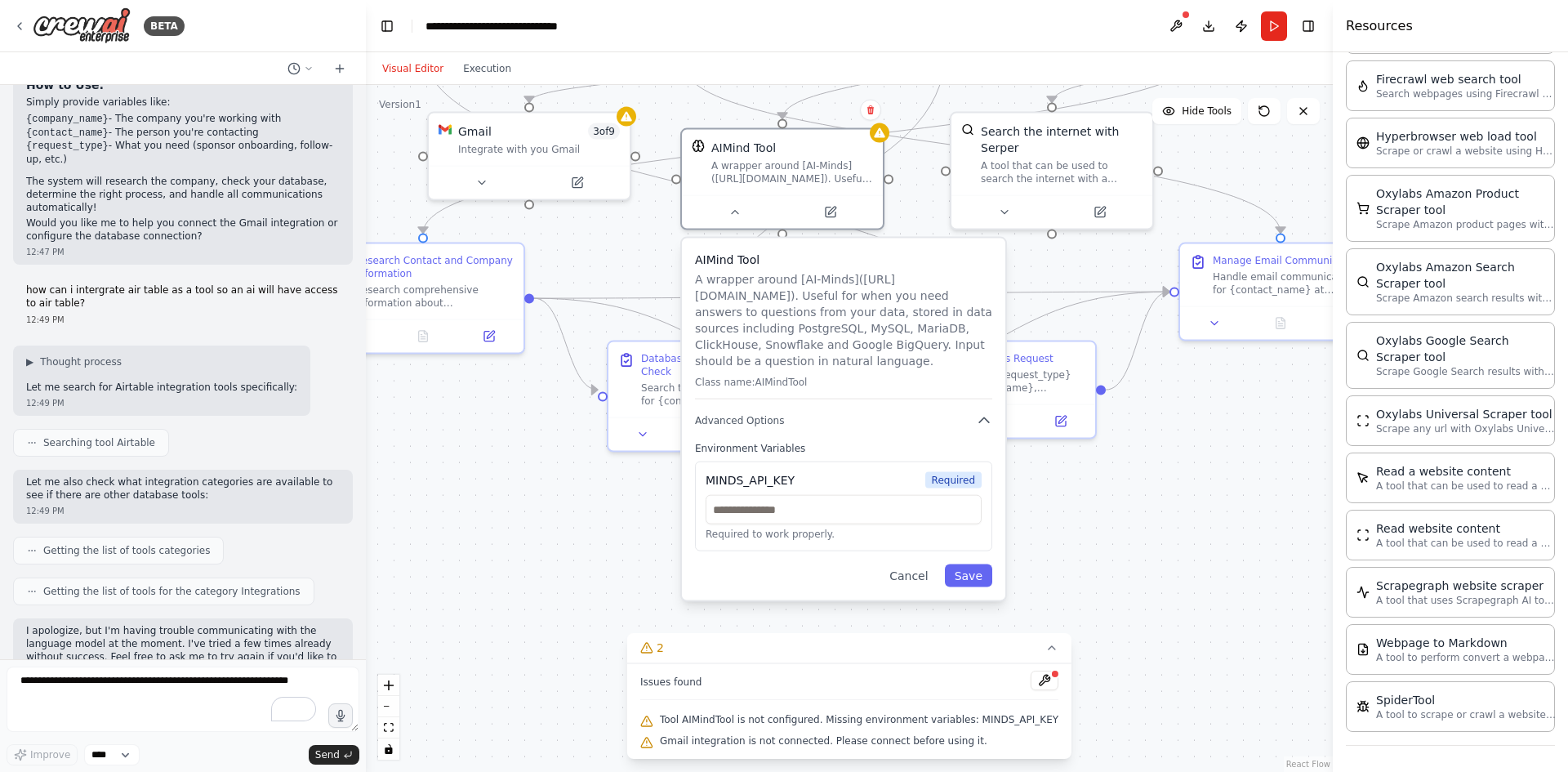
click at [1155, 579] on div ".deletable-edge-delete-btn { width: 20px; height: 20px; border: 0px solid #ffff…" at bounding box center [849, 428] width 967 height 687
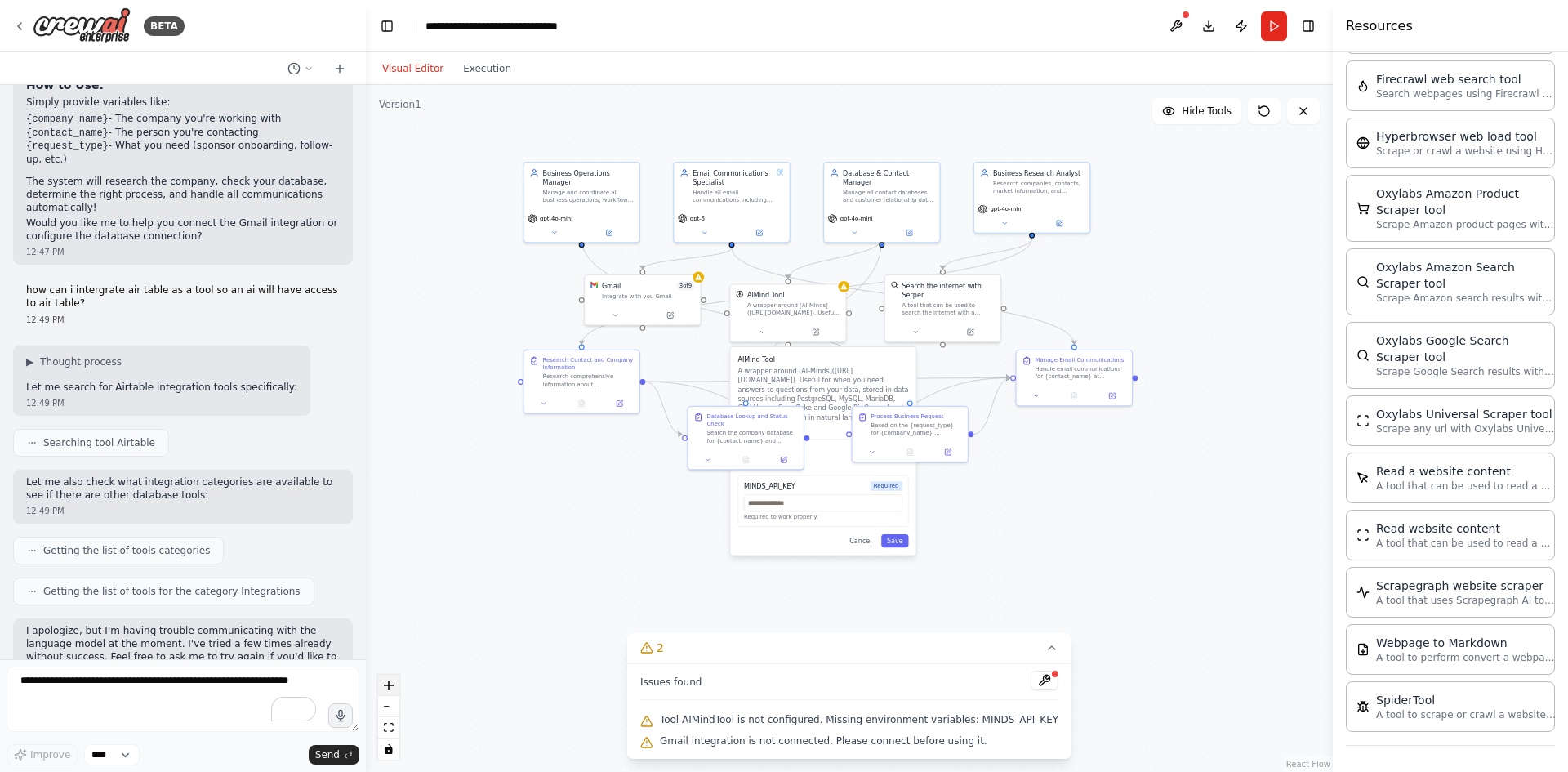
click at [387, 686] on icon "zoom in" at bounding box center [389, 686] width 10 height 10
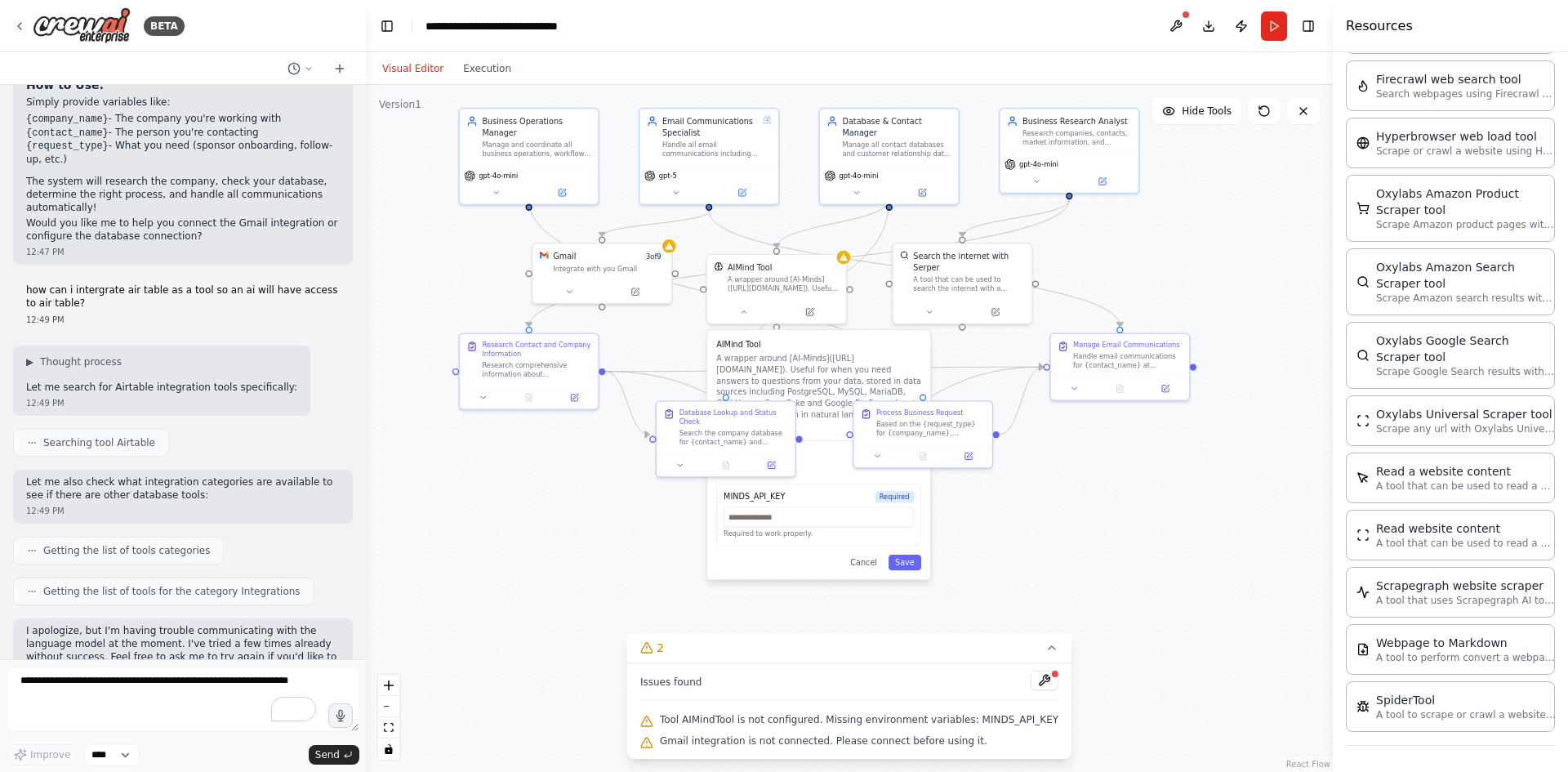
click at [508, 622] on div ".deletable-edge-delete-btn { width: 20px; height: 20px; border: 0px solid #ffff…" at bounding box center [849, 428] width 967 height 687
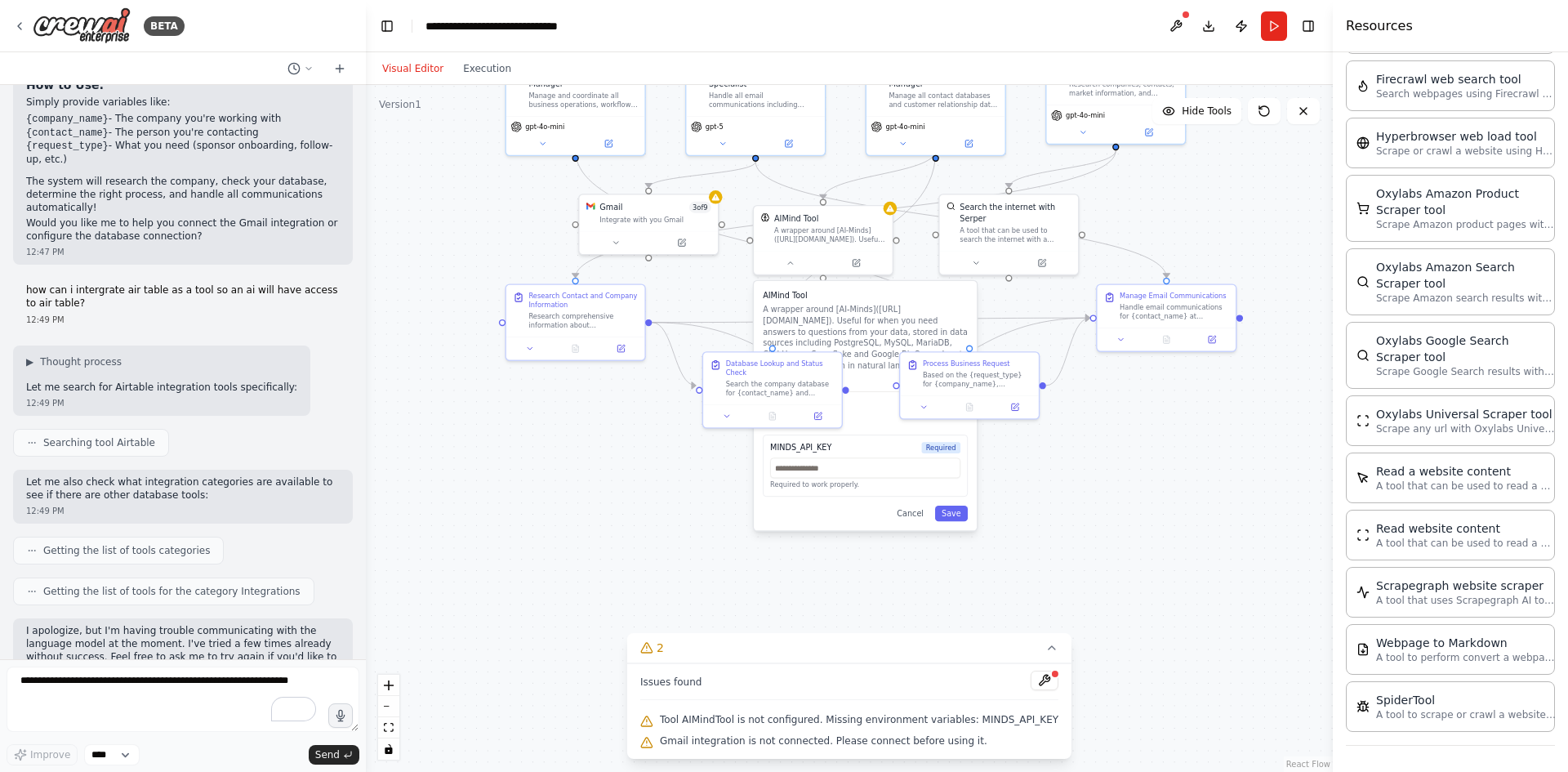
drag, startPoint x: 525, startPoint y: 553, endPoint x: 617, endPoint y: 474, distance: 121.3
click at [612, 478] on div ".deletable-edge-delete-btn { width: 20px; height: 20px; border: 0px solid #ffff…" at bounding box center [849, 428] width 967 height 687
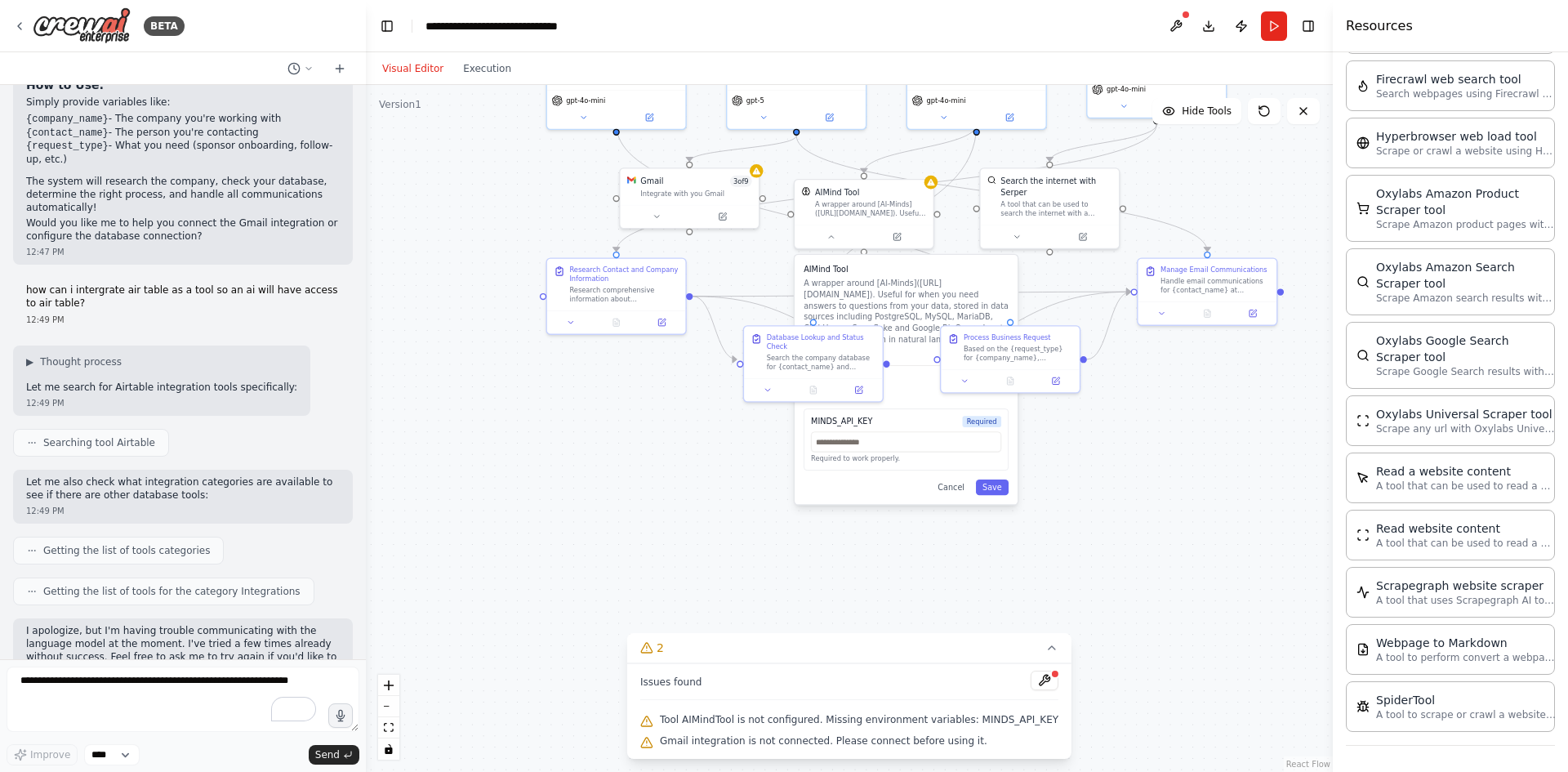
drag, startPoint x: 617, startPoint y: 474, endPoint x: 575, endPoint y: 501, distance: 49.9
click at [555, 503] on div ".deletable-edge-delete-btn { width: 20px; height: 20px; border: 0px solid #ffff…" at bounding box center [849, 428] width 967 height 687
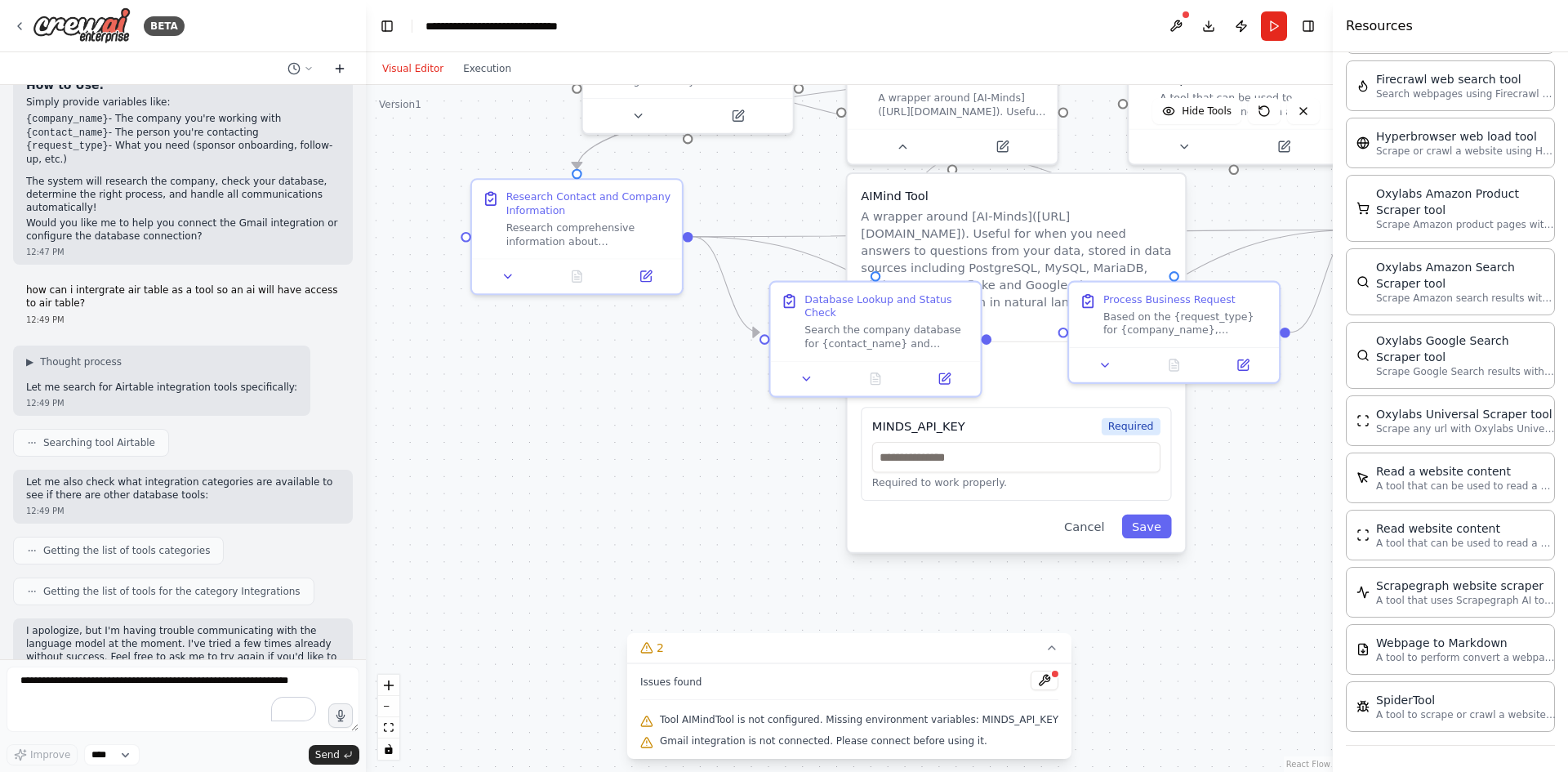
click at [339, 68] on icon at bounding box center [339, 68] width 7 height 0
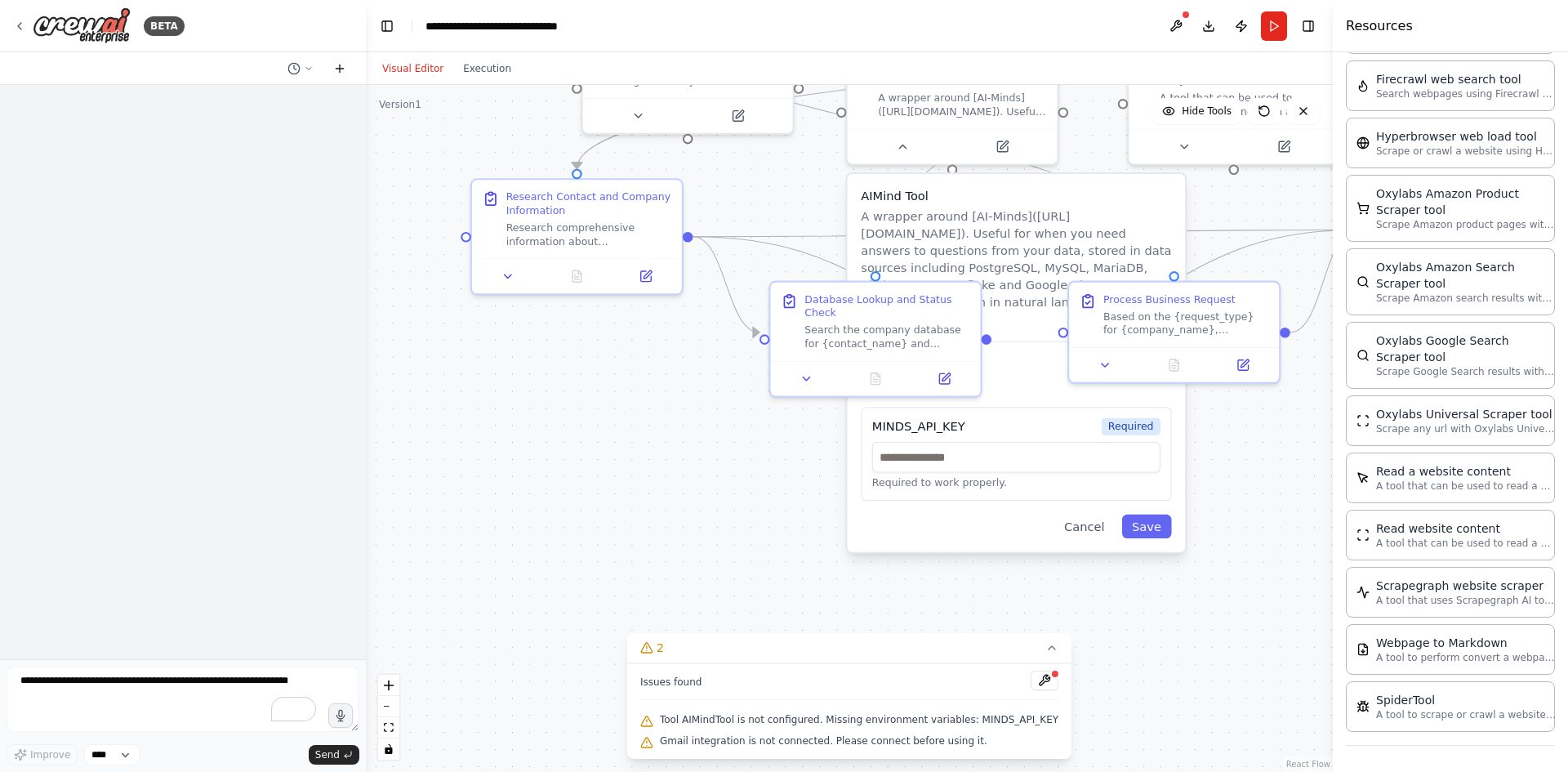
scroll to position [0, 0]
click at [587, 446] on div ".deletable-edge-delete-btn { width: 20px; height: 20px; border: 0px solid #ffff…" at bounding box center [849, 428] width 967 height 687
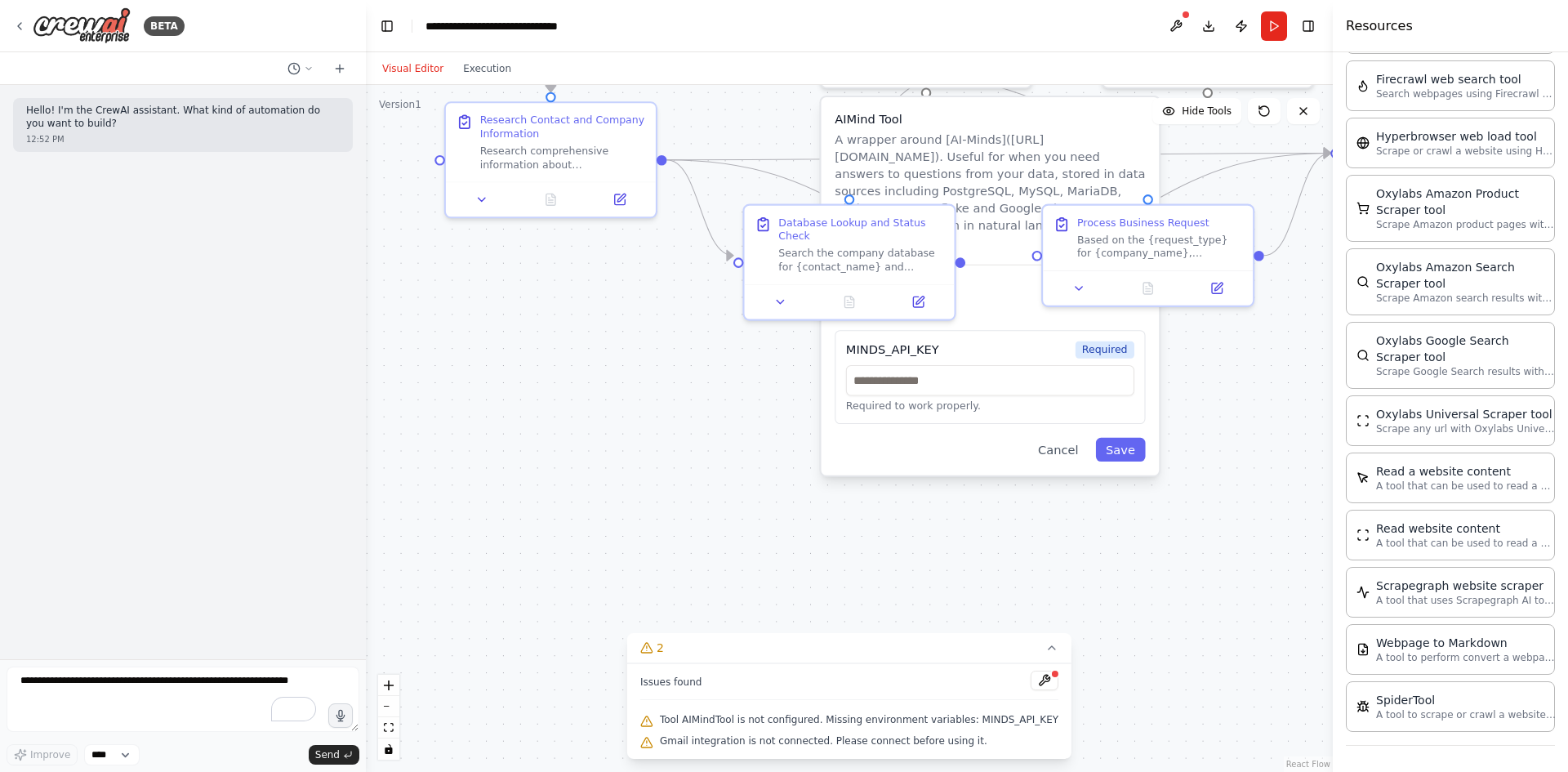
drag, startPoint x: 668, startPoint y: 441, endPoint x: 616, endPoint y: 368, distance: 89.6
click at [616, 368] on div ".deletable-edge-delete-btn { width: 20px; height: 20px; border: 0px solid #ffff…" at bounding box center [849, 428] width 967 height 687
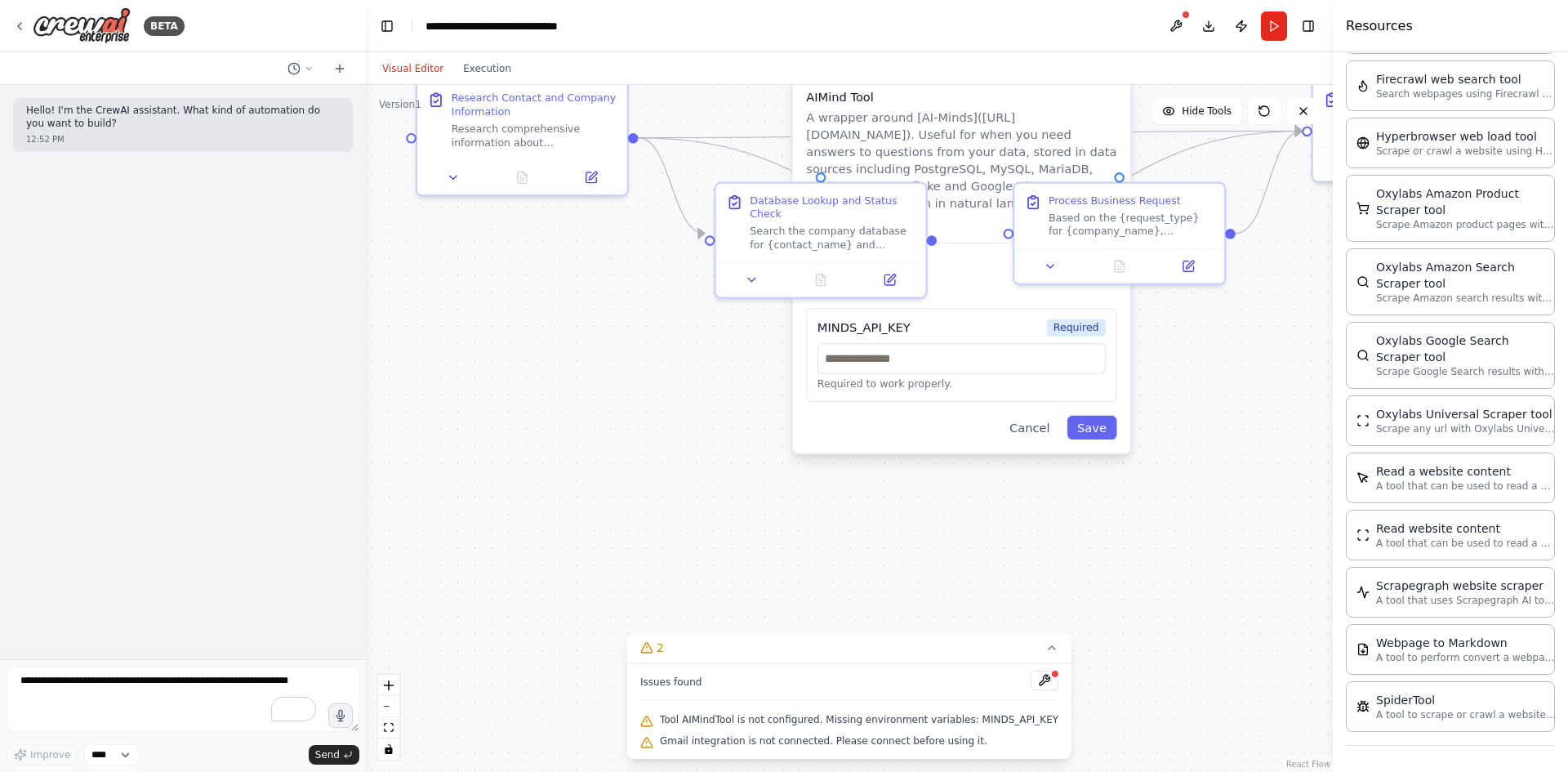
click at [608, 407] on div ".deletable-edge-delete-btn { width: 20px; height: 20px; border: 0px solid #ffff…" at bounding box center [849, 428] width 967 height 687
click at [893, 271] on icon at bounding box center [892, 275] width 8 height 8
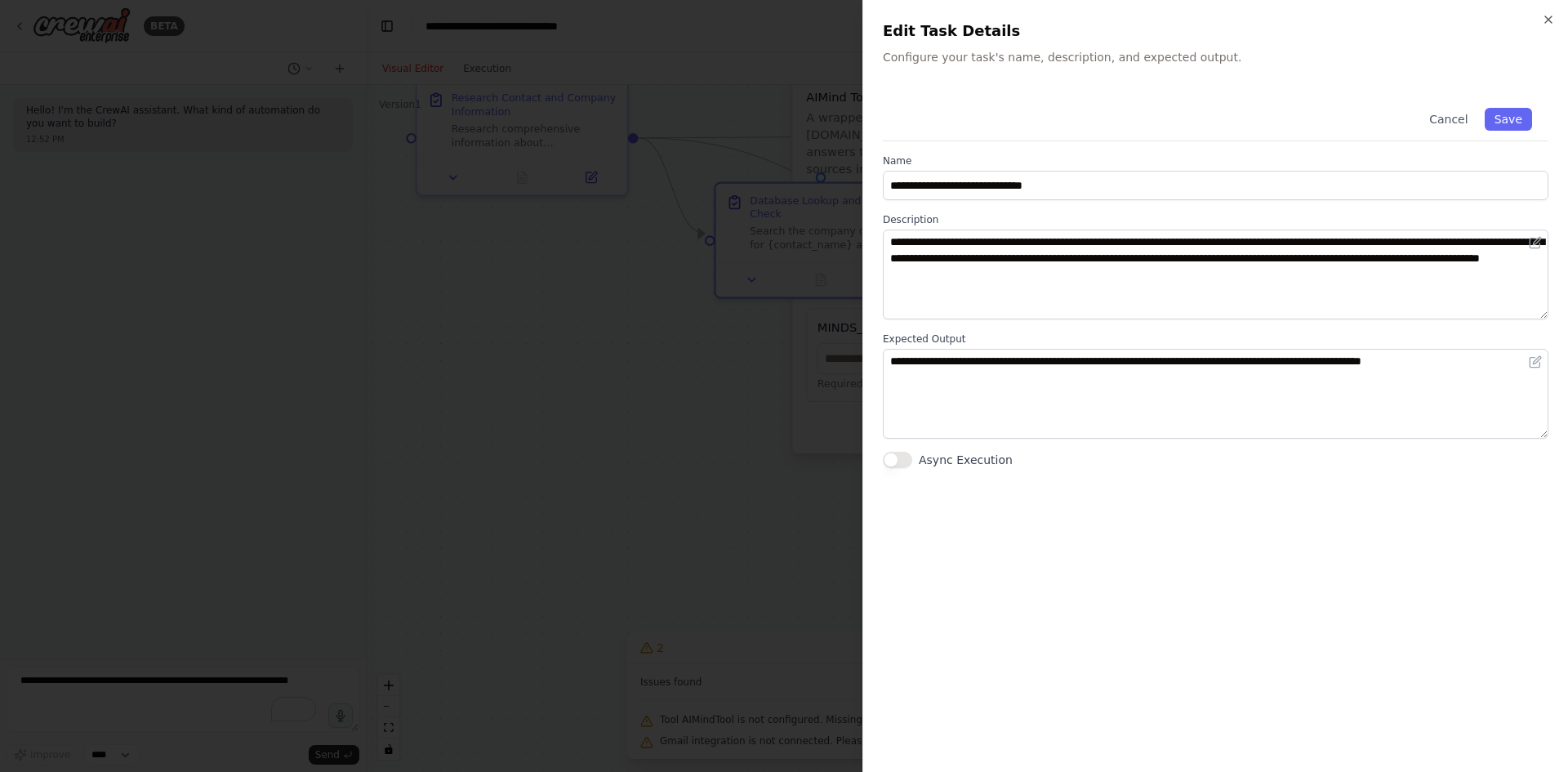
click at [678, 488] on div at bounding box center [784, 386] width 1568 height 772
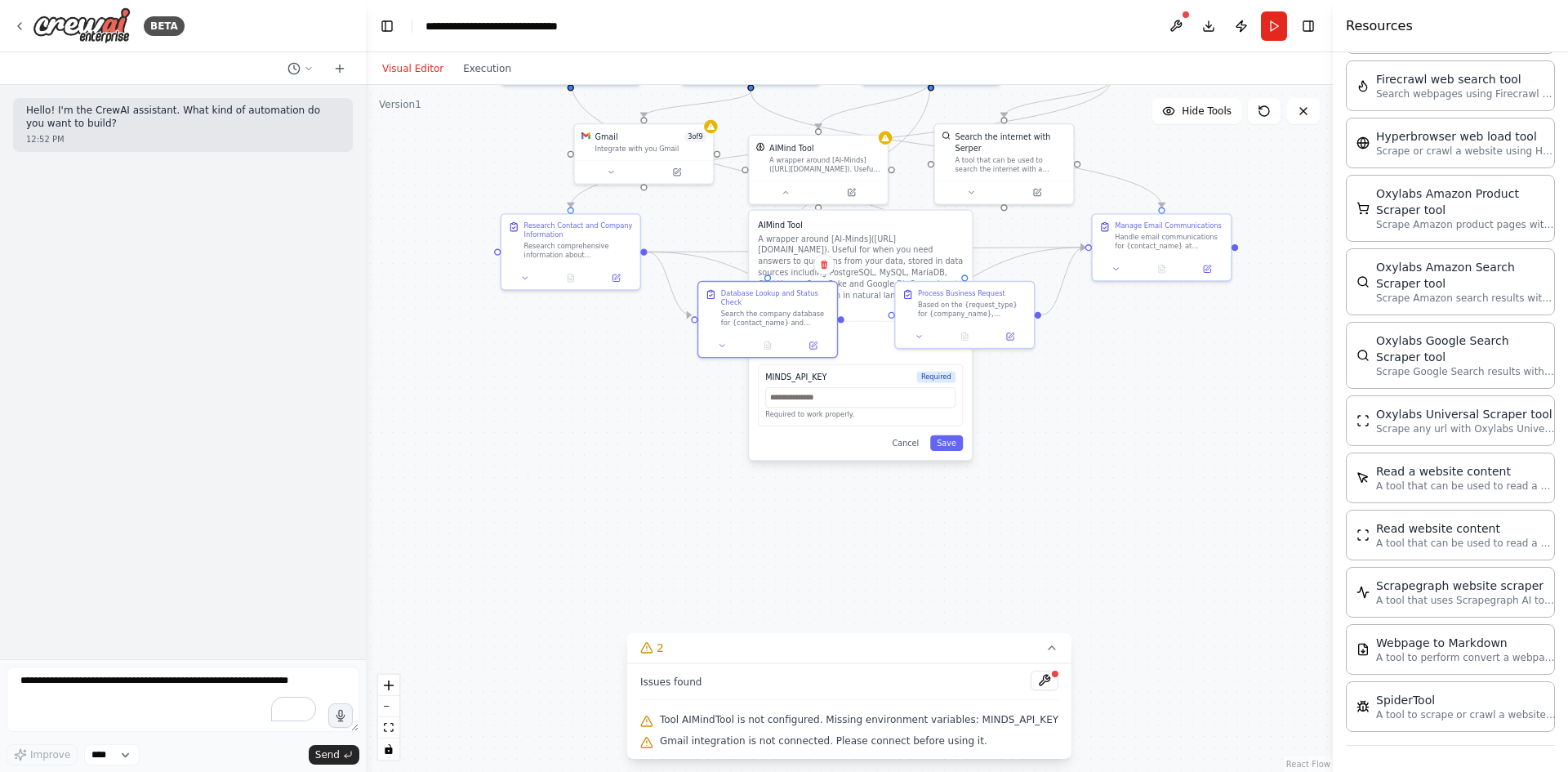
drag, startPoint x: 1223, startPoint y: 480, endPoint x: 1196, endPoint y: 568, distance: 92.0
click at [1196, 568] on div ".deletable-edge-delete-btn { width: 20px; height: 20px; border: 0px solid #ffff…" at bounding box center [849, 428] width 967 height 687
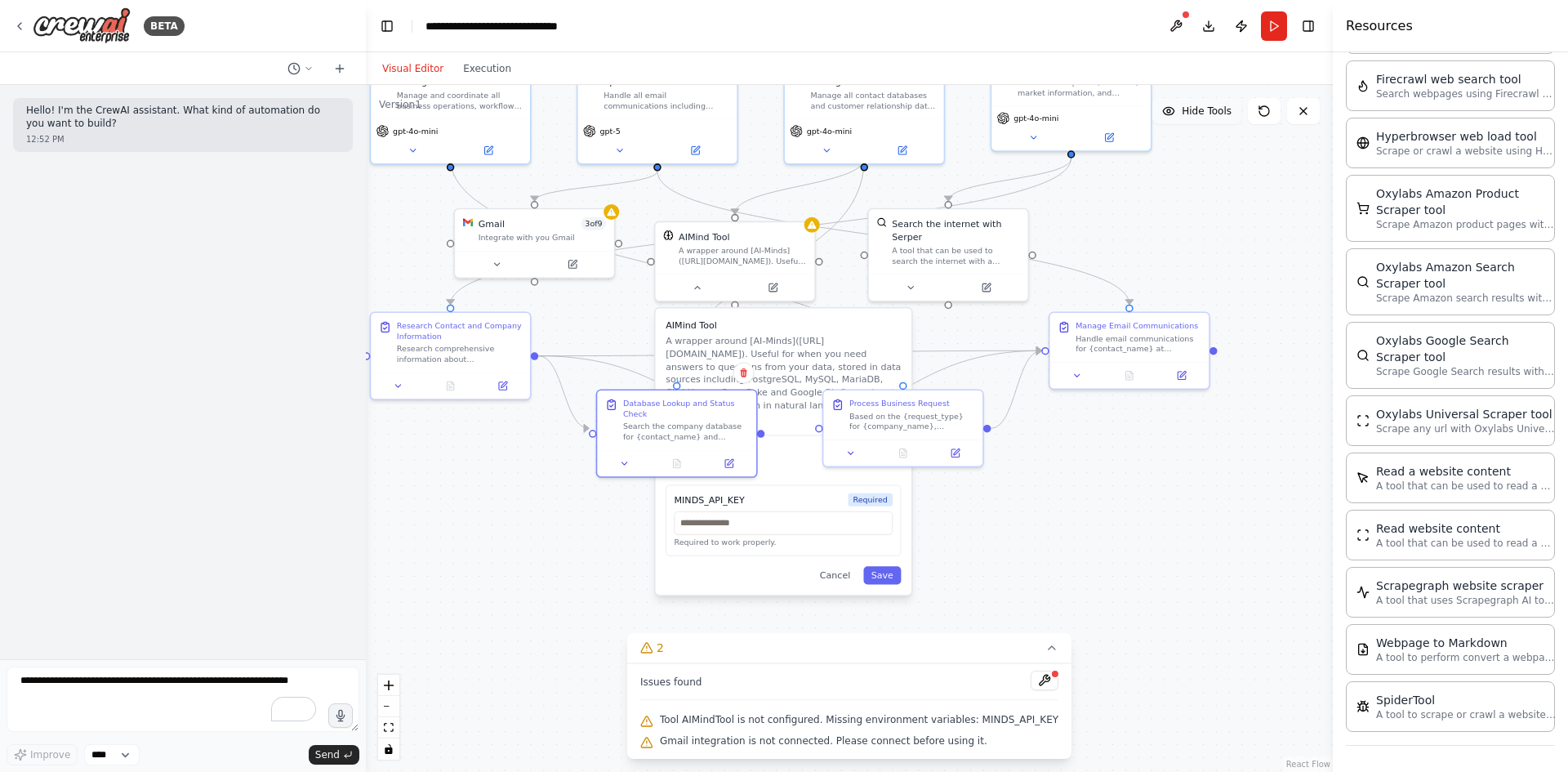
click at [1217, 119] on button "Hide Tools" at bounding box center [1197, 111] width 89 height 26
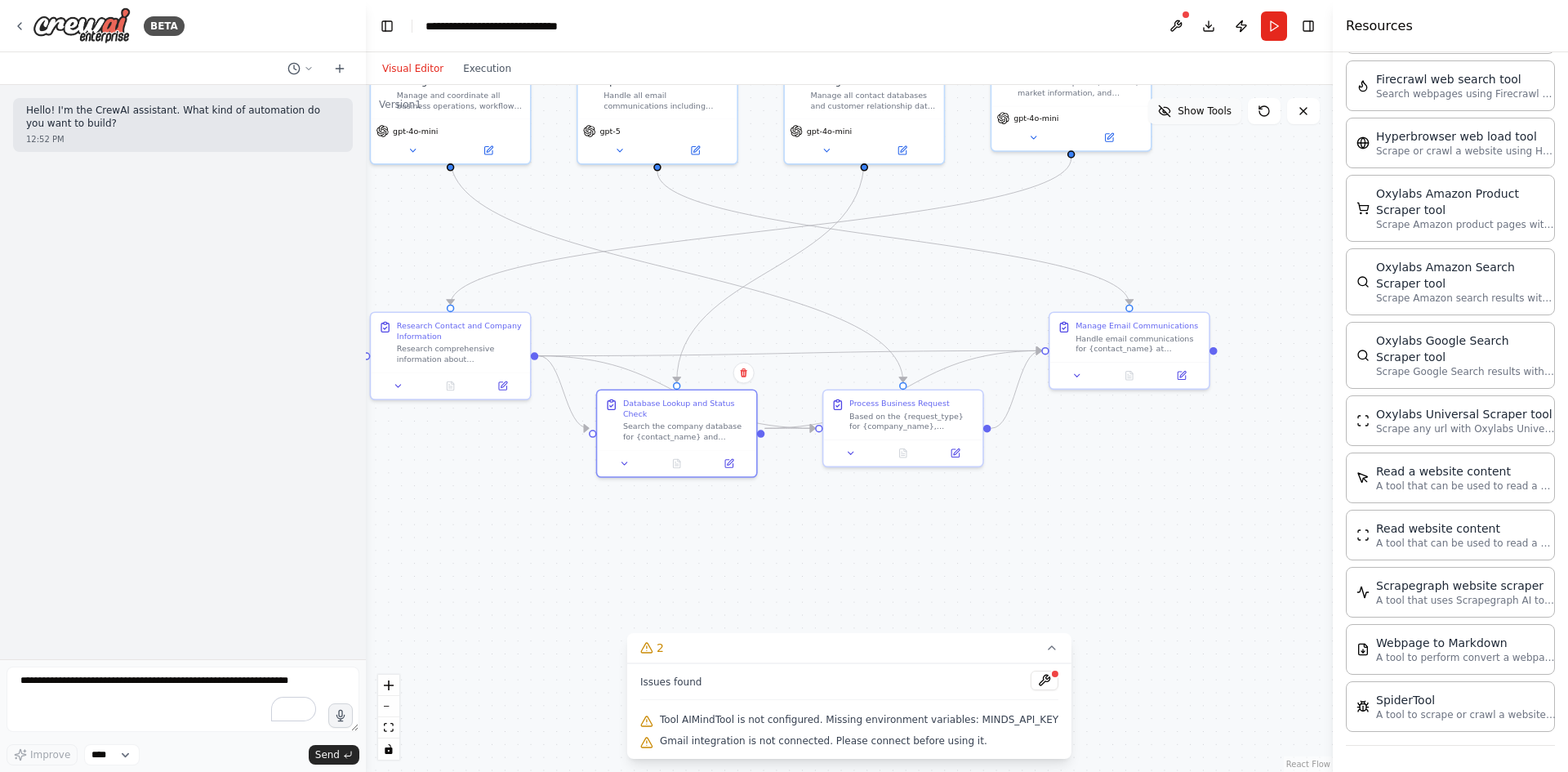
click at [1217, 119] on button "Show Tools" at bounding box center [1195, 111] width 93 height 26
click at [1217, 119] on button "Hide Tools" at bounding box center [1197, 111] width 89 height 26
click at [1217, 119] on button "Show Tools" at bounding box center [1195, 111] width 93 height 26
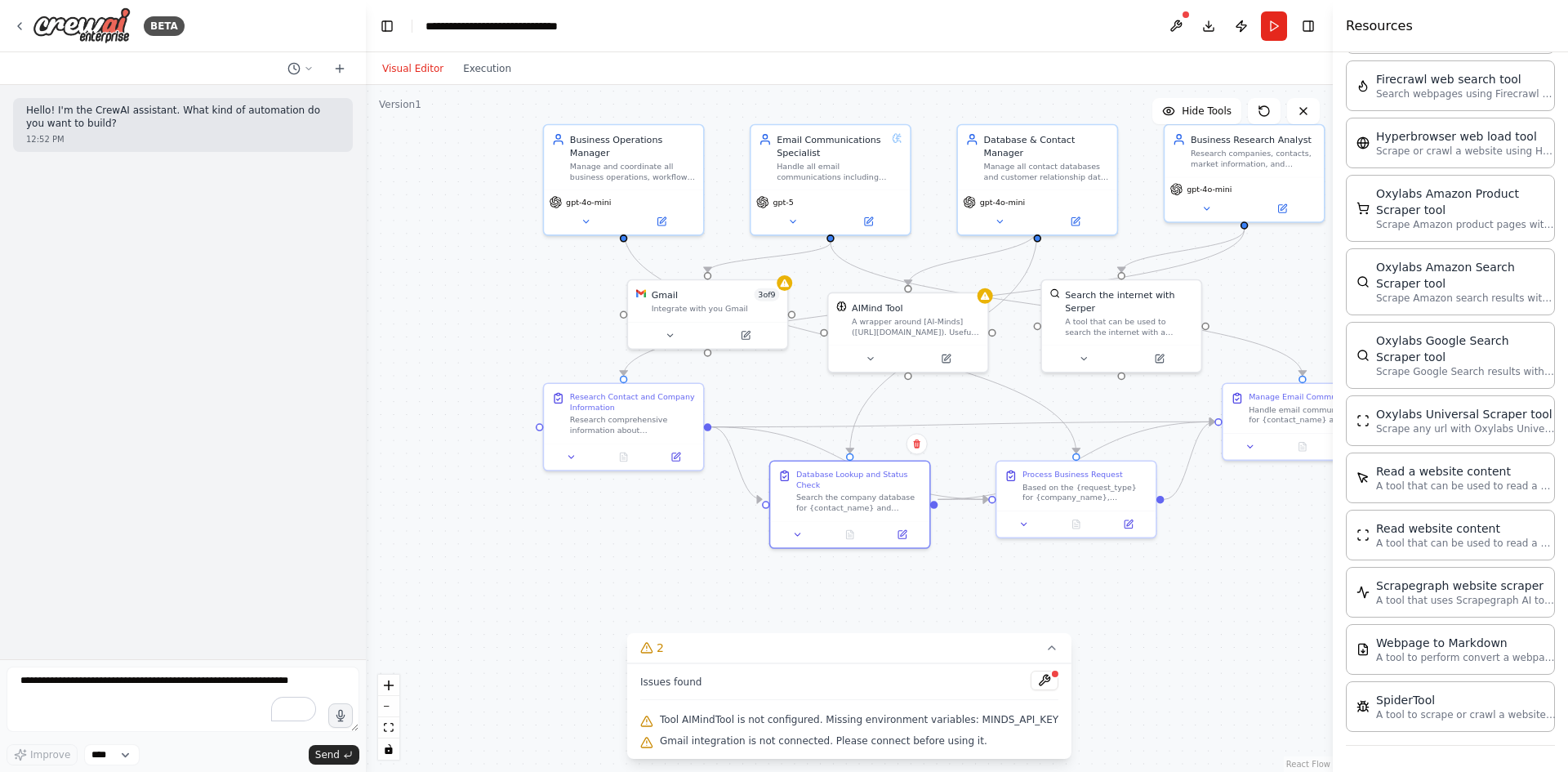
drag, startPoint x: 1085, startPoint y: 511, endPoint x: 1259, endPoint y: 580, distance: 187.2
click at [1259, 580] on div ".deletable-edge-delete-btn { width: 20px; height: 20px; border: 0px solid #ffff…" at bounding box center [849, 428] width 967 height 687
click at [593, 420] on div "Research comprehensive information about {company_name} and {contact_name}. Fin…" at bounding box center [634, 424] width 126 height 21
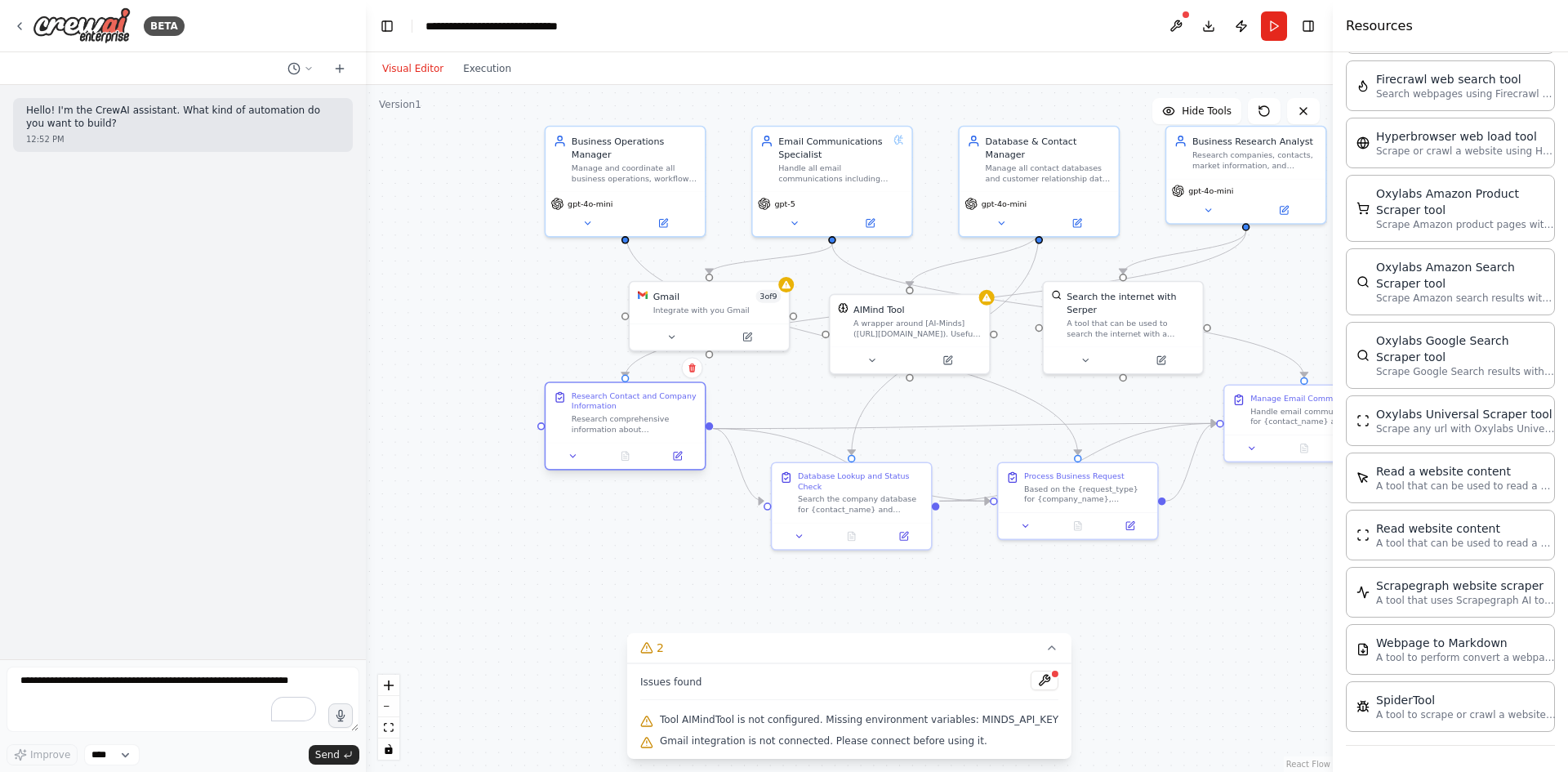
click at [569, 469] on div "Research Contact and Company Information Research comprehensive information abo…" at bounding box center [626, 425] width 162 height 88
click at [572, 456] on icon at bounding box center [573, 455] width 5 height 2
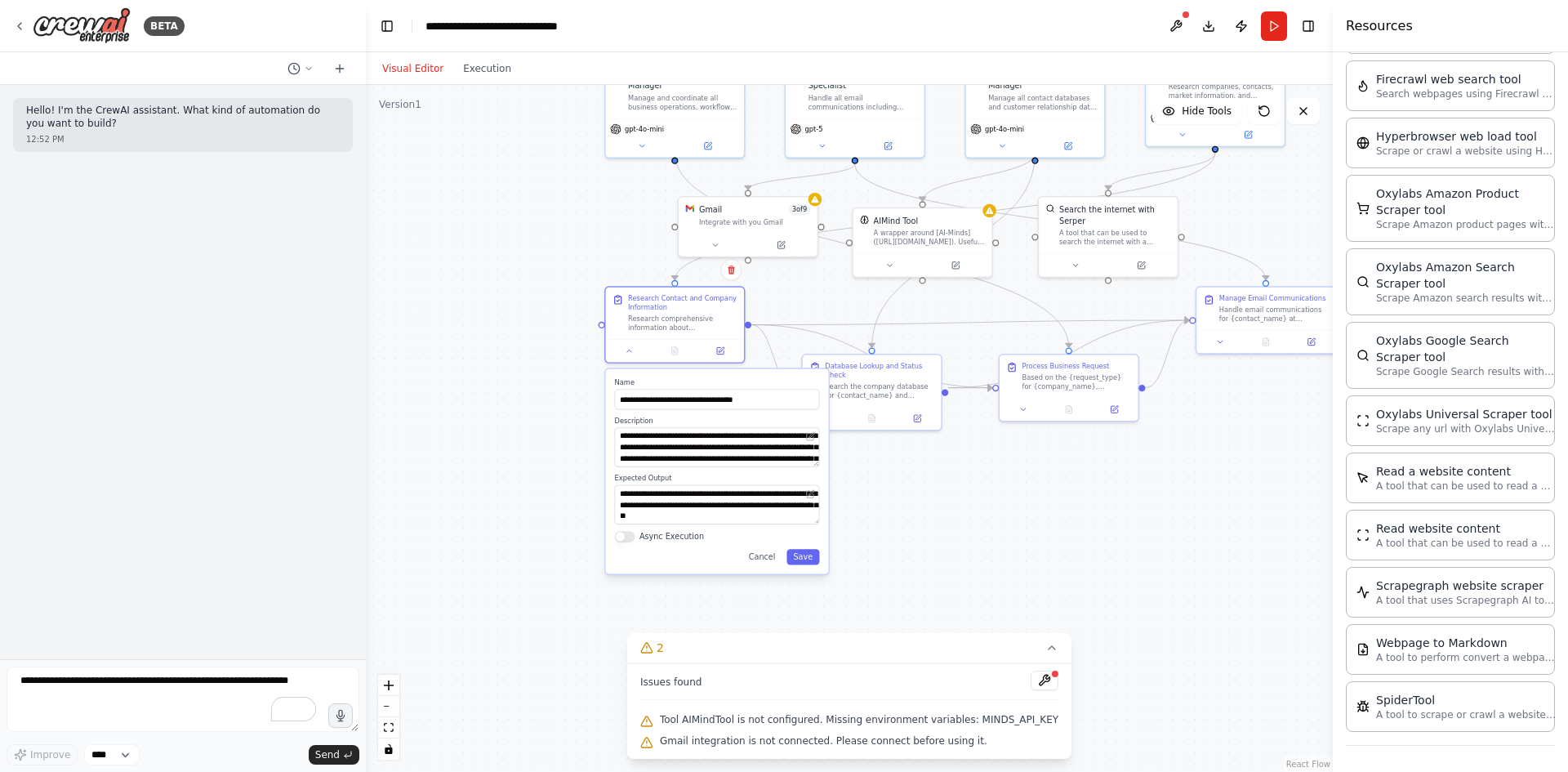
drag, startPoint x: 831, startPoint y: 585, endPoint x: 865, endPoint y: 492, distance: 99.0
click at [865, 492] on div ".deletable-edge-delete-btn { width: 20px; height: 20px; border: 0px solid #ffff…" at bounding box center [849, 428] width 967 height 687
click at [936, 526] on div ".deletable-edge-delete-btn { width: 20px; height: 20px; border: 0px solid #ffff…" at bounding box center [849, 428] width 967 height 687
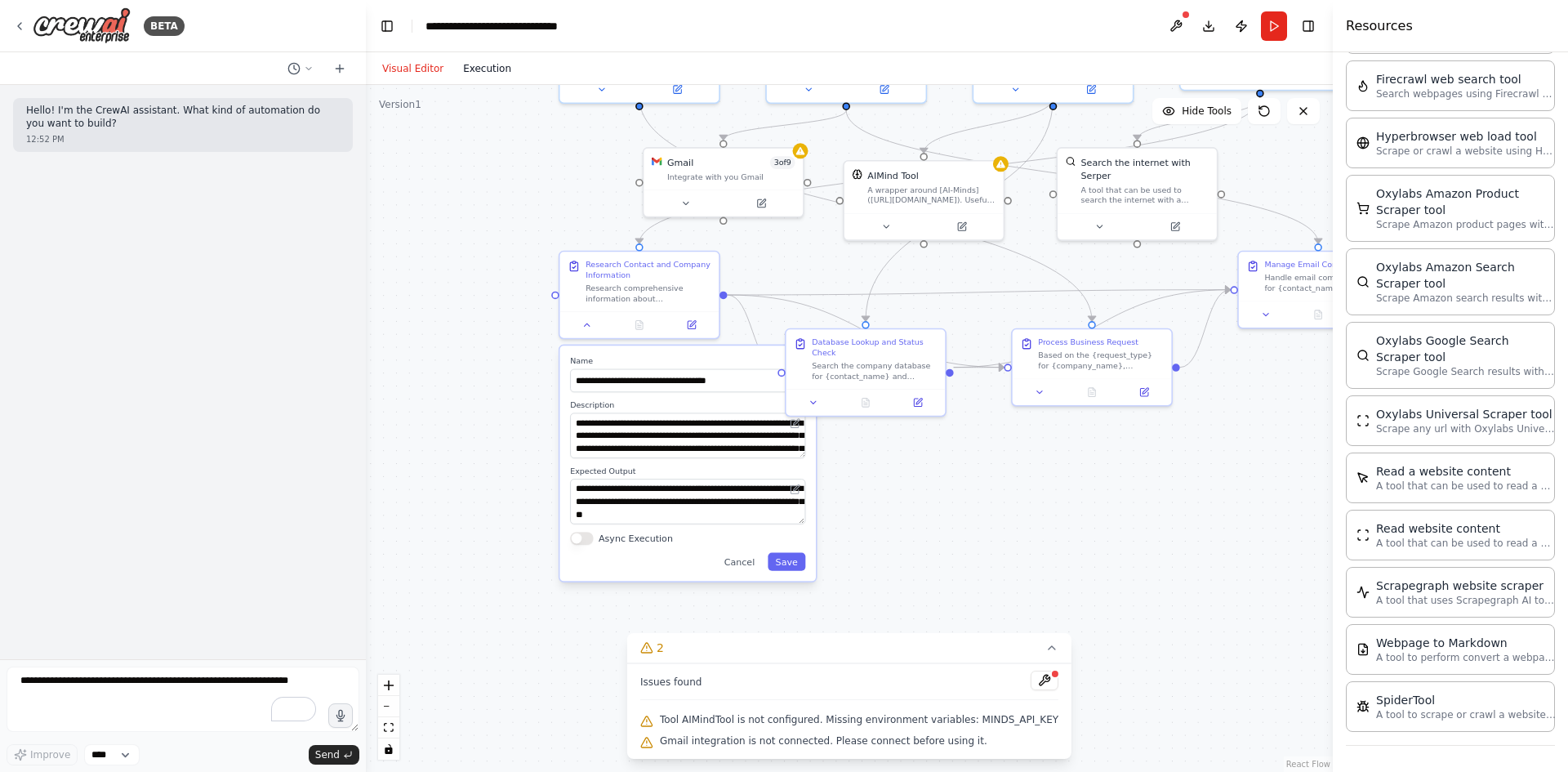
click at [470, 75] on button "Execution" at bounding box center [487, 69] width 67 height 20
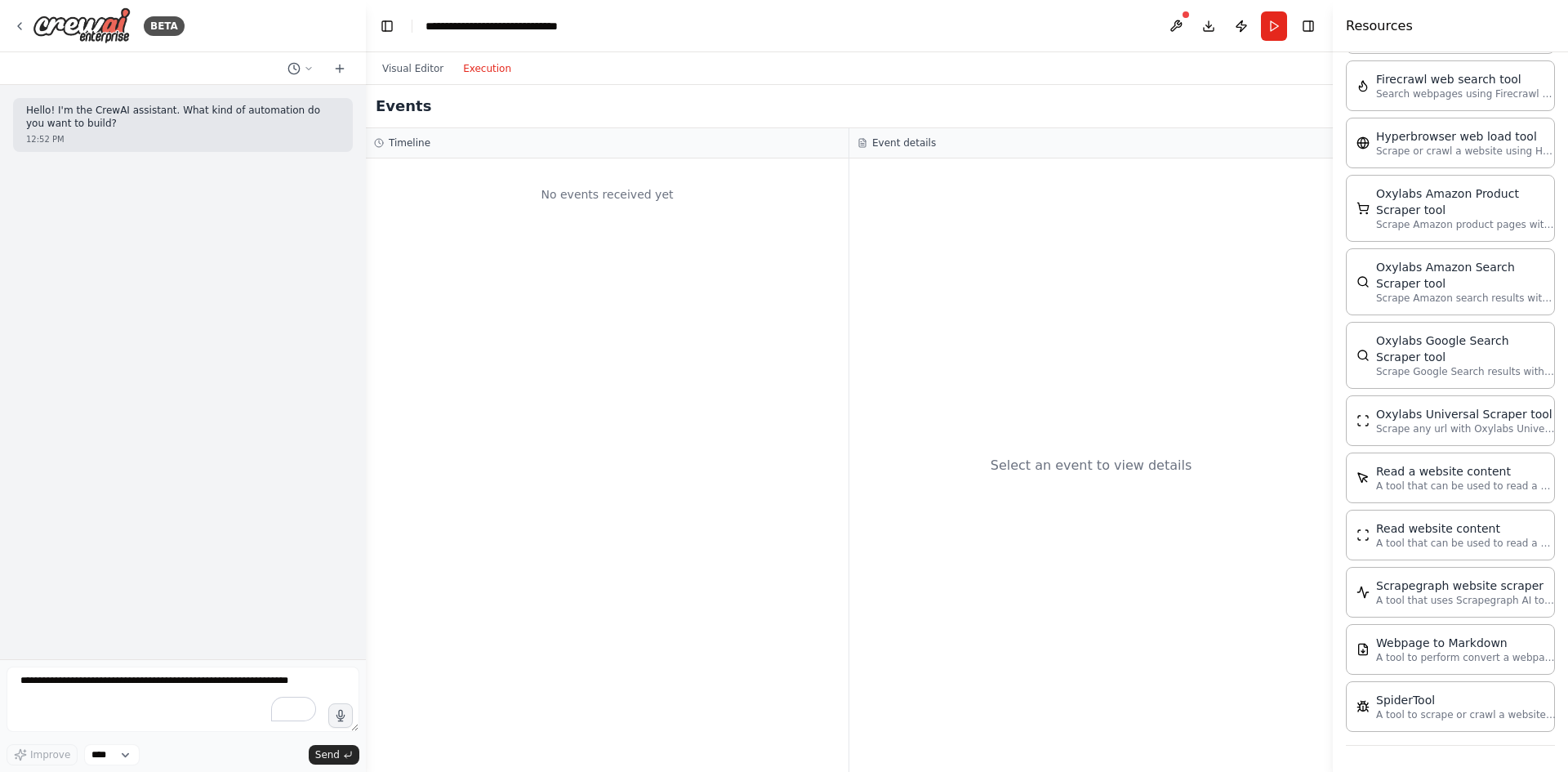
click at [446, 206] on div "No events received yet" at bounding box center [607, 195] width 466 height 56
click at [409, 62] on button "Visual Editor" at bounding box center [413, 69] width 81 height 20
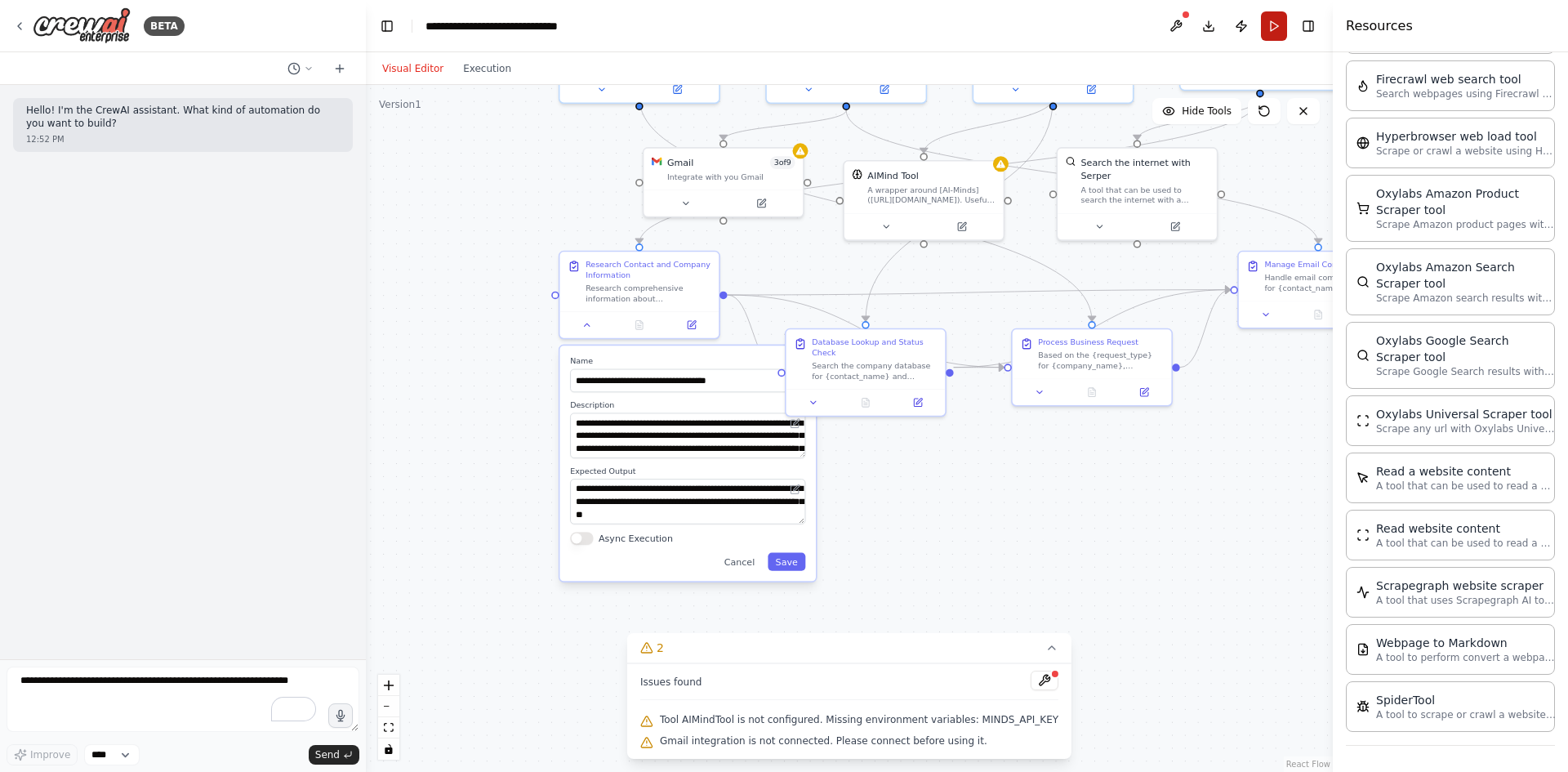
click at [1277, 30] on button "Run" at bounding box center [1274, 26] width 26 height 30
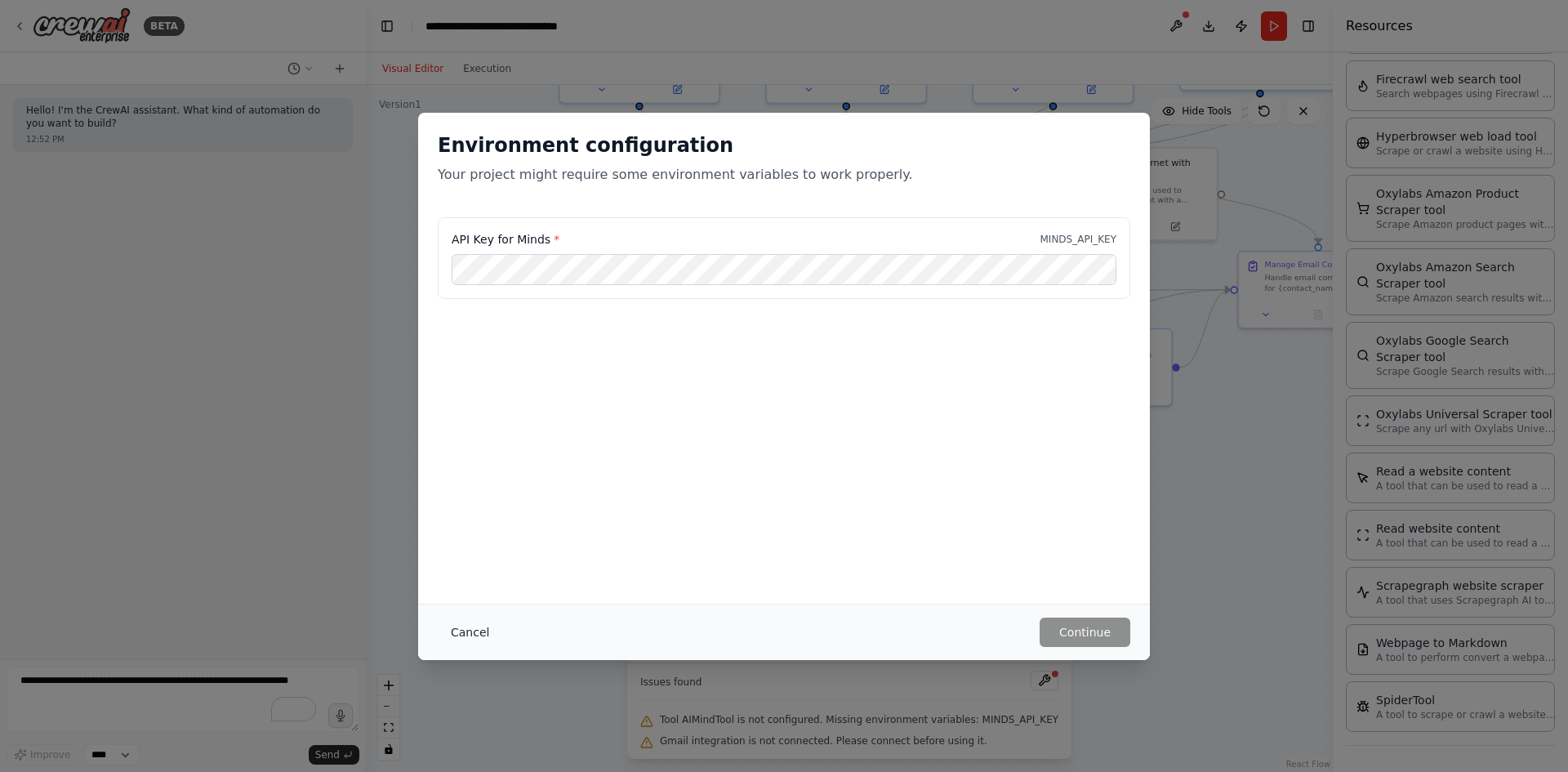
click at [474, 638] on button "Cancel" at bounding box center [470, 632] width 64 height 30
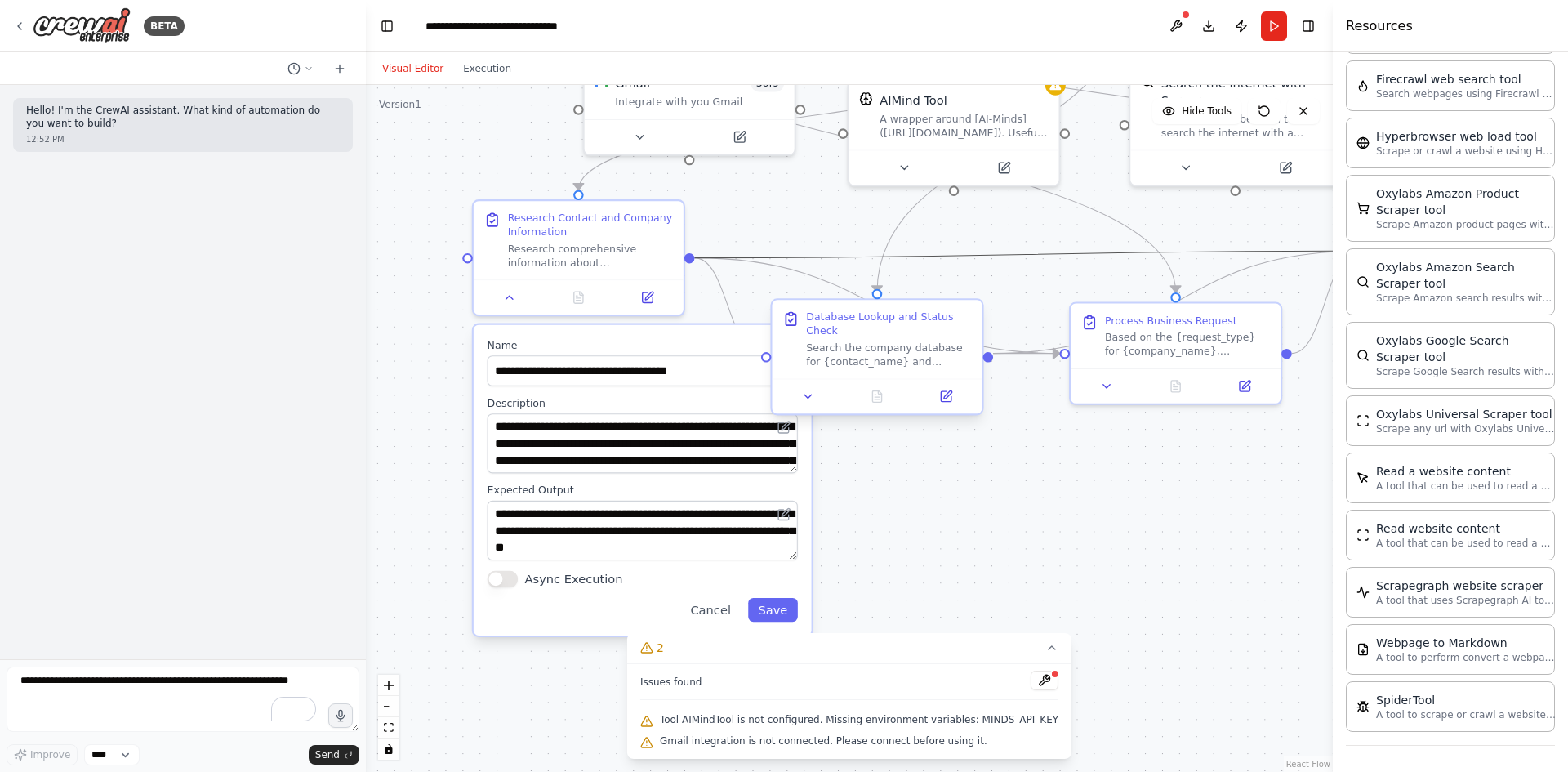
drag, startPoint x: 952, startPoint y: 274, endPoint x: 913, endPoint y: 354, distance: 89.0
click at [913, 354] on div ".deletable-edge-delete-btn { width: 20px; height: 20px; border: 0px solid #ffff…" at bounding box center [891, 132] width 1011 height 718
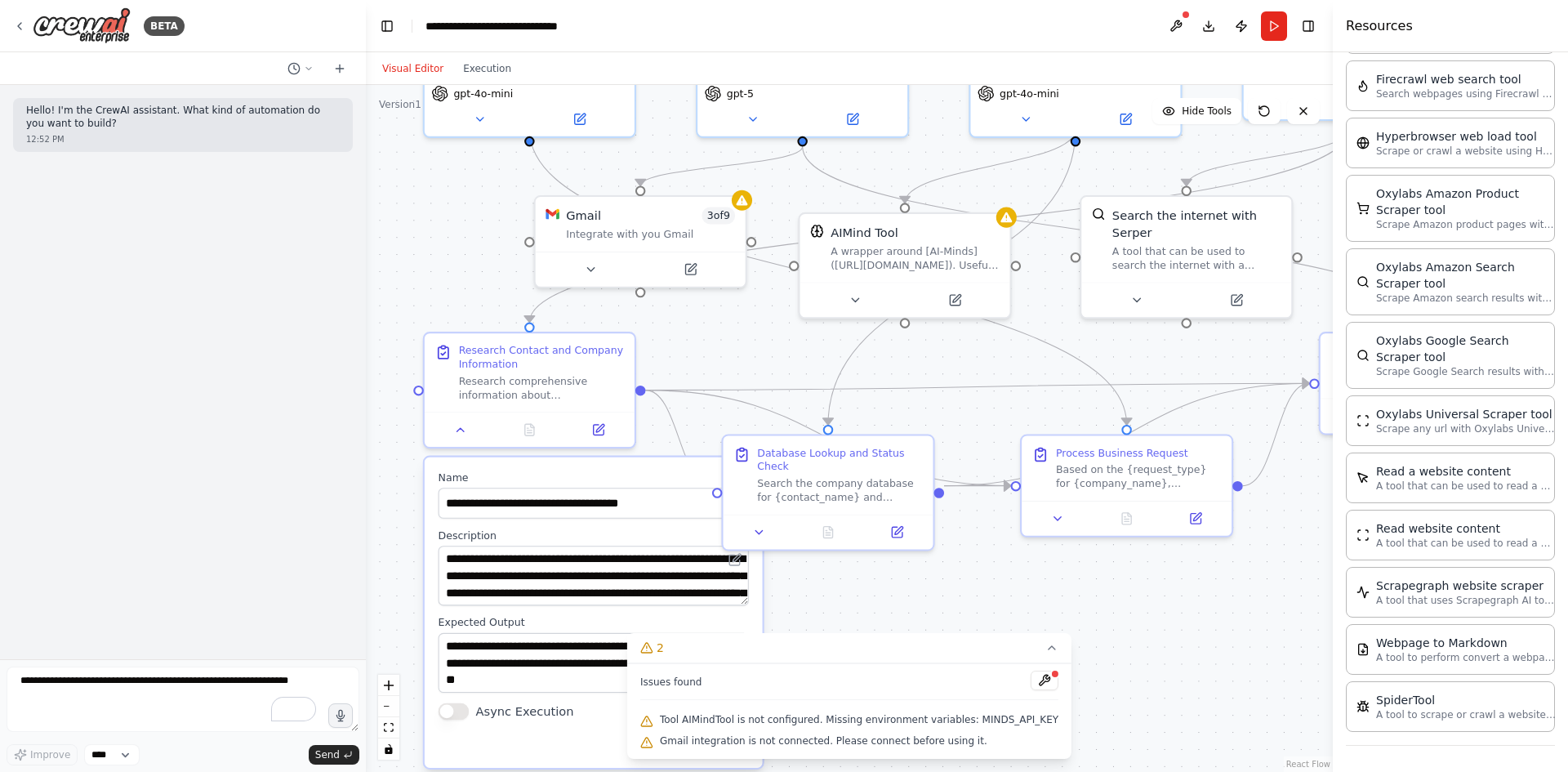
drag, startPoint x: 969, startPoint y: 238, endPoint x: 916, endPoint y: 379, distance: 150.6
click at [916, 379] on div ".deletable-edge-delete-btn { width: 20px; height: 20px; border: 0px solid #ffff…" at bounding box center [849, 428] width 967 height 687
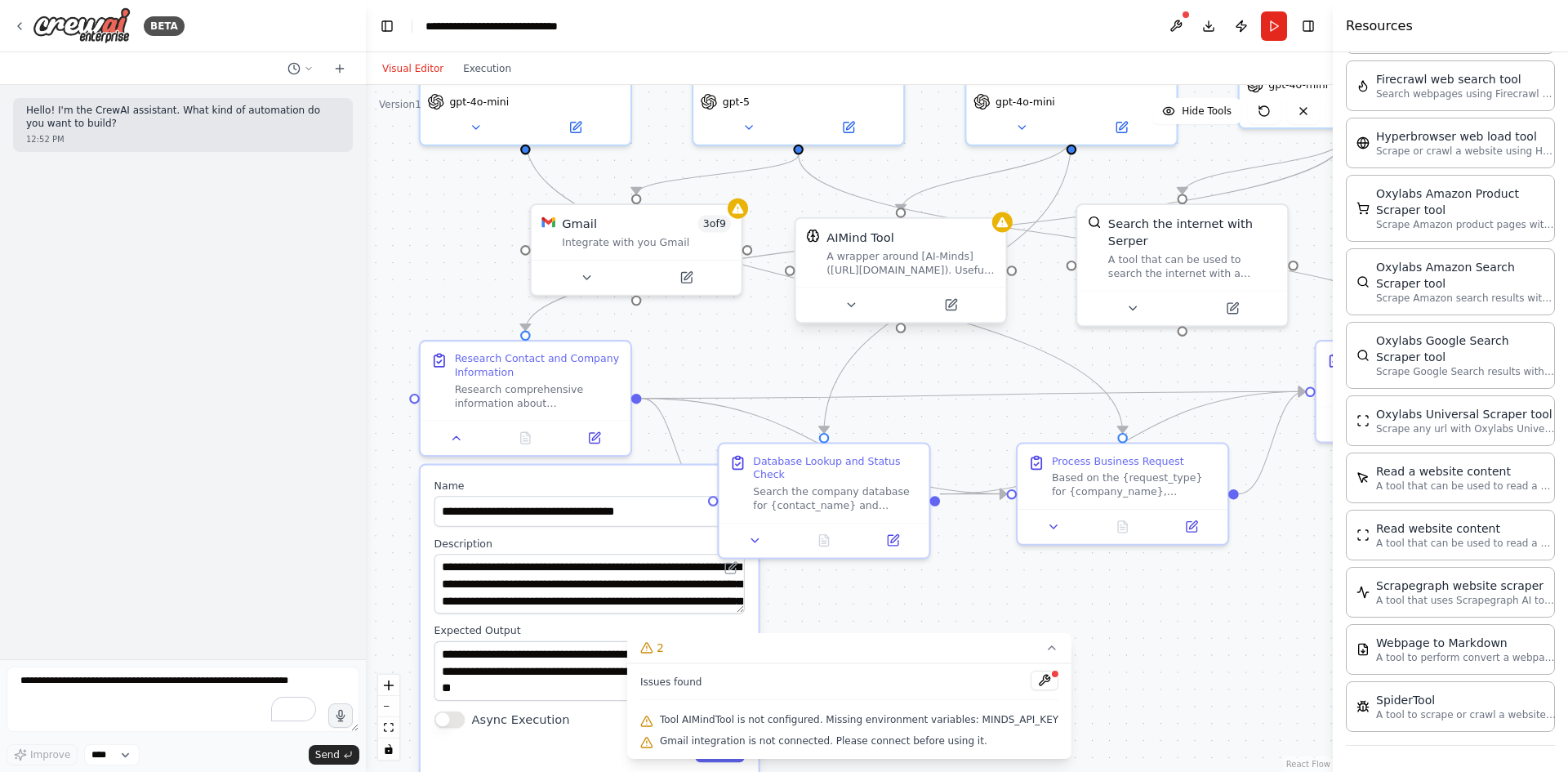
click at [940, 274] on div "A wrapper around [AI-Minds](https://mindsdb.com/minds). Useful for when you nee…" at bounding box center [911, 262] width 169 height 27
click at [855, 305] on icon at bounding box center [851, 305] width 14 height 14
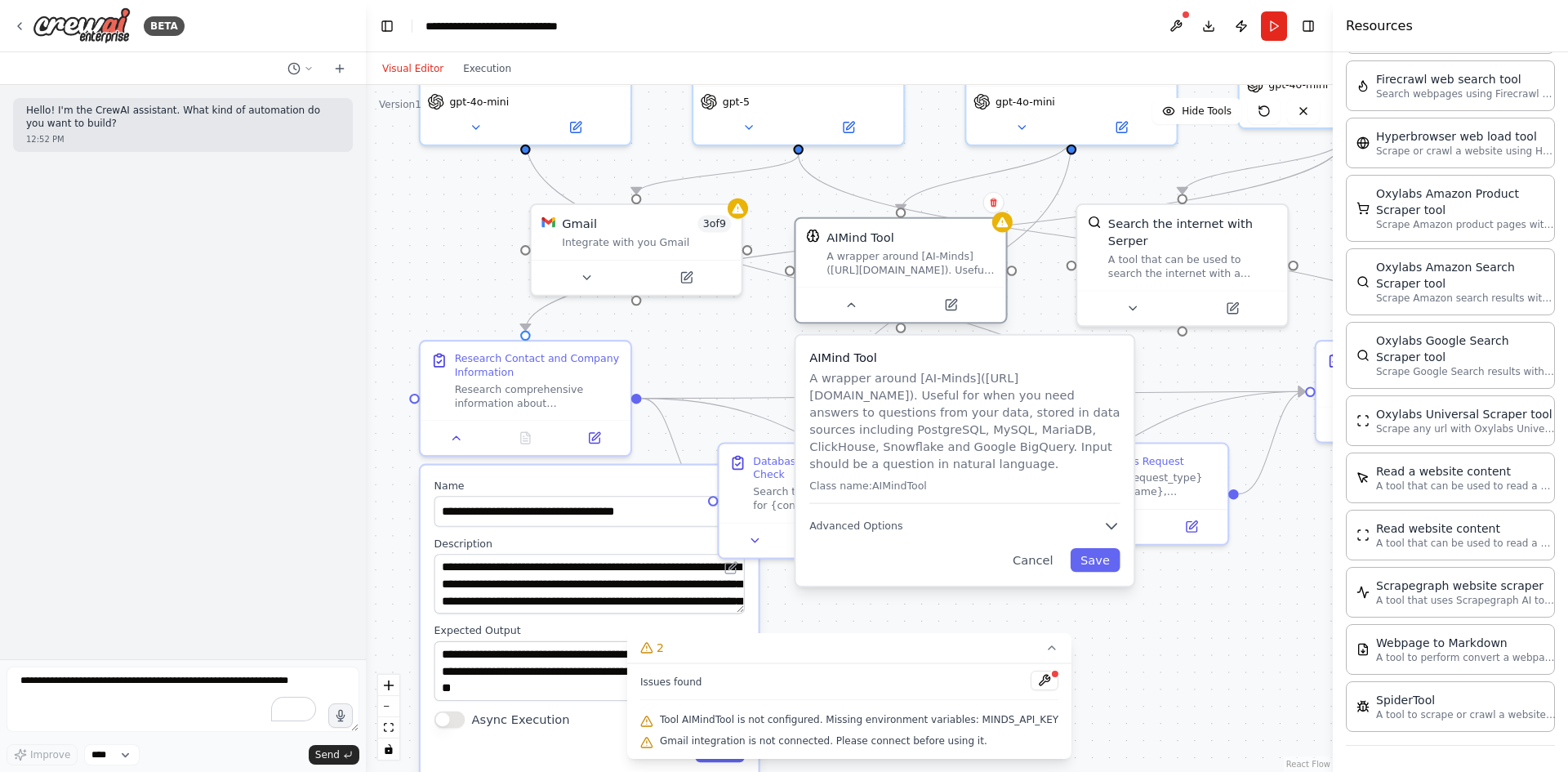
click at [934, 259] on div "A wrapper around [AI-Minds](https://mindsdb.com/minds). Useful for when you nee…" at bounding box center [911, 262] width 169 height 27
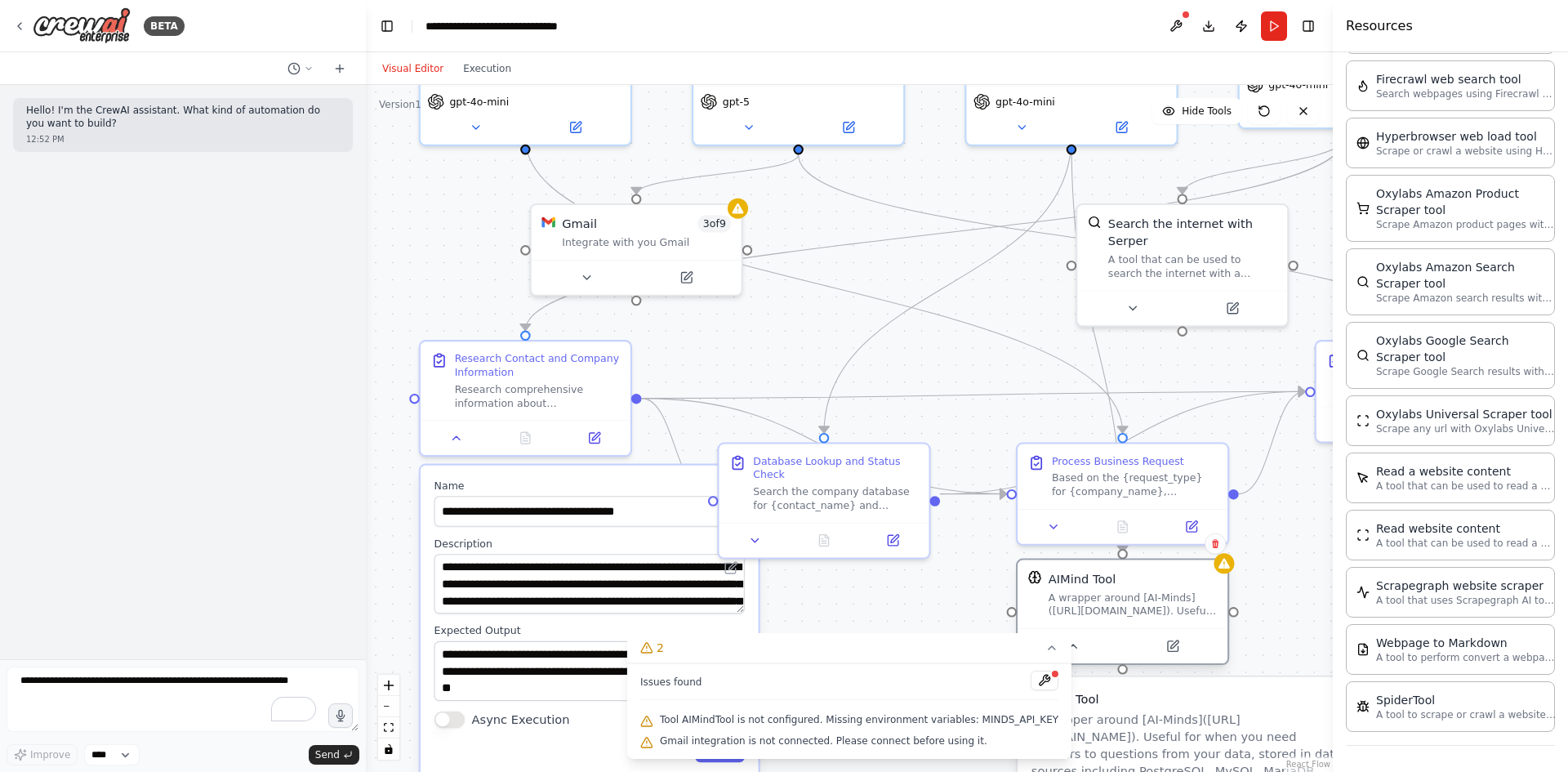
drag, startPoint x: 941, startPoint y: 284, endPoint x: 1167, endPoint y: 636, distance: 418.3
click at [1167, 629] on div "AIMind Tool A wrapper around [AI-Minds](https://mindsdb.com/minds). Useful for …" at bounding box center [1122, 594] width 210 height 68
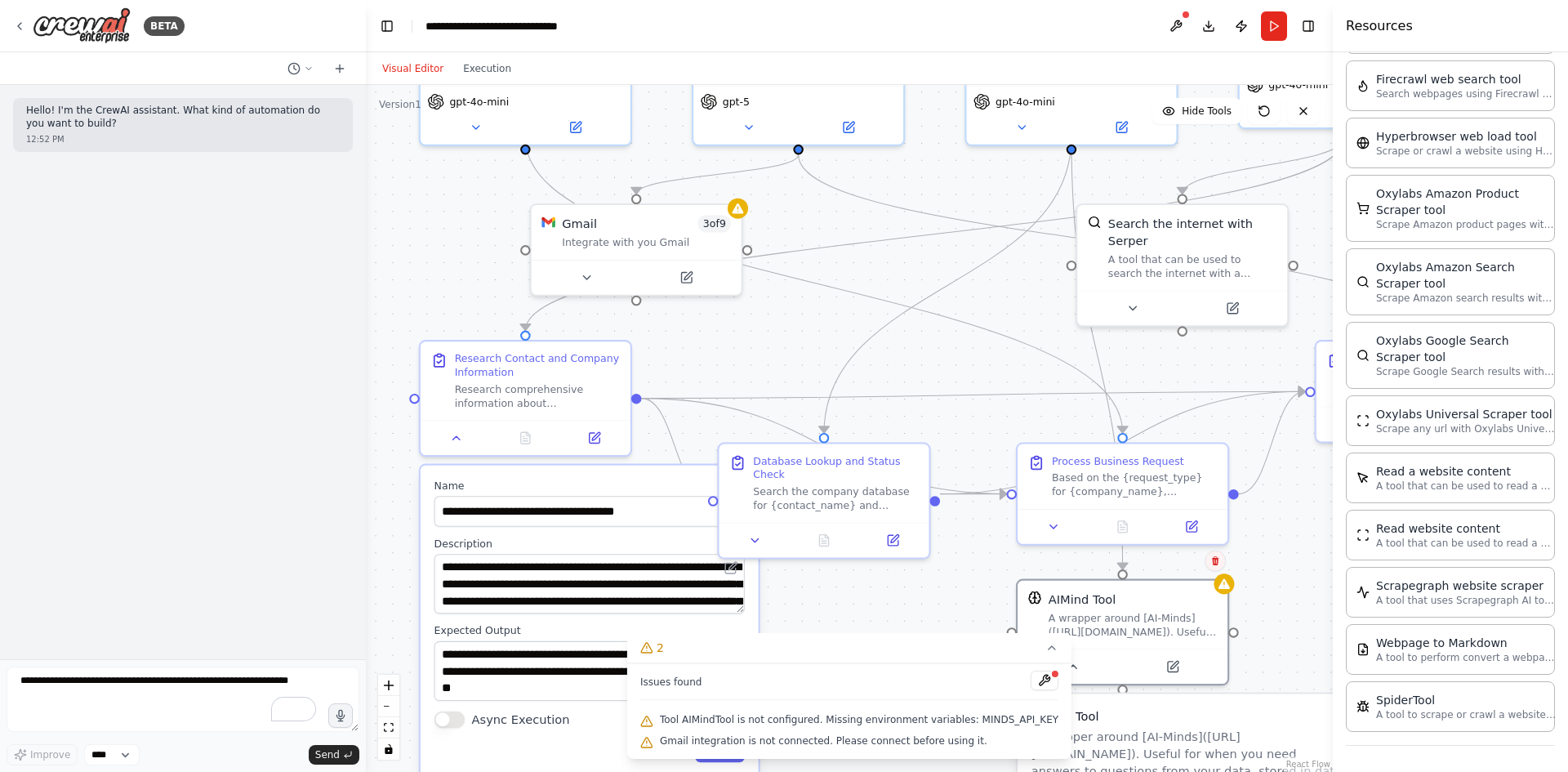
click at [1218, 560] on icon at bounding box center [1215, 561] width 7 height 9
click at [1168, 565] on button "Confirm" at bounding box center [1169, 562] width 58 height 20
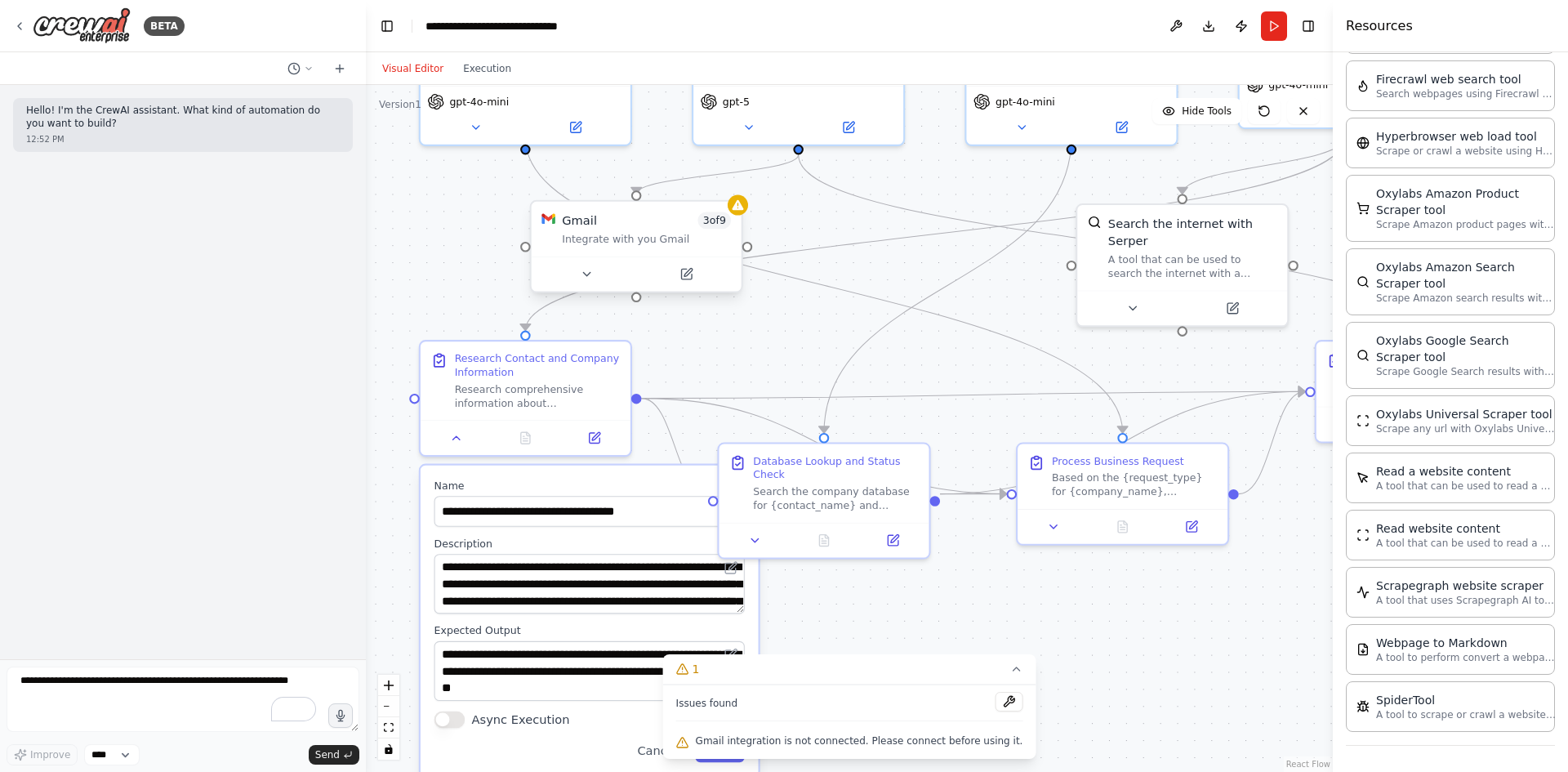
click at [731, 216] on div "3 of 9" at bounding box center [715, 220] width 34 height 17
click at [729, 192] on button at bounding box center [729, 186] width 21 height 21
click at [949, 255] on div ".deletable-edge-delete-btn { width: 20px; height: 20px; border: 0px solid #ffff…" at bounding box center [849, 428] width 967 height 687
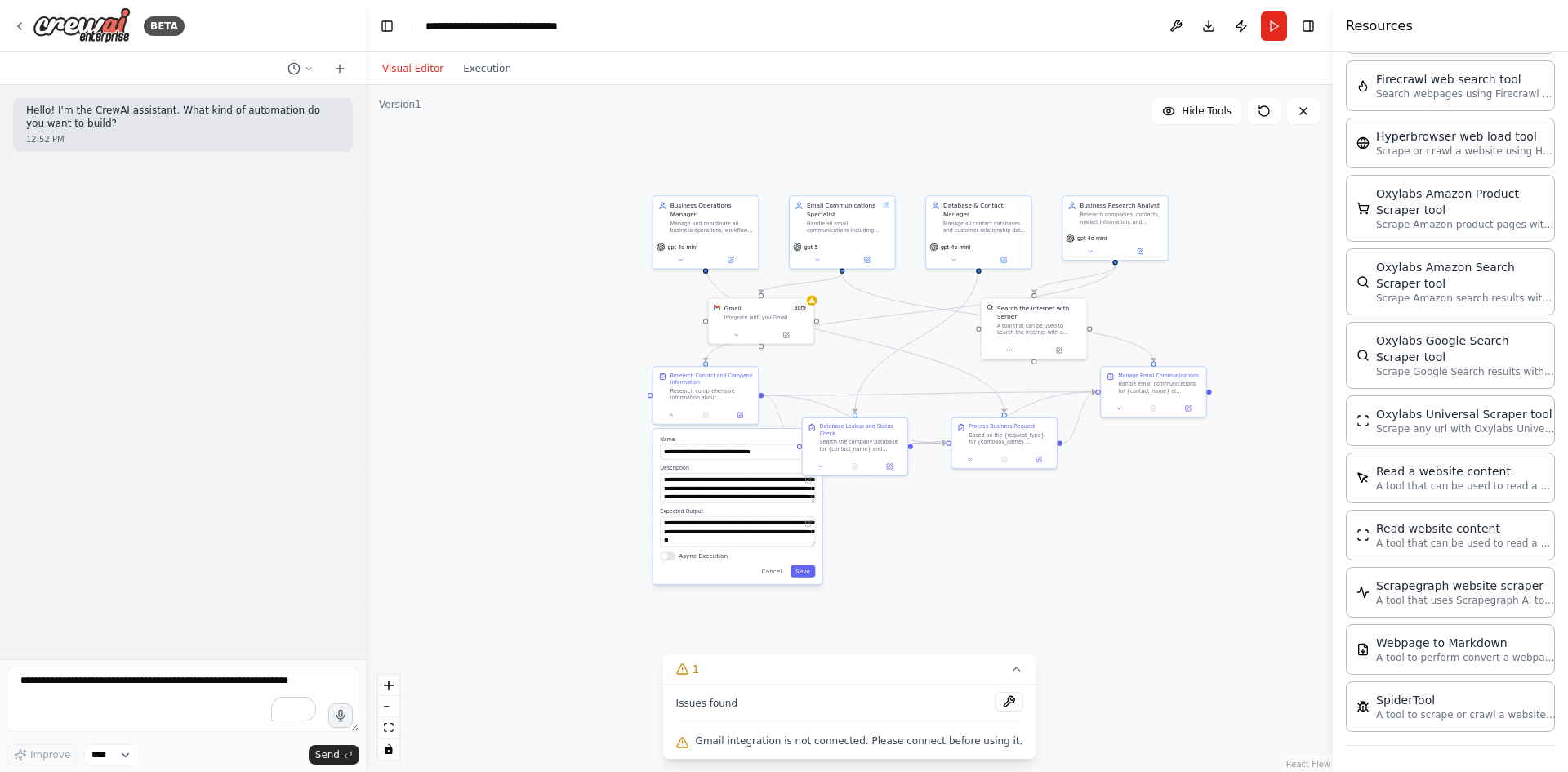
drag, startPoint x: 1078, startPoint y: 353, endPoint x: 958, endPoint y: 368, distance: 120.9
click at [958, 368] on div ".deletable-edge-delete-btn { width: 20px; height: 20px; border: 0px solid #ffff…" at bounding box center [849, 428] width 967 height 687
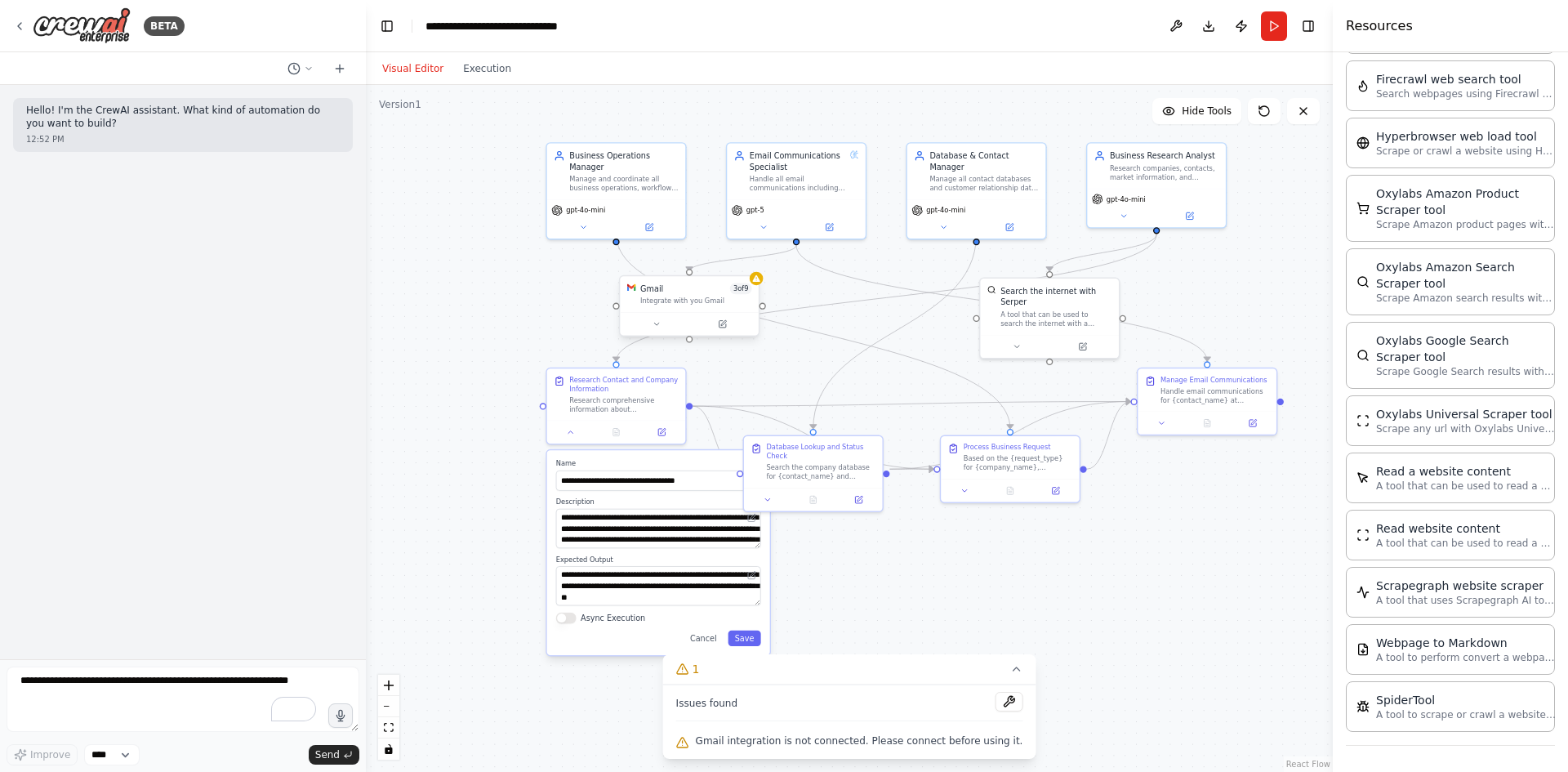
click at [677, 306] on div "Integrate with you Gmail" at bounding box center [696, 301] width 111 height 9
click at [762, 281] on div at bounding box center [756, 279] width 14 height 14
click at [762, 286] on div ".deletable-edge-delete-btn { width: 20px; height: 20px; border: 0px solid #ffff…" at bounding box center [849, 428] width 967 height 687
click at [886, 741] on span "Gmail integration is not connected. Please connect before using it." at bounding box center [859, 741] width 327 height 13
click at [832, 747] on span "Gmail integration is not connected. Please connect before using it." at bounding box center [859, 741] width 327 height 13
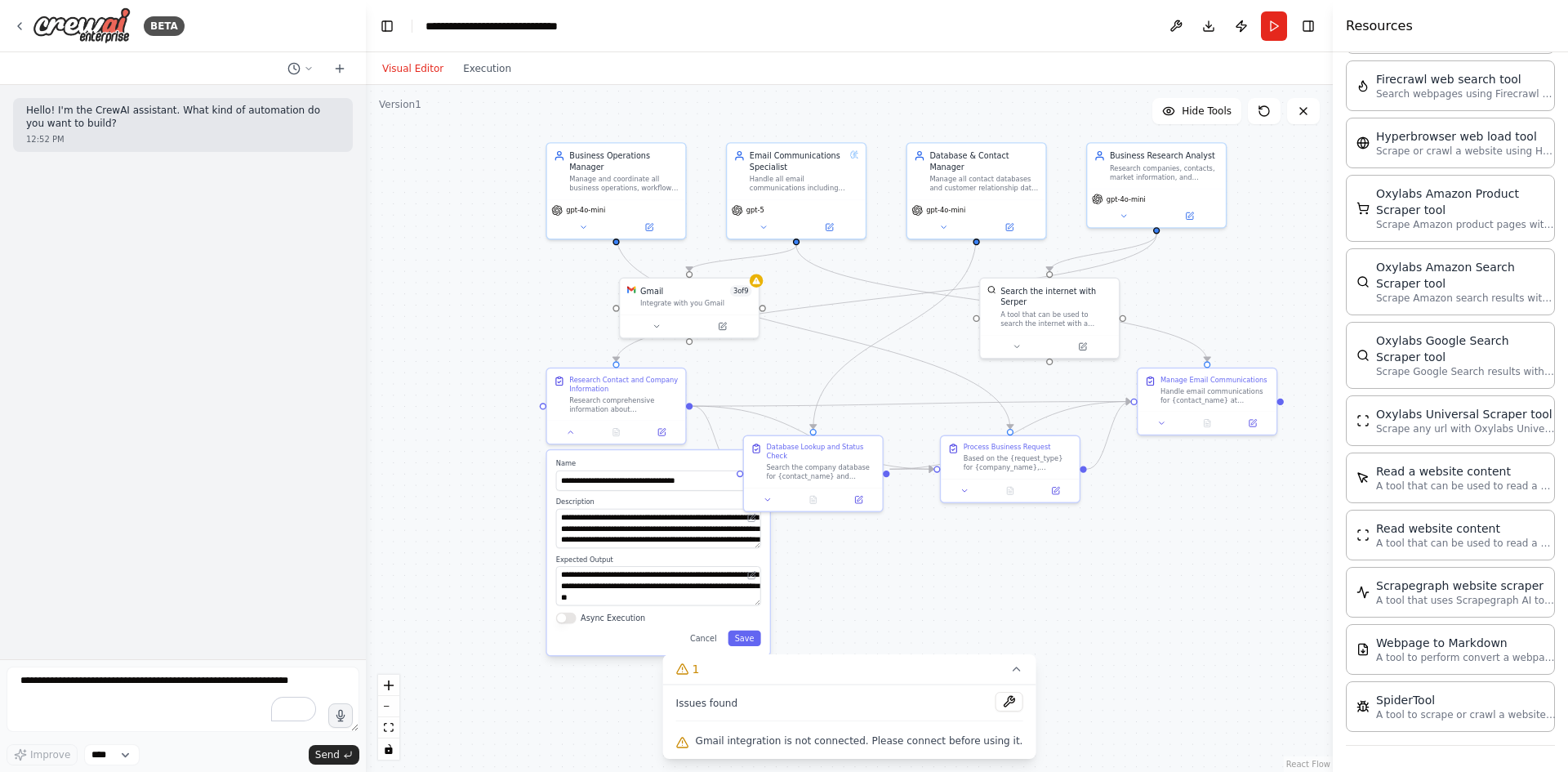
click at [756, 743] on span "Gmail integration is not connected. Please connect before using it." at bounding box center [859, 741] width 327 height 13
click at [710, 746] on div "Gmail integration is not connected. Please connect before using it." at bounding box center [850, 742] width 347 height 21
click at [1012, 696] on div "Issues found Gmail integration is not connected. Please connect before using it." at bounding box center [850, 722] width 373 height 74
click at [995, 700] on button at bounding box center [1009, 701] width 28 height 20
click at [995, 700] on div at bounding box center [1009, 702] width 28 height 22
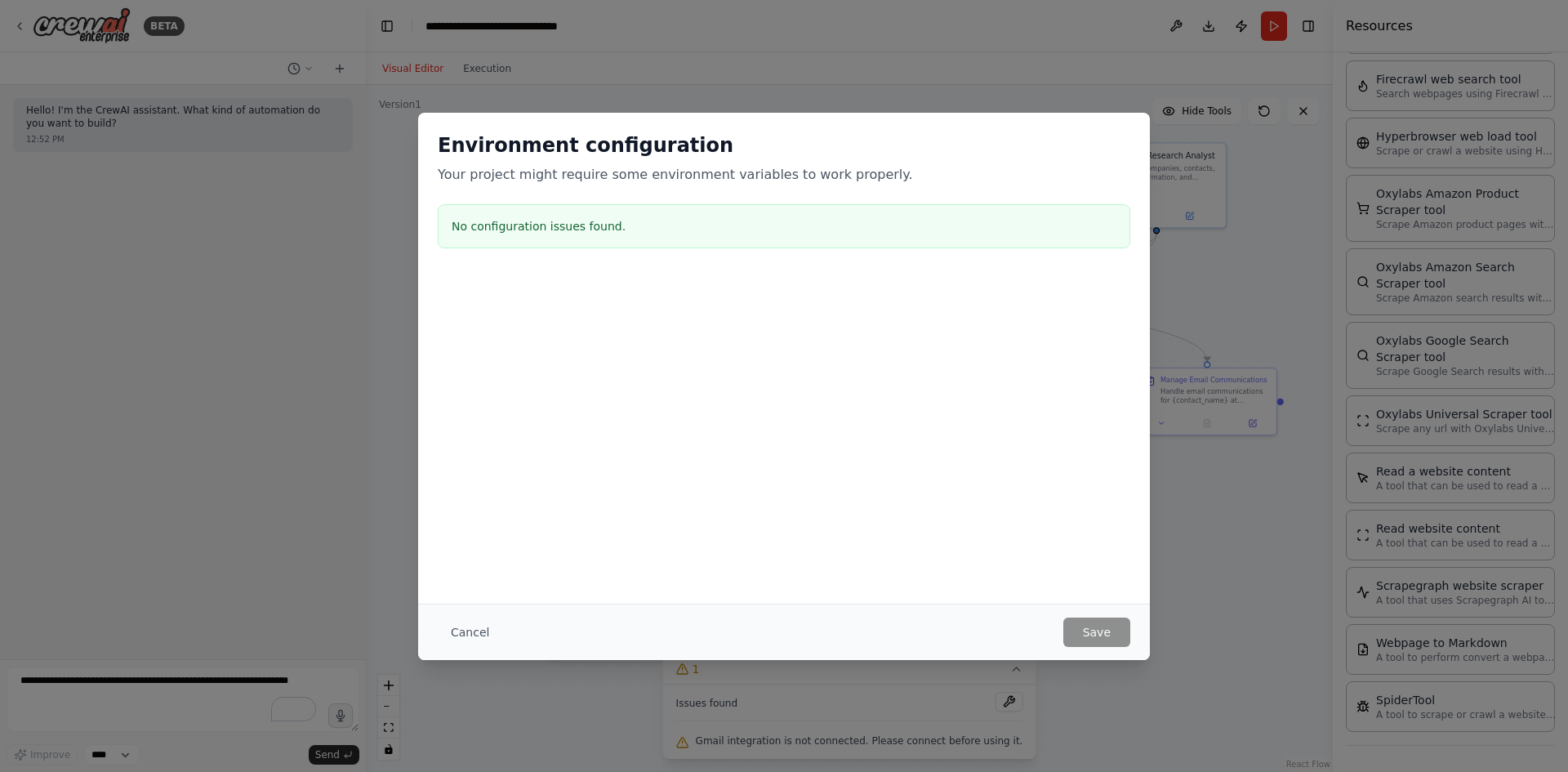
click at [634, 212] on div "No configuration issues found." at bounding box center [784, 226] width 692 height 44
click at [524, 628] on div "Cancel Save" at bounding box center [784, 632] width 692 height 30
click at [491, 637] on button "Cancel" at bounding box center [470, 632] width 64 height 30
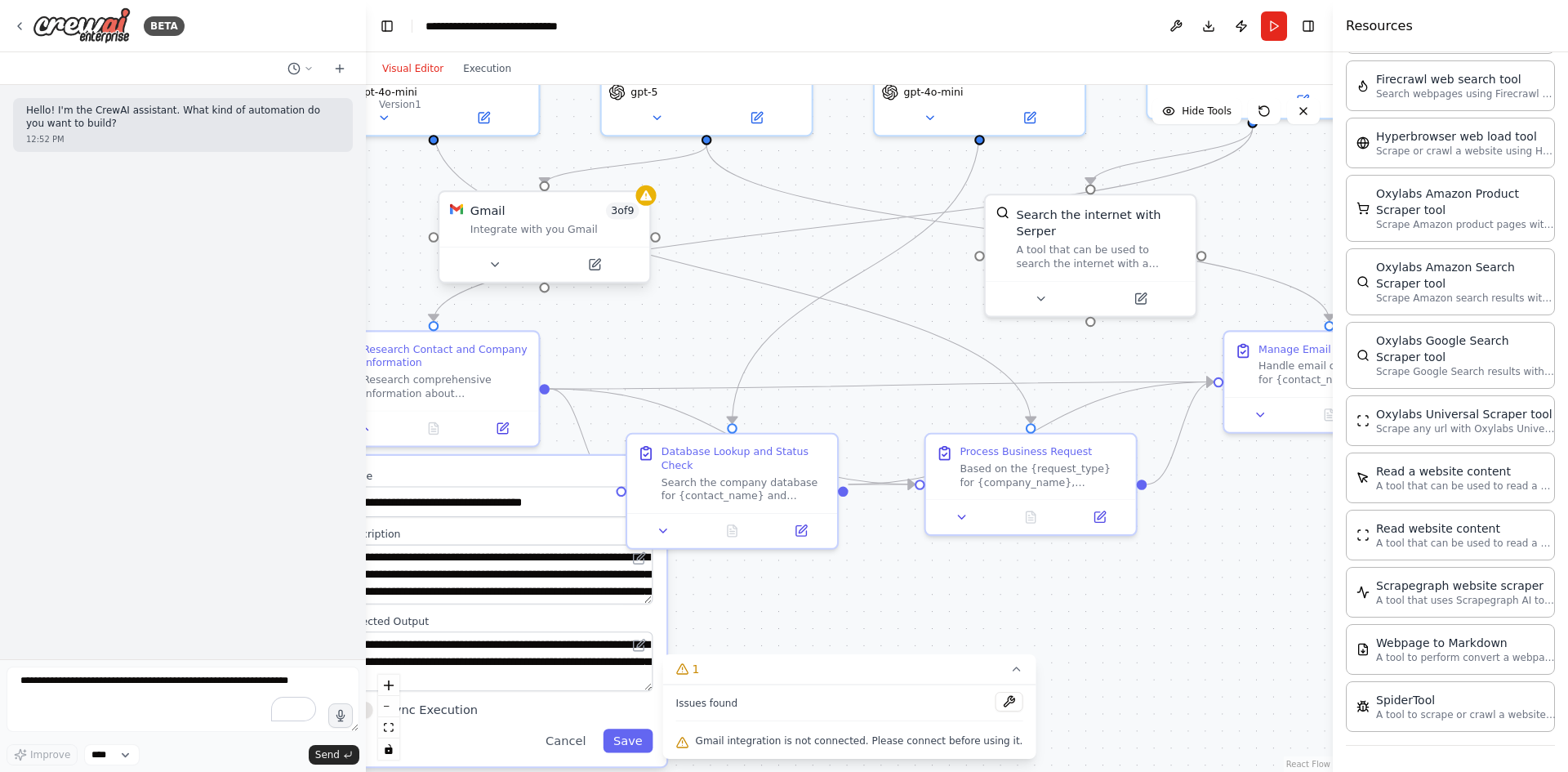
click at [537, 227] on div "Integrate with you Gmail" at bounding box center [555, 229] width 169 height 14
click at [511, 270] on button at bounding box center [494, 264] width 96 height 21
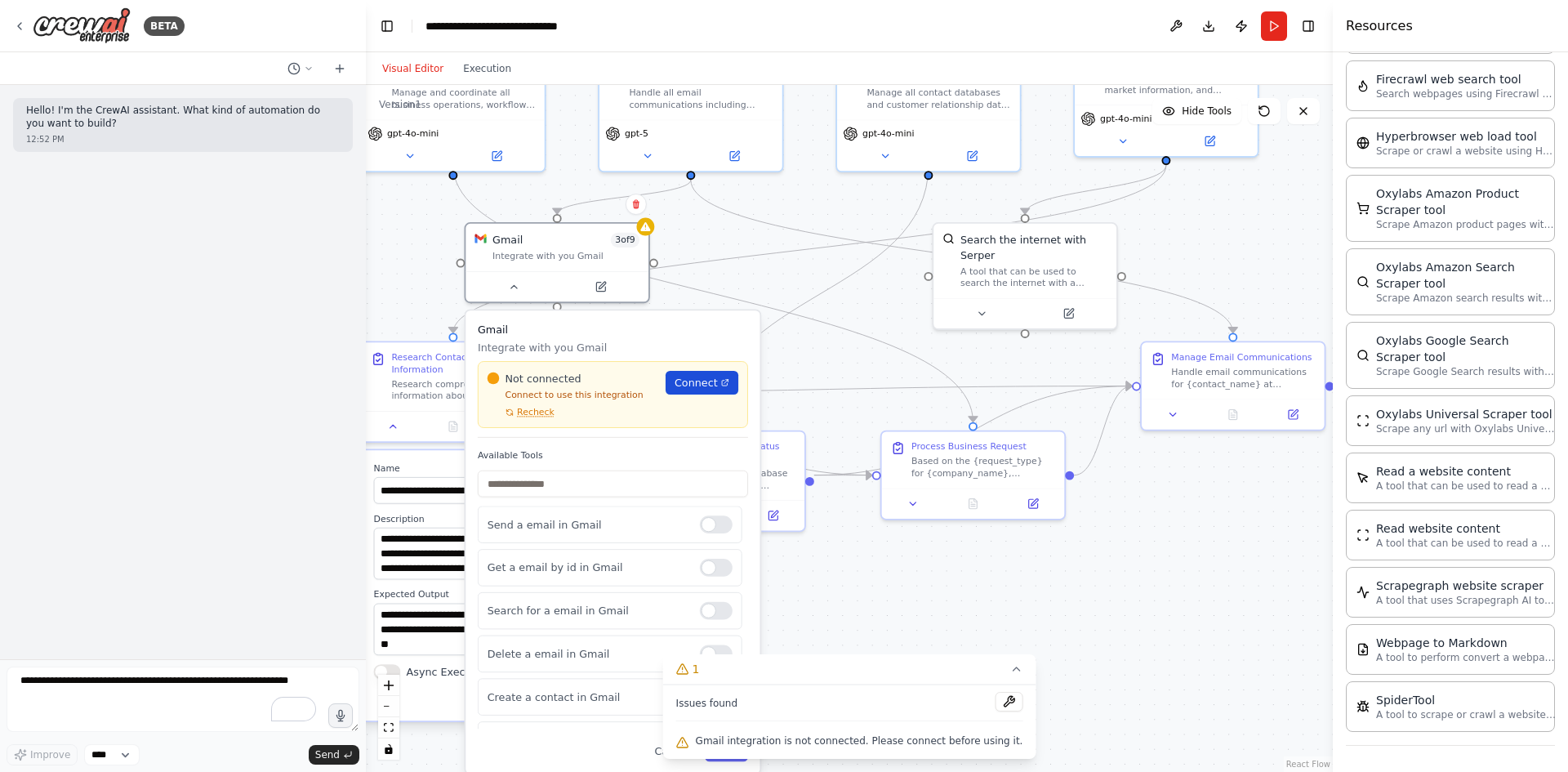
click at [689, 383] on span "Connect" at bounding box center [696, 382] width 44 height 15
click at [697, 384] on span "Connect" at bounding box center [696, 382] width 44 height 15
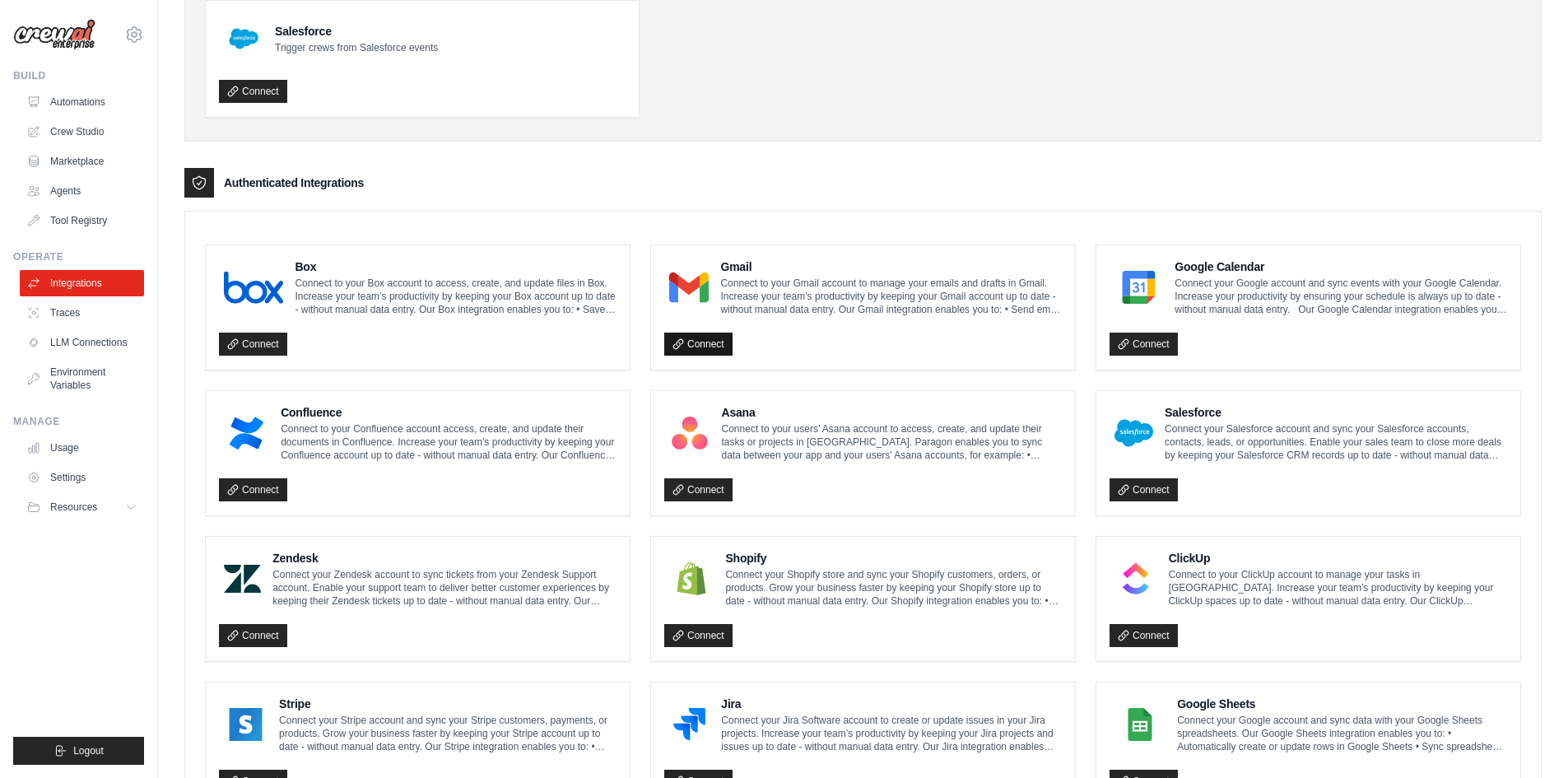
click at [721, 336] on link "Connect" at bounding box center [698, 344] width 68 height 23
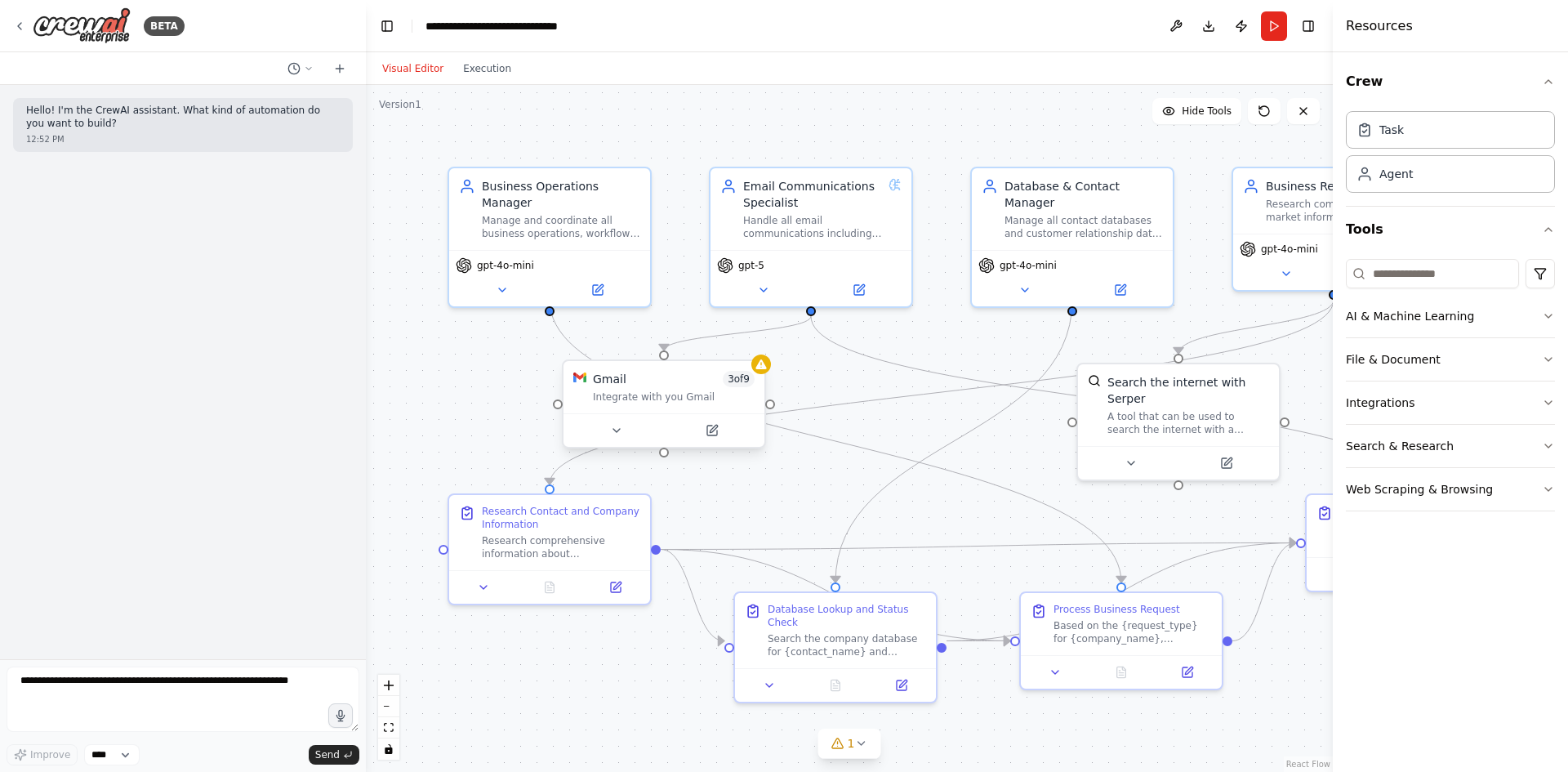
click at [649, 396] on div "Integrate with you Gmail" at bounding box center [673, 397] width 162 height 13
click at [762, 375] on div "Gmail 3 of 9 Integrate with you Gmail" at bounding box center [664, 387] width 201 height 53
click at [630, 436] on button at bounding box center [616, 431] width 92 height 20
click at [623, 423] on button at bounding box center [616, 431] width 92 height 20
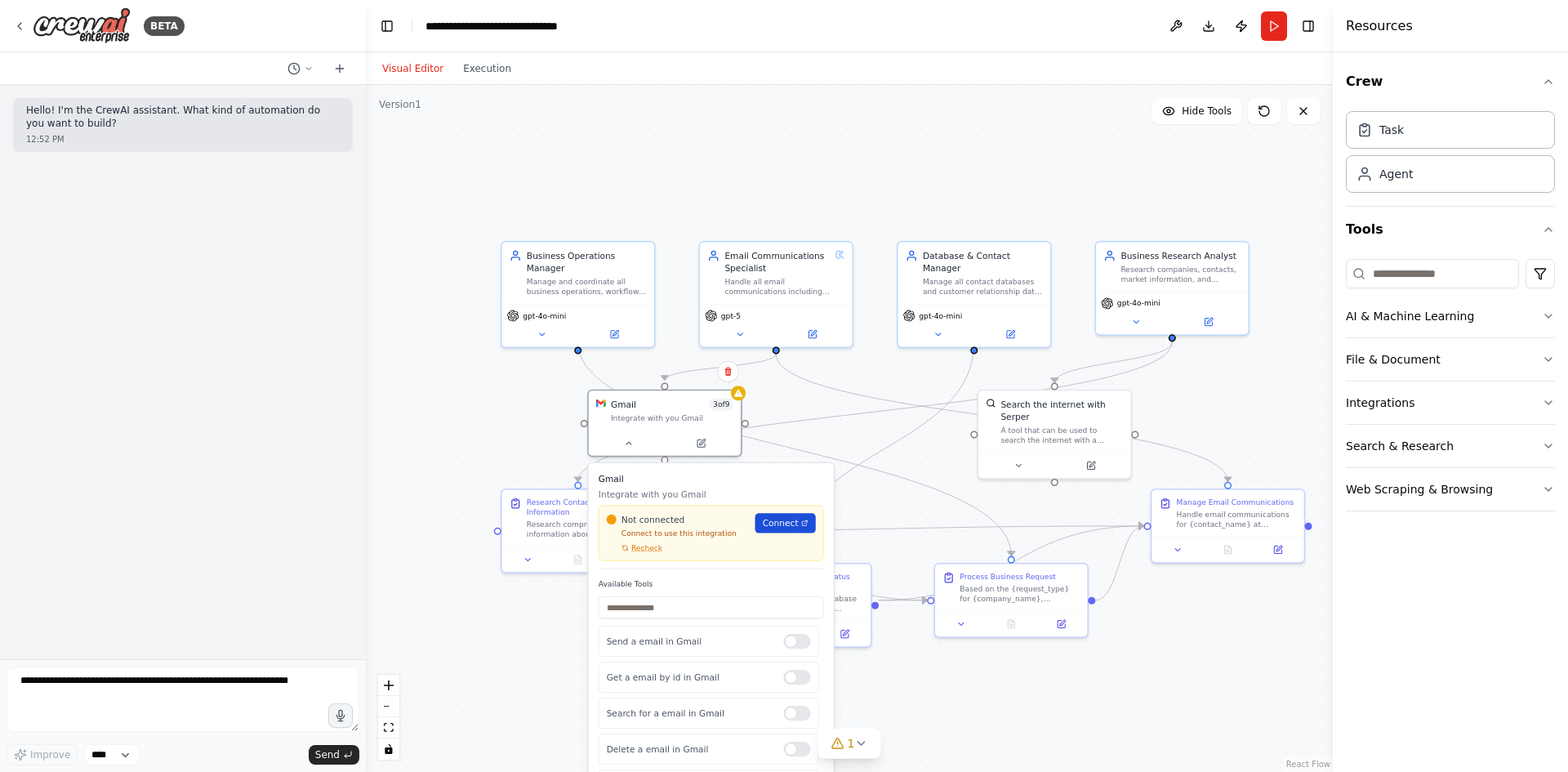
click at [789, 531] on link "Connect" at bounding box center [786, 523] width 61 height 20
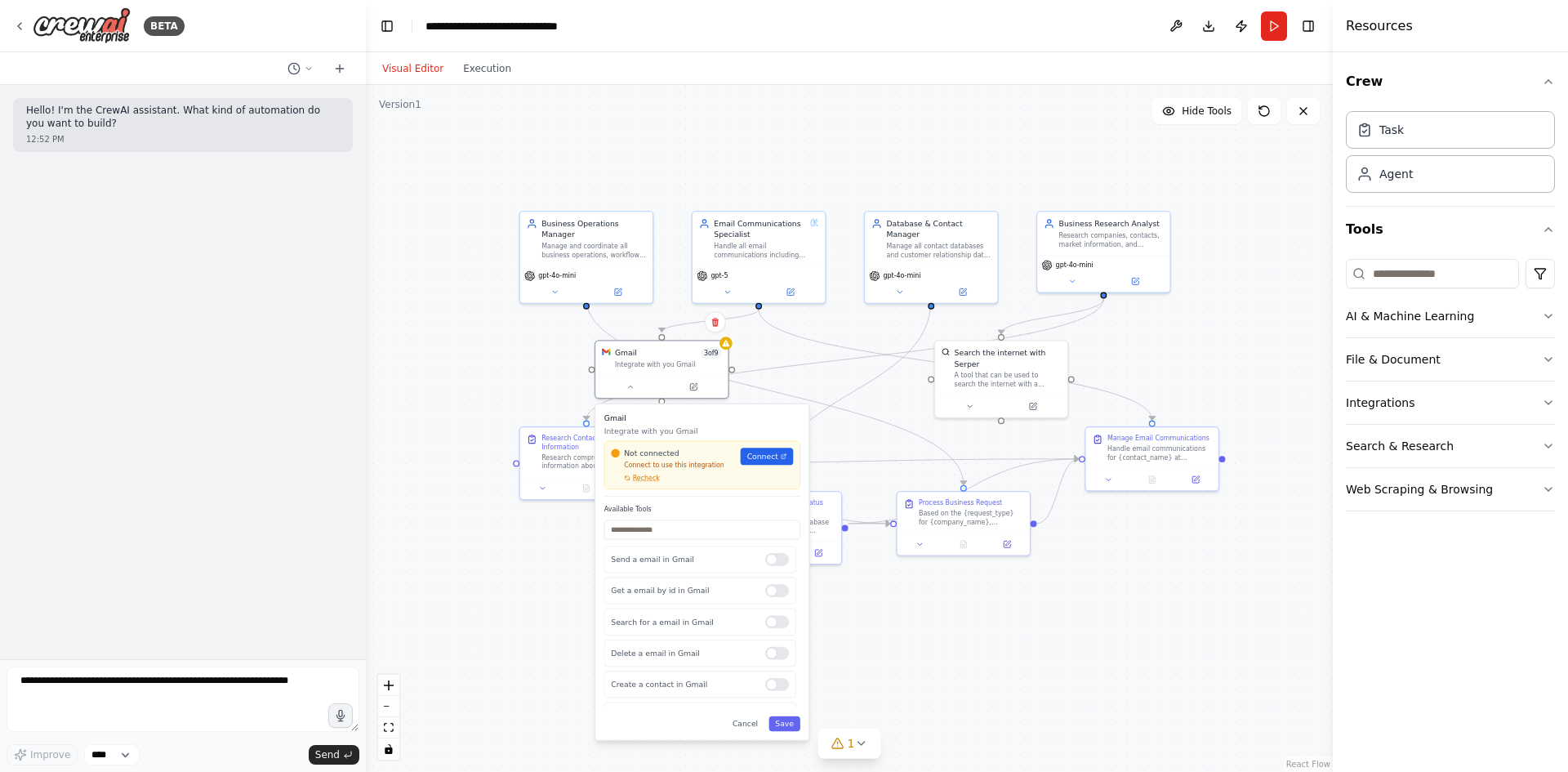
drag, startPoint x: 859, startPoint y: 442, endPoint x: 849, endPoint y: 376, distance: 66.8
click at [849, 376] on div ".deletable-edge-delete-btn { width: 20px; height: 20px; border: 0px solid #ffff…" at bounding box center [849, 428] width 967 height 687
click at [1277, 33] on button "Run" at bounding box center [1274, 26] width 26 height 30
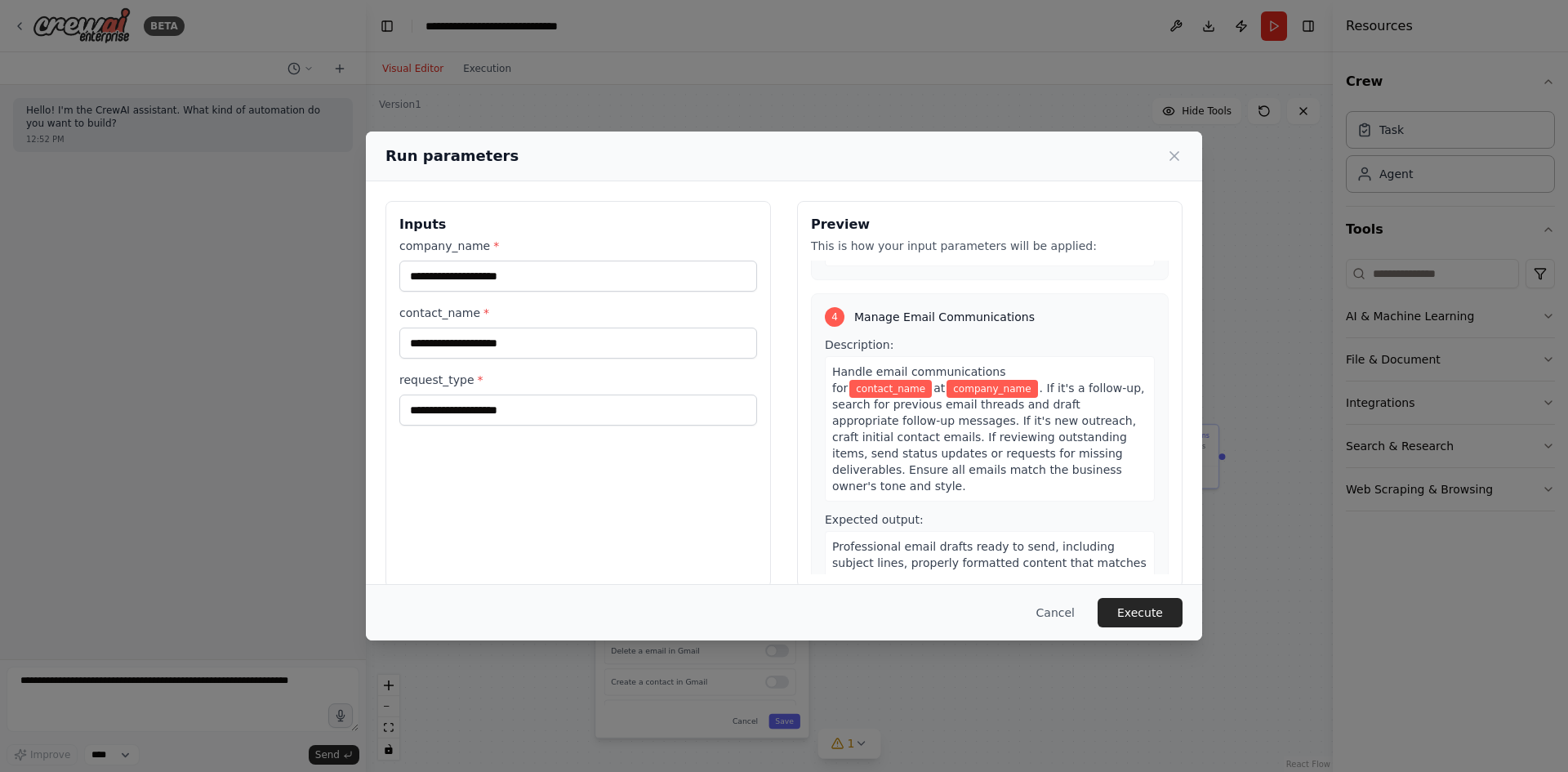
scroll to position [905, 0]
click at [1170, 154] on icon at bounding box center [1175, 156] width 16 height 16
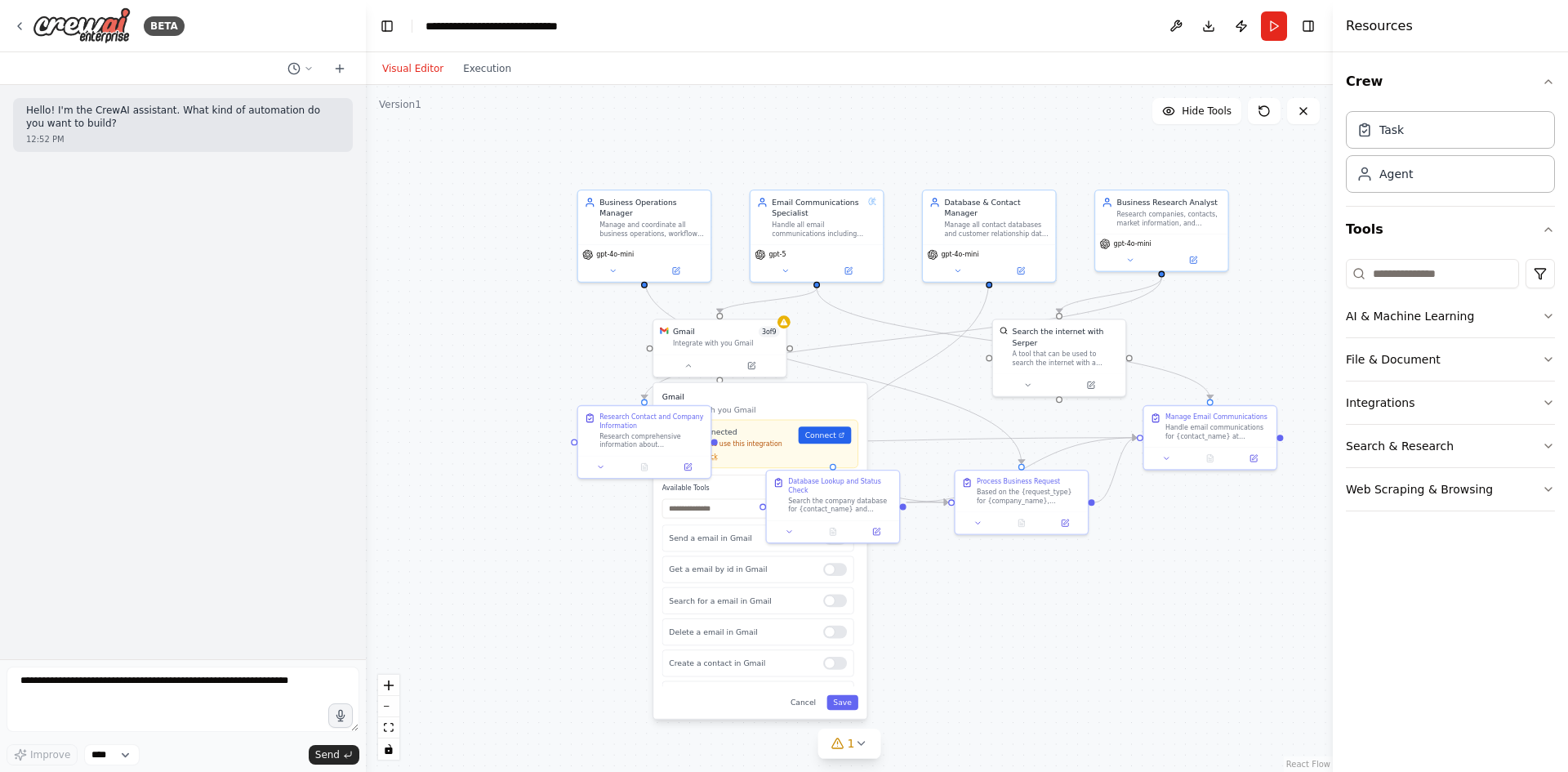
drag, startPoint x: 863, startPoint y: 182, endPoint x: 957, endPoint y: 150, distance: 99.3
click at [951, 155] on div ".deletable-edge-delete-btn { width: 20px; height: 20px; border: 0px solid #ffff…" at bounding box center [849, 428] width 967 height 687
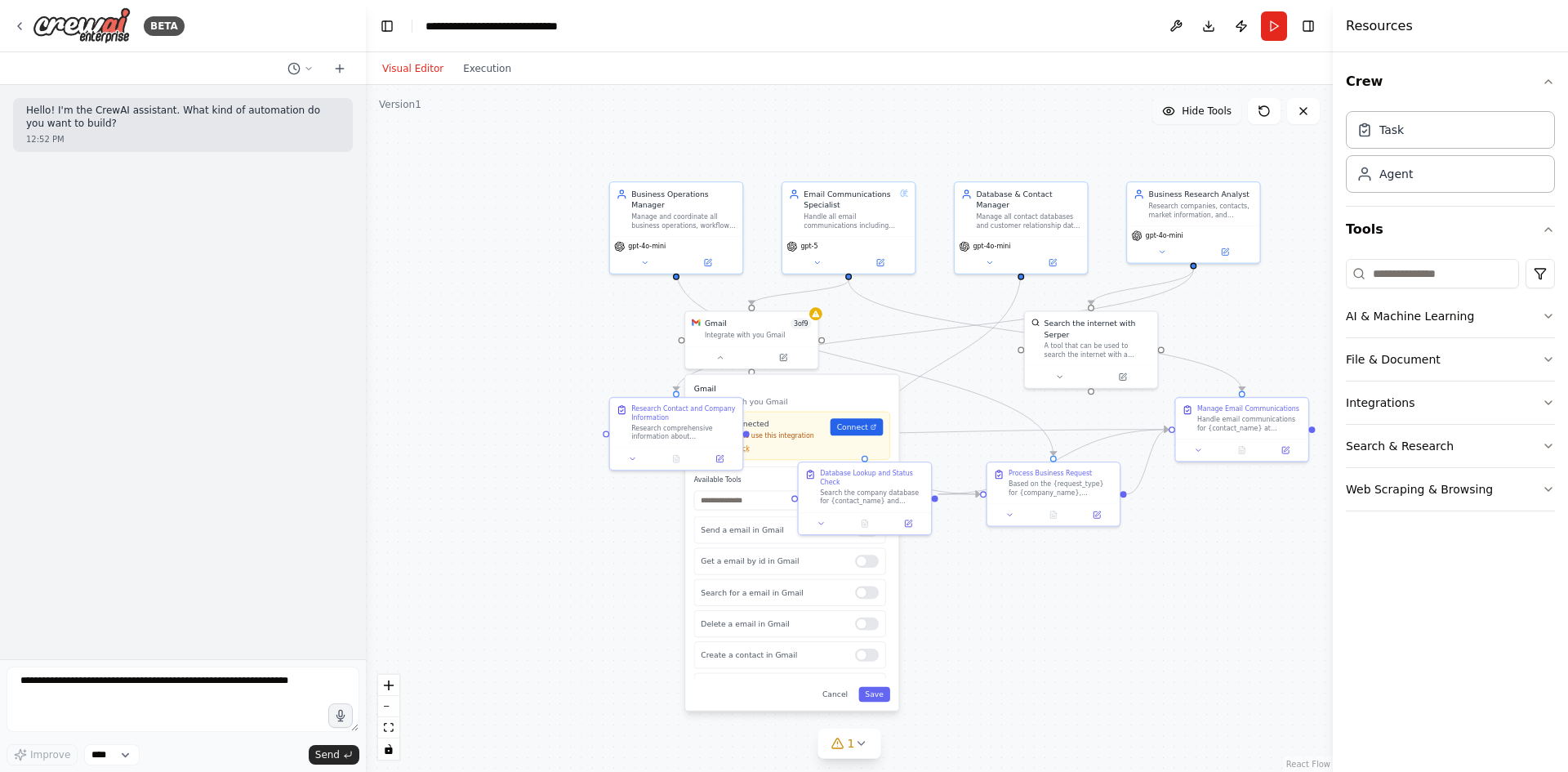
click at [1205, 116] on span "Hide Tools" at bounding box center [1207, 111] width 50 height 13
click at [1204, 113] on span "Show Tools" at bounding box center [1205, 111] width 54 height 13
click at [1185, 117] on button "Hide Tools" at bounding box center [1197, 111] width 89 height 26
click at [1187, 114] on span "Show Tools" at bounding box center [1205, 111] width 54 height 13
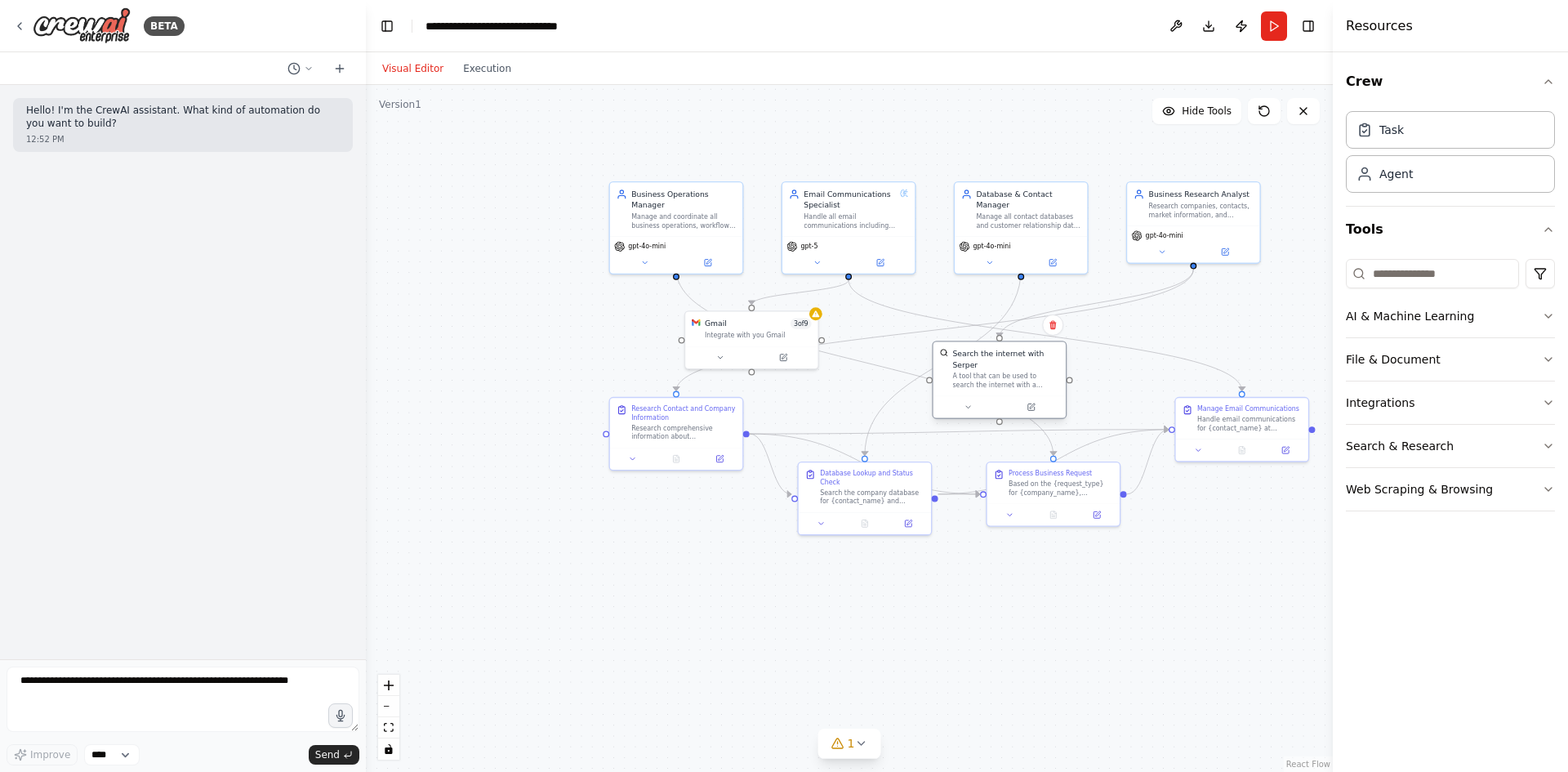
drag, startPoint x: 1119, startPoint y: 331, endPoint x: 1030, endPoint y: 368, distance: 96.4
click at [1030, 372] on div "A tool that can be used to search the internet with a search_query. Supports di…" at bounding box center [1006, 381] width 107 height 17
click at [1056, 328] on icon at bounding box center [1053, 324] width 7 height 9
click at [999, 322] on button "Confirm" at bounding box center [1006, 325] width 58 height 20
click at [737, 335] on div "Integrate with you Gmail" at bounding box center [758, 333] width 107 height 9
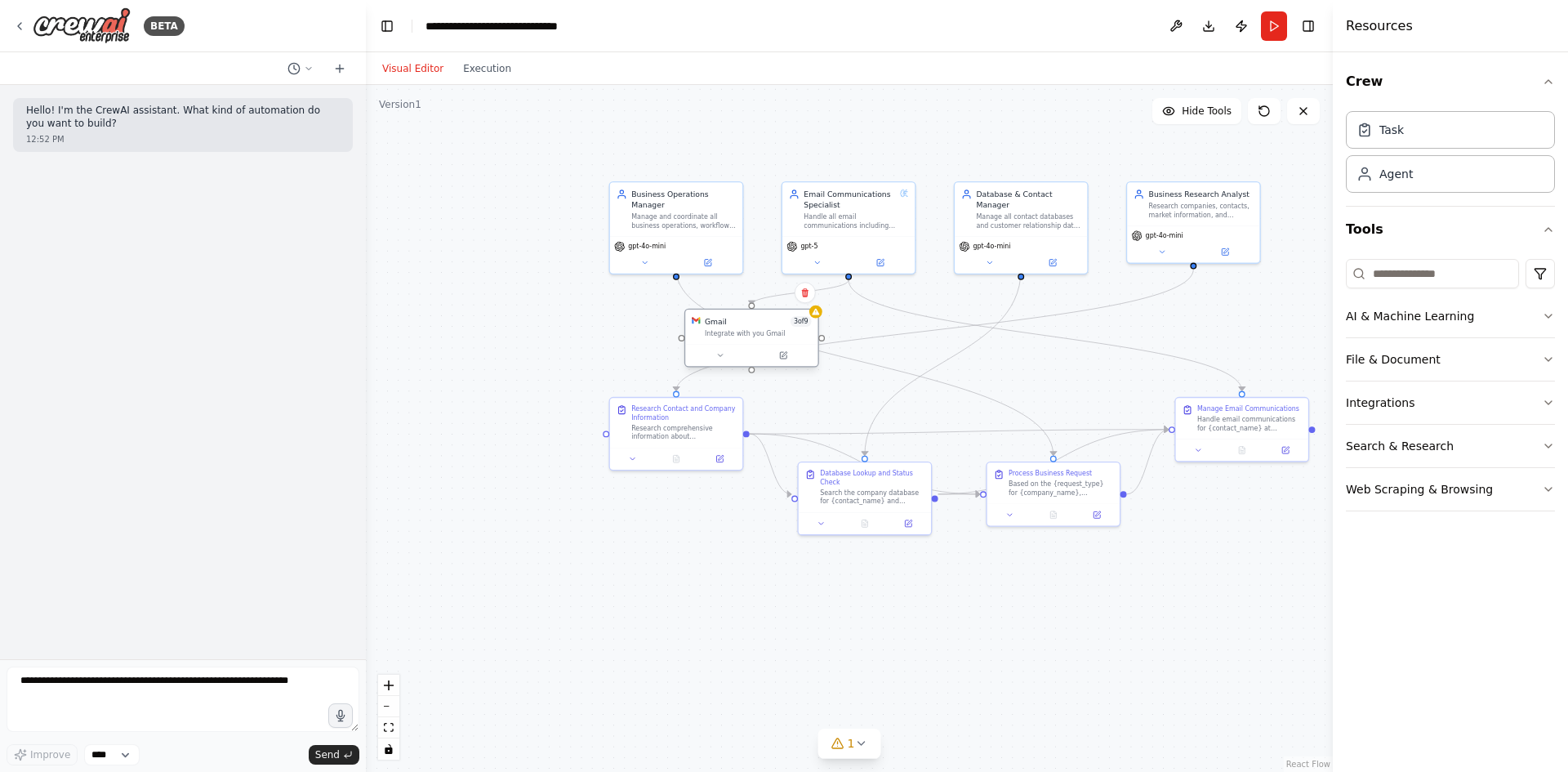
click at [737, 335] on div "Integrate with you Gmail" at bounding box center [758, 333] width 107 height 9
click at [842, 751] on button "1" at bounding box center [849, 743] width 62 height 30
click at [784, 706] on div "Issues found" at bounding box center [850, 706] width 347 height 30
click at [995, 707] on button at bounding box center [1009, 701] width 28 height 20
click at [1265, 23] on button "Run" at bounding box center [1274, 26] width 26 height 30
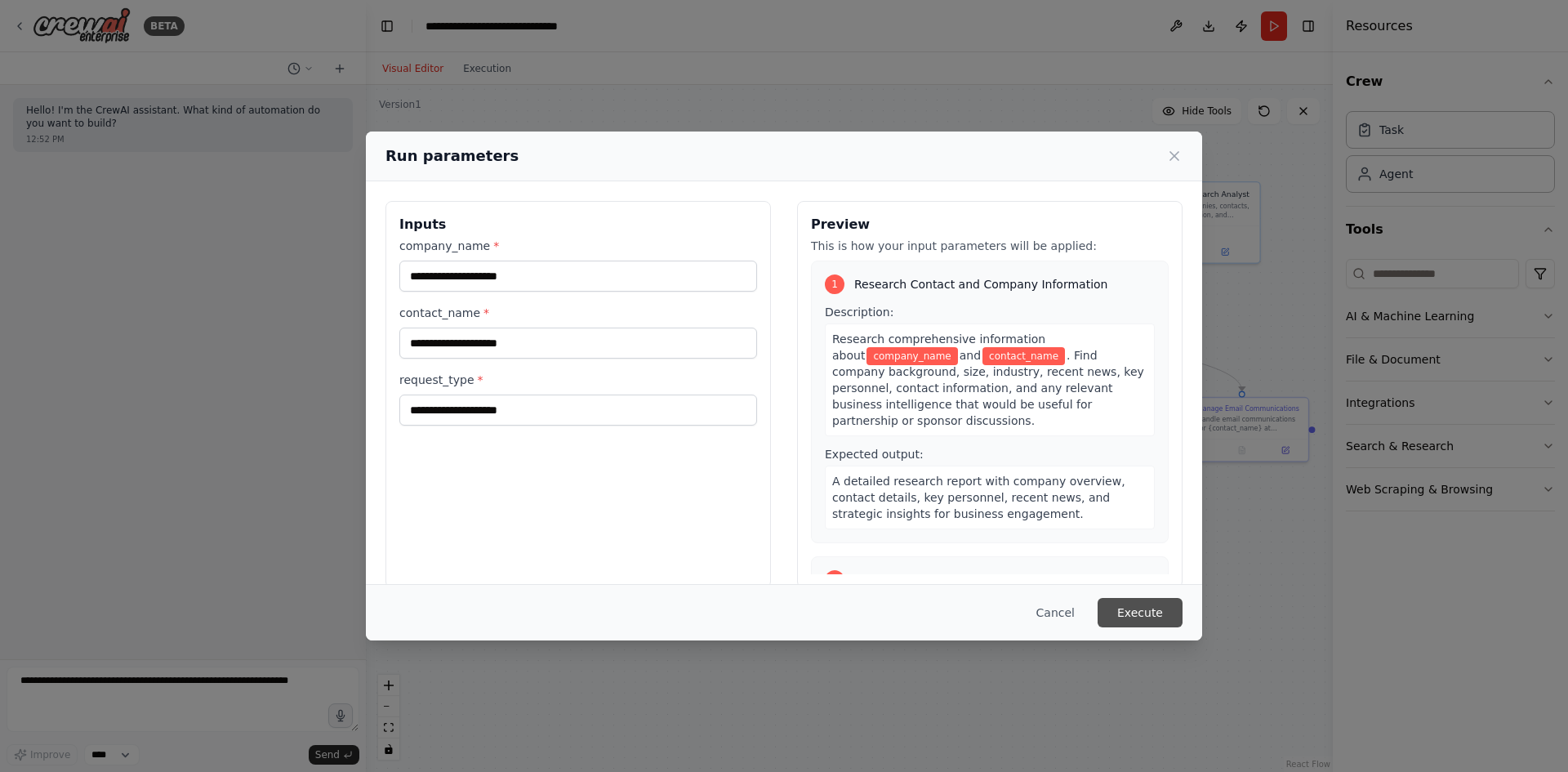
click at [1134, 607] on button "Execute" at bounding box center [1140, 613] width 85 height 30
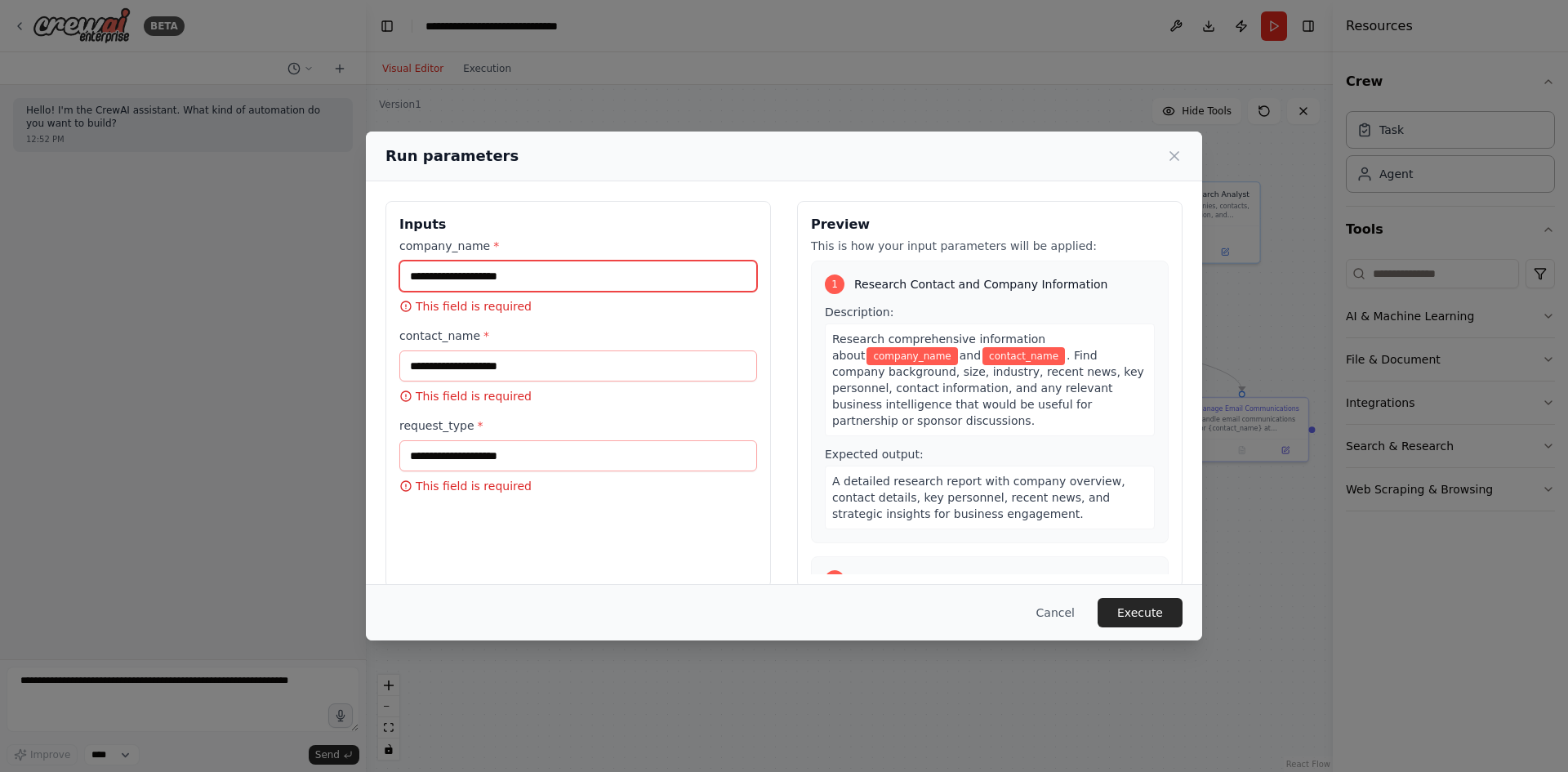
click at [615, 275] on input "company_name *" at bounding box center [578, 276] width 358 height 31
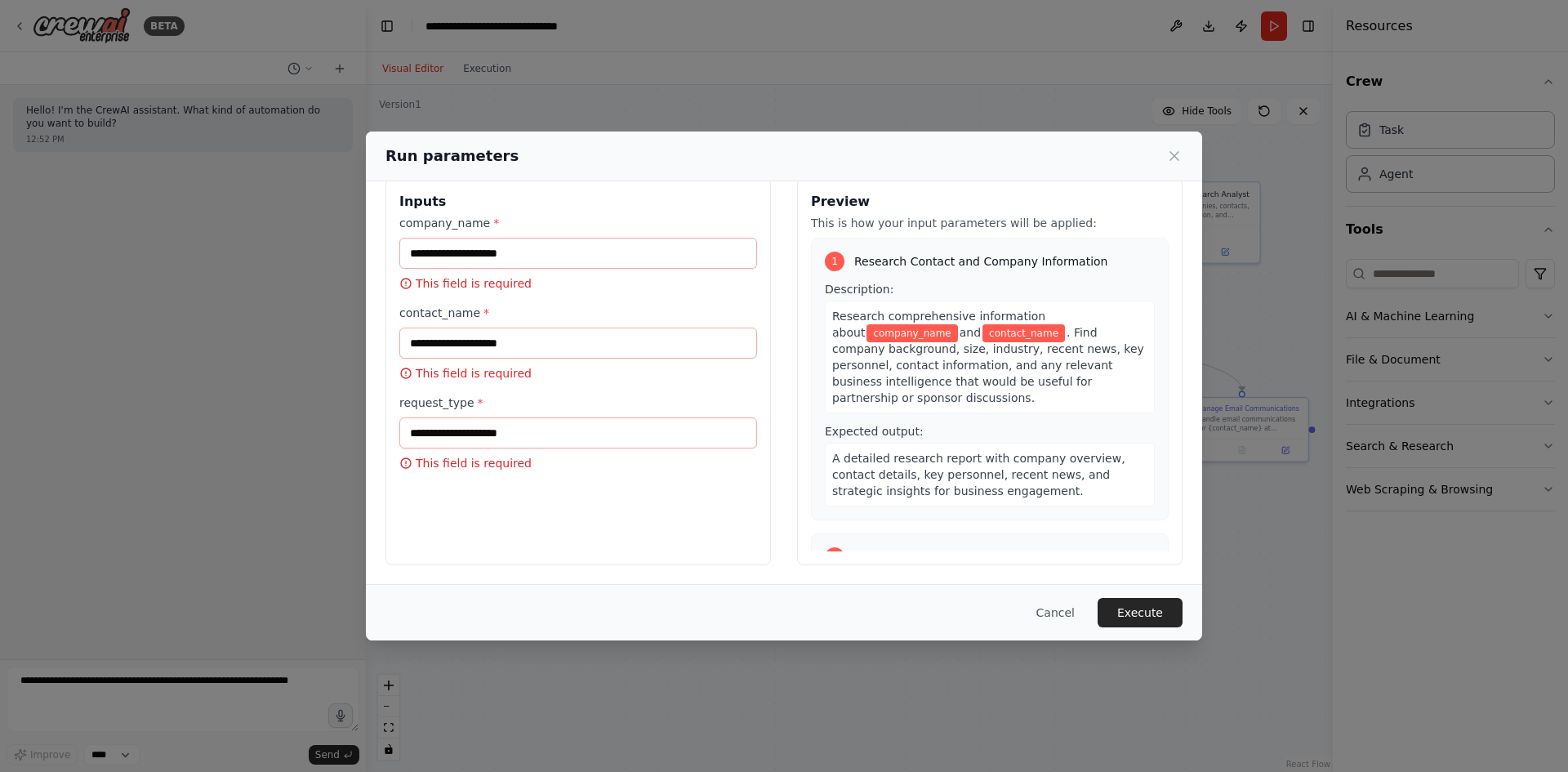
click at [1176, 149] on icon at bounding box center [1175, 156] width 16 height 16
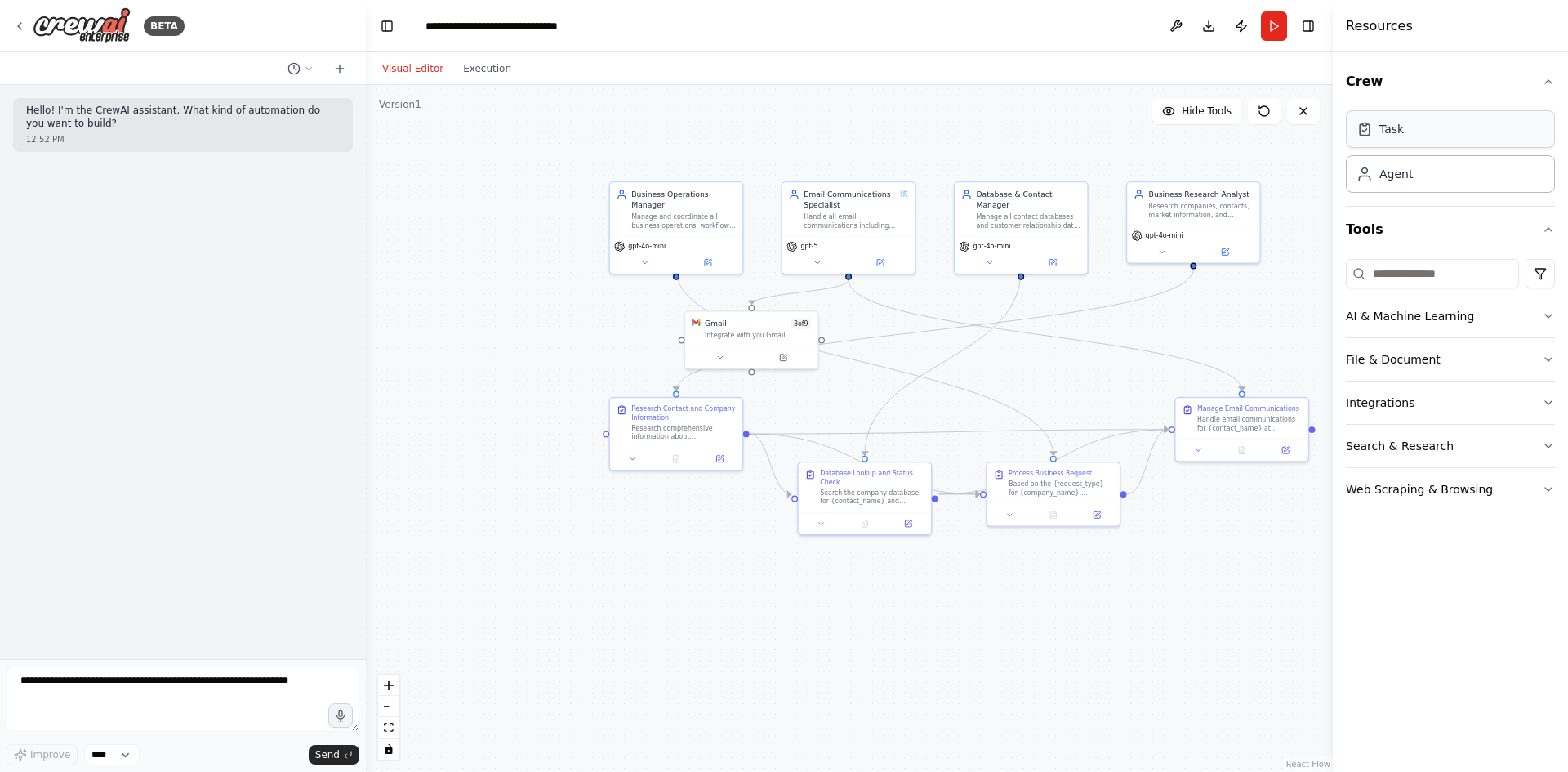
click at [1450, 129] on div "Task" at bounding box center [1450, 129] width 209 height 38
click at [1473, 137] on div "Task" at bounding box center [1450, 129] width 209 height 38
click at [1455, 170] on div "Agent" at bounding box center [1450, 173] width 209 height 38
click at [630, 558] on div ".deletable-edge-delete-btn { width: 20px; height: 20px; border: 0px solid #ffff…" at bounding box center [849, 428] width 967 height 687
drag, startPoint x: 674, startPoint y: 543, endPoint x: 681, endPoint y: 533, distance: 12.2
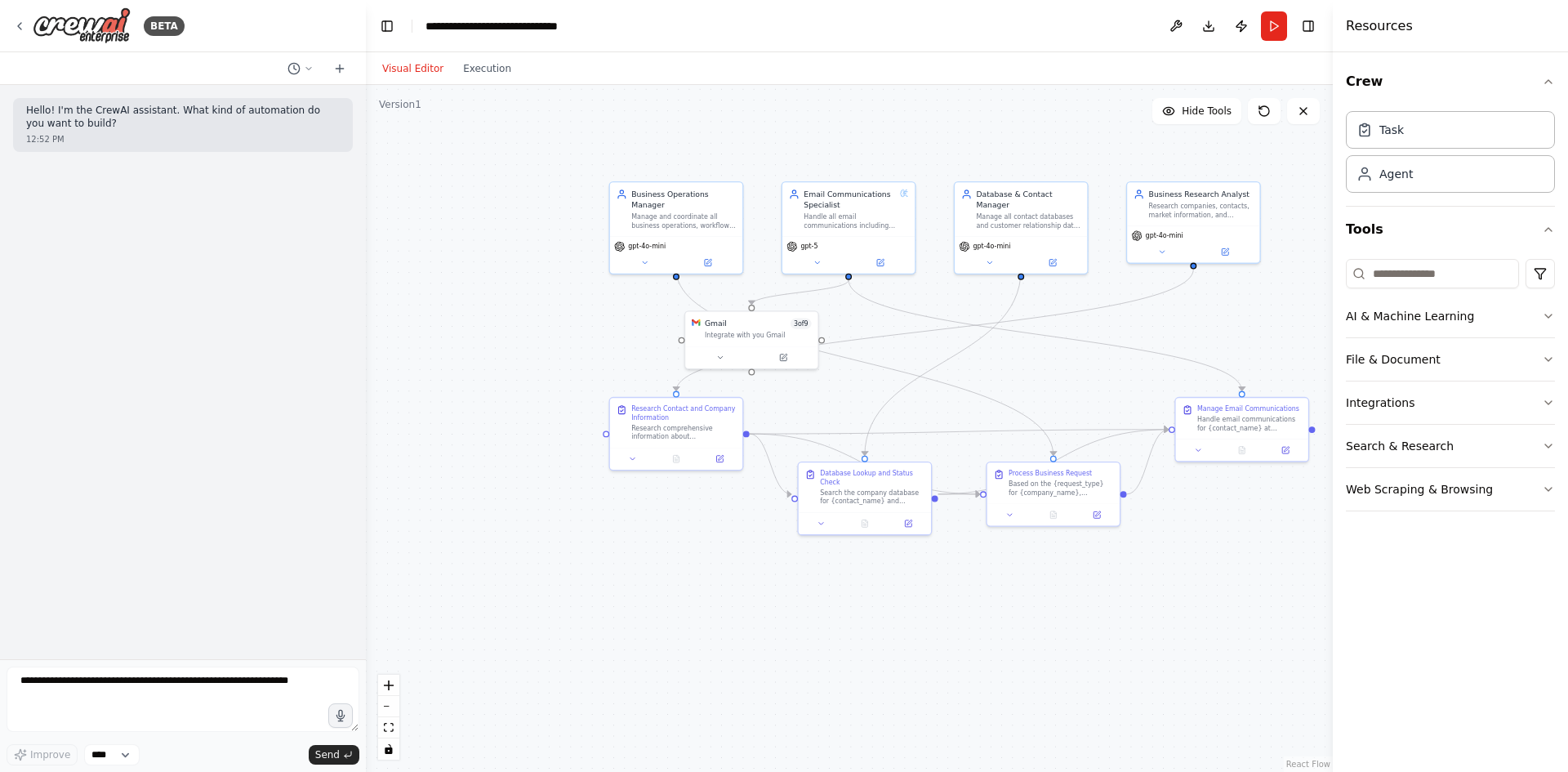
click at [676, 543] on div ".deletable-edge-delete-btn { width: 20px; height: 20px; border: 0px solid #ffff…" at bounding box center [849, 428] width 967 height 687
click at [607, 436] on div ".deletable-edge-delete-btn { width: 20px; height: 20px; border: 0px solid #ffff…" at bounding box center [849, 428] width 967 height 687
drag, startPoint x: 610, startPoint y: 433, endPoint x: 497, endPoint y: 377, distance: 126.1
click at [497, 377] on div ".deletable-edge-delete-btn { width: 20px; height: 20px; border: 0px solid #ffff…" at bounding box center [849, 428] width 967 height 687
click at [562, 421] on div ".deletable-edge-delete-btn { width: 20px; height: 20px; border: 0px solid #ffff…" at bounding box center [849, 428] width 967 height 687
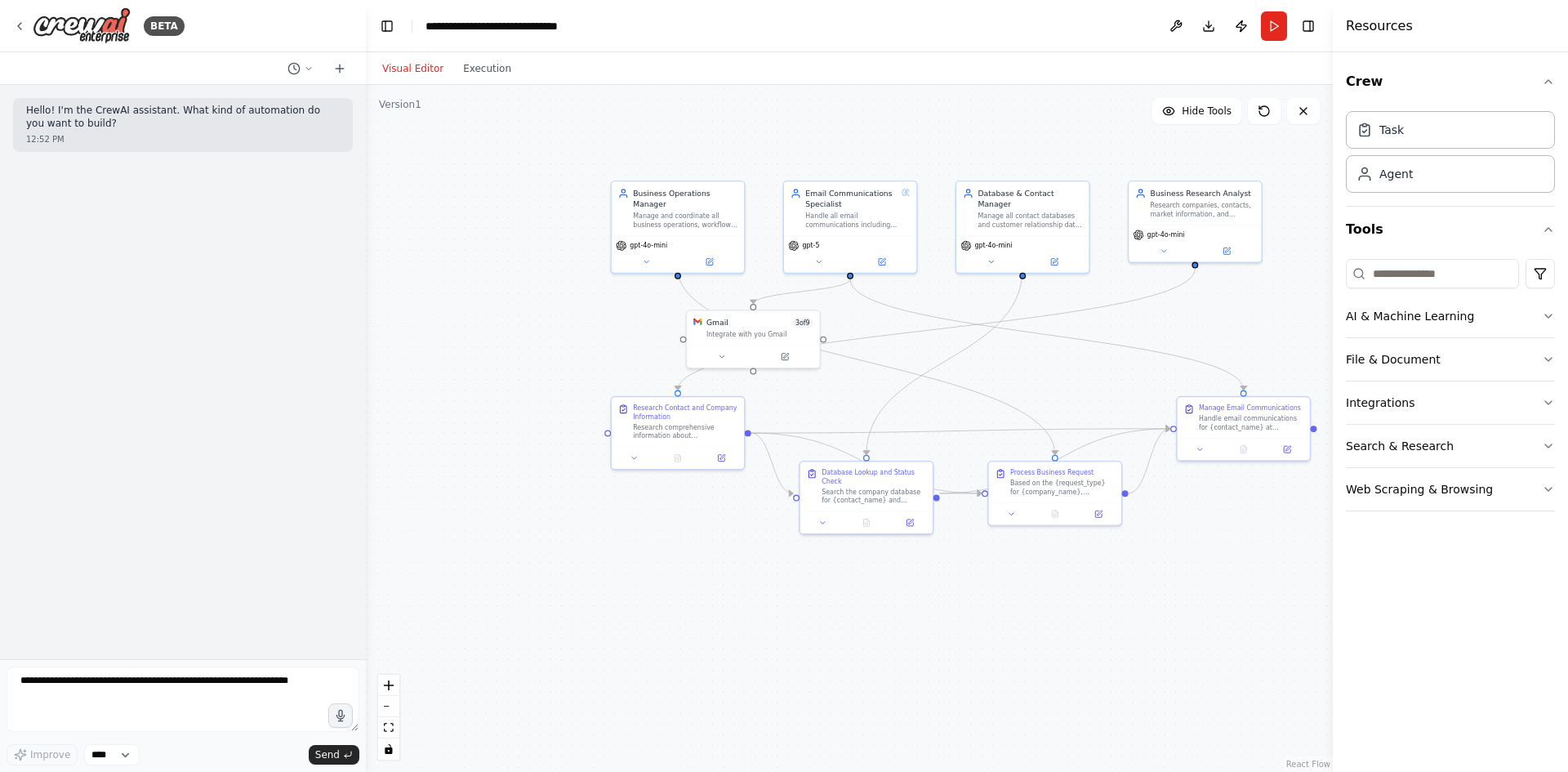
drag, startPoint x: 627, startPoint y: 432, endPoint x: 579, endPoint y: 448, distance: 50.6
click at [579, 448] on div ".deletable-edge-delete-btn { width: 20px; height: 20px; border: 0px solid #ffff…" at bounding box center [849, 428] width 967 height 687
click at [719, 460] on icon at bounding box center [721, 455] width 9 height 9
drag, startPoint x: 648, startPoint y: 431, endPoint x: 603, endPoint y: 449, distance: 48.5
click at [603, 449] on div "Research comprehensive information about {company_name} and {contact_name}. Fin…" at bounding box center [641, 451] width 104 height 17
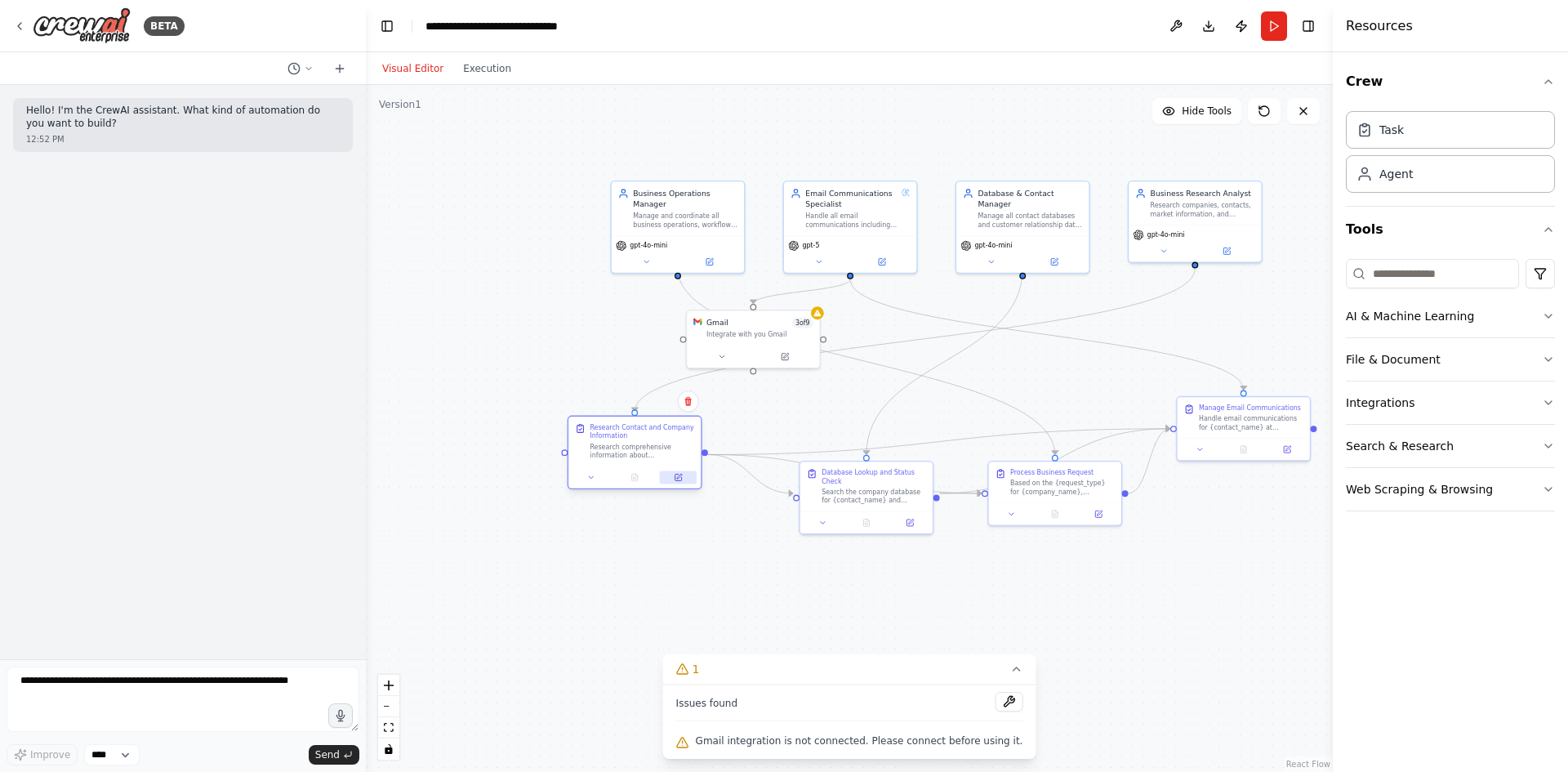
click at [676, 479] on icon at bounding box center [678, 478] width 7 height 7
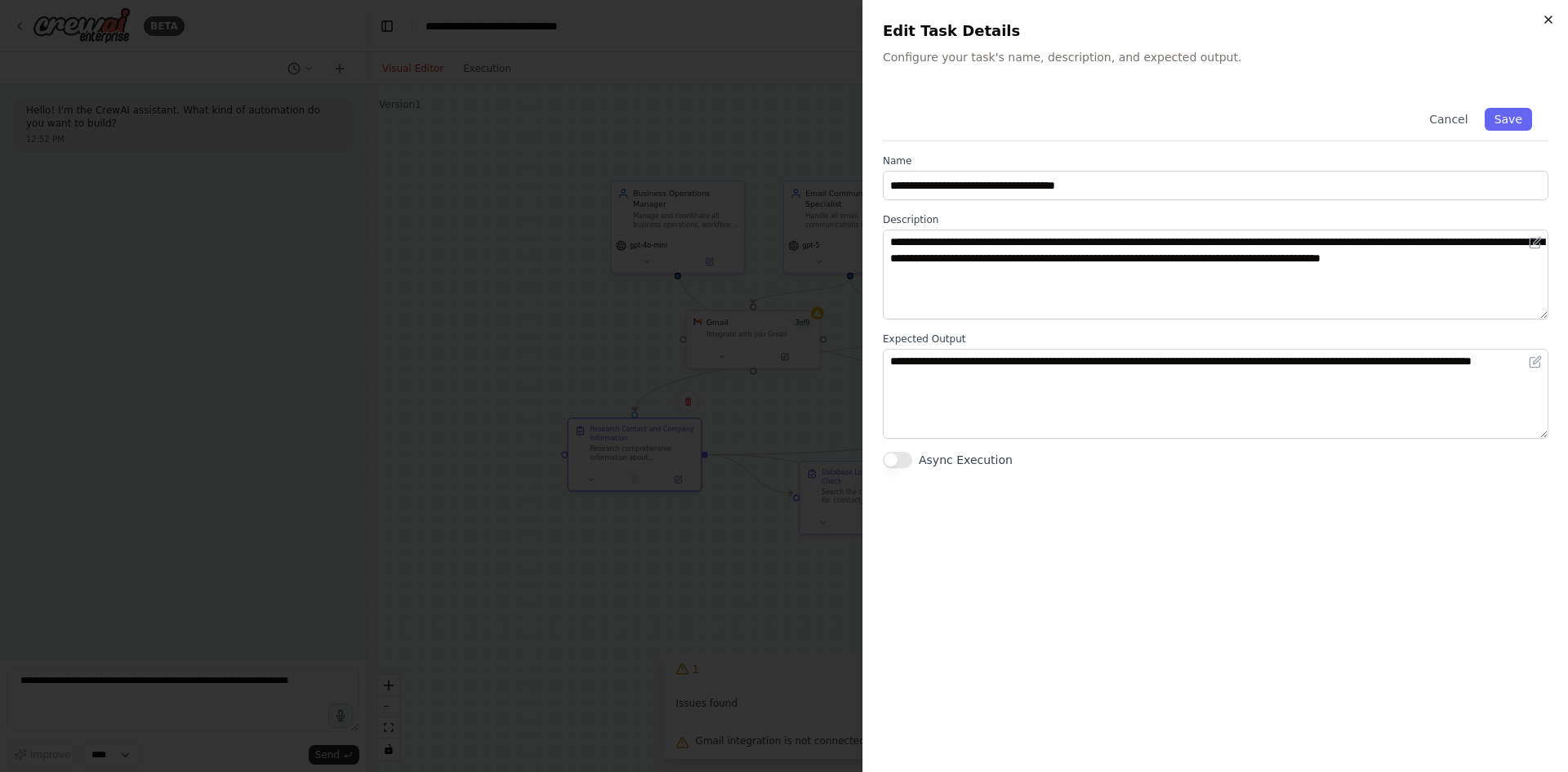
click at [1547, 18] on icon "button" at bounding box center [1549, 20] width 7 height 7
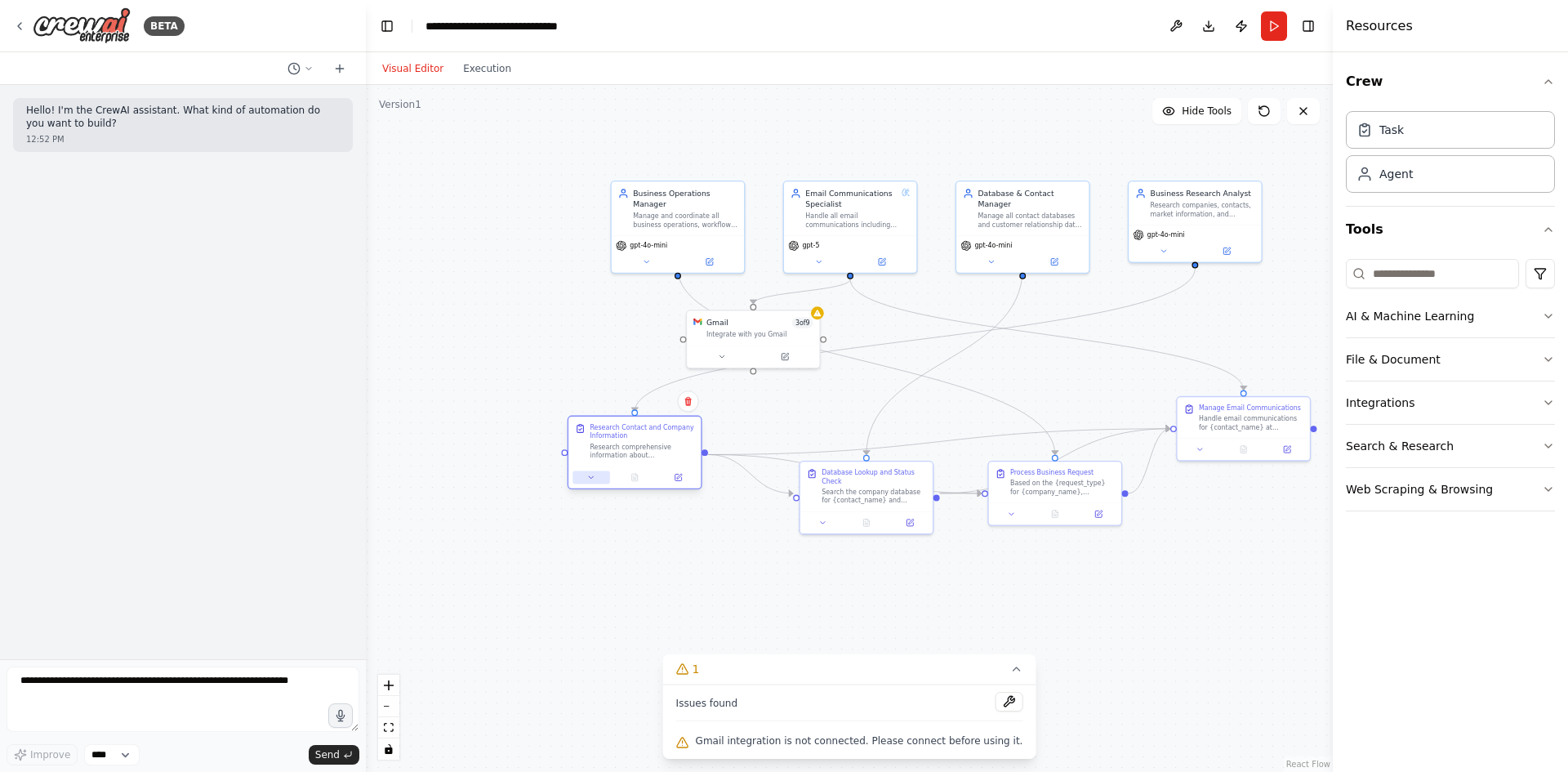
click at [594, 483] on button at bounding box center [590, 478] width 37 height 13
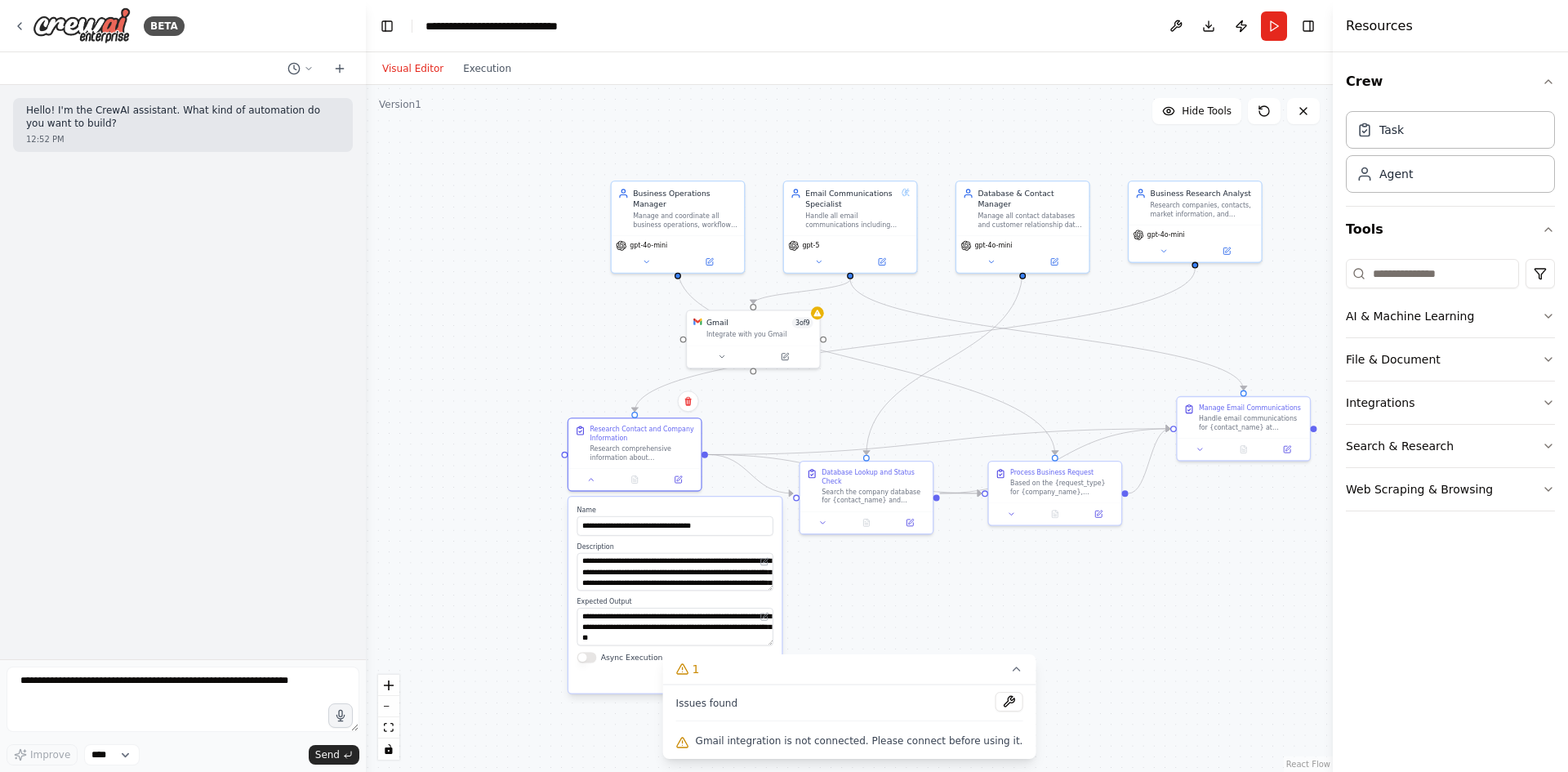
click at [913, 589] on div ".deletable-edge-delete-btn { width: 20px; height: 20px; border: 0px solid #ffff…" at bounding box center [849, 428] width 967 height 687
click at [459, 518] on div ".deletable-edge-delete-btn { width: 20px; height: 20px; border: 0px solid #ffff…" at bounding box center [849, 428] width 967 height 687
click at [463, 273] on div ".deletable-edge-delete-btn { width: 20px; height: 20px; border: 0px solid #ffff…" at bounding box center [849, 428] width 967 height 687
click at [213, 717] on textarea at bounding box center [183, 699] width 353 height 65
click at [467, 76] on button "Execution" at bounding box center [487, 69] width 67 height 20
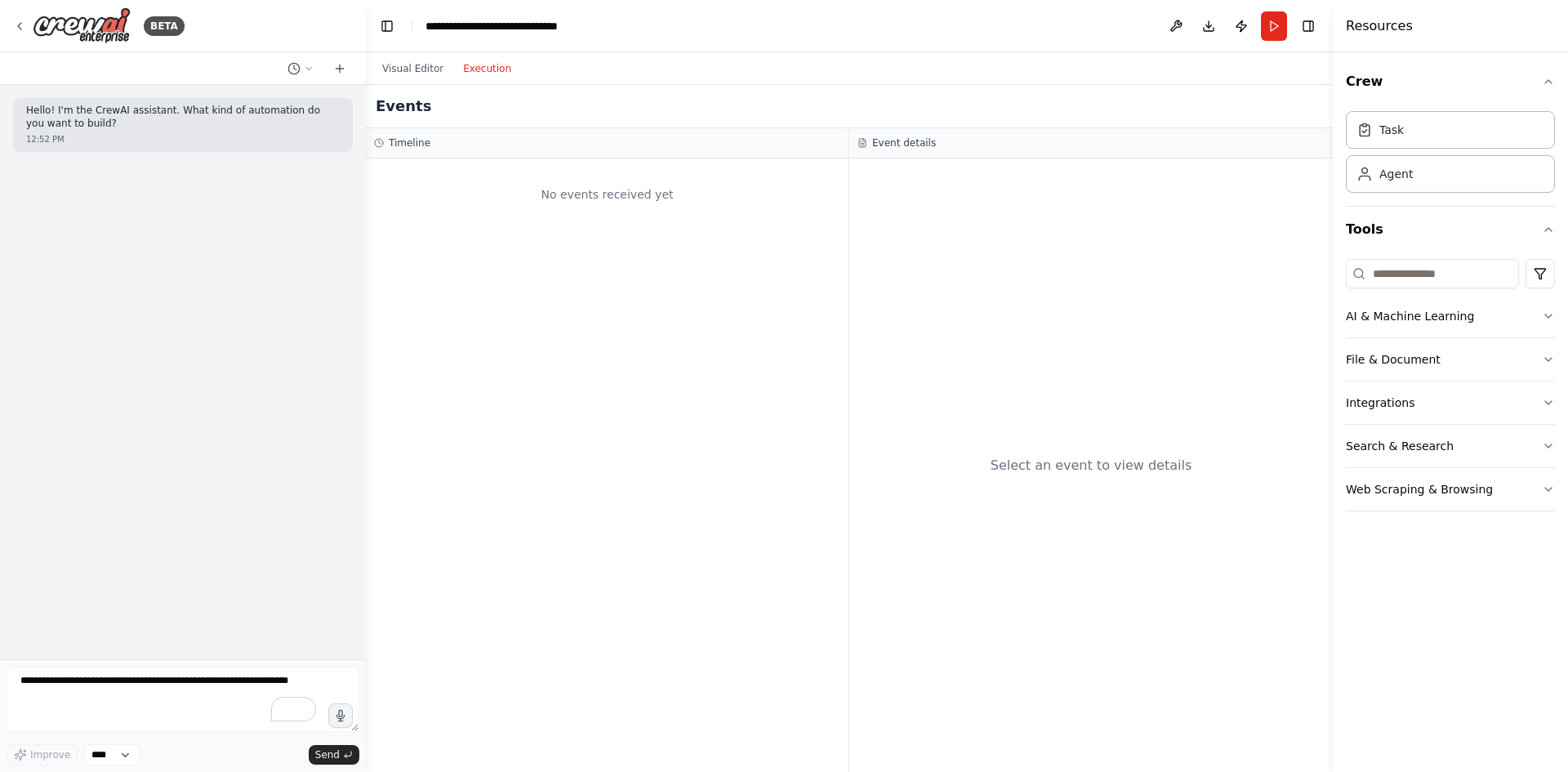
click at [481, 70] on button "Execution" at bounding box center [487, 69] width 67 height 20
click at [148, 678] on textarea "To enrich screen reader interactions, please activate Accessibility in Grammarl…" at bounding box center [183, 699] width 353 height 65
type textarea "**********"
click at [404, 66] on button "Visual Editor" at bounding box center [413, 69] width 81 height 20
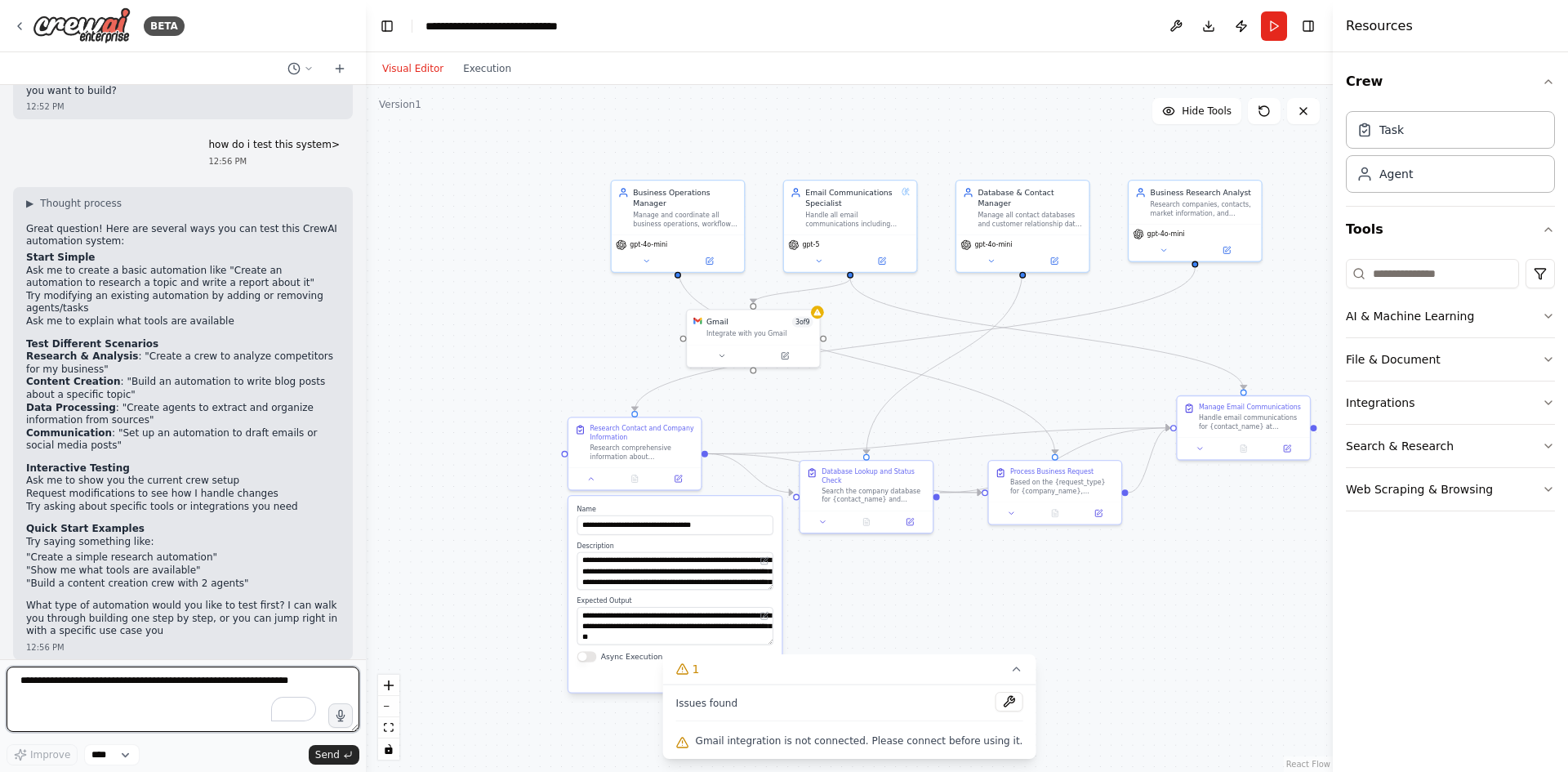
scroll to position [46, 0]
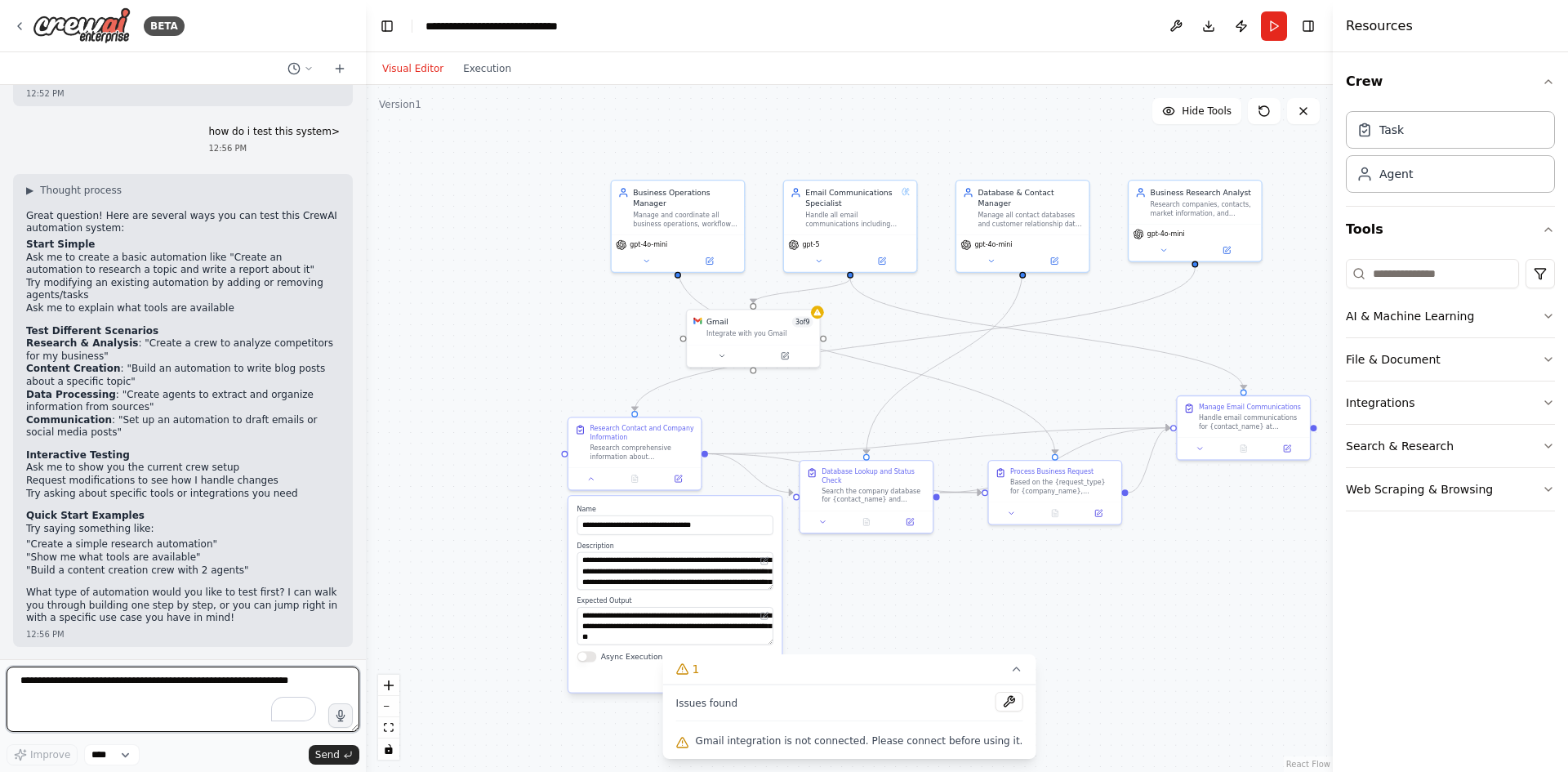
click at [123, 689] on textarea "To enrich screen reader interactions, please activate Accessibility in Grammarl…" at bounding box center [183, 699] width 353 height 65
type textarea "**********"
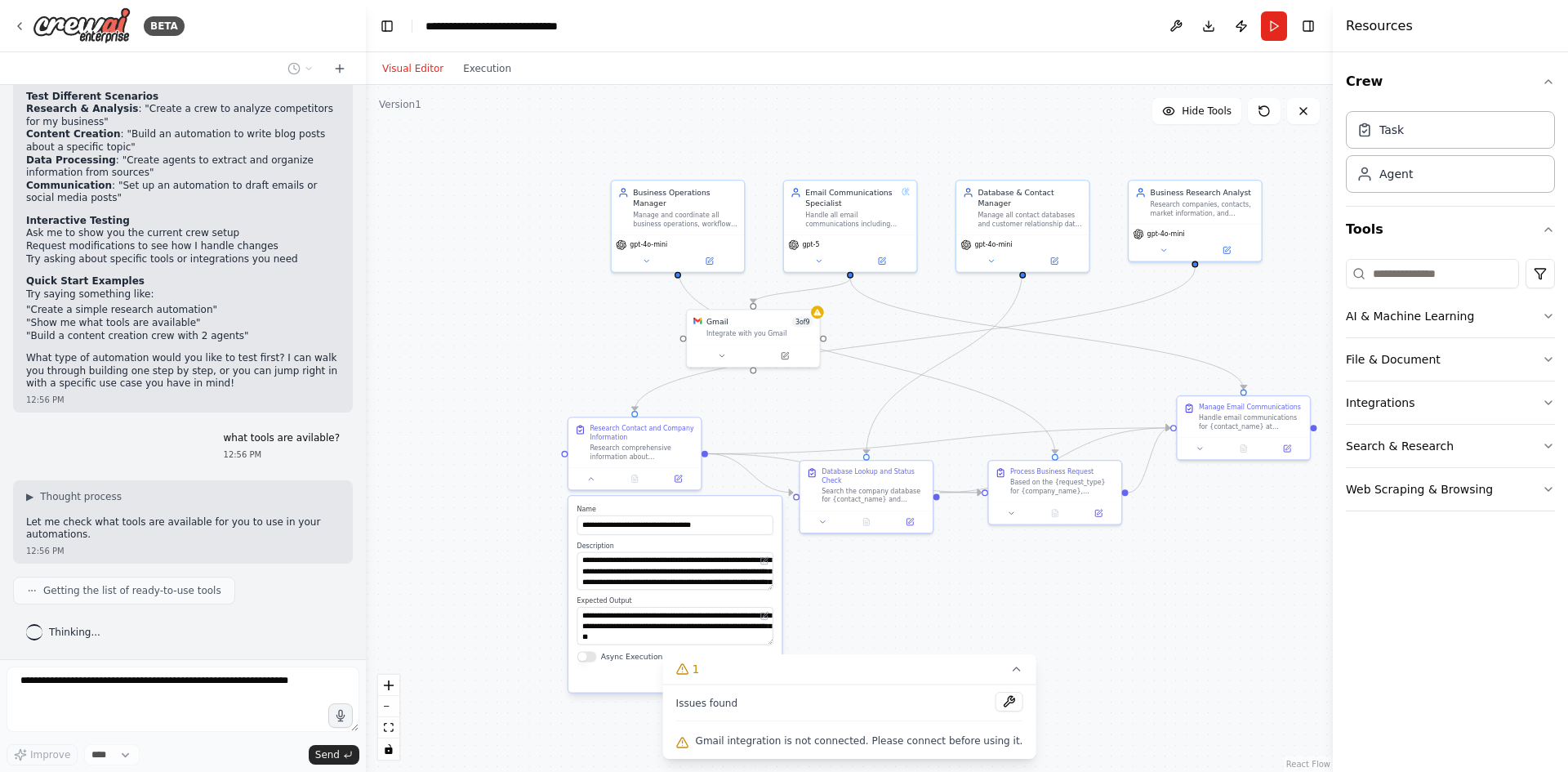
scroll to position [321, 0]
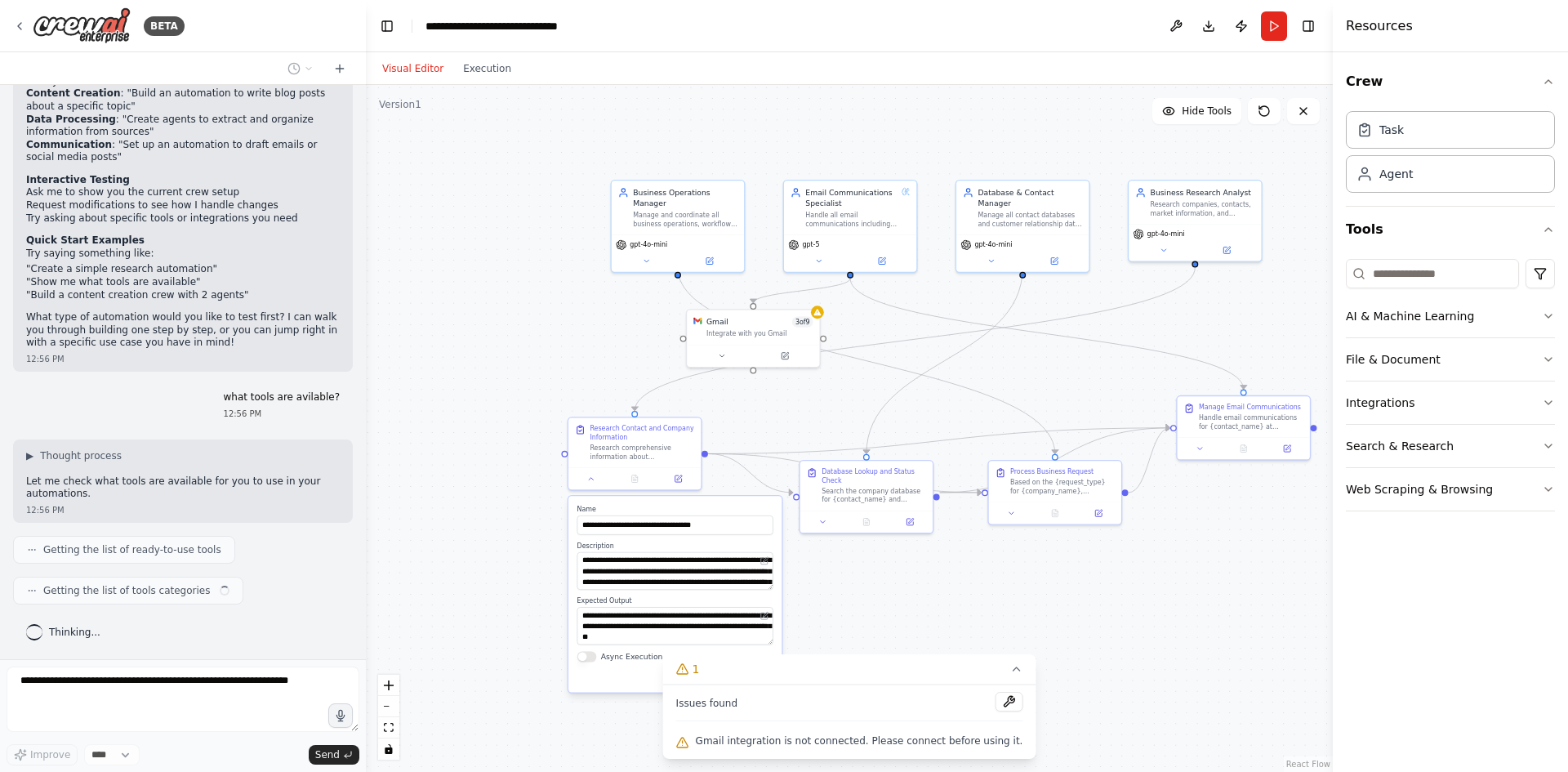
click at [141, 547] on span "Getting the list of ready-to-use tools" at bounding box center [132, 550] width 178 height 13
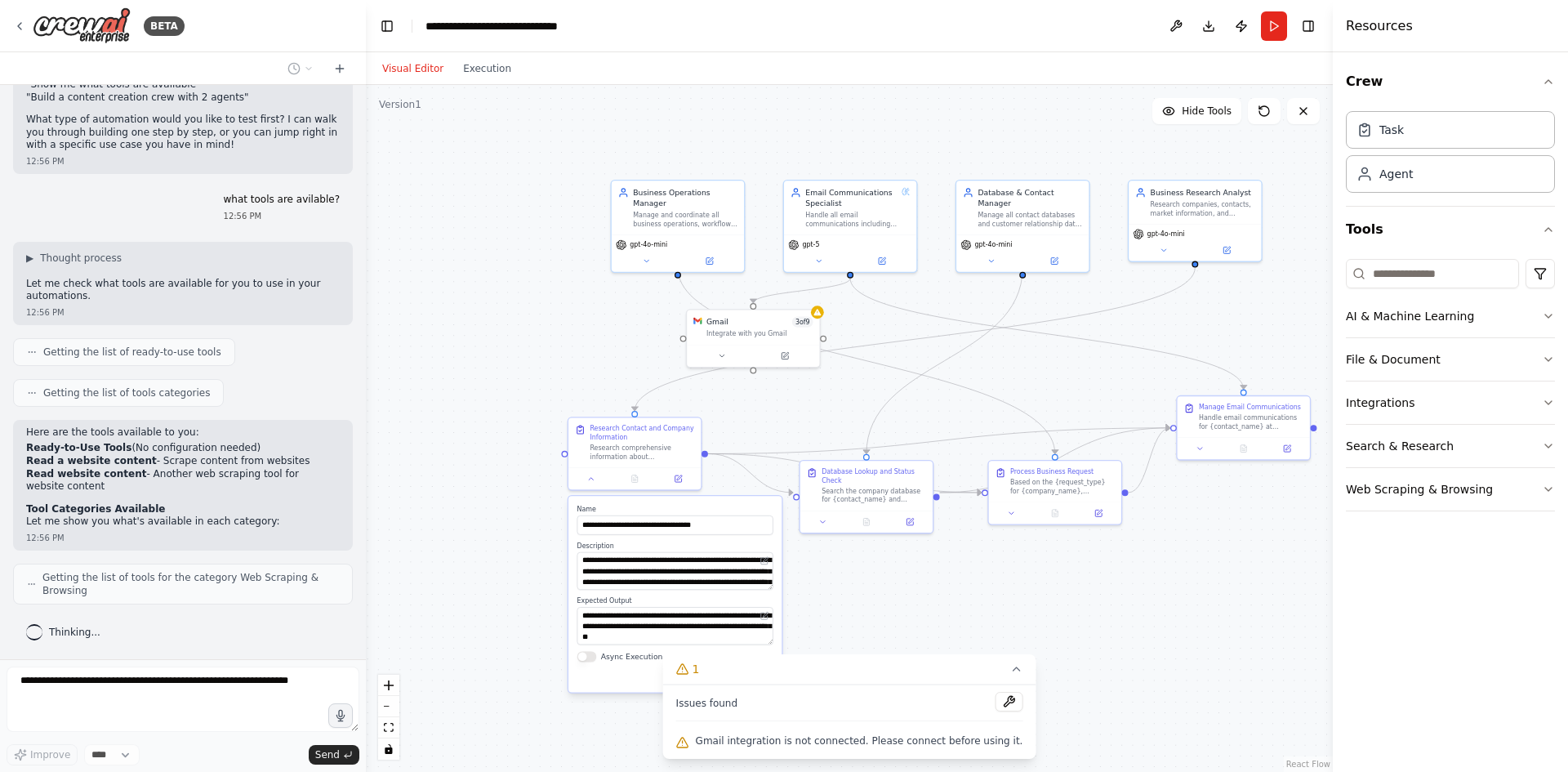
scroll to position [560, 0]
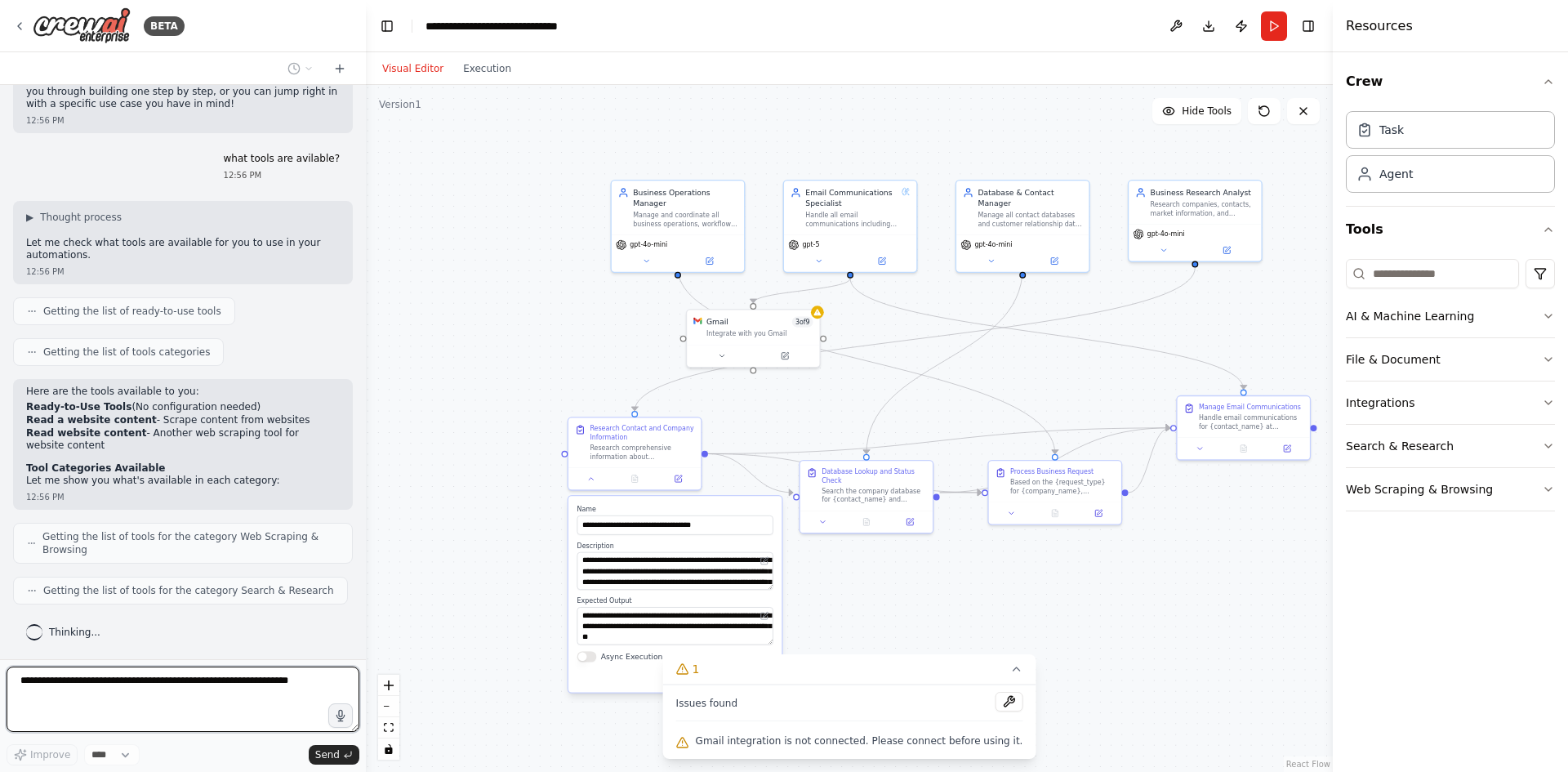
click at [183, 681] on textarea "To enrich screen reader interactions, please activate Accessibility in Grammarl…" at bounding box center [183, 699] width 353 height 65
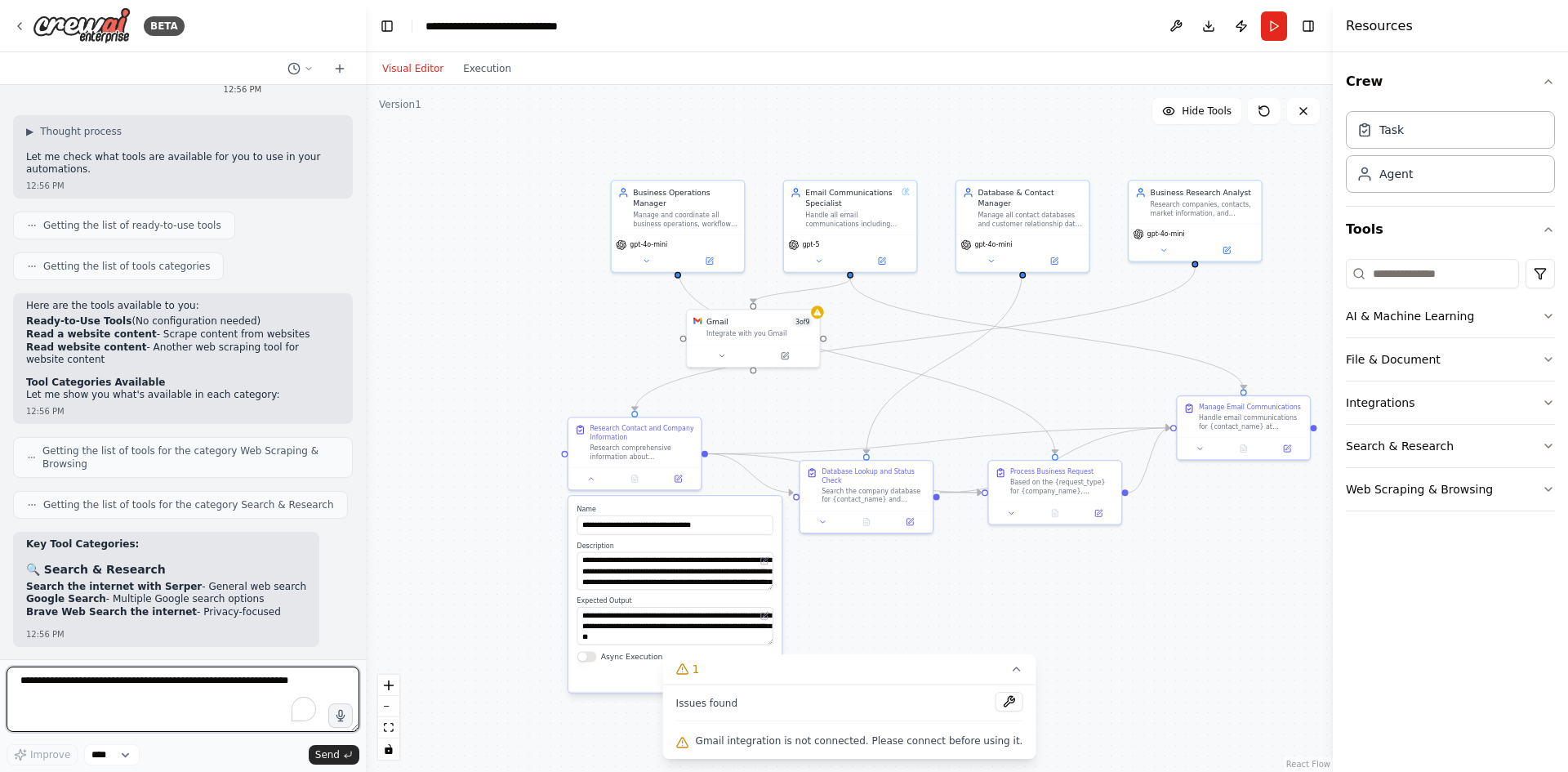
click at [189, 679] on textarea "To enrich screen reader interactions, please activate Accessibility in Grammarl…" at bounding box center [183, 699] width 353 height 65
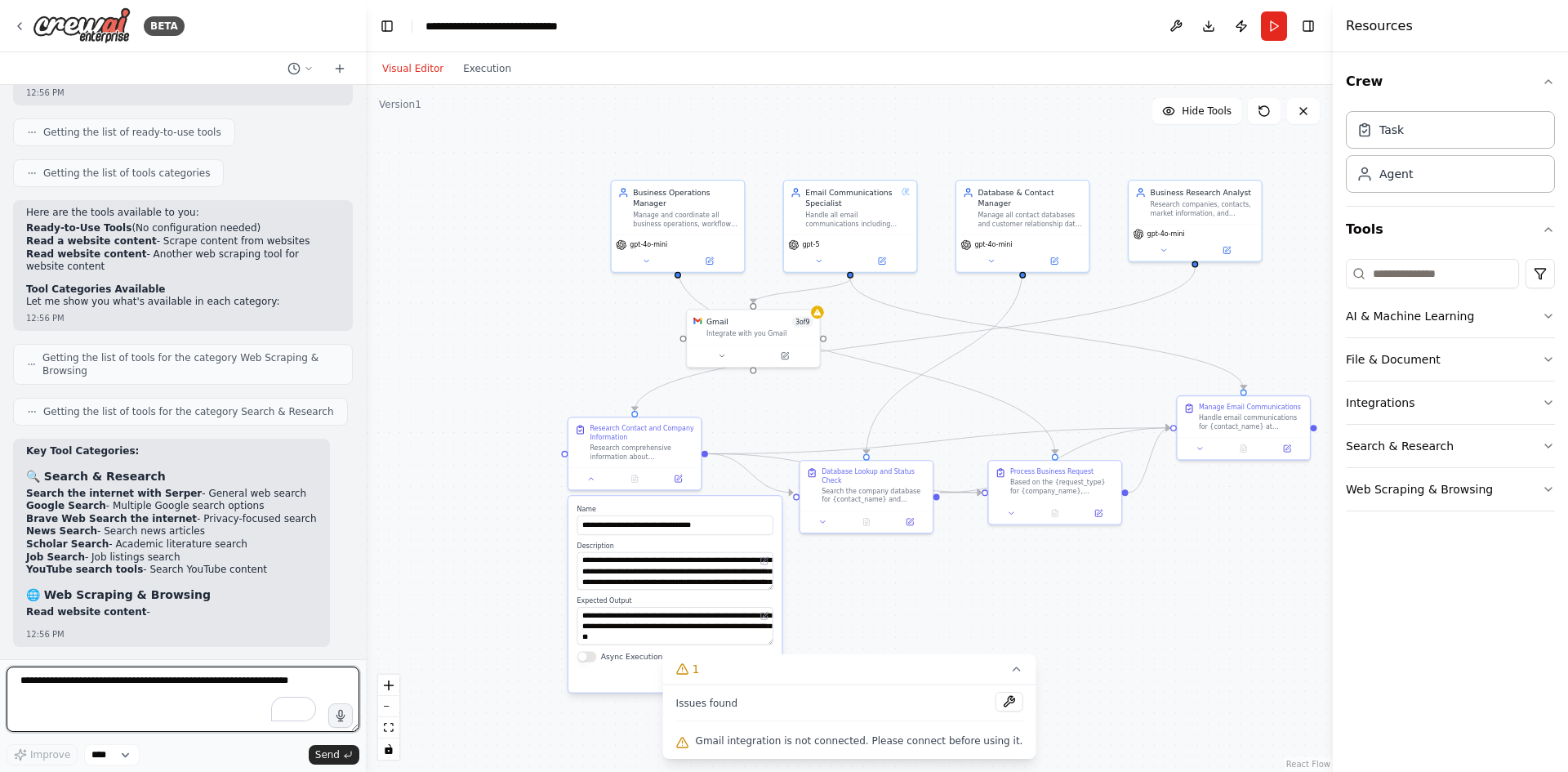
click at [103, 686] on textarea "To enrich screen reader interactions, please activate Accessibility in Grammarl…" at bounding box center [183, 699] width 353 height 65
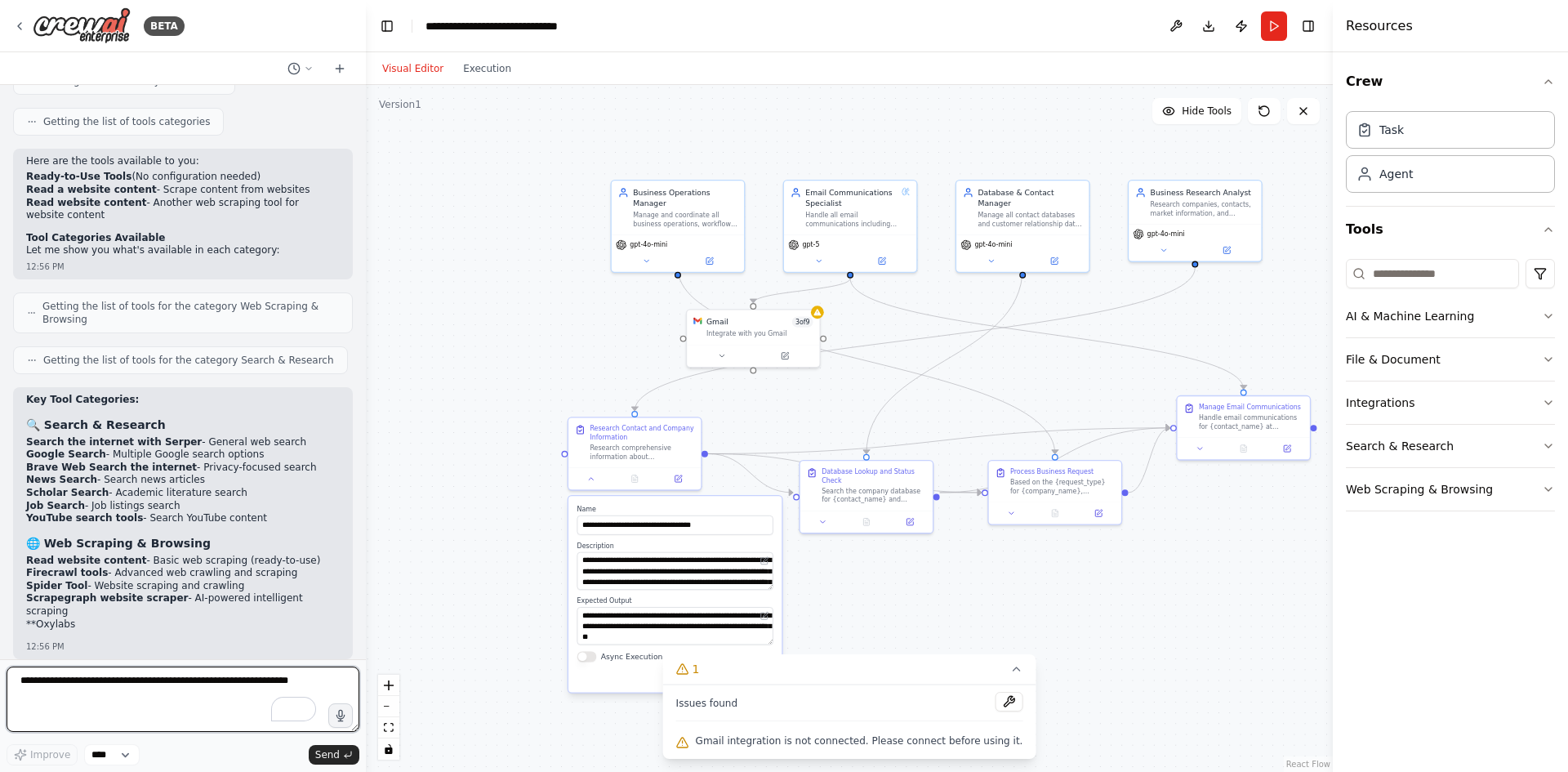
type textarea "*"
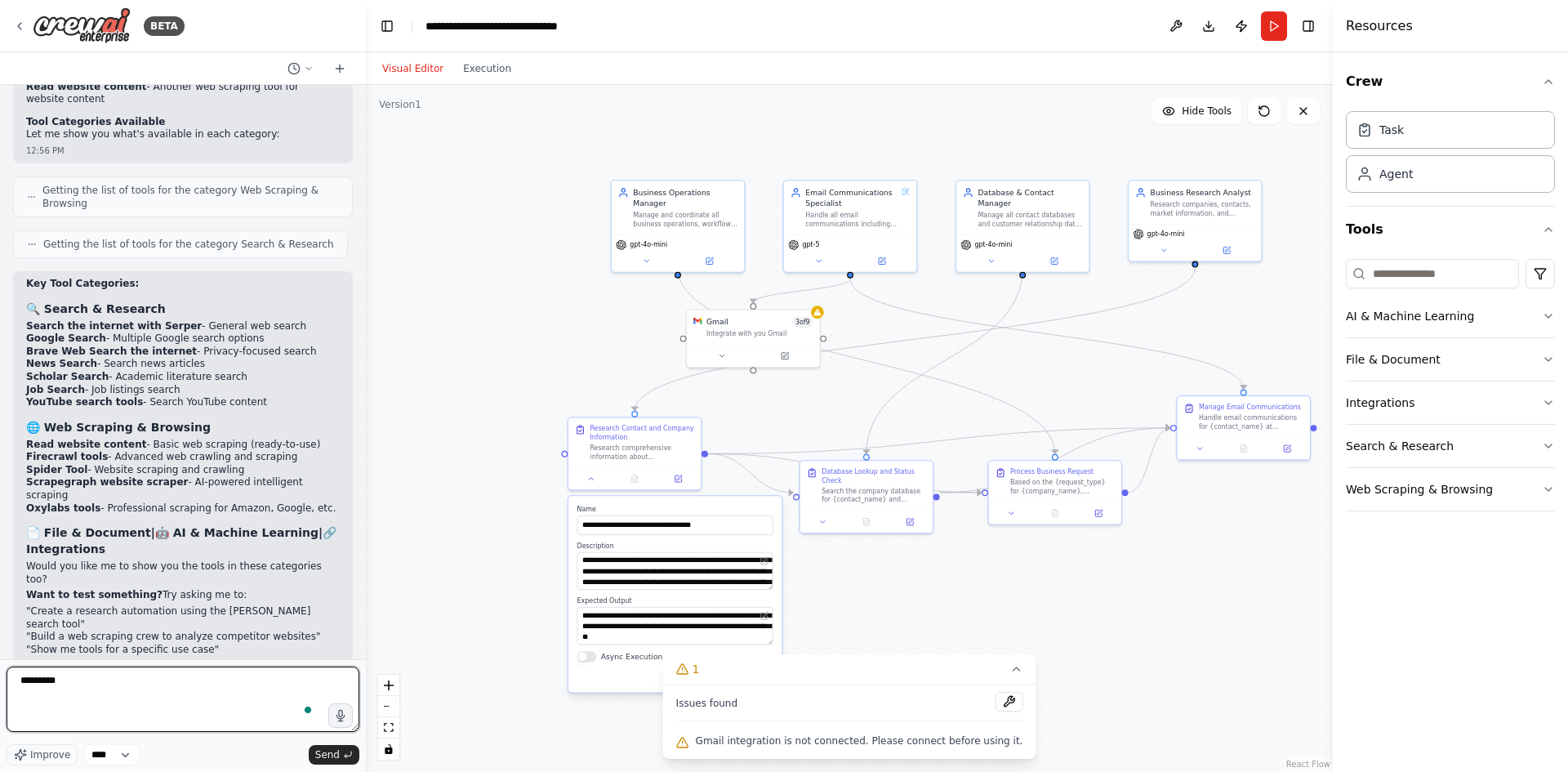
scroll to position [922, 0]
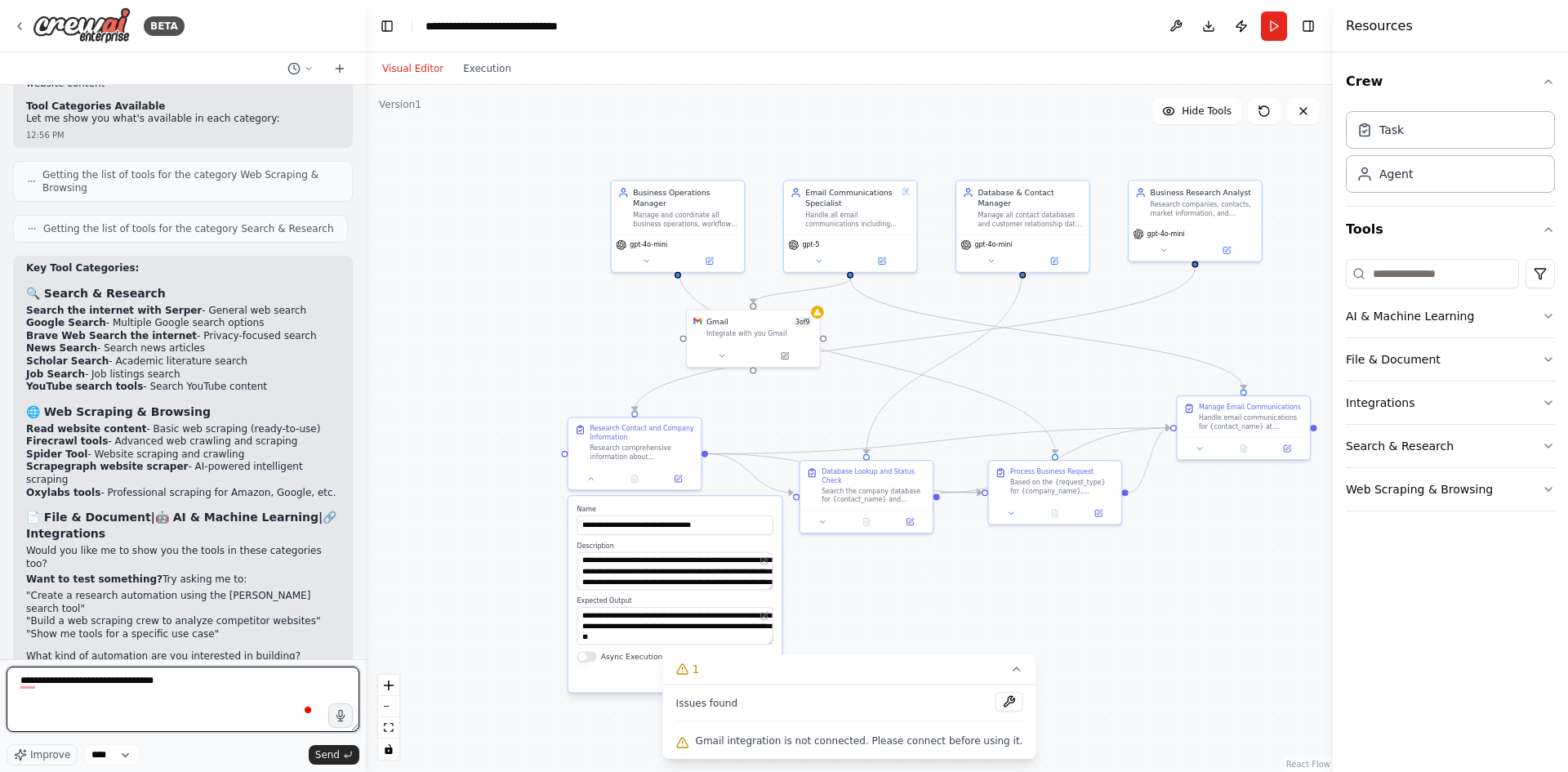
type textarea "**********"
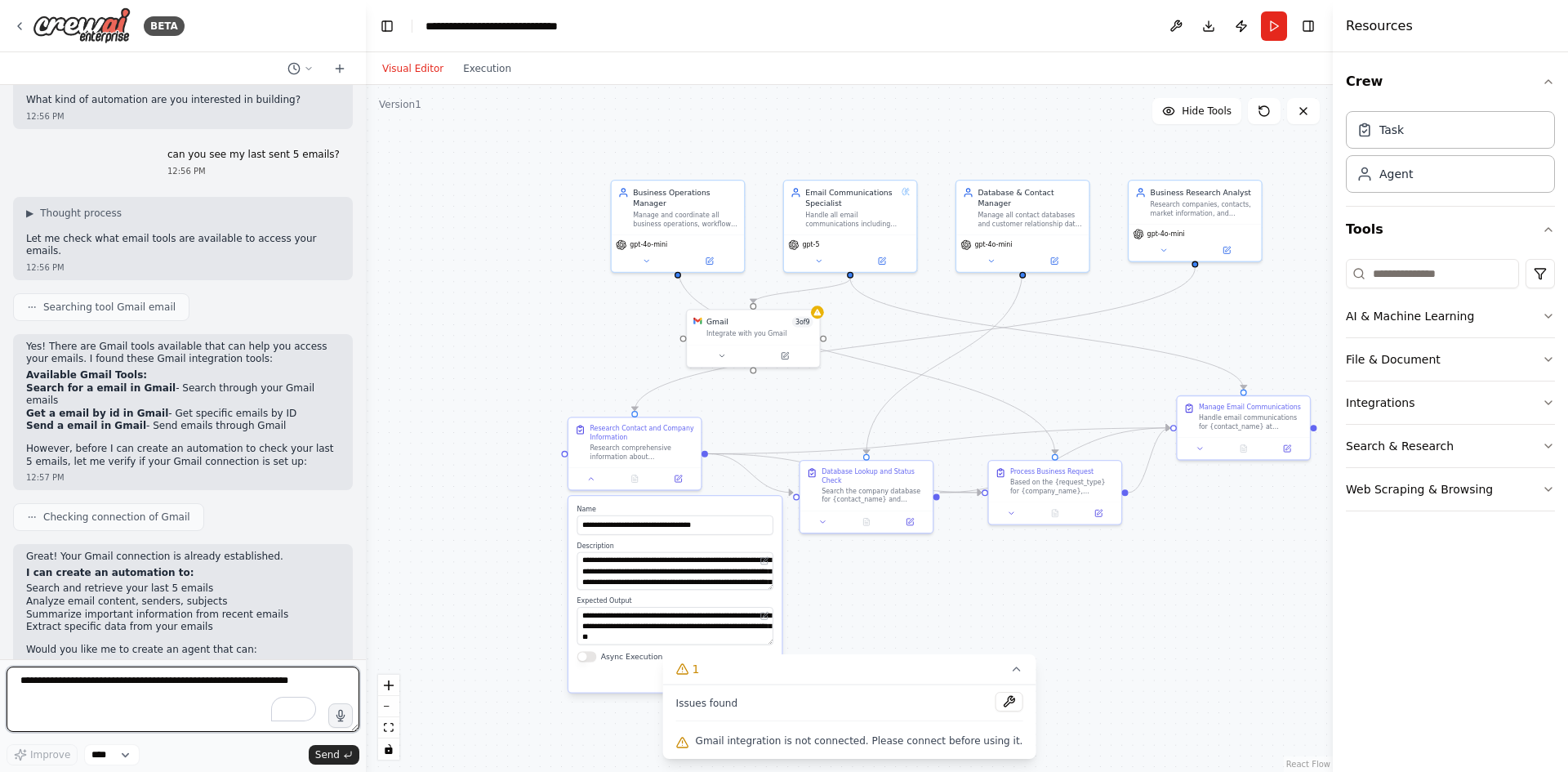
scroll to position [1512, 0]
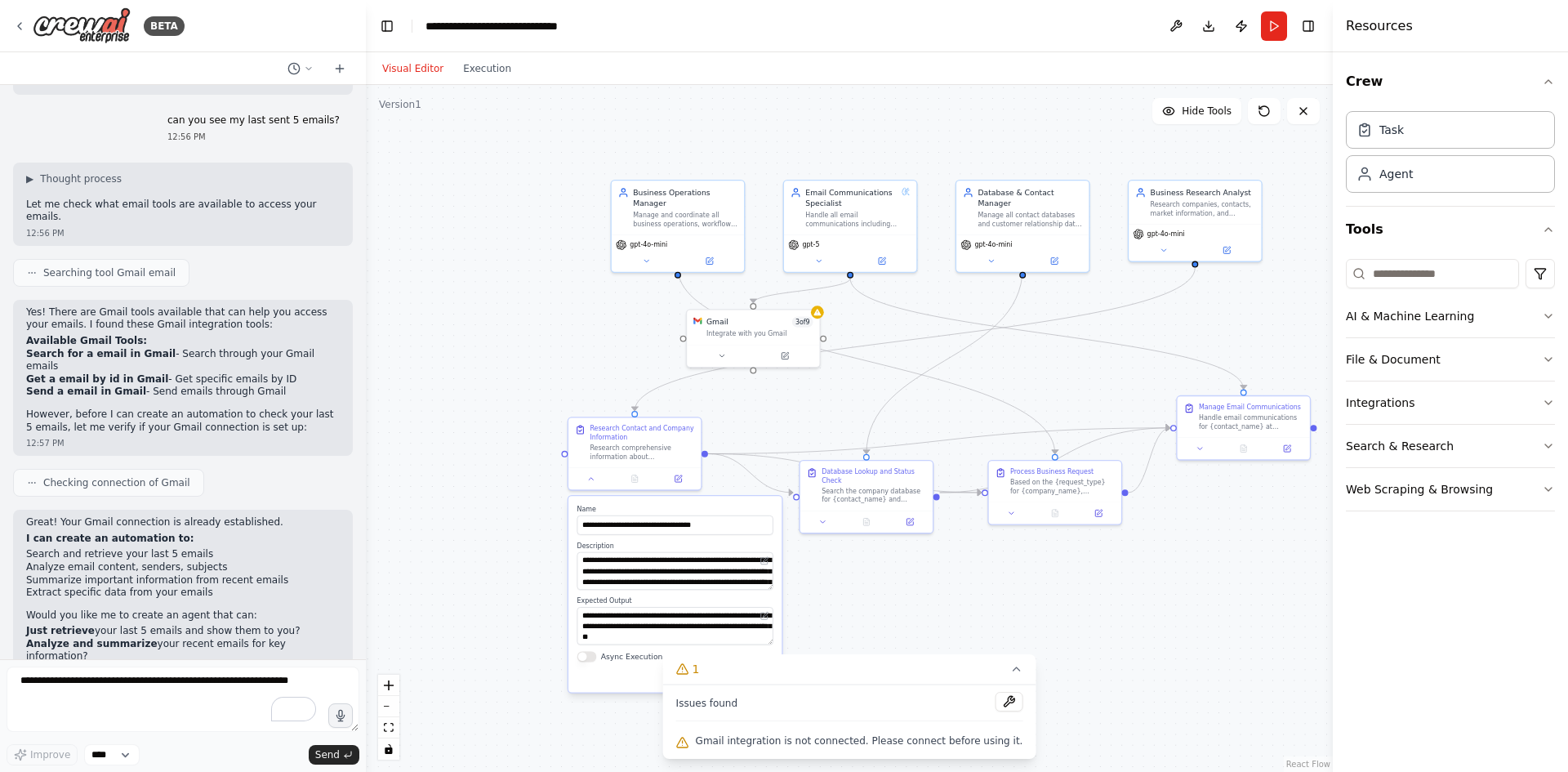
click at [438, 466] on div ".deletable-edge-delete-btn { width: 20px; height: 20px; border: 0px solid #ffff…" at bounding box center [849, 428] width 967 height 687
click at [746, 338] on div "Gmail 3 of 9 Integrate with you Gmail" at bounding box center [753, 326] width 132 height 35
click at [646, 258] on icon at bounding box center [646, 259] width 4 height 2
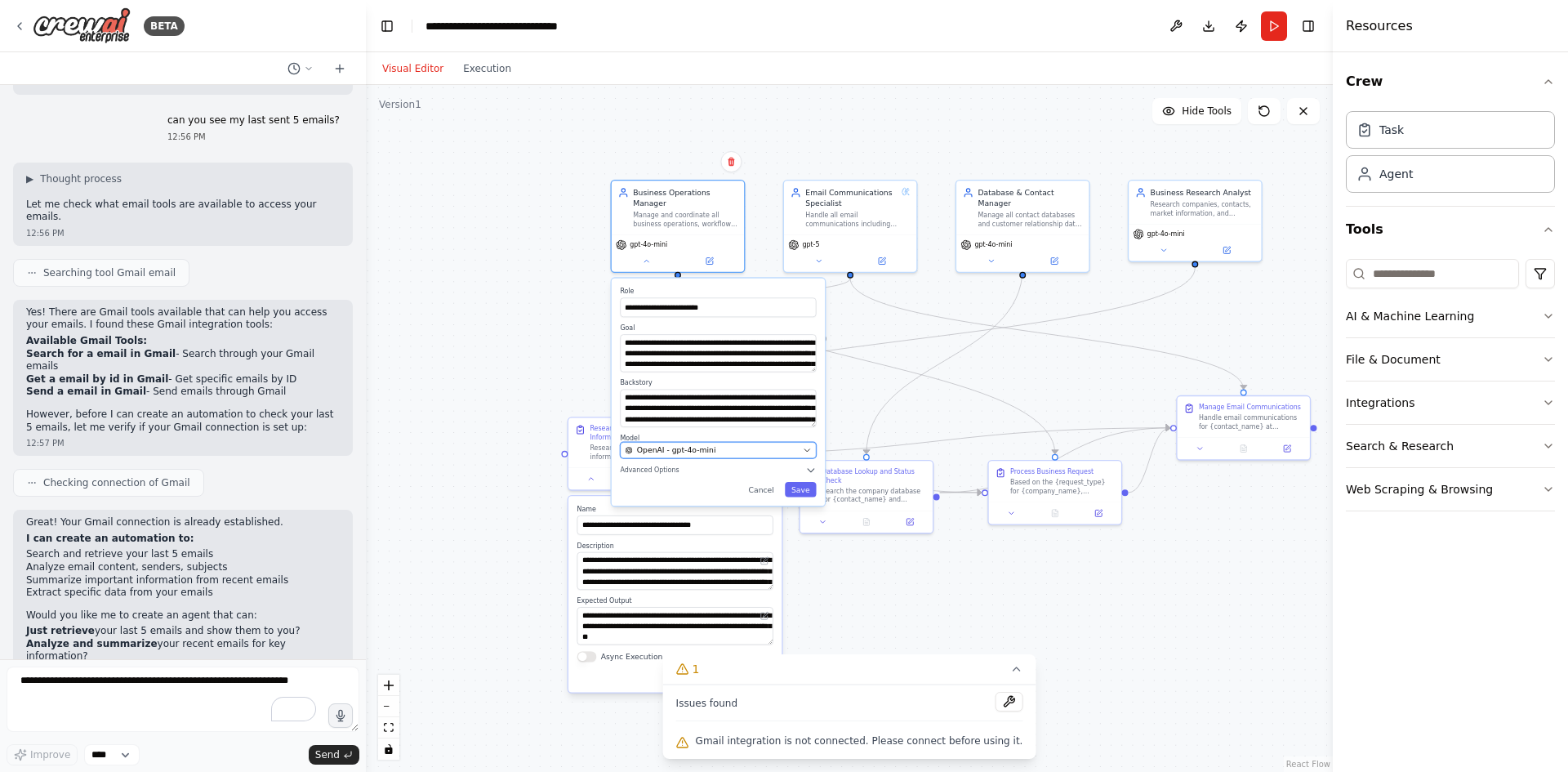
click at [710, 445] on div "OpenAI - gpt-4o-mini" at bounding box center [711, 450] width 173 height 11
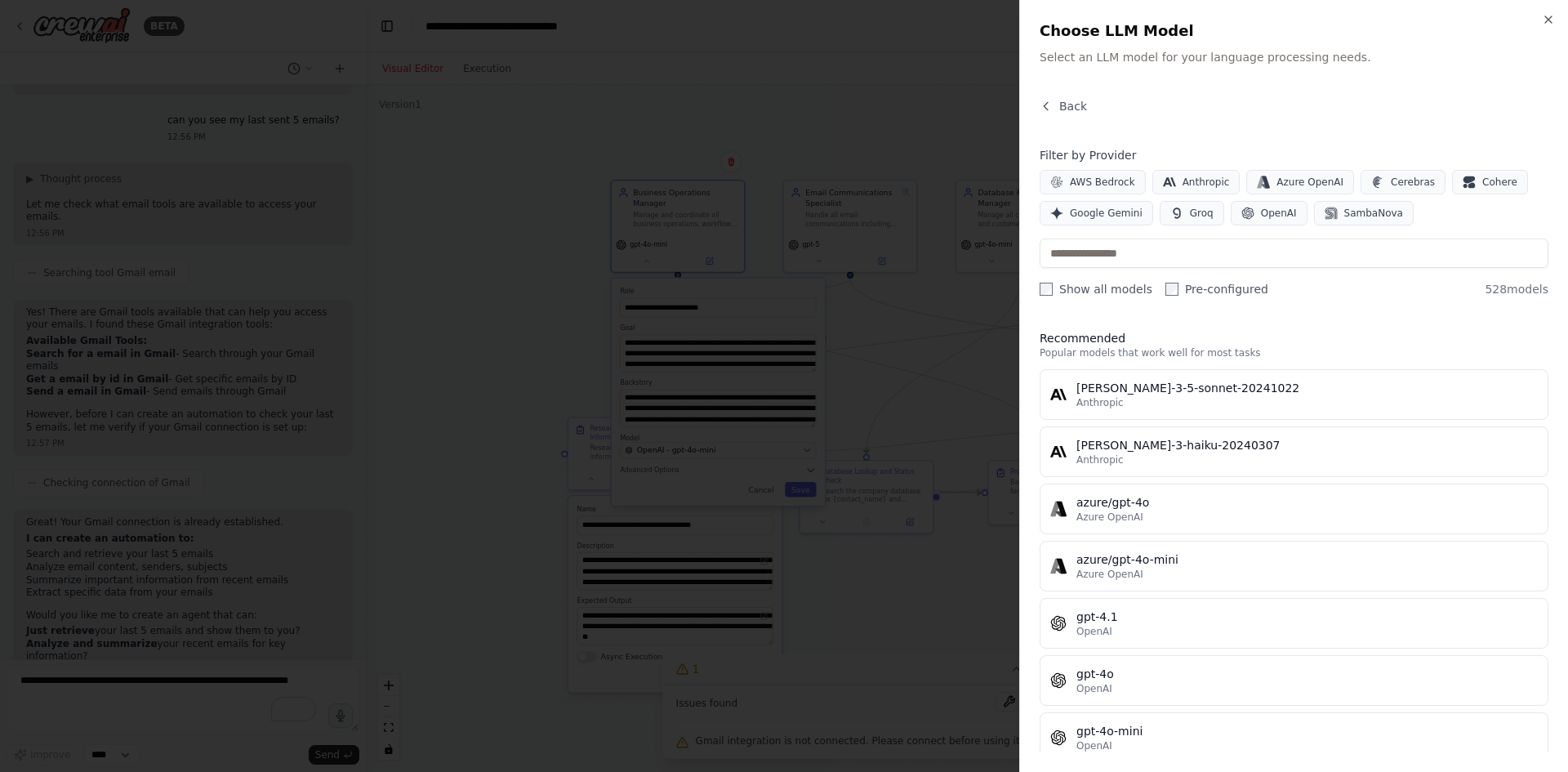
click at [543, 319] on div at bounding box center [784, 386] width 1568 height 772
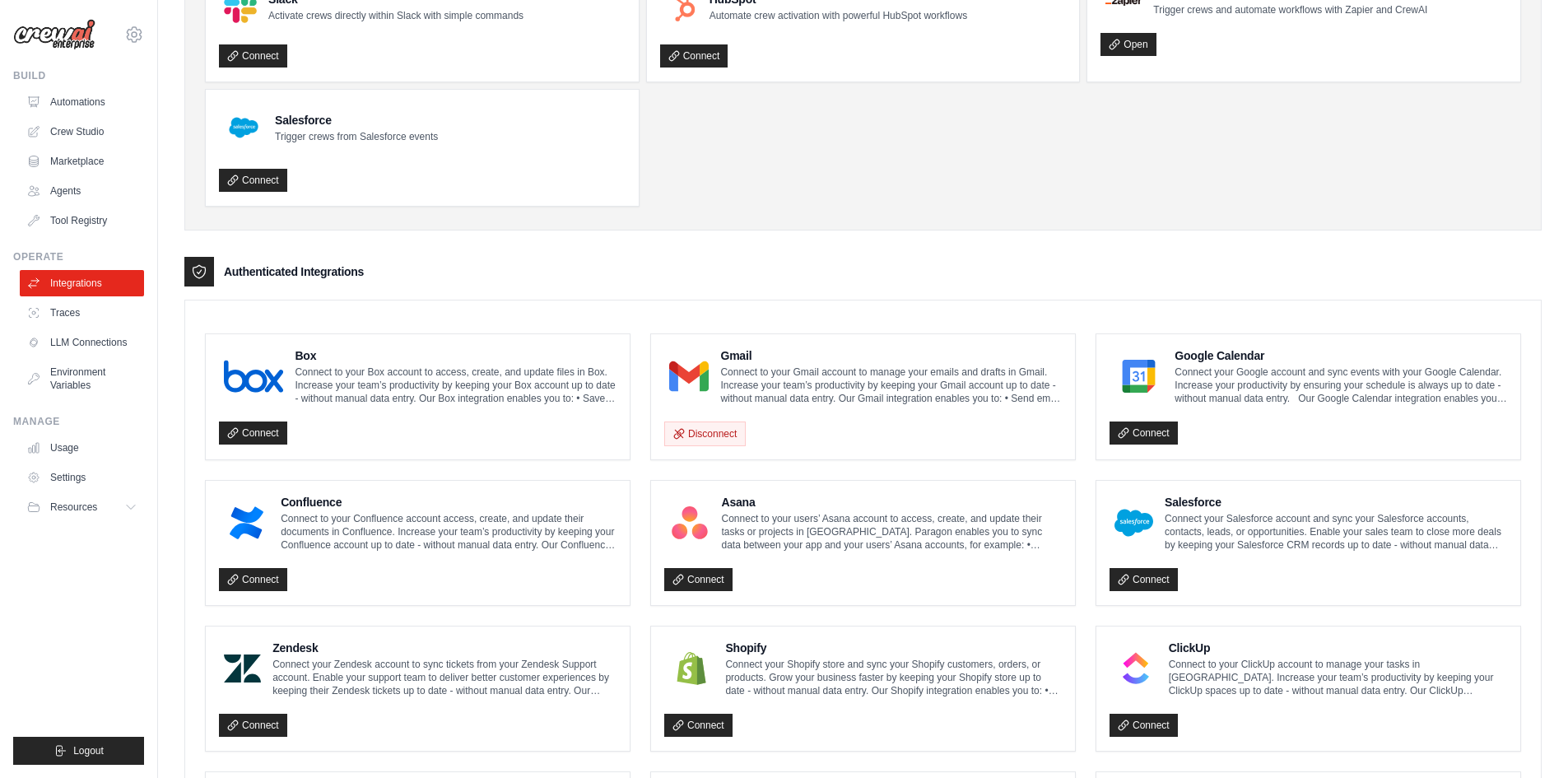
scroll to position [165, 0]
